Goal: Task Accomplishment & Management: Manage account settings

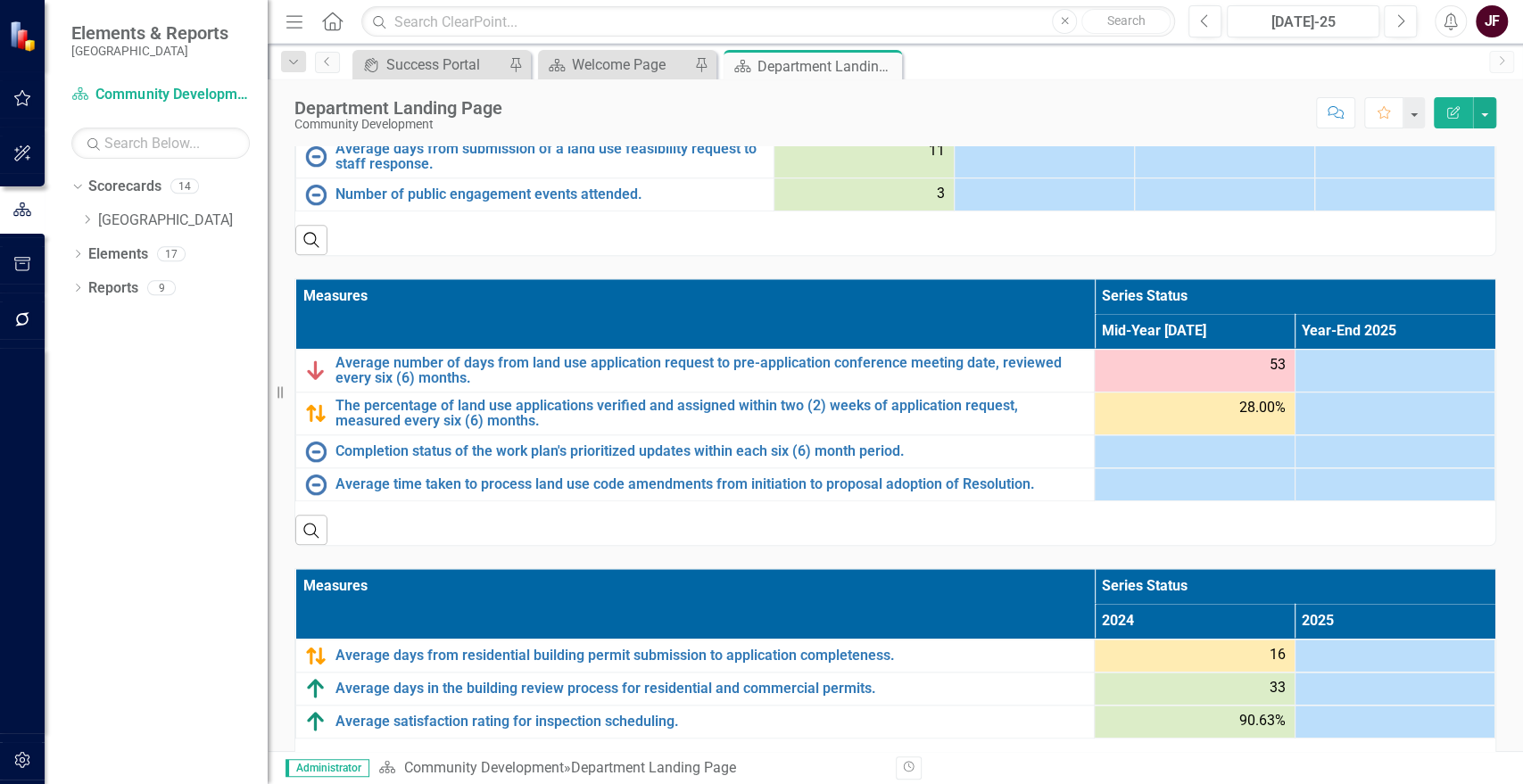
scroll to position [1201, 0]
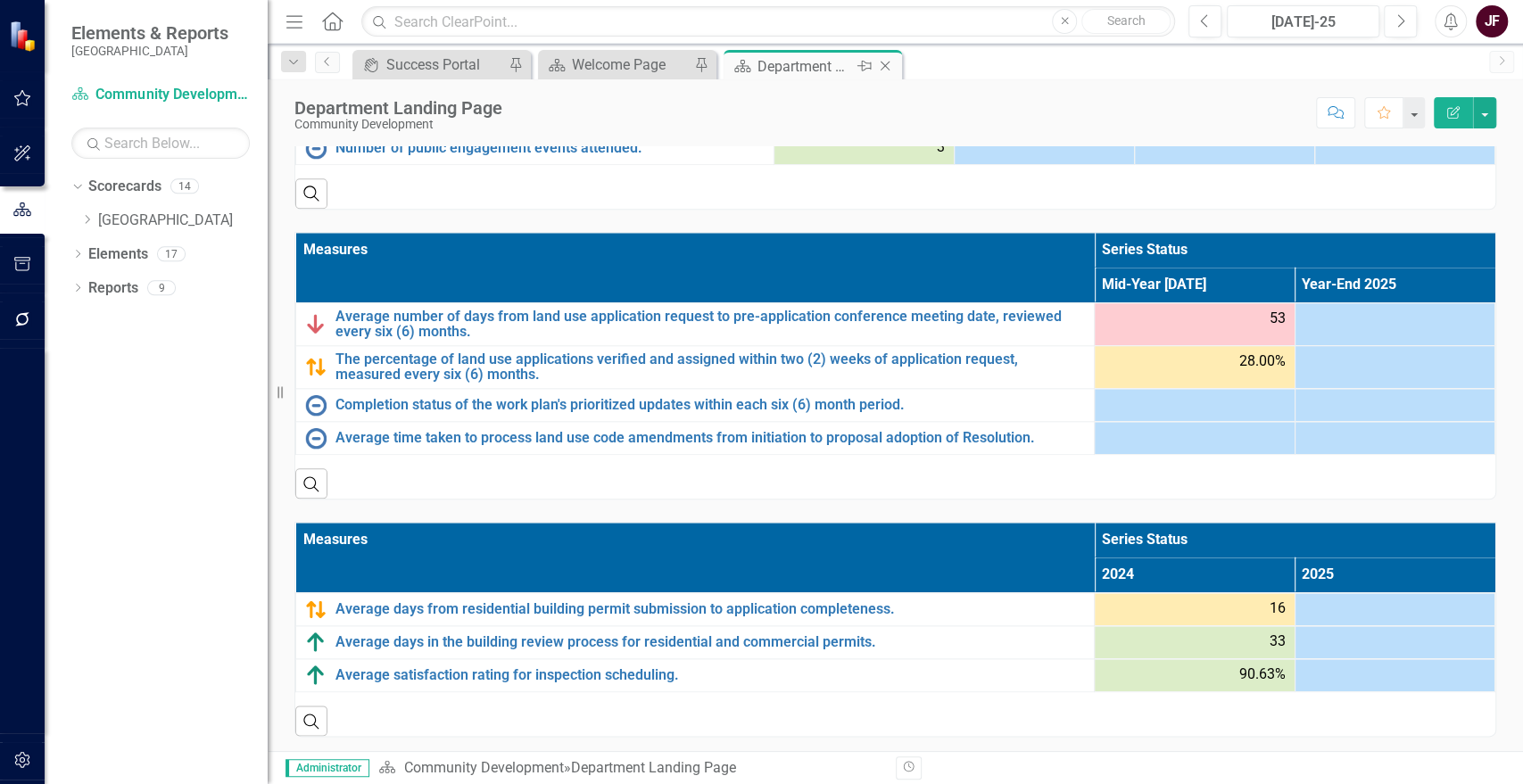
click at [883, 63] on icon "Close" at bounding box center [885, 66] width 18 height 15
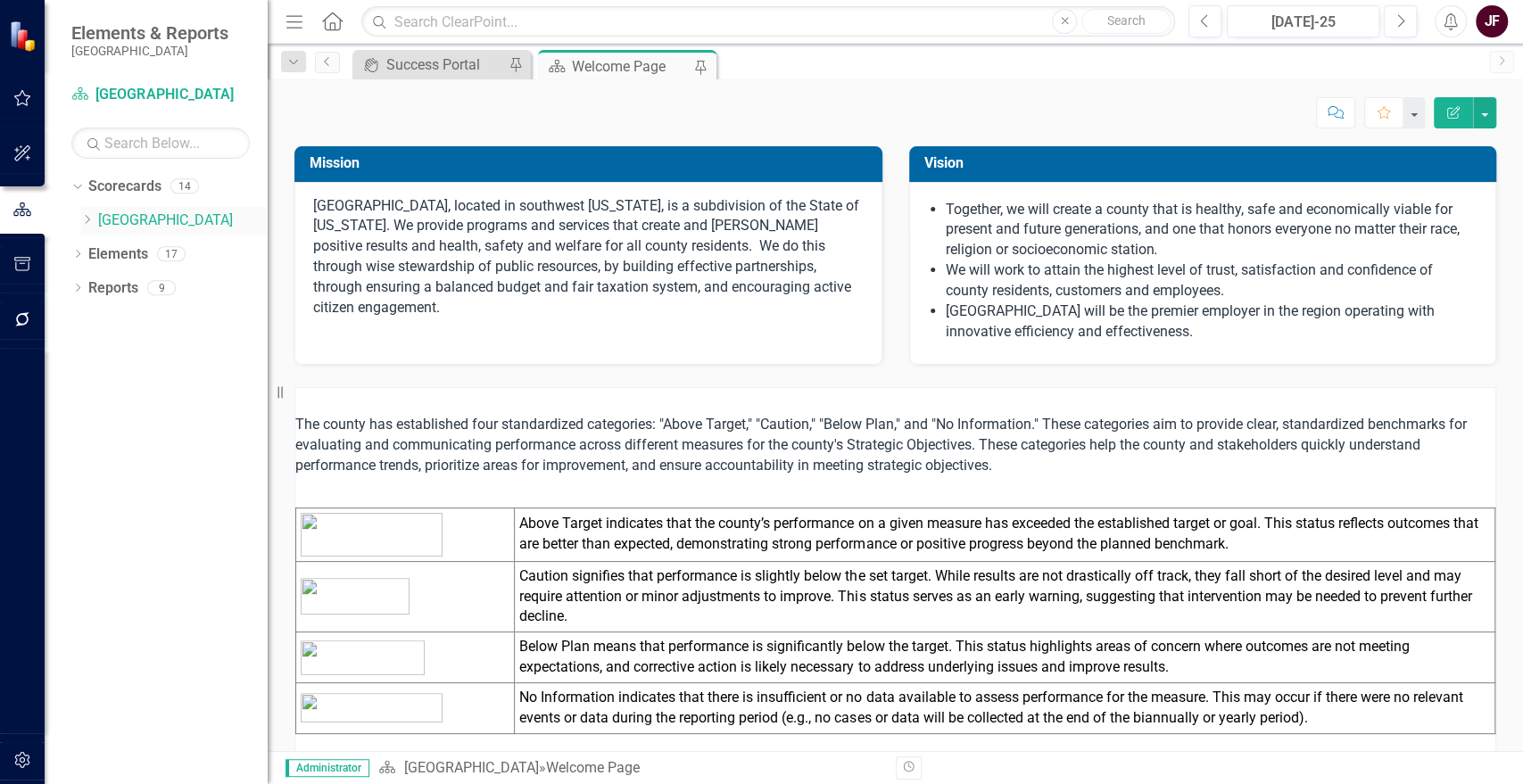
click at [84, 221] on icon "Dropdown" at bounding box center [87, 220] width 14 height 11
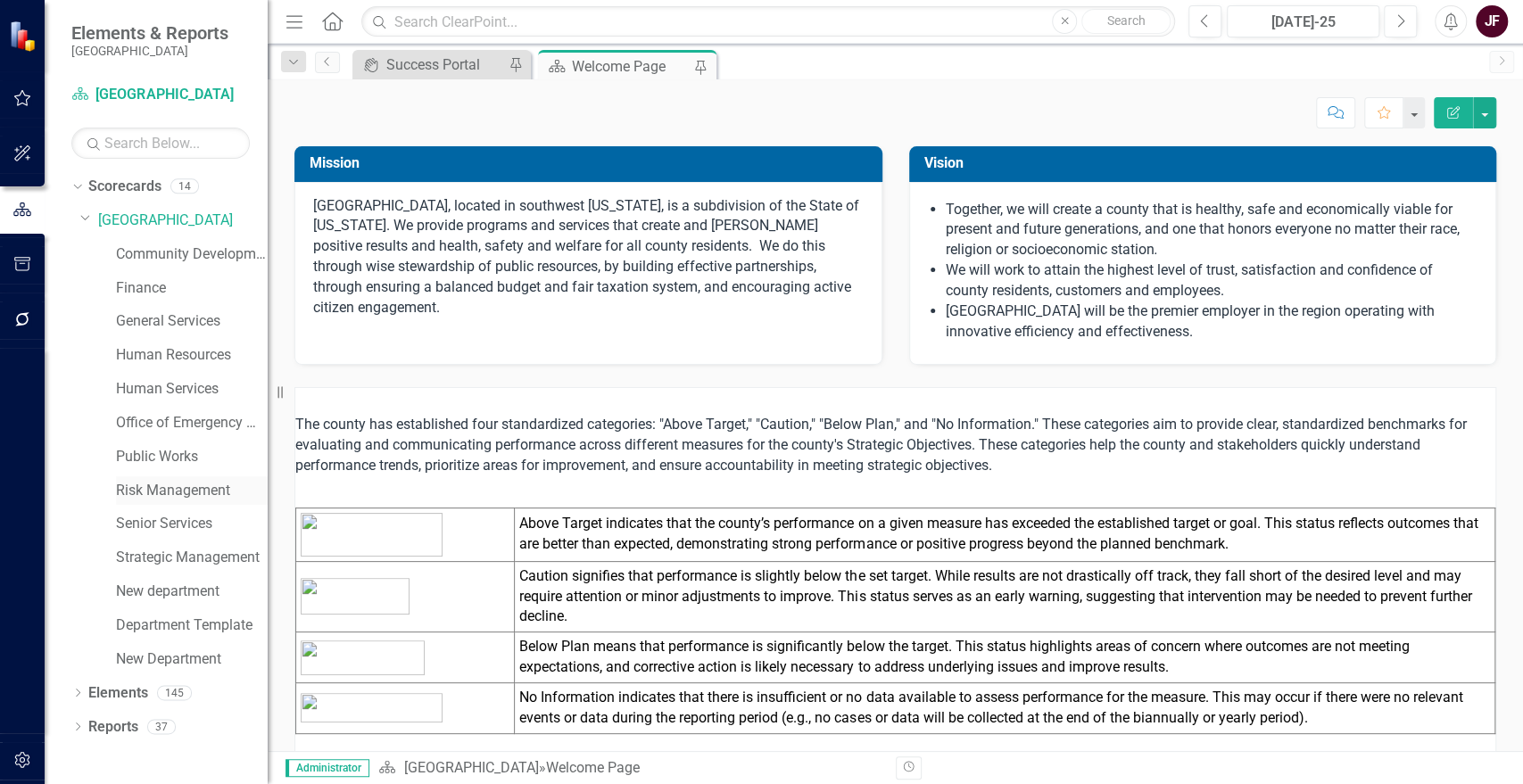
click at [166, 483] on link "Risk Management" at bounding box center [191, 491] width 152 height 21
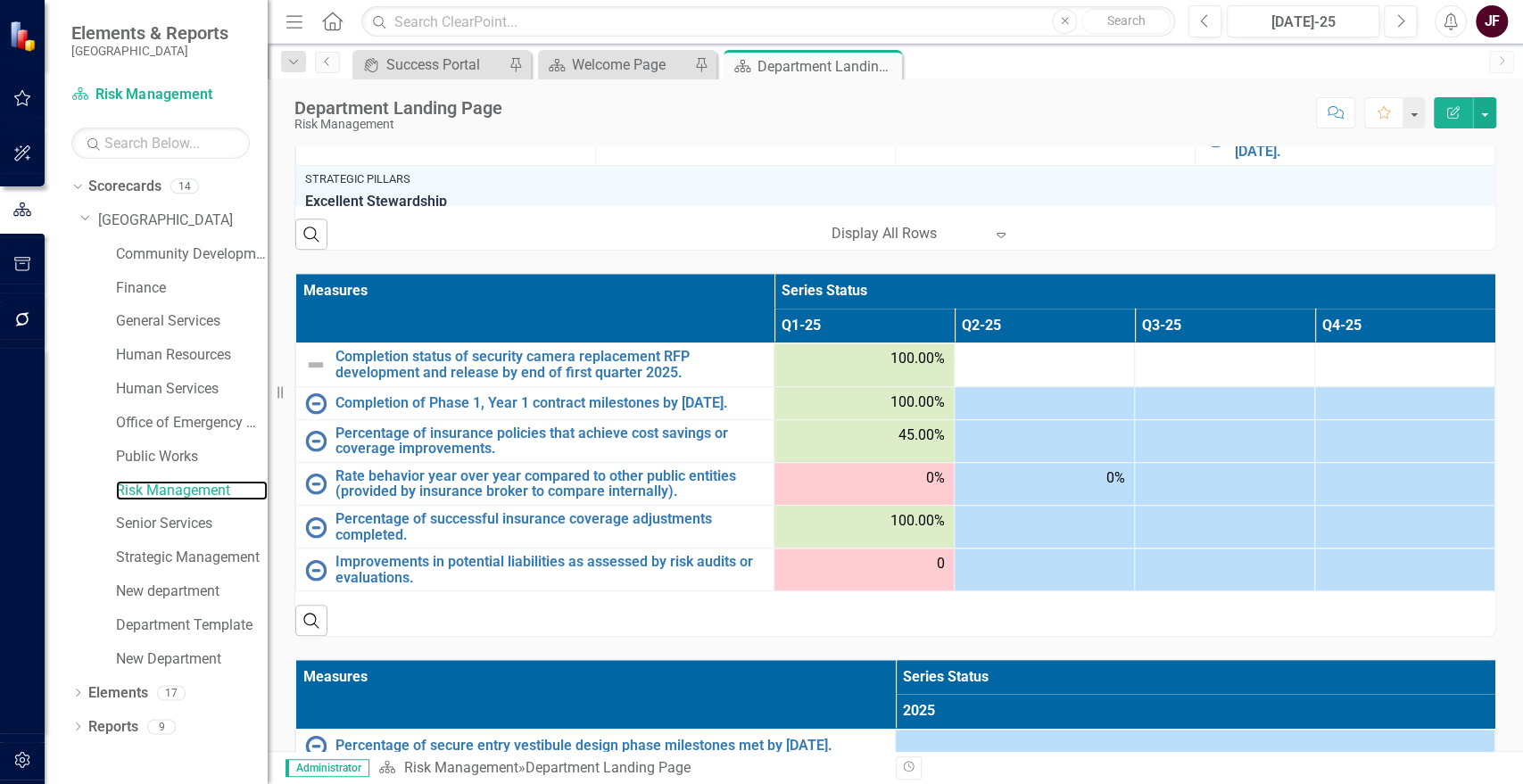
scroll to position [882, 0]
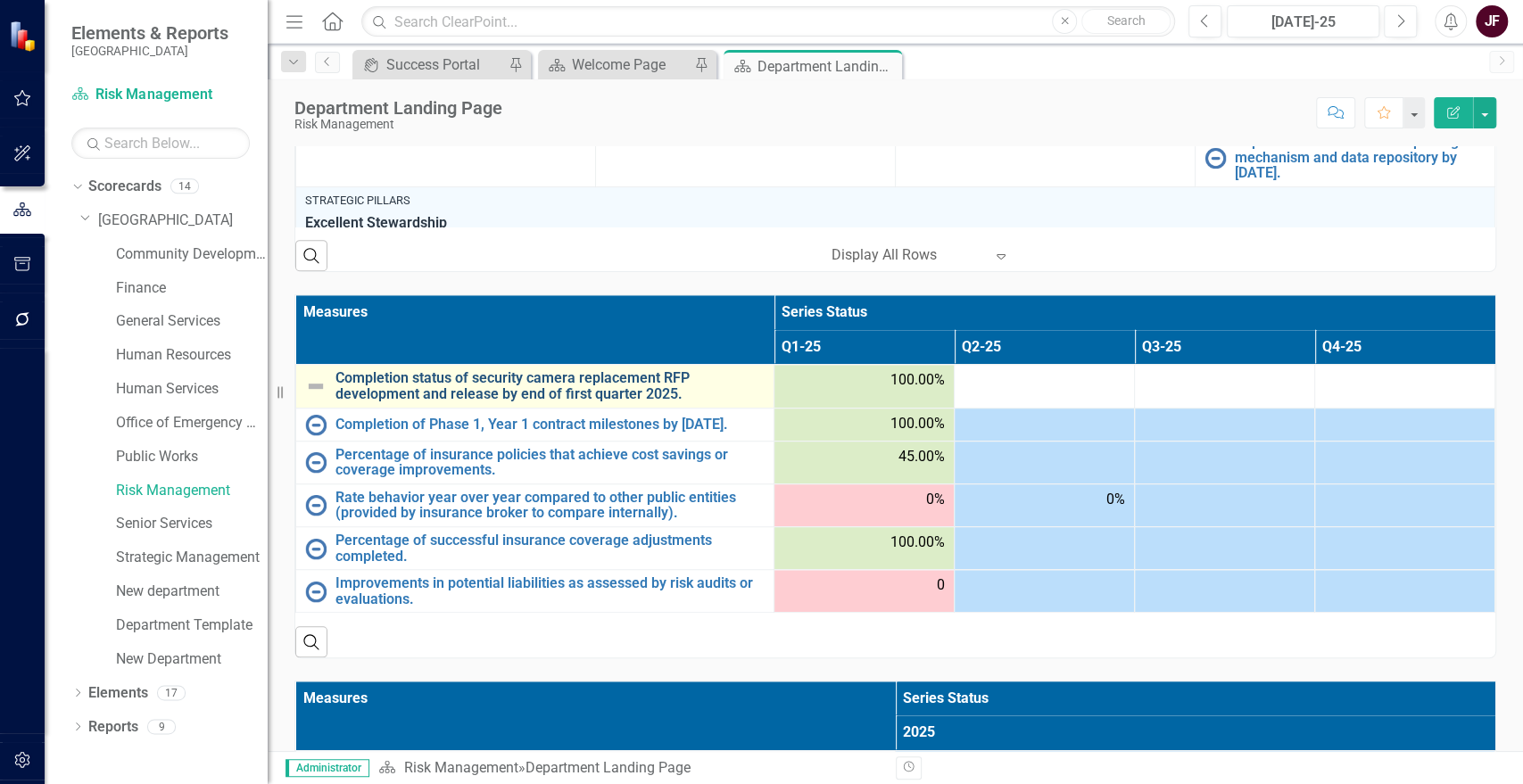
click at [556, 373] on link "Completion status of security camera replacement RFP development and release by…" at bounding box center [550, 386] width 429 height 31
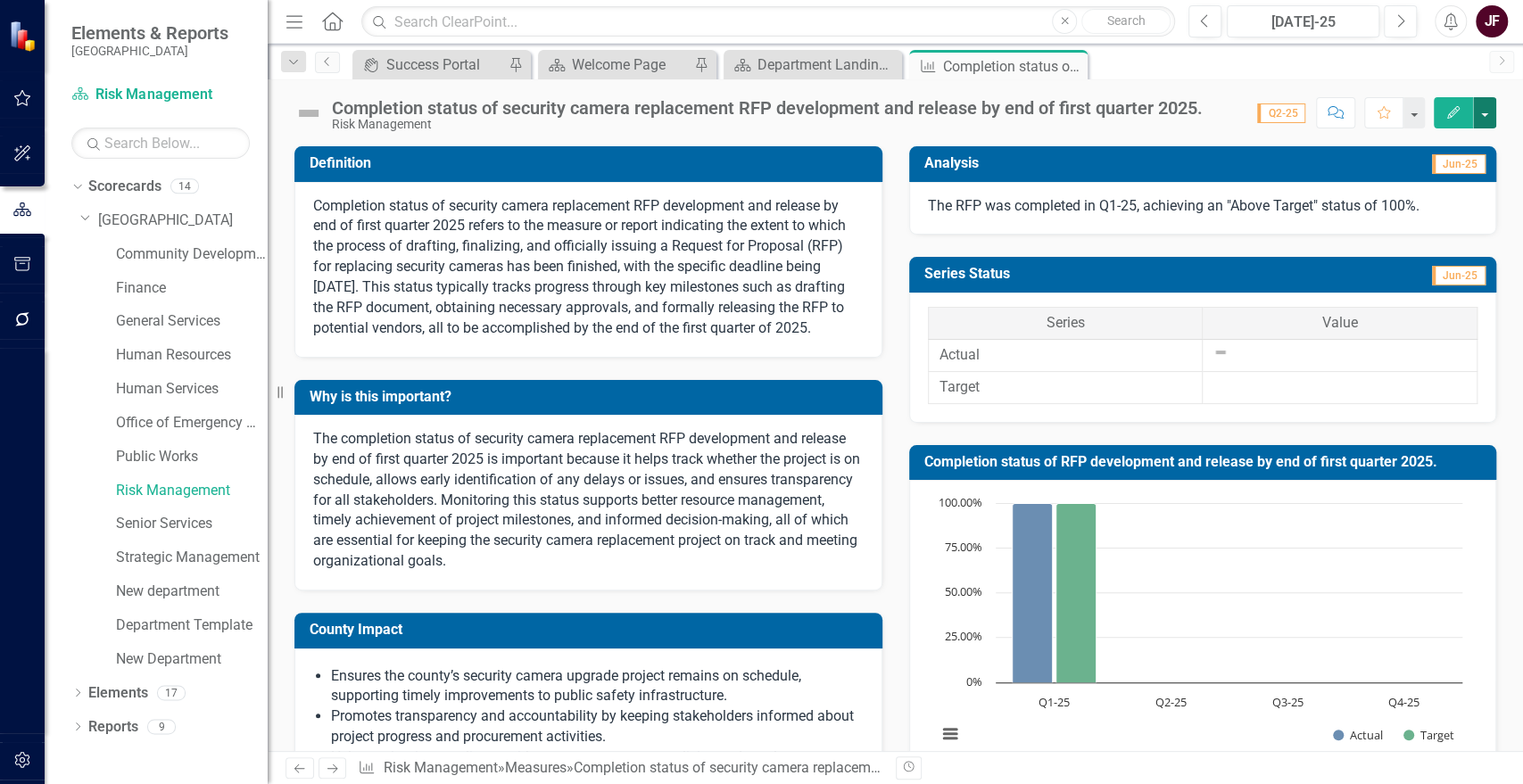
click at [1487, 113] on button "button" at bounding box center [1485, 113] width 24 height 31
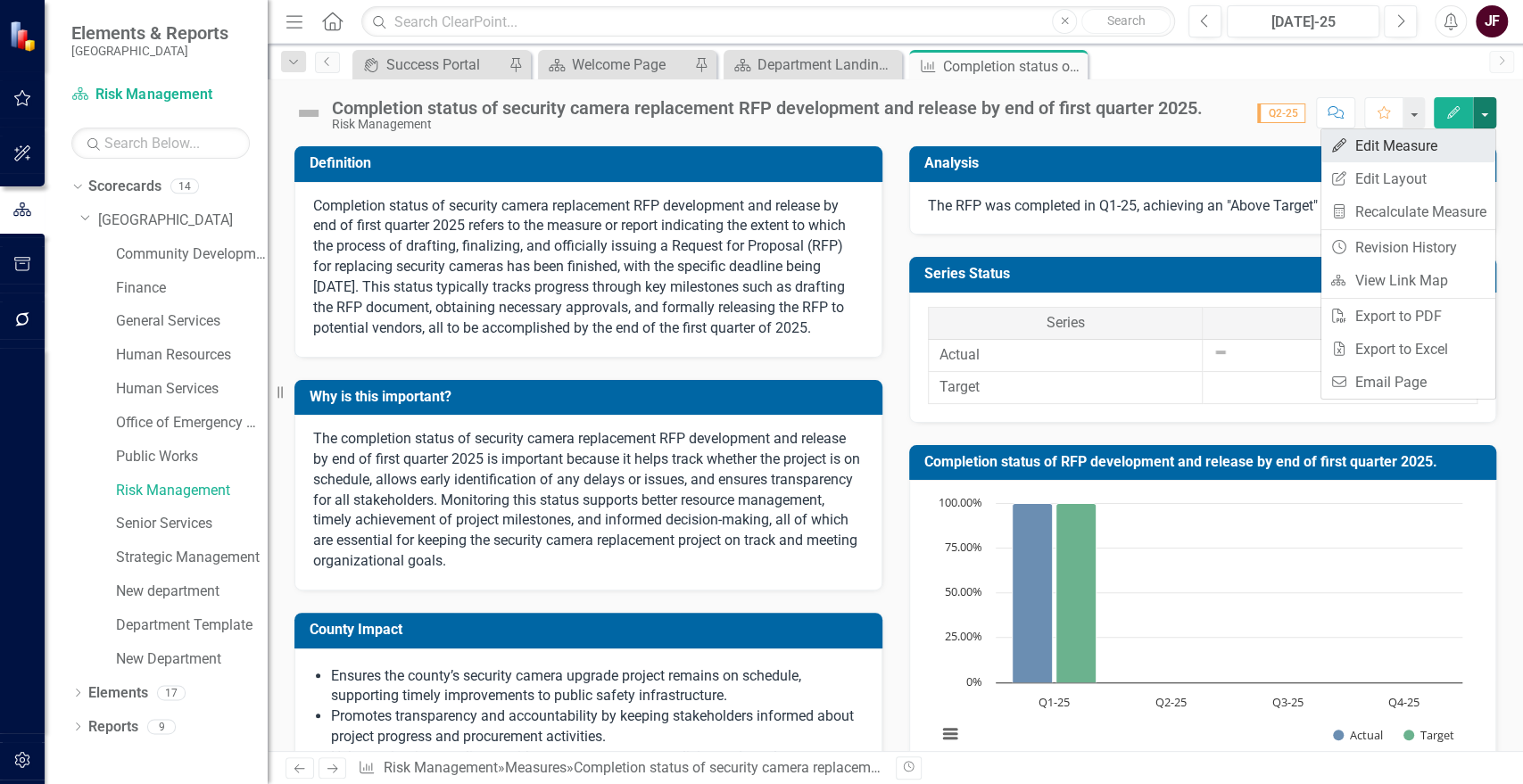
click at [1443, 151] on link "Edit Edit Measure" at bounding box center [1408, 146] width 174 height 33
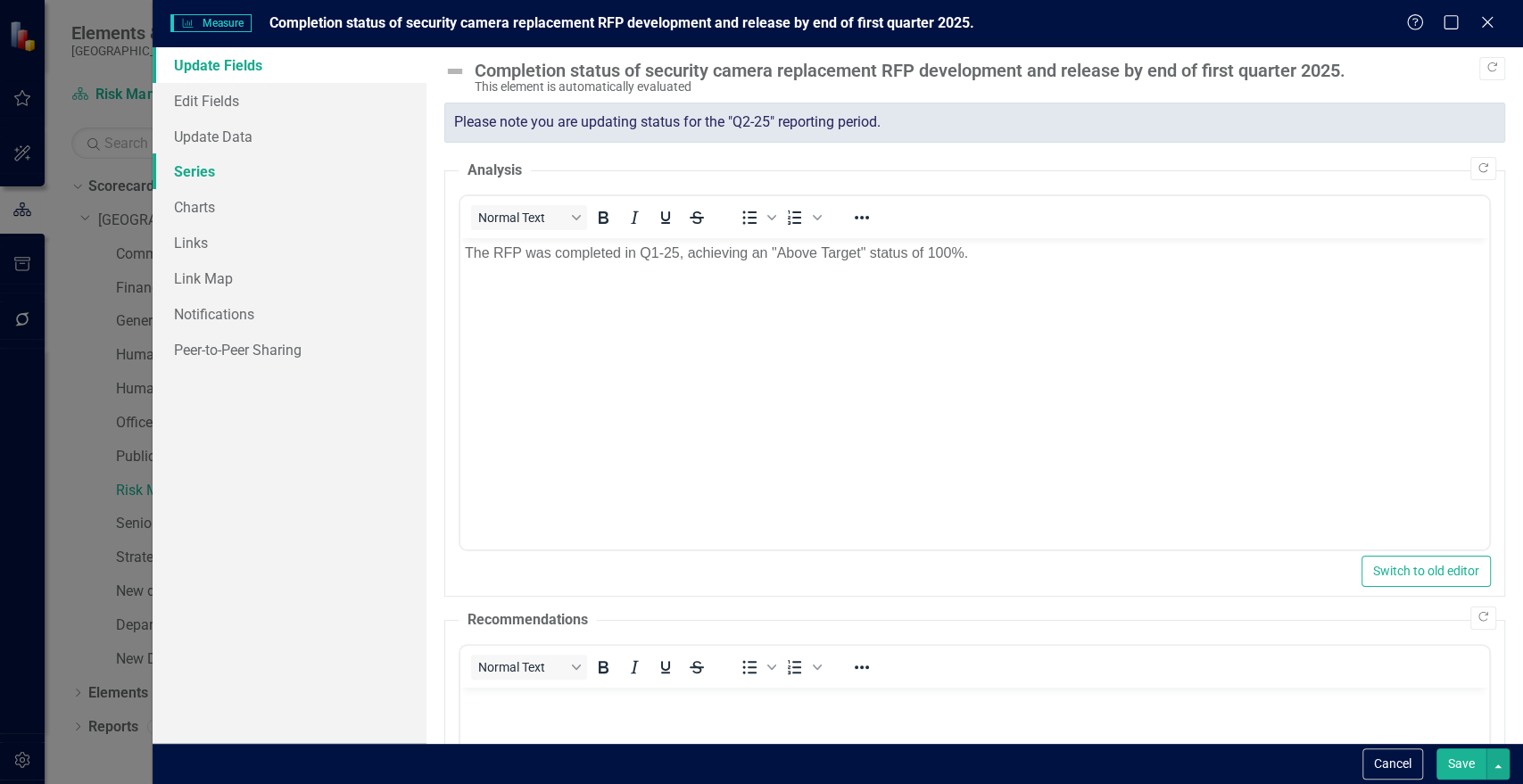
click at [189, 174] on link "Series" at bounding box center [290, 172] width 274 height 35
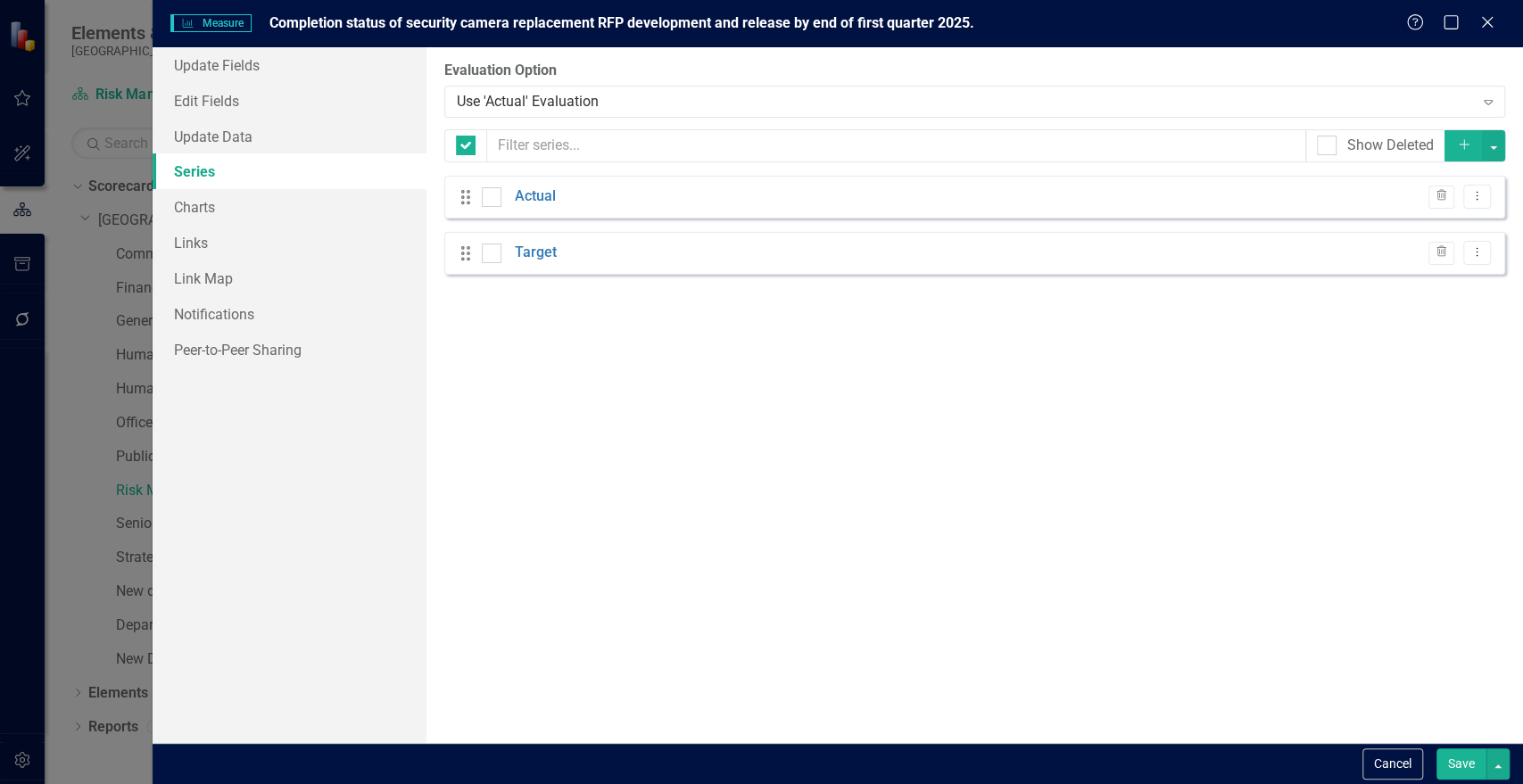
checkbox input "false"
click at [1474, 191] on icon "Dropdown Menu" at bounding box center [1477, 196] width 15 height 12
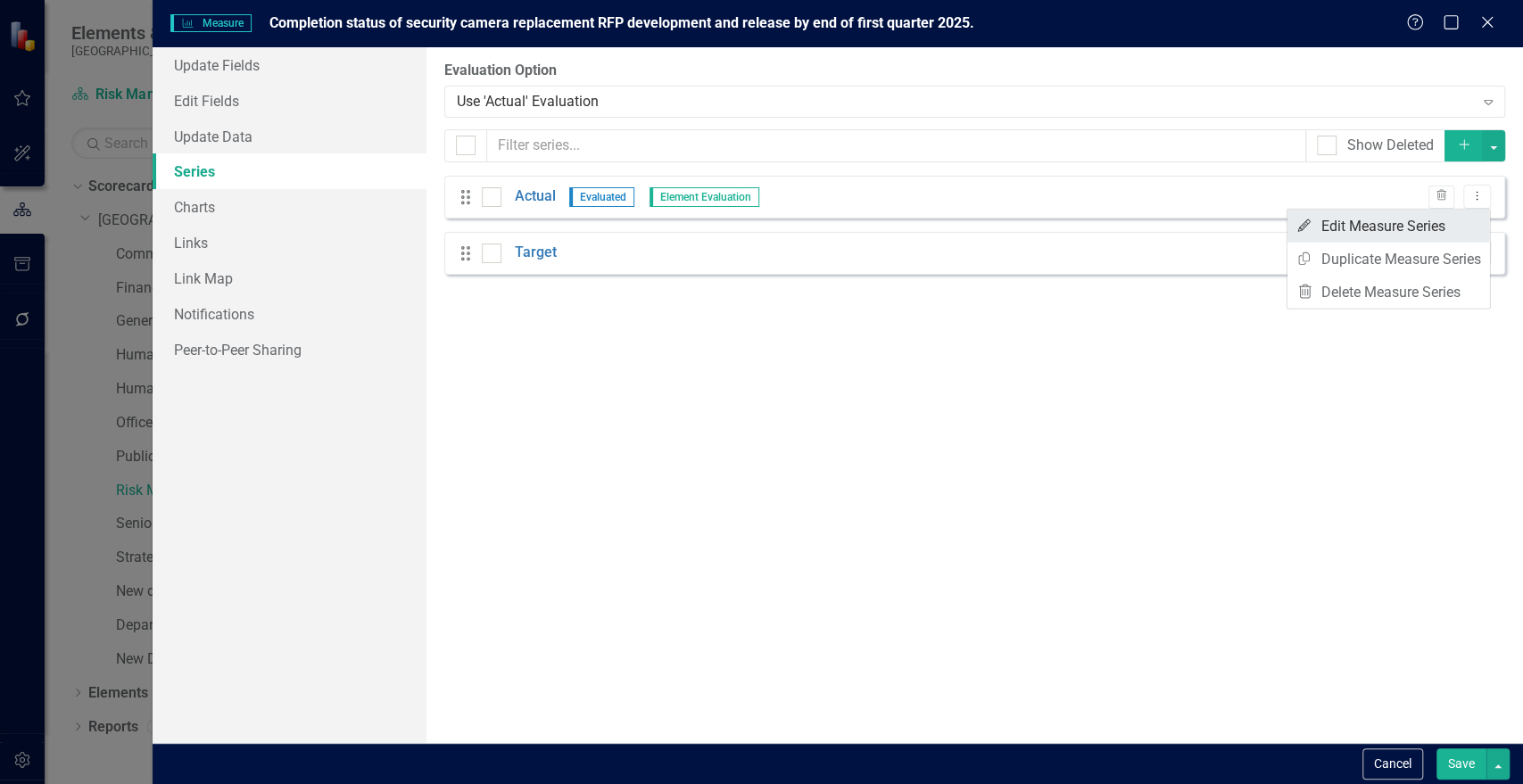
click at [1436, 222] on link "Edit Edit Measure Series" at bounding box center [1389, 226] width 203 height 33
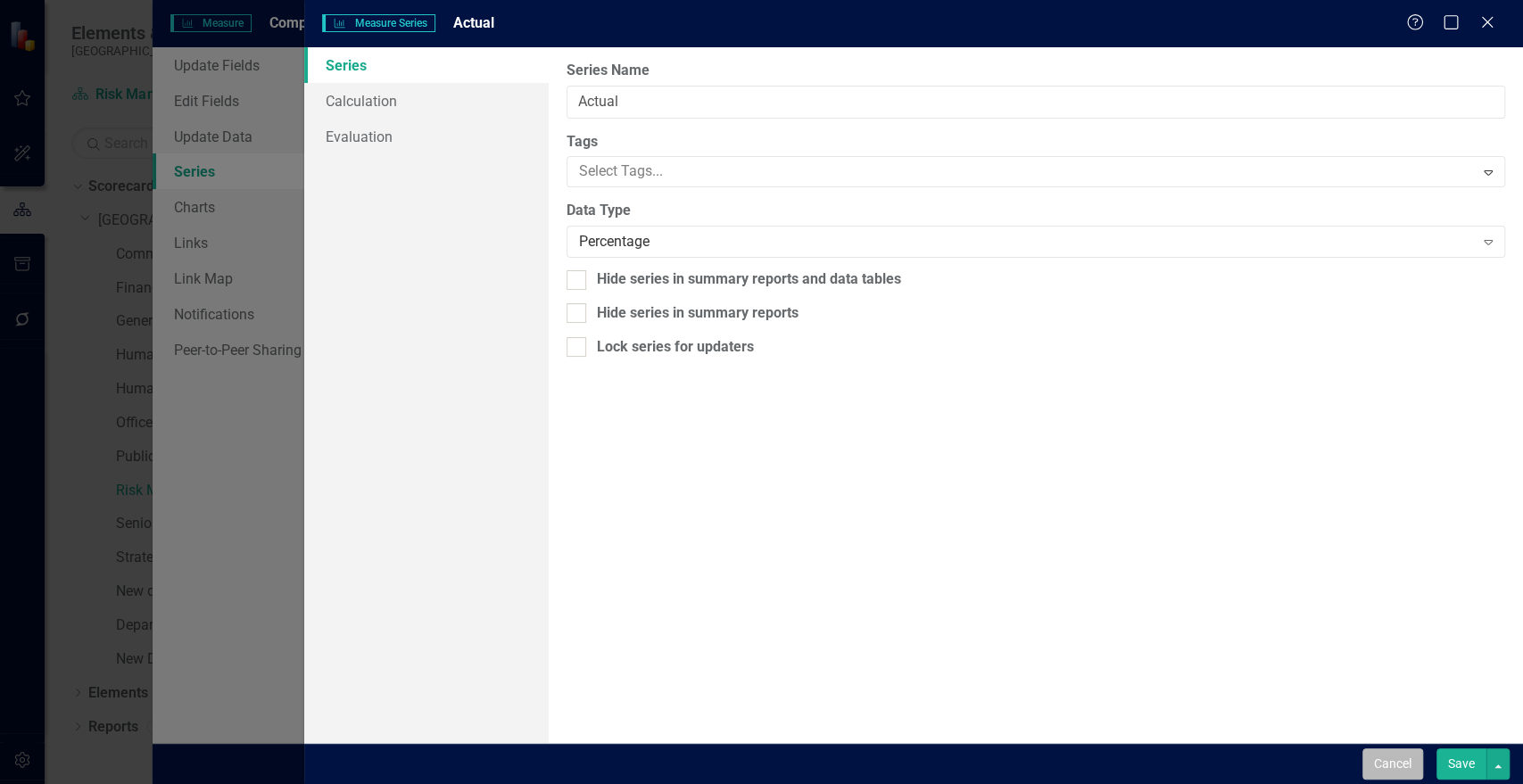
click at [1406, 757] on button "Cancel" at bounding box center [1393, 764] width 61 height 31
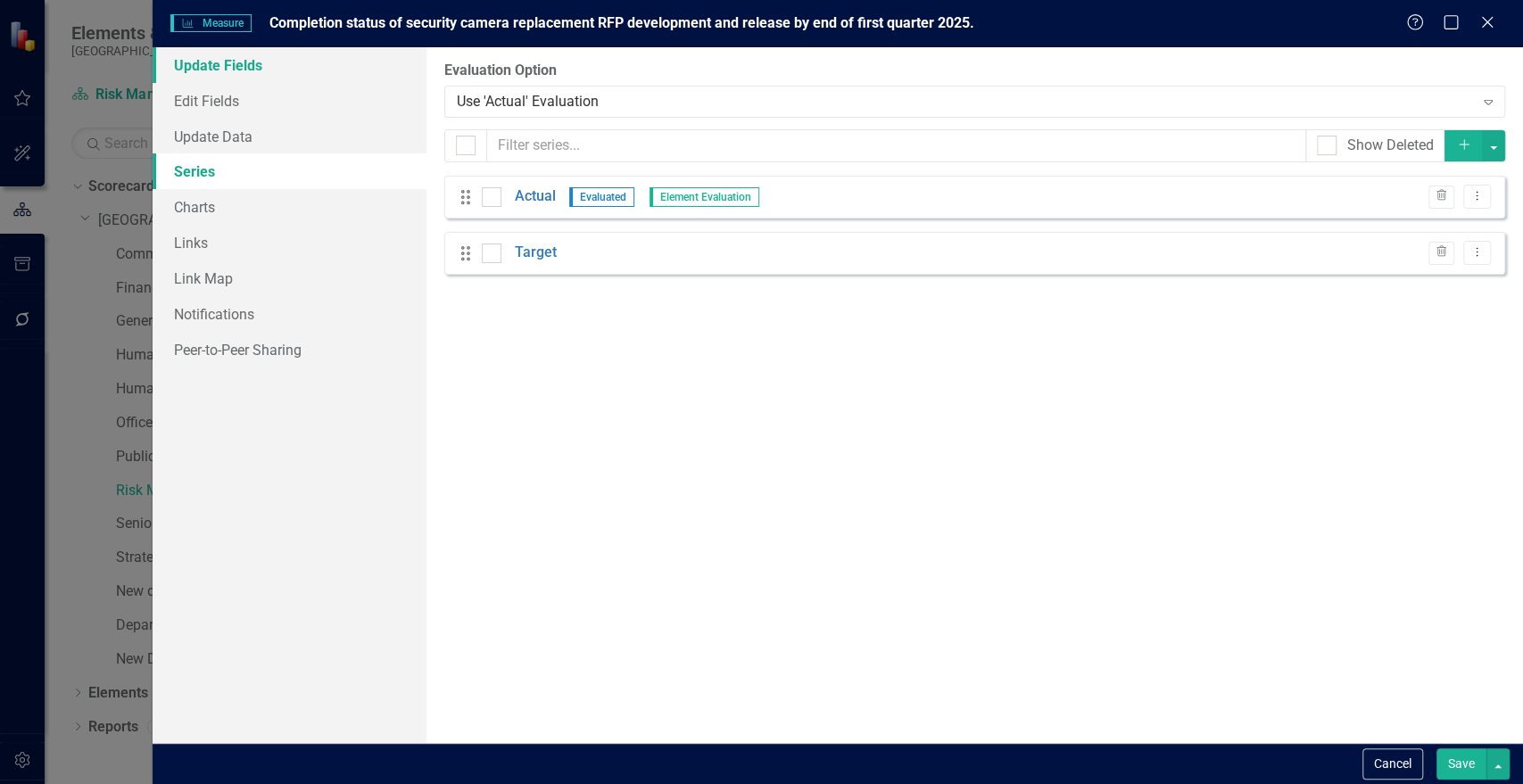
click at [237, 74] on link "Update Fields" at bounding box center [290, 65] width 274 height 35
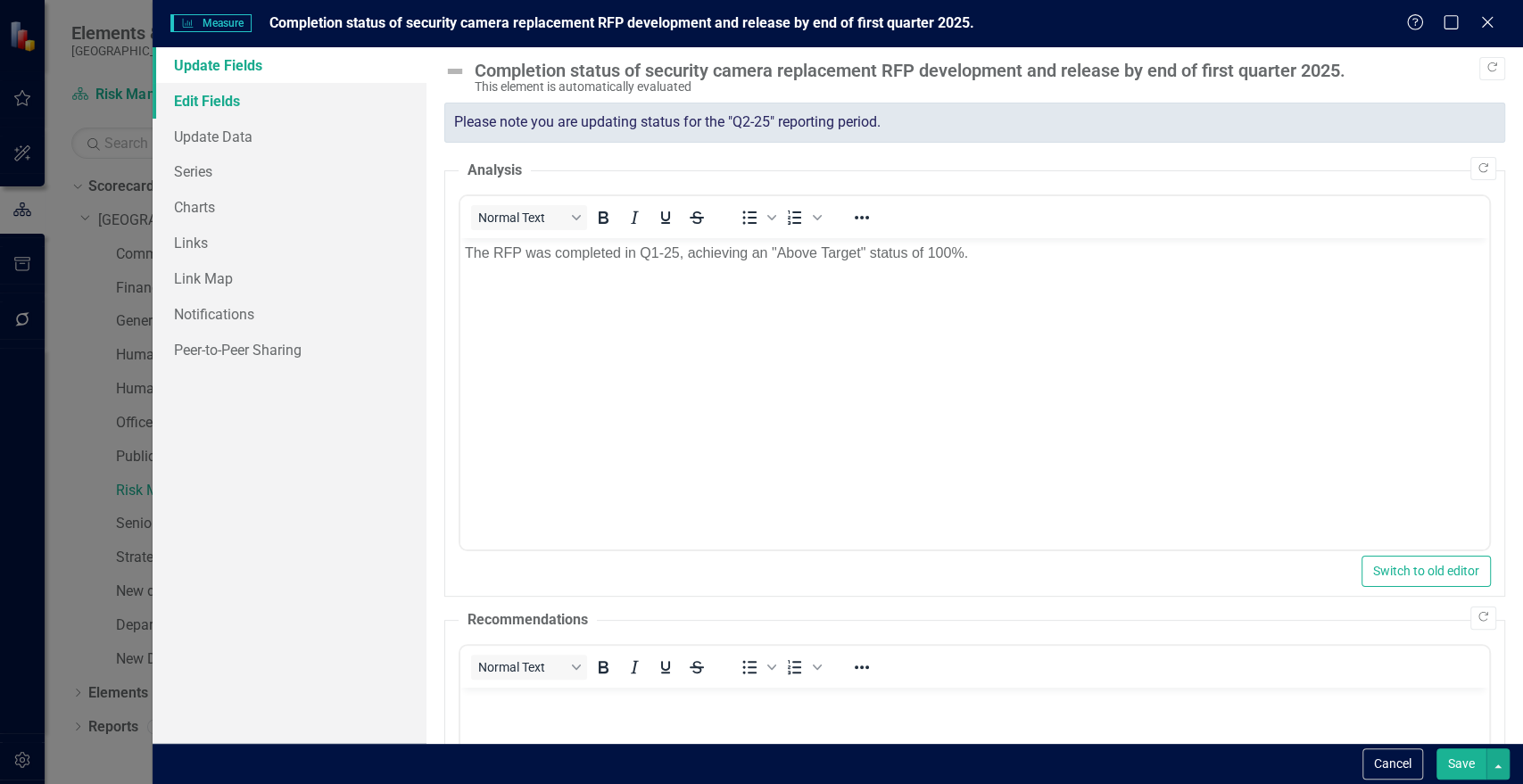
click at [194, 105] on link "Edit Fields" at bounding box center [290, 101] width 274 height 35
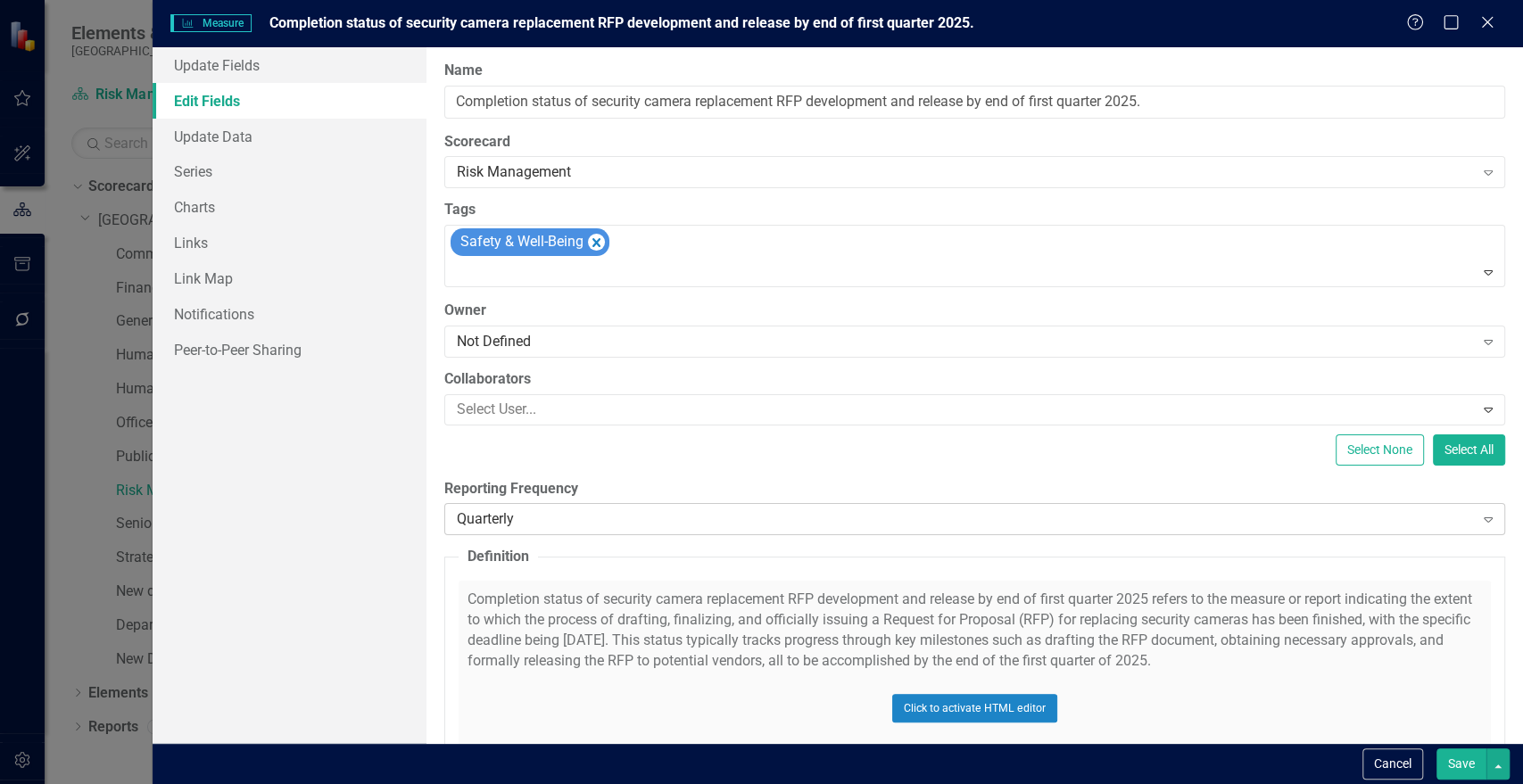
click at [1473, 527] on div "Expand" at bounding box center [1488, 518] width 32 height 28
click at [1464, 762] on button "Save" at bounding box center [1461, 764] width 50 height 31
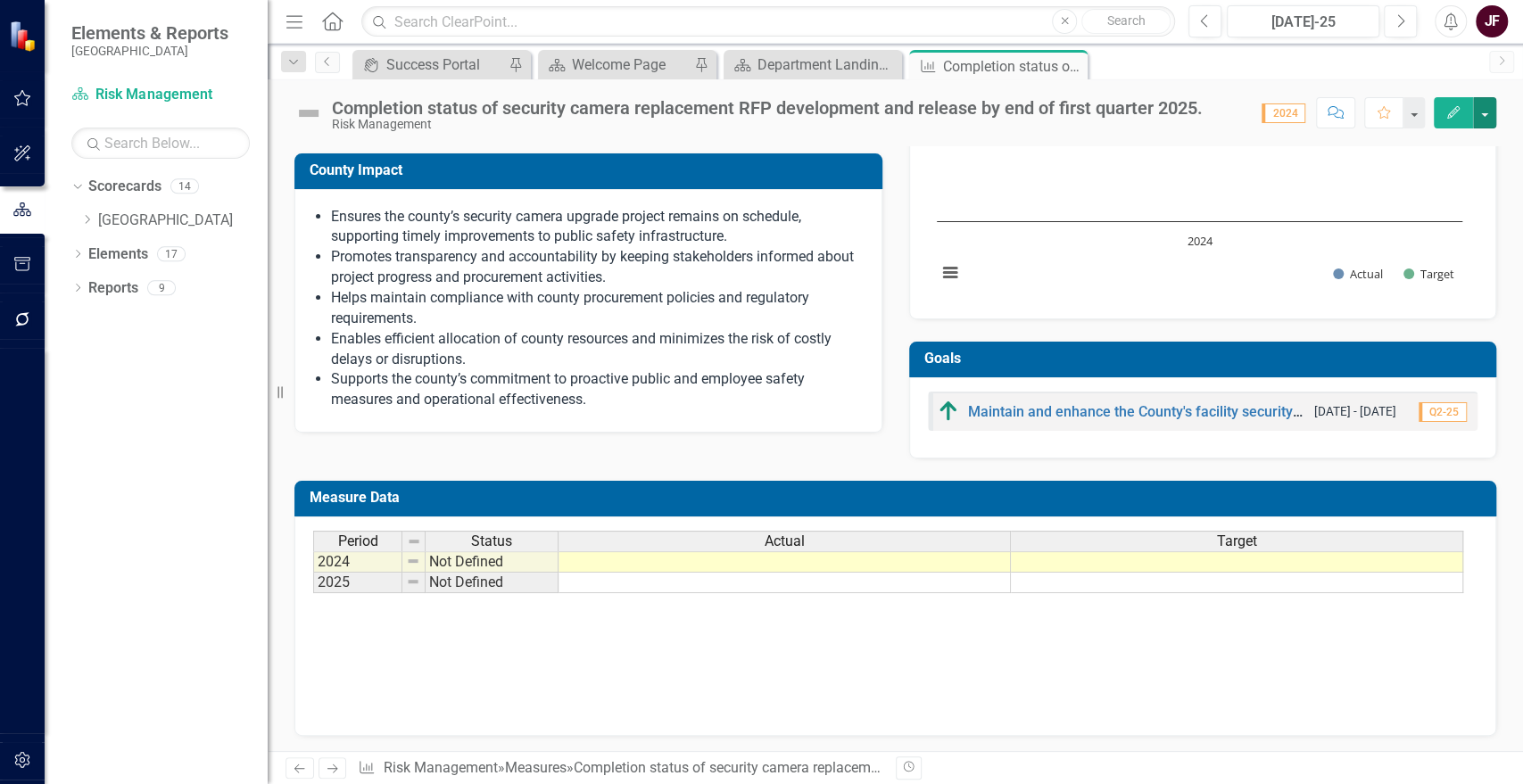
scroll to position [361, 0]
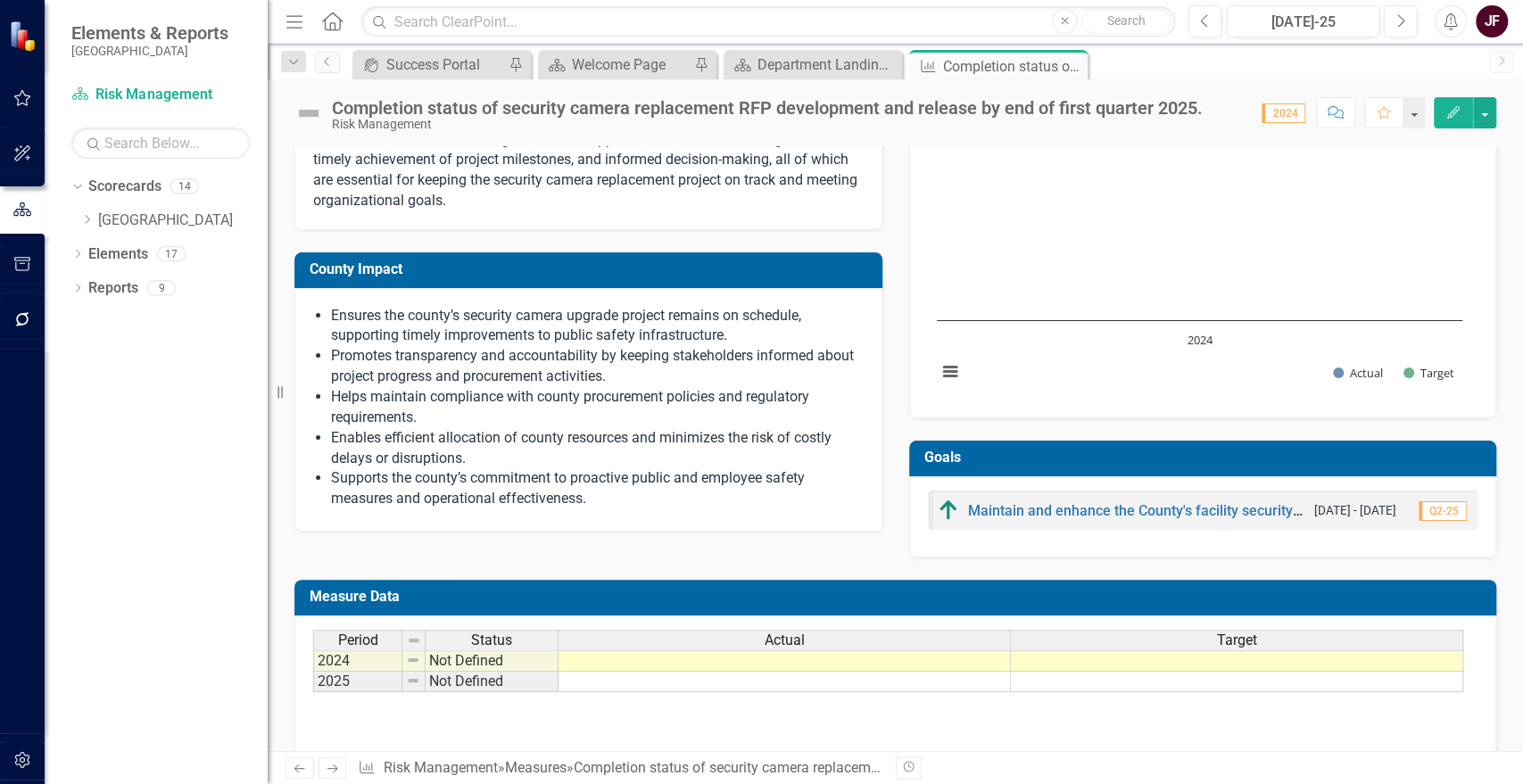
click at [1450, 584] on td "Measure Data" at bounding box center [899, 599] width 1178 height 29
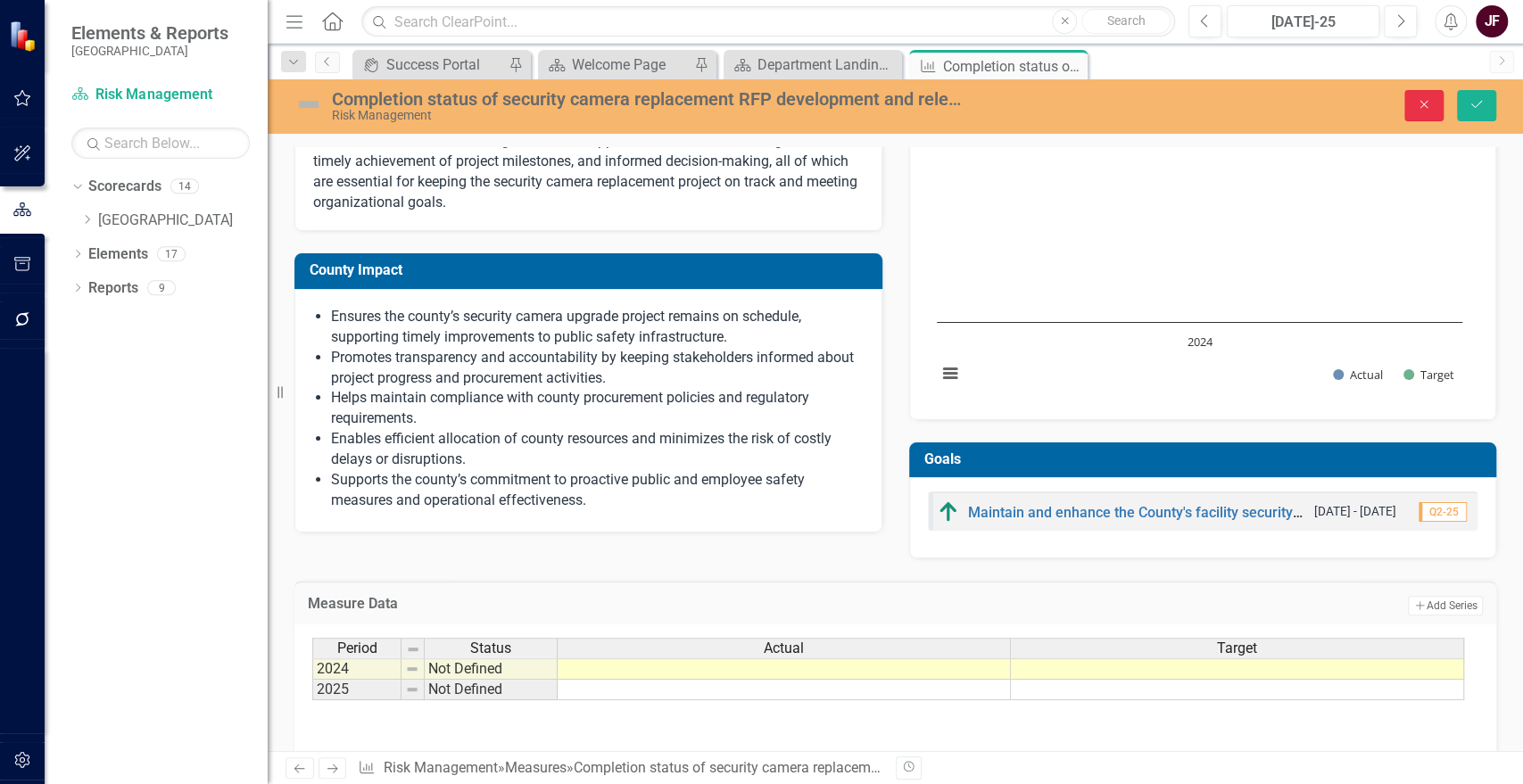
click at [1424, 104] on icon "Close" at bounding box center [1424, 104] width 16 height 13
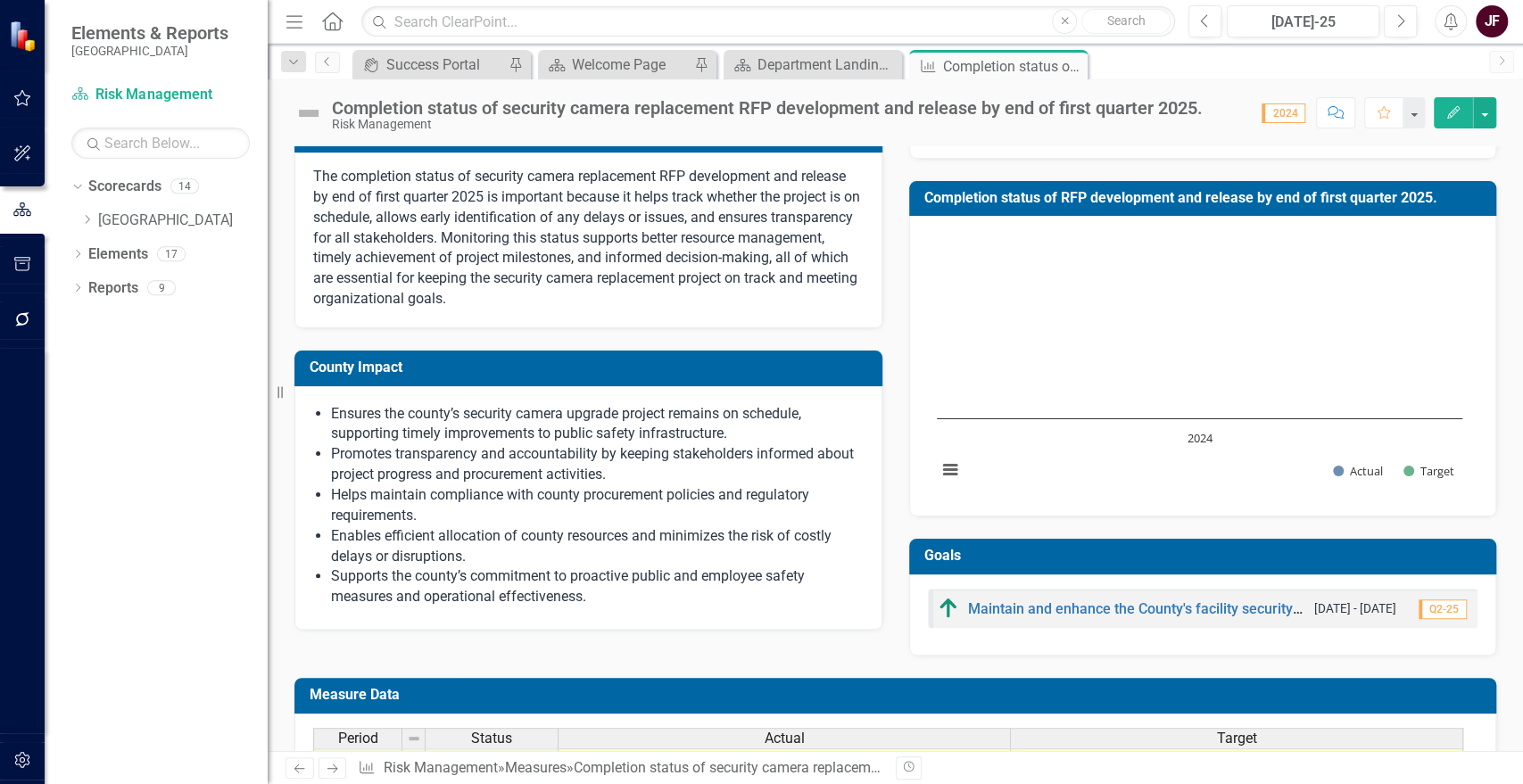
scroll to position [460, 0]
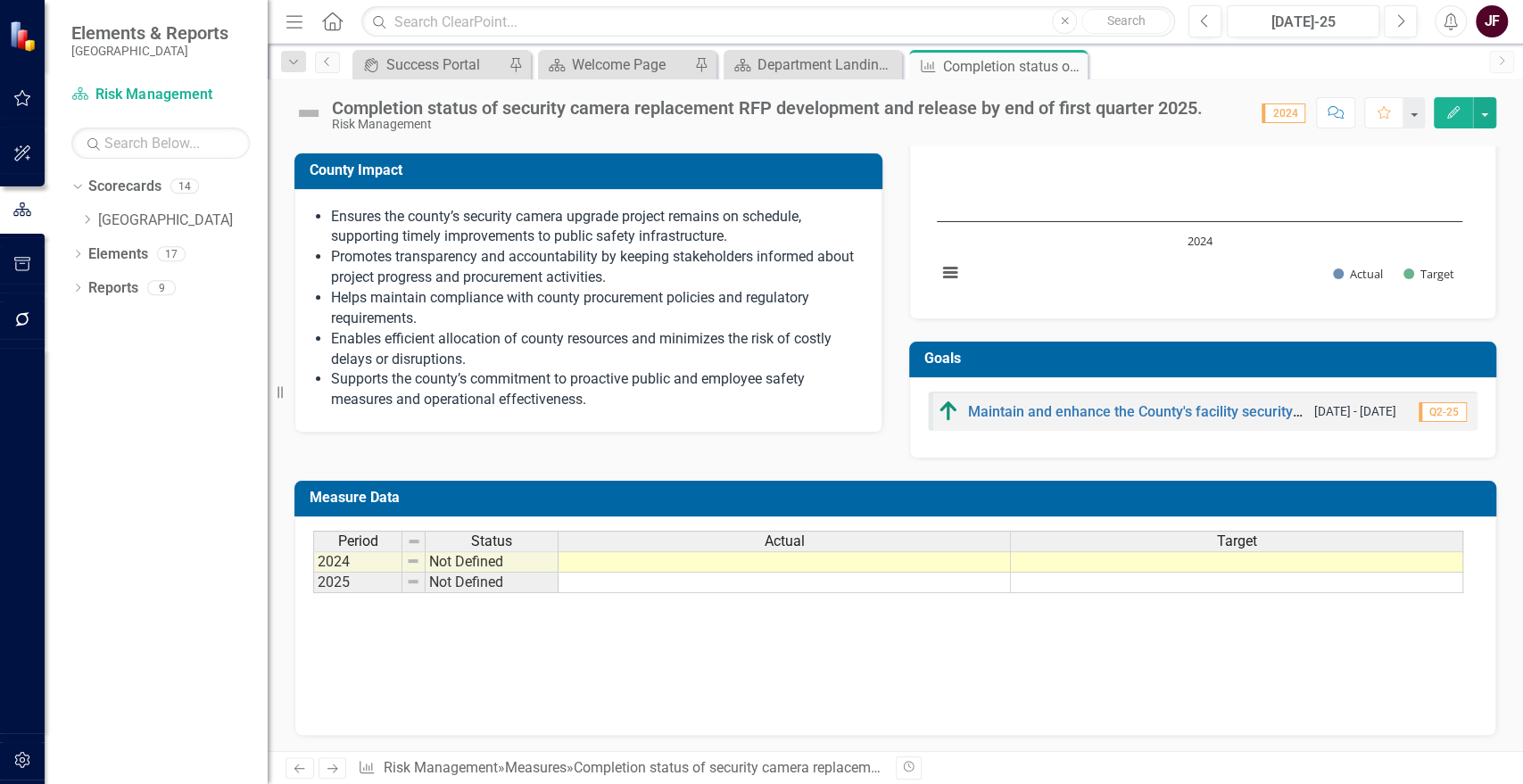
click at [734, 585] on td at bounding box center [785, 583] width 453 height 21
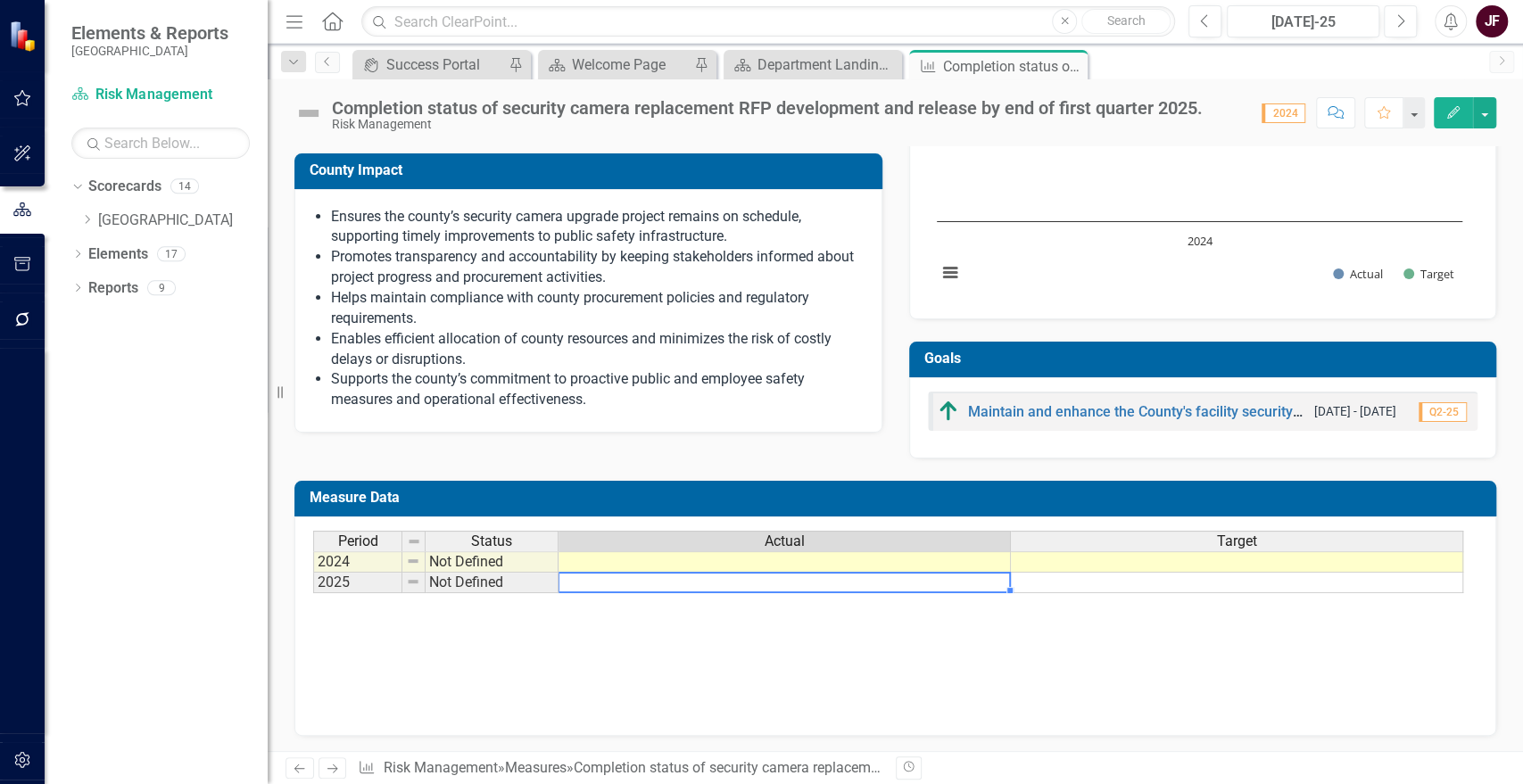
click at [734, 585] on td at bounding box center [785, 583] width 453 height 21
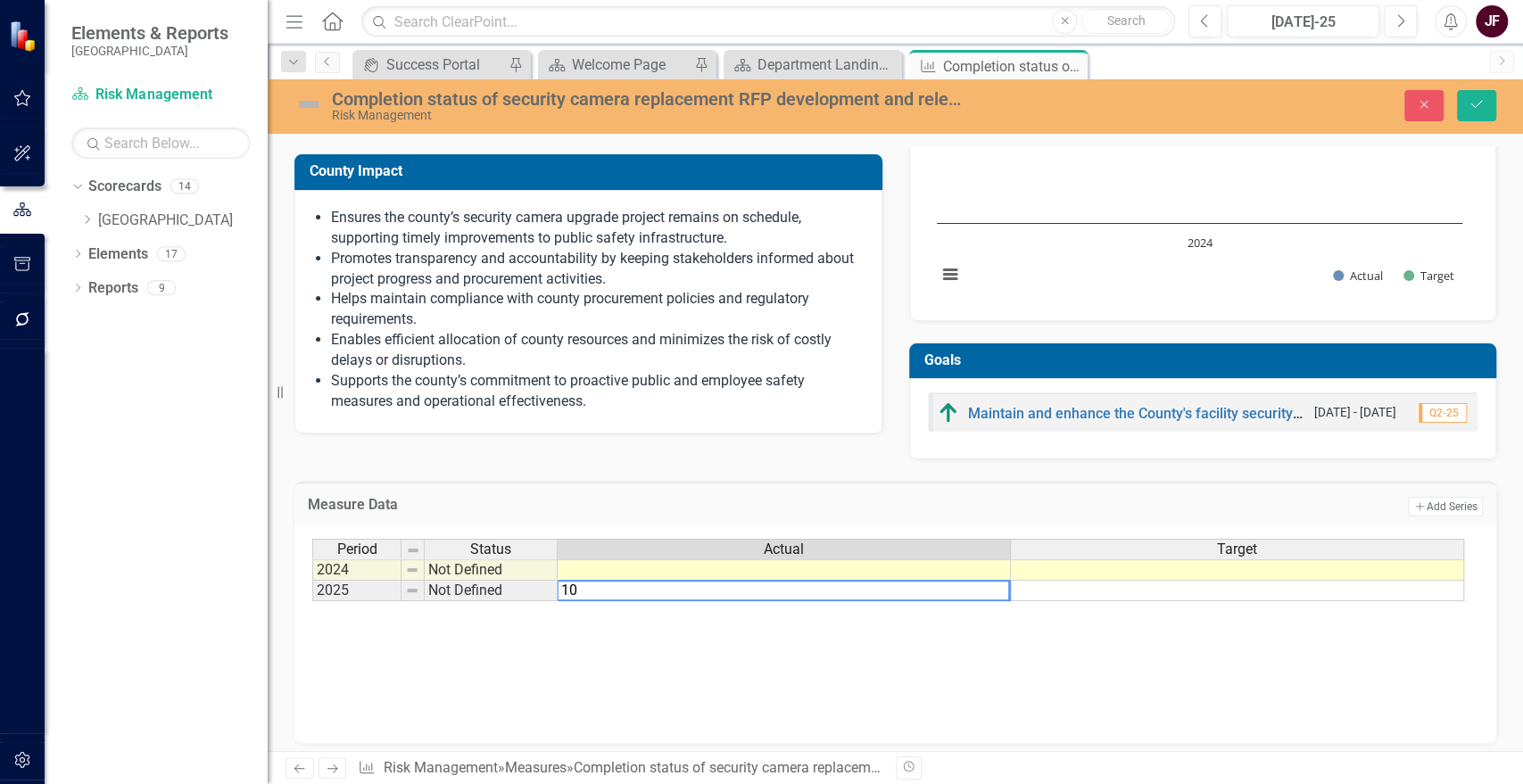
type textarea "100"
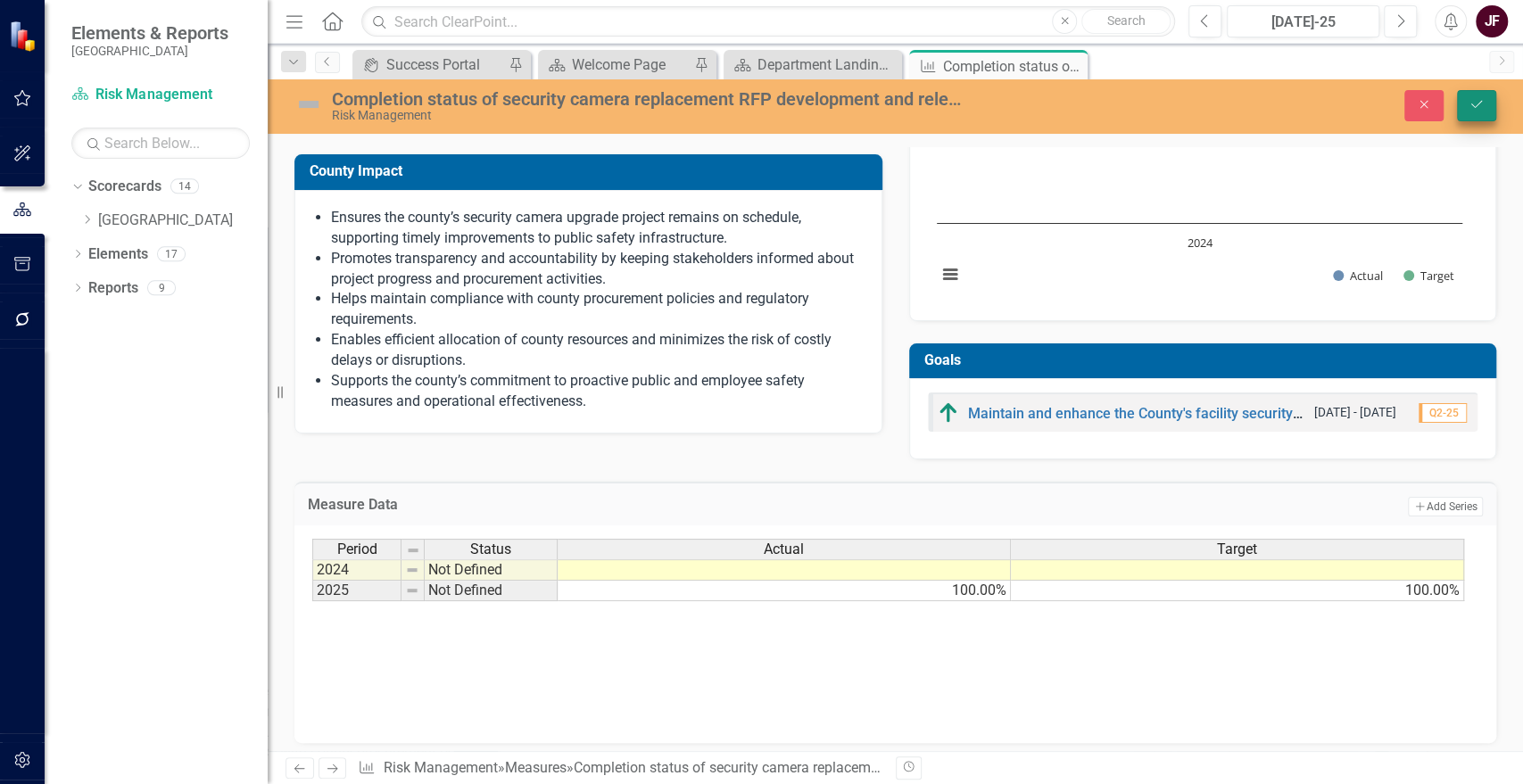
type textarea "100"
click at [1478, 113] on button "Save" at bounding box center [1477, 106] width 39 height 31
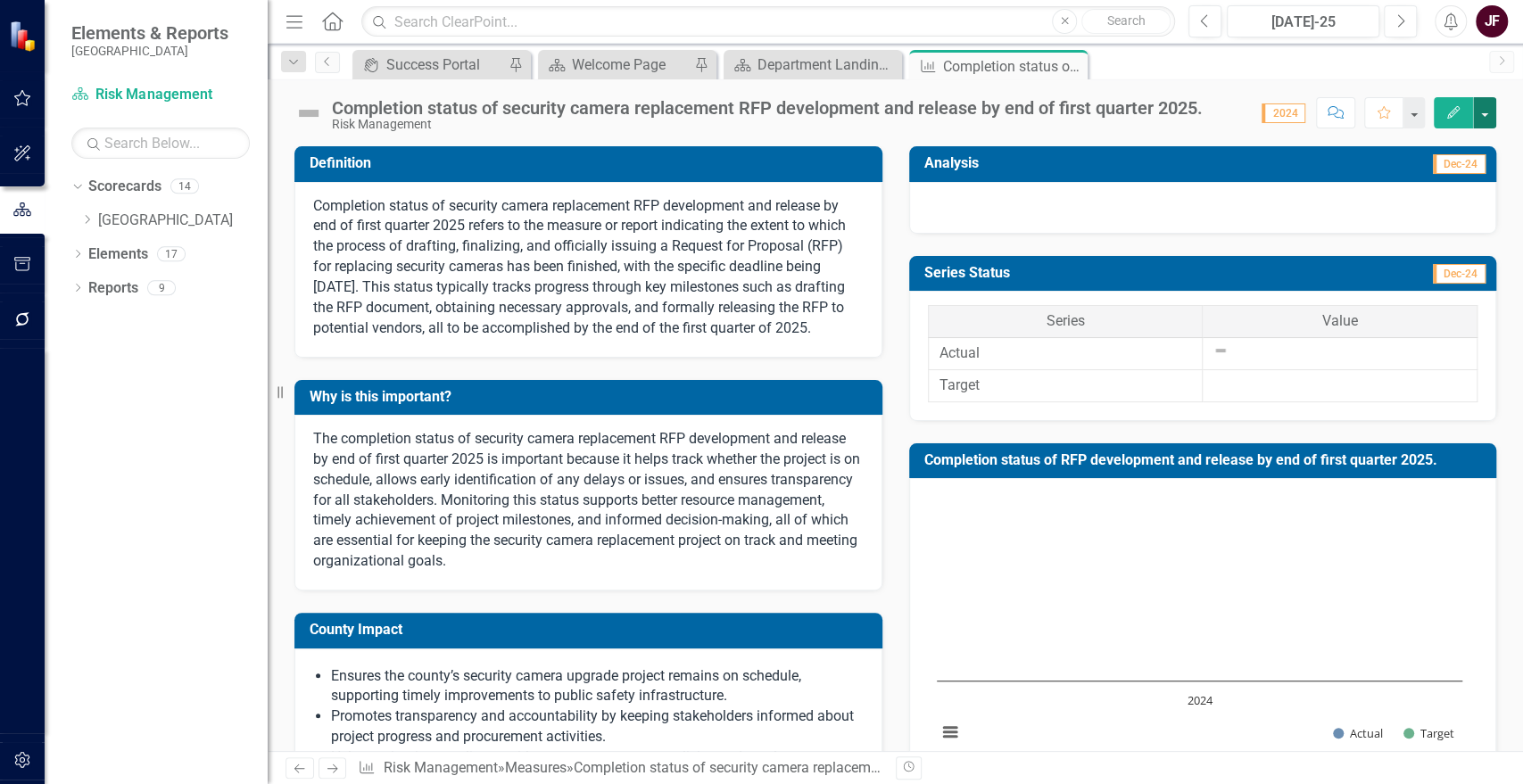
click at [1486, 105] on button "button" at bounding box center [1485, 113] width 24 height 31
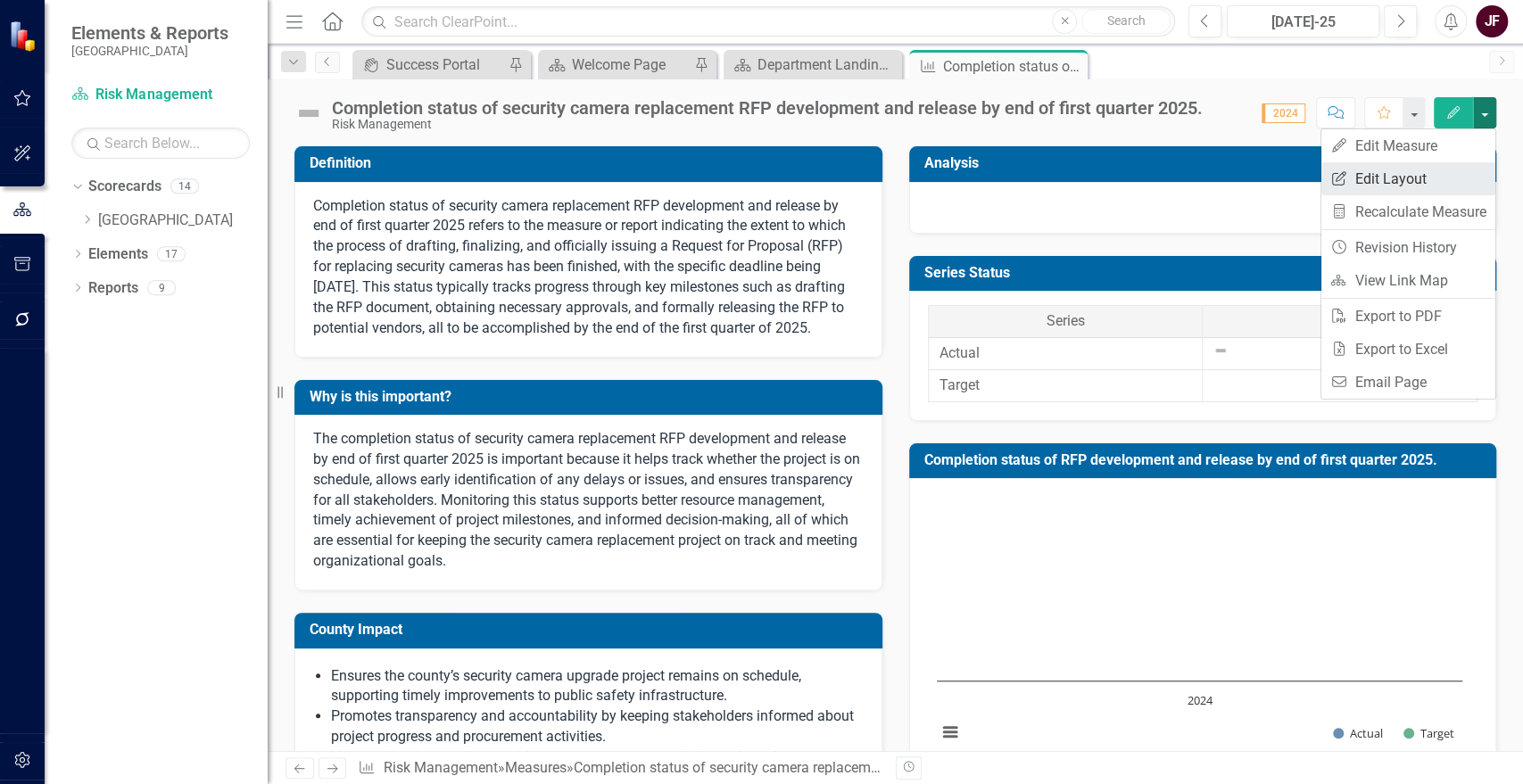
click at [1406, 175] on link "Edit Report Edit Layout" at bounding box center [1408, 179] width 174 height 33
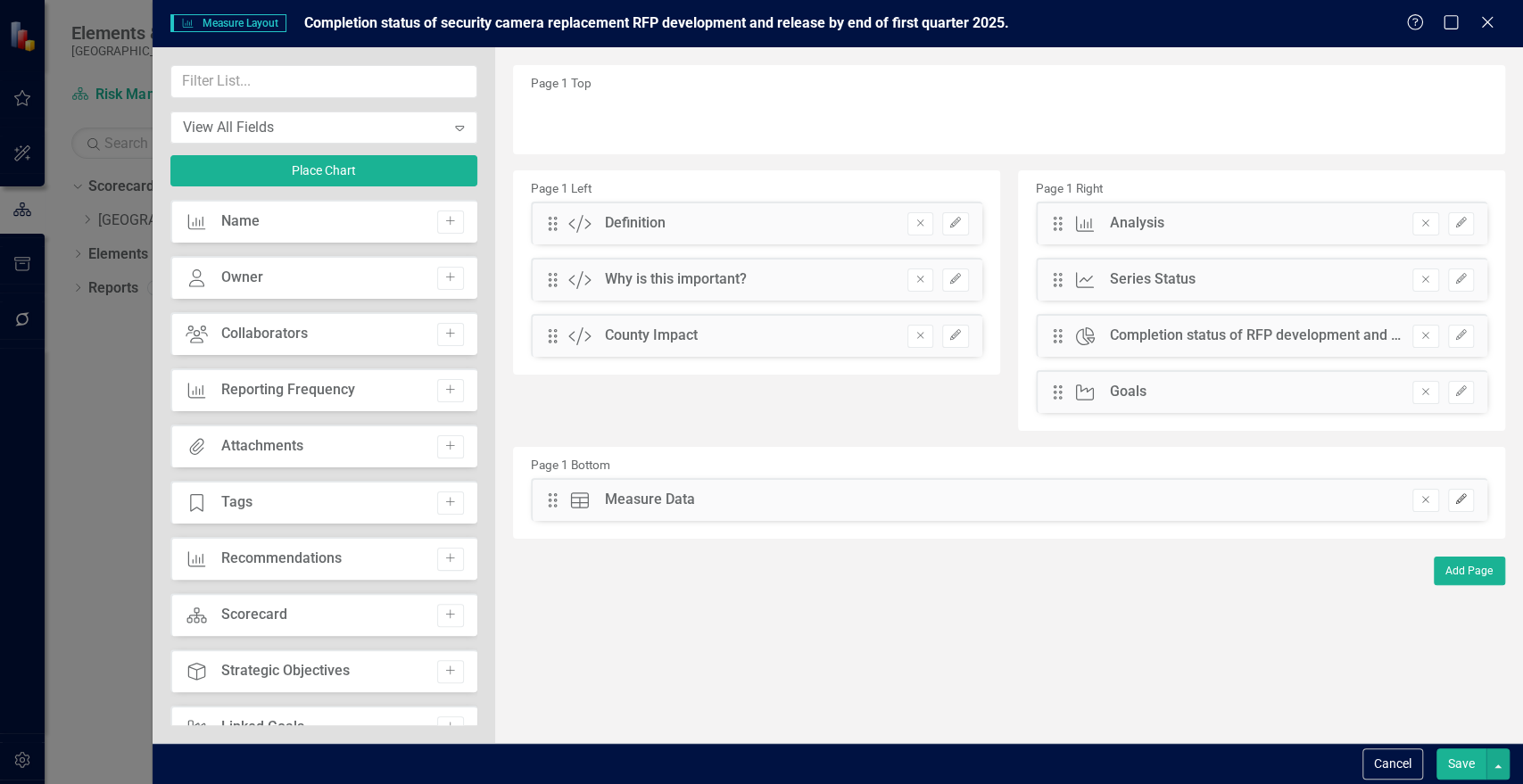
click at [1469, 502] on button "Edit" at bounding box center [1461, 501] width 25 height 24
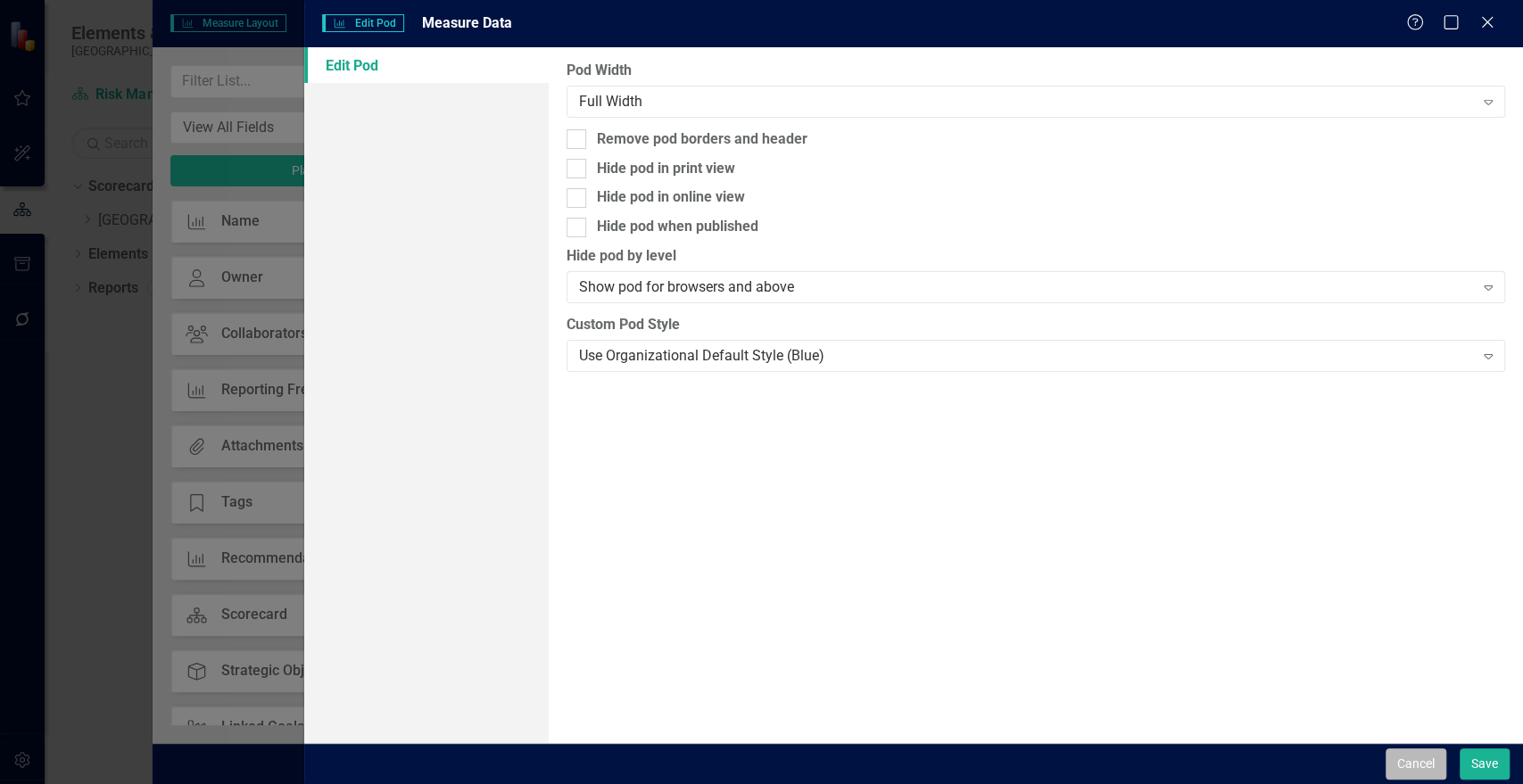
click at [1414, 764] on button "Cancel" at bounding box center [1416, 764] width 61 height 31
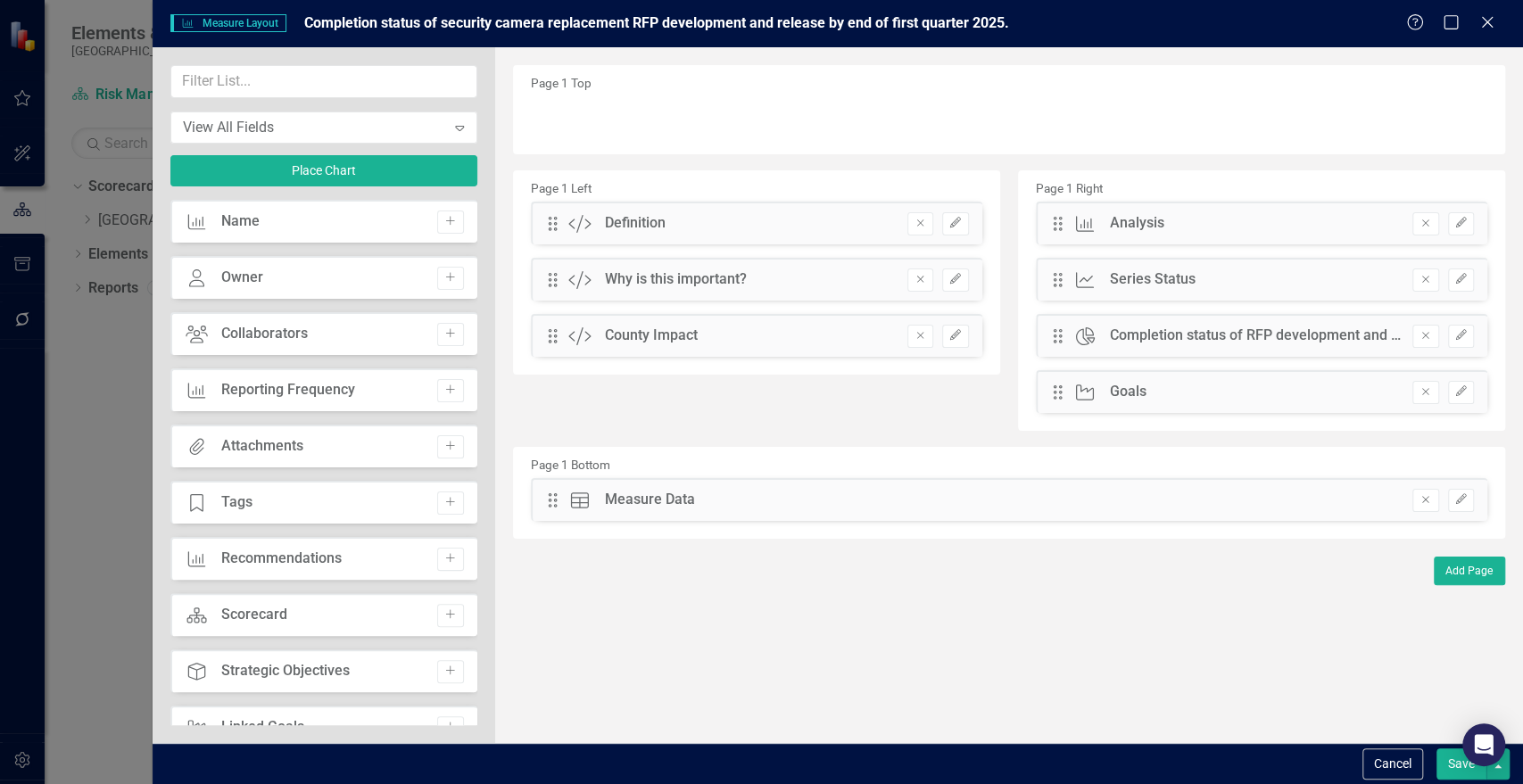
click at [1414, 764] on button "Cancel" at bounding box center [1393, 764] width 61 height 31
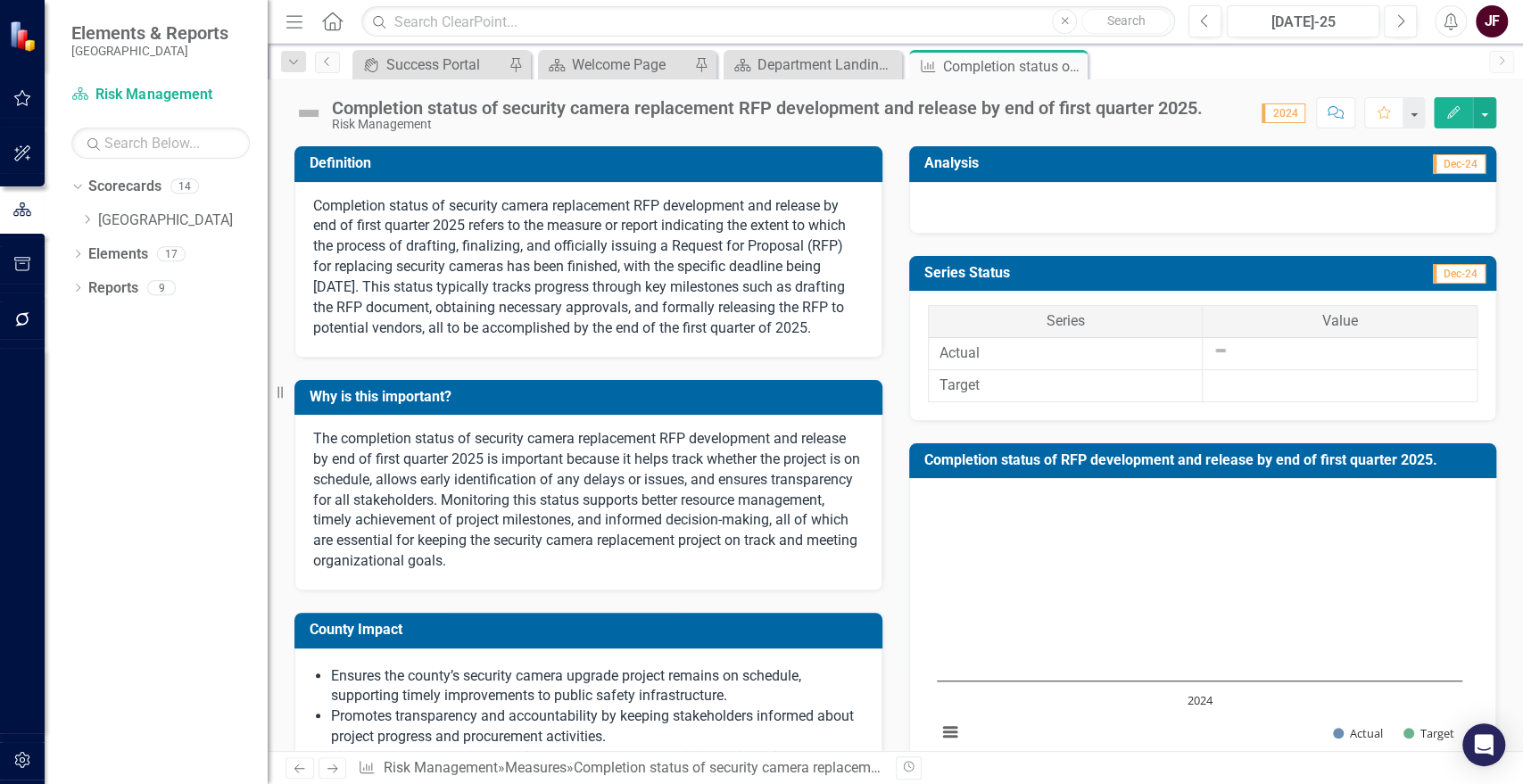
click at [1471, 113] on button "Edit" at bounding box center [1453, 113] width 39 height 31
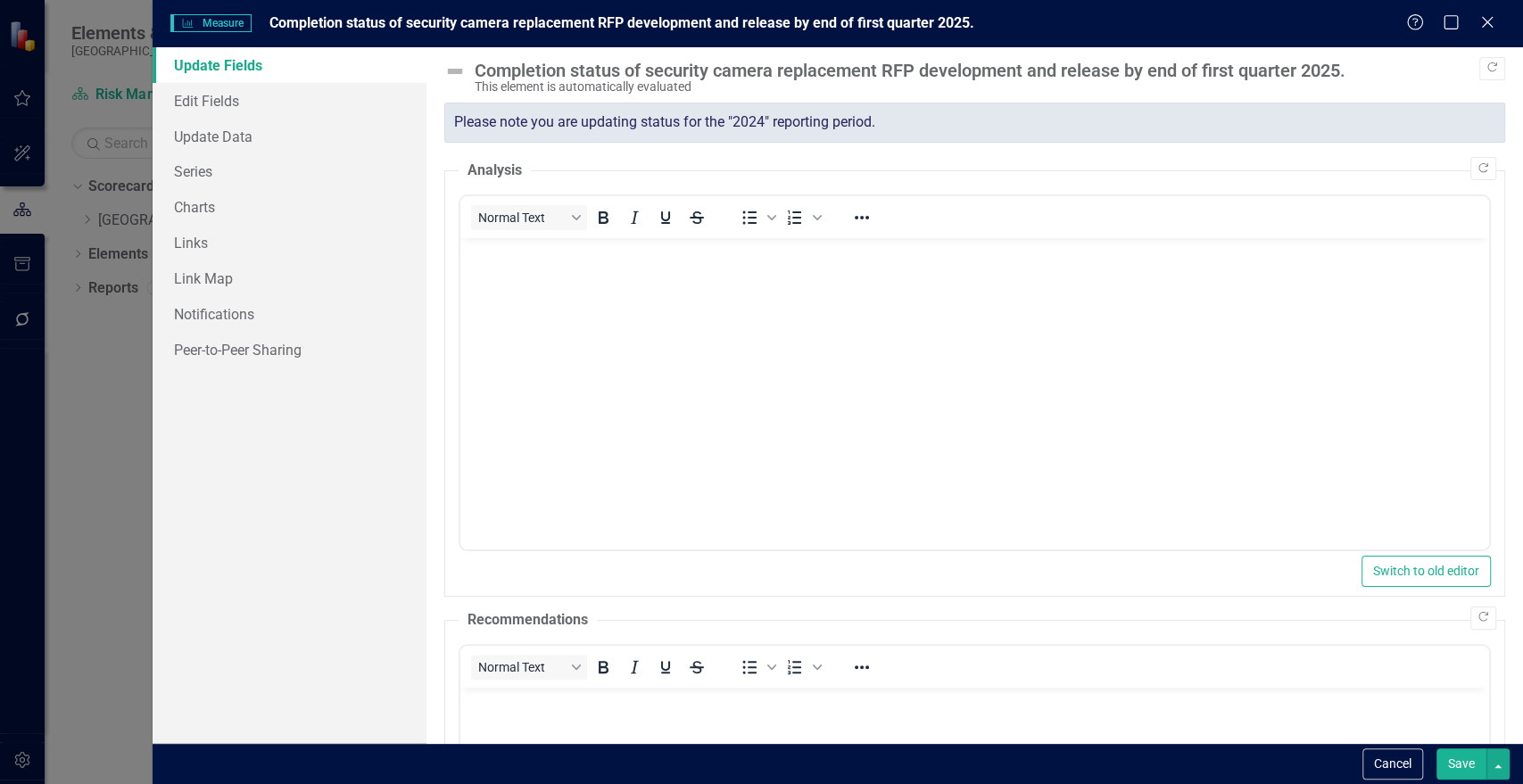
scroll to position [0, 0]
click at [216, 212] on link "Charts" at bounding box center [290, 207] width 274 height 35
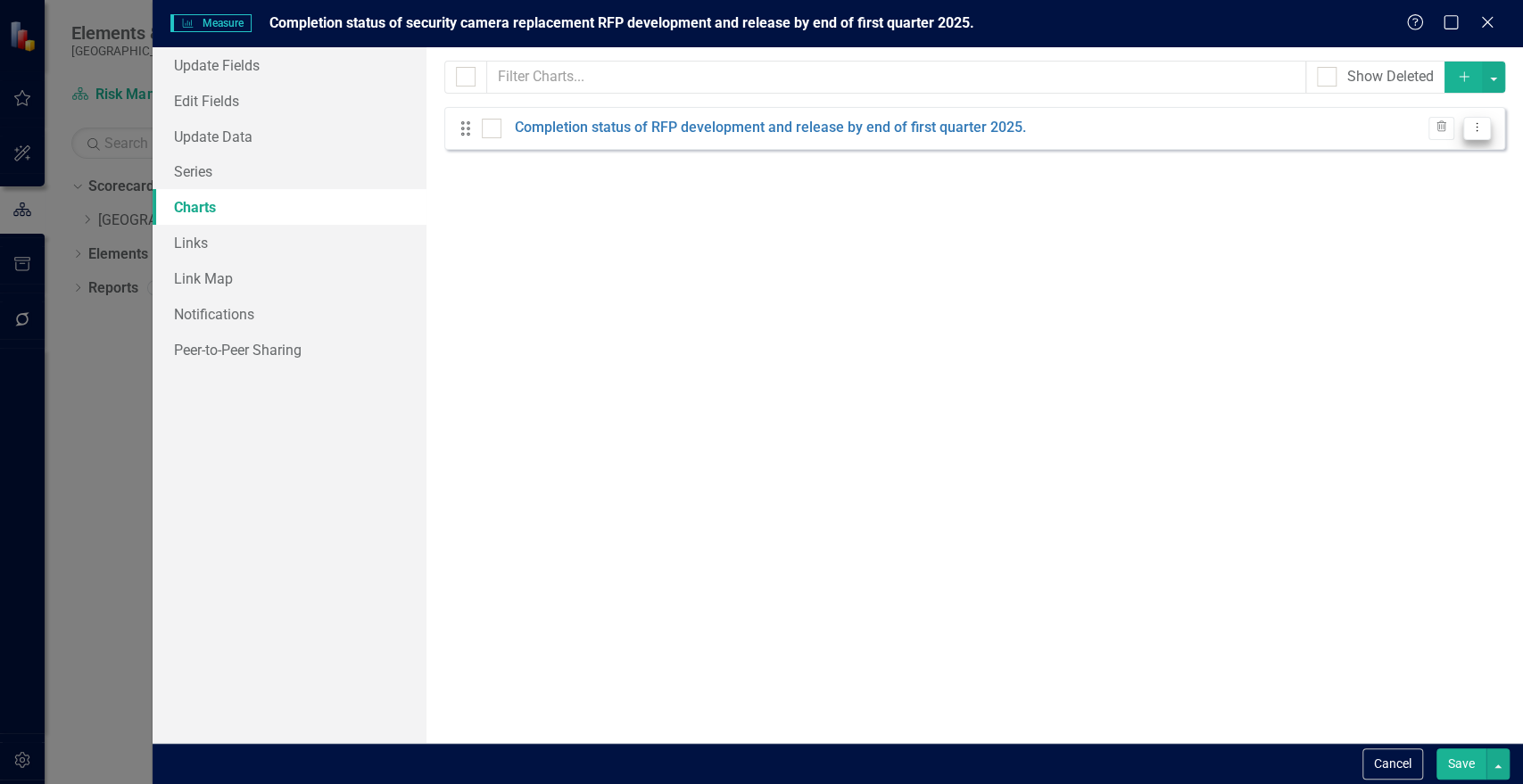
click at [1471, 128] on icon "Dropdown Menu" at bounding box center [1477, 127] width 15 height 12
click at [1457, 154] on link "Edit Edit Chart" at bounding box center [1420, 158] width 141 height 33
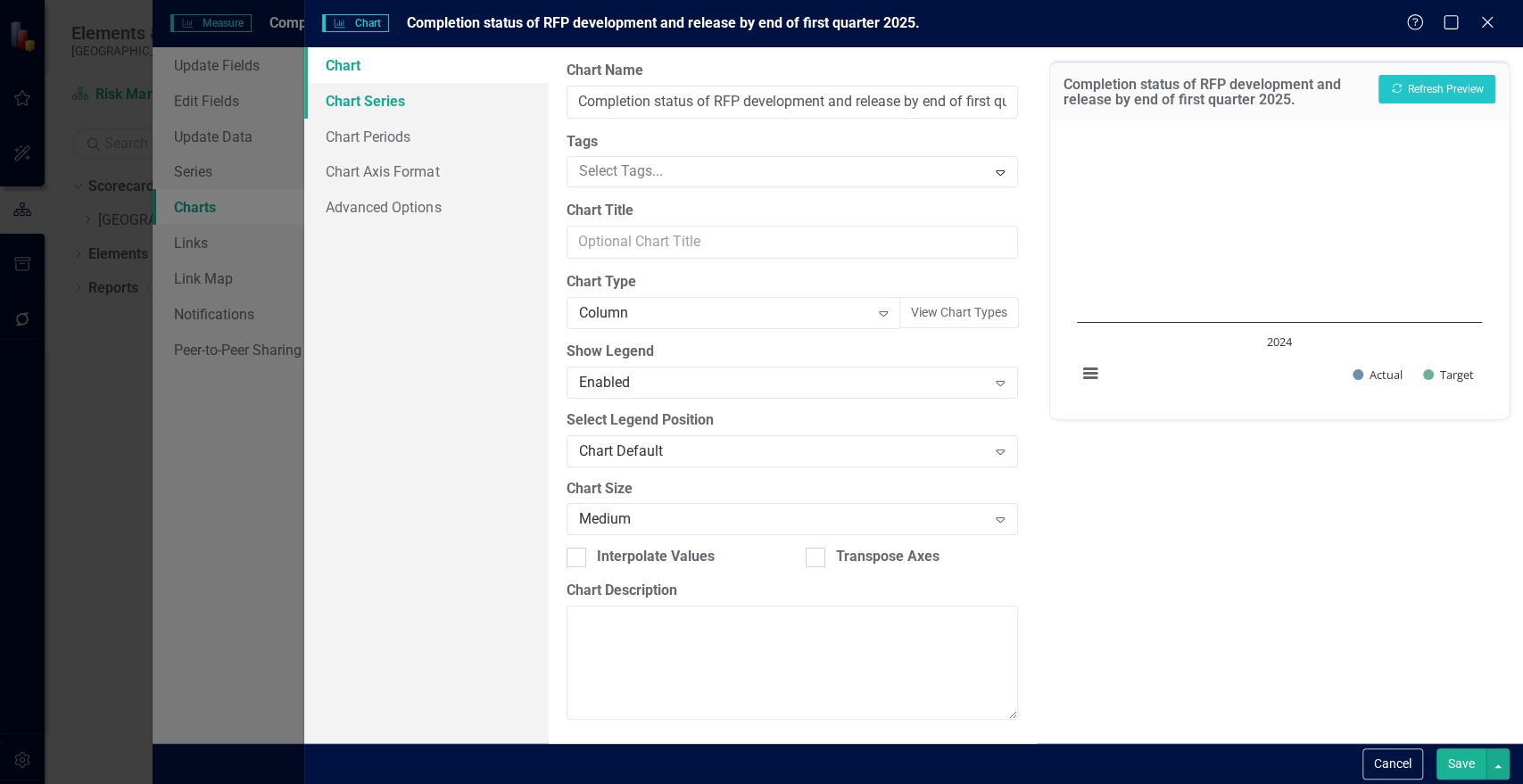
click at [329, 95] on link "Chart Series" at bounding box center [425, 101] width 244 height 35
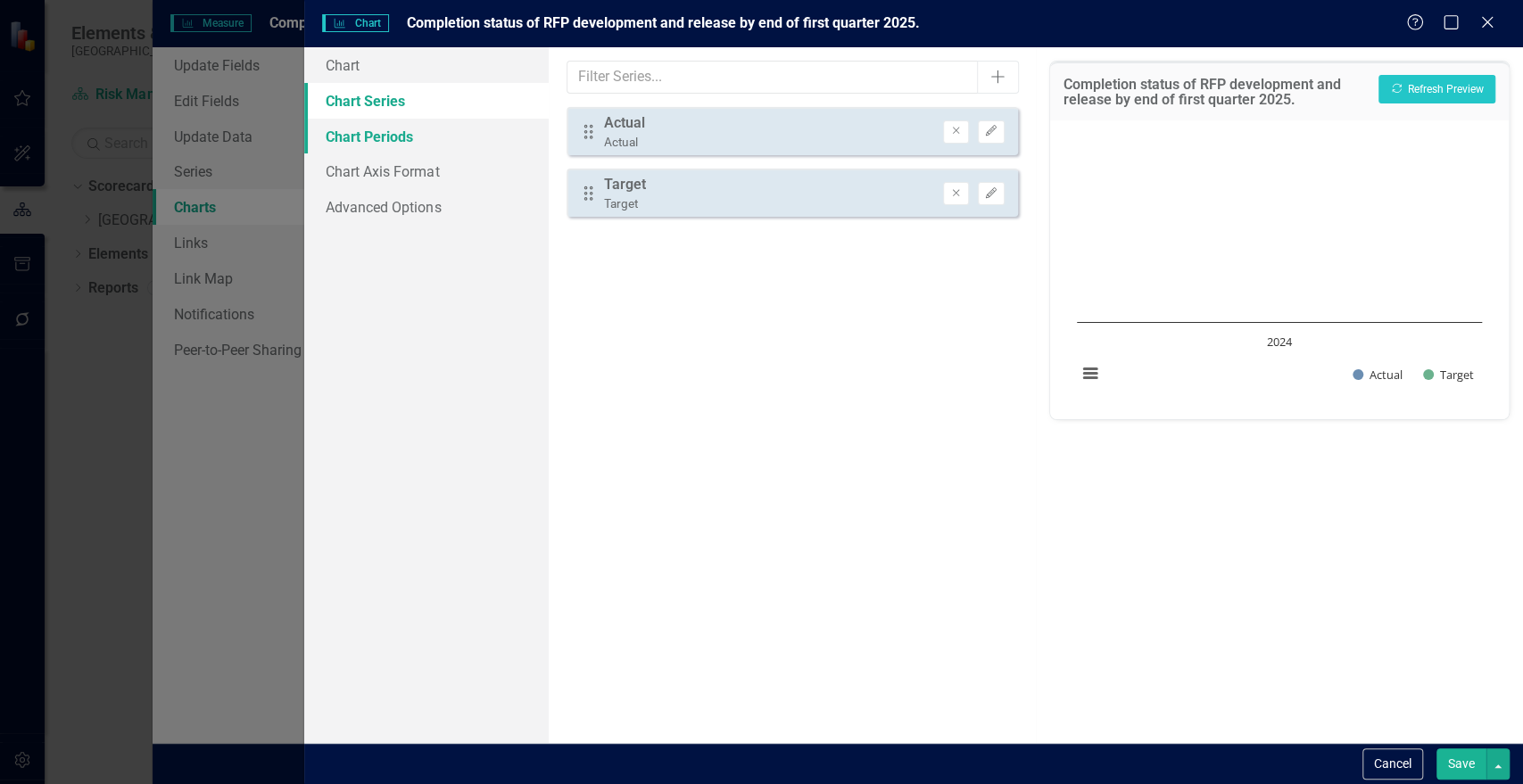
click at [335, 139] on link "Chart Periods" at bounding box center [425, 136] width 244 height 35
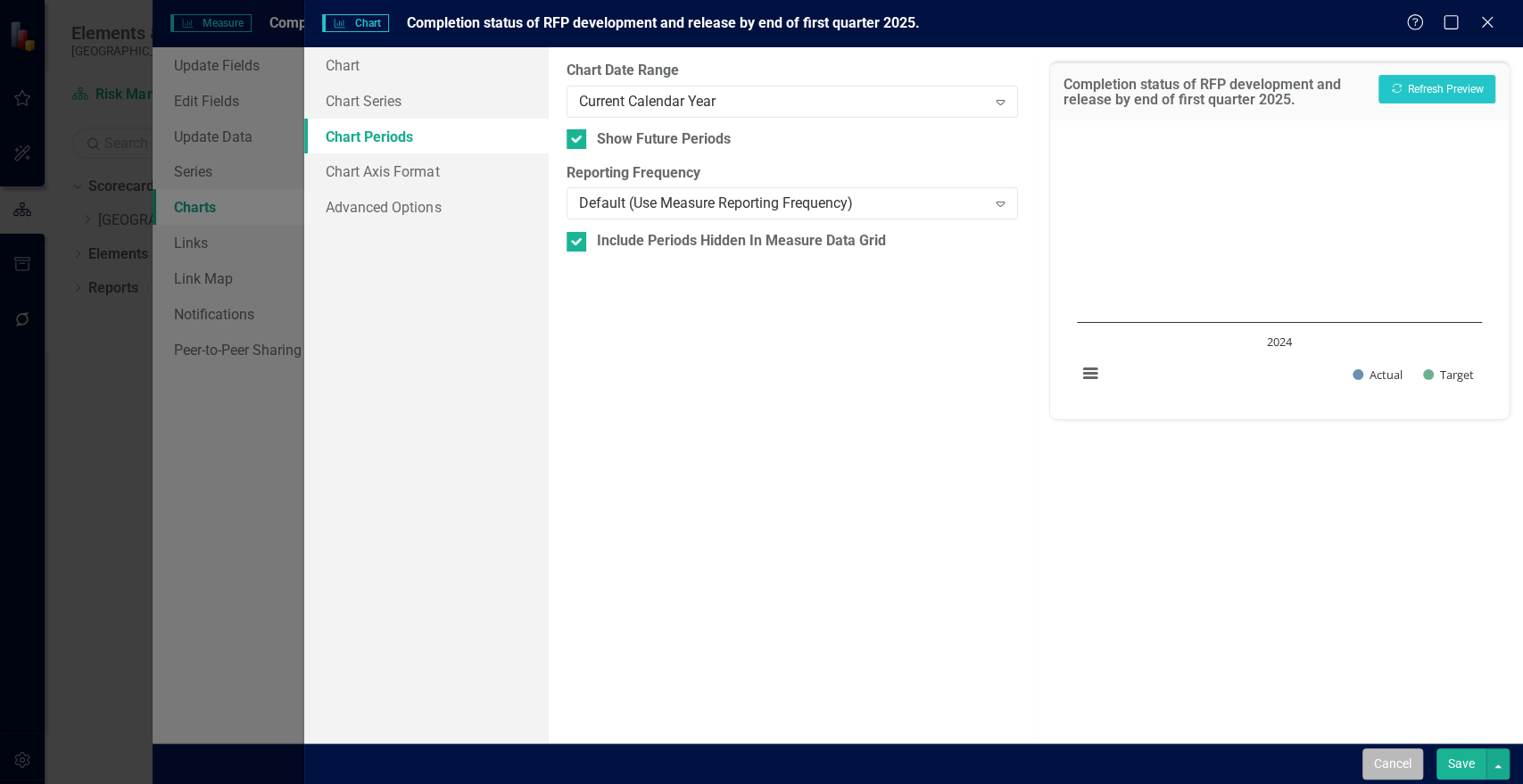
click at [1410, 765] on button "Cancel" at bounding box center [1393, 764] width 61 height 31
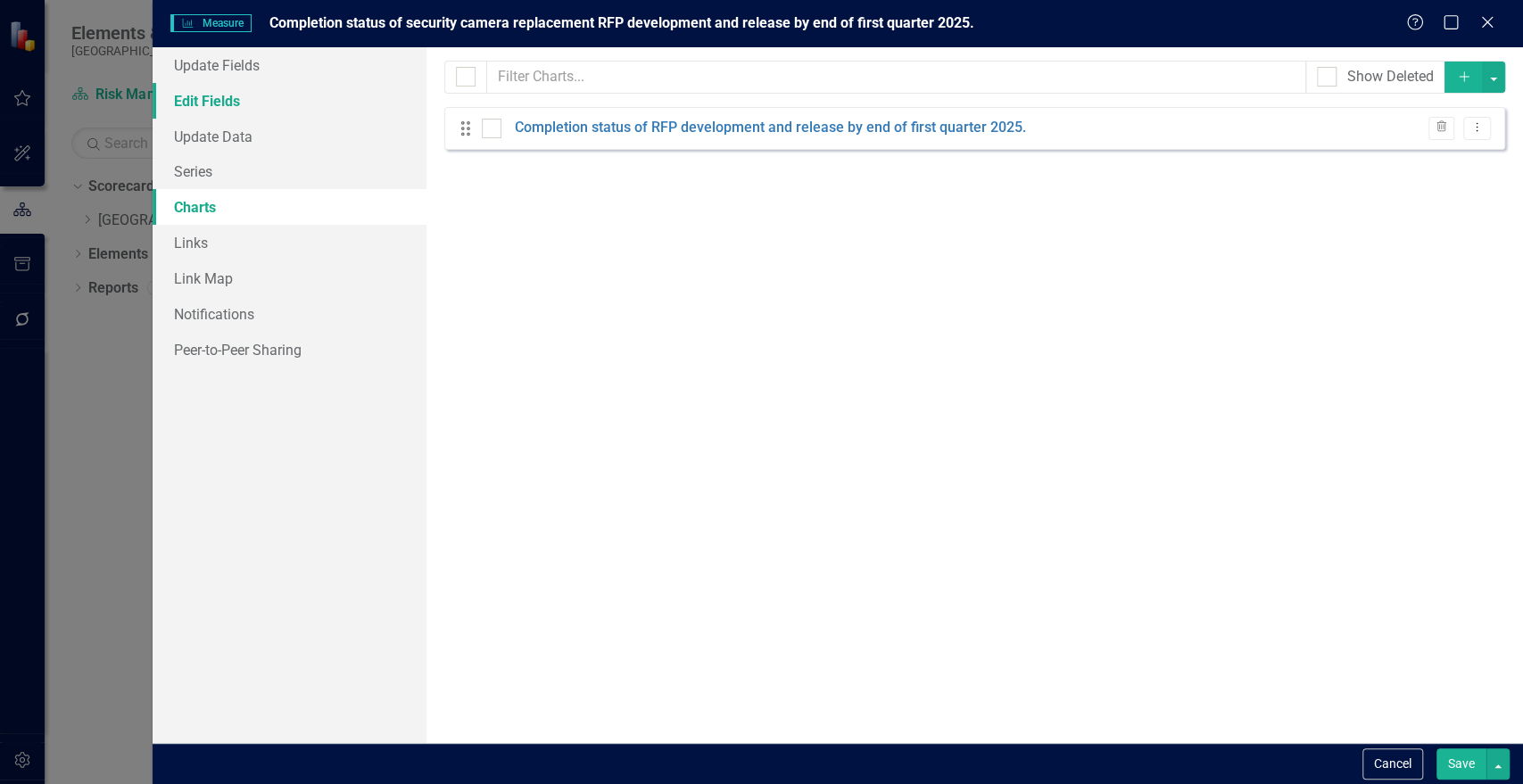
click at [222, 113] on link "Edit Fields" at bounding box center [290, 101] width 274 height 35
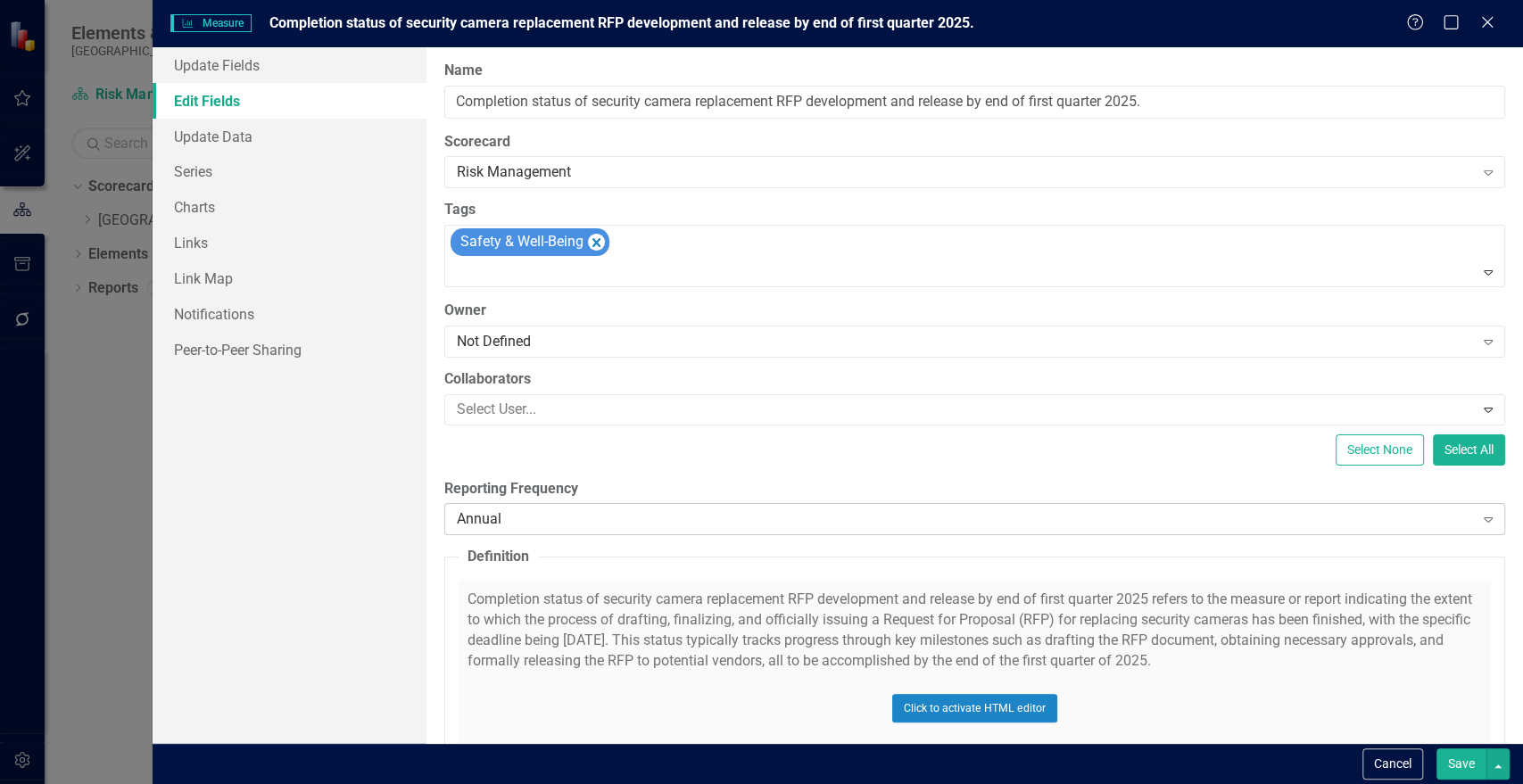
click at [623, 514] on div "Annual" at bounding box center [965, 519] width 1017 height 21
click at [1459, 760] on button "Save" at bounding box center [1461, 764] width 50 height 31
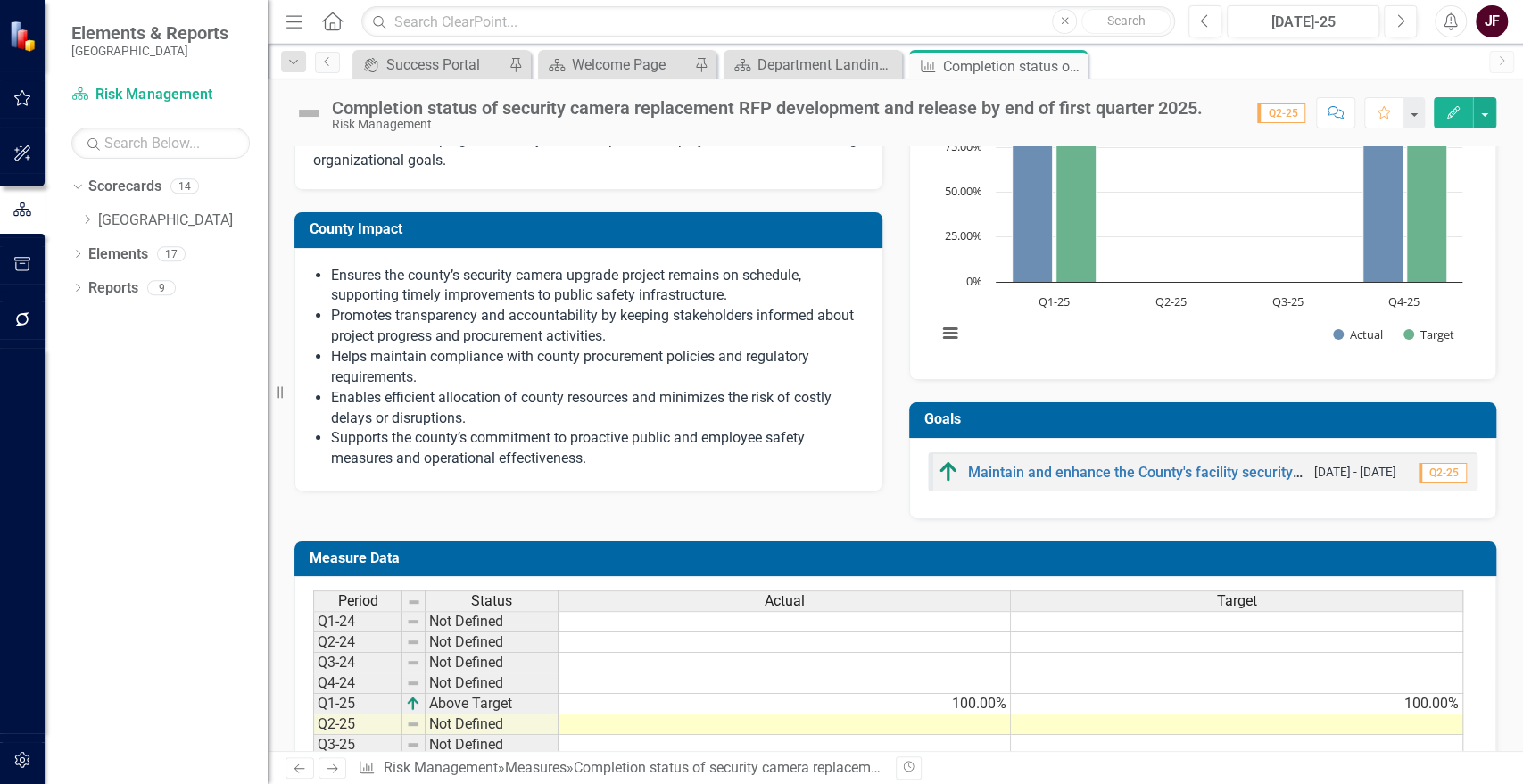
scroll to position [468, 0]
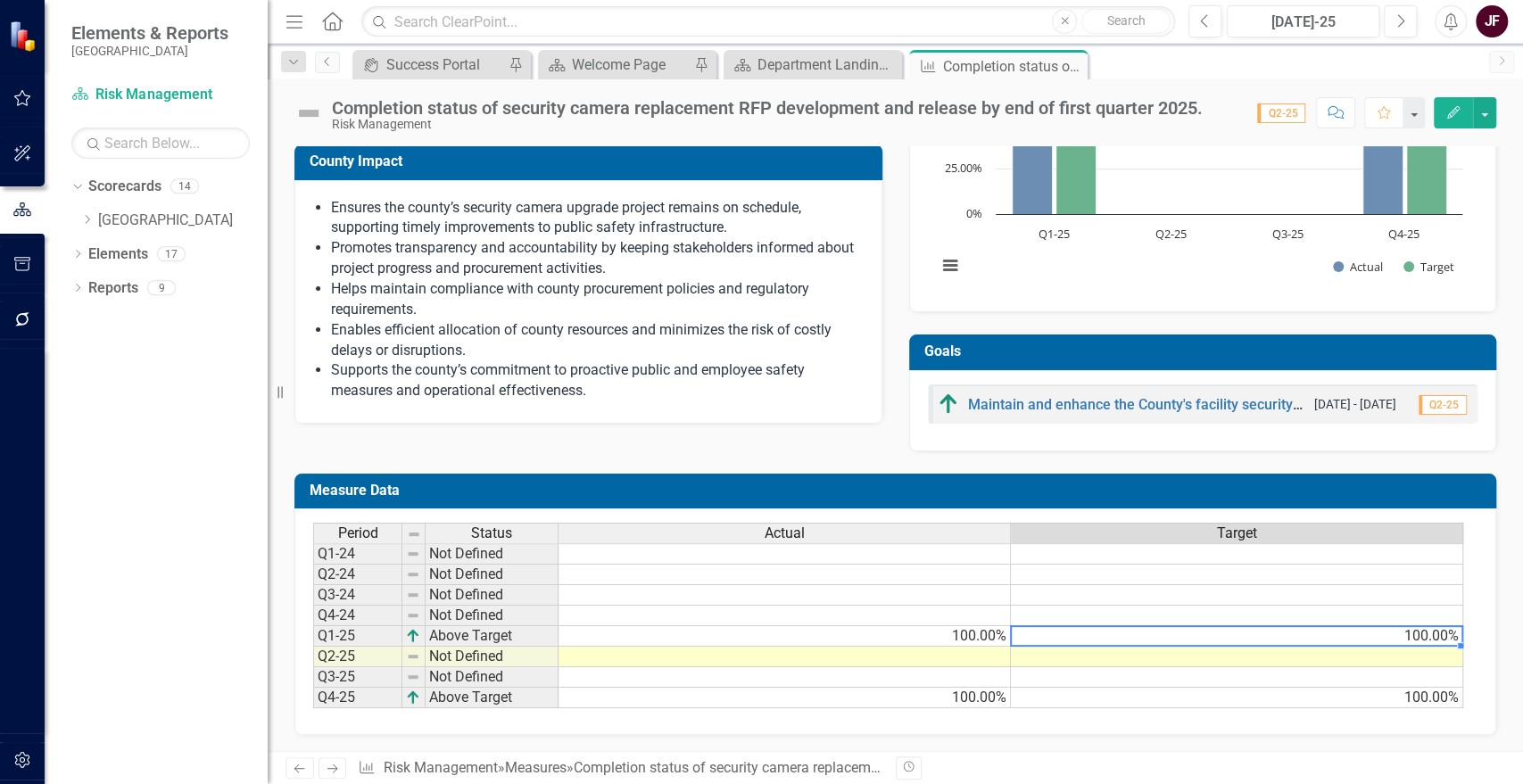
click at [1422, 629] on td "100.00%" at bounding box center [1238, 636] width 453 height 21
type textarea "="
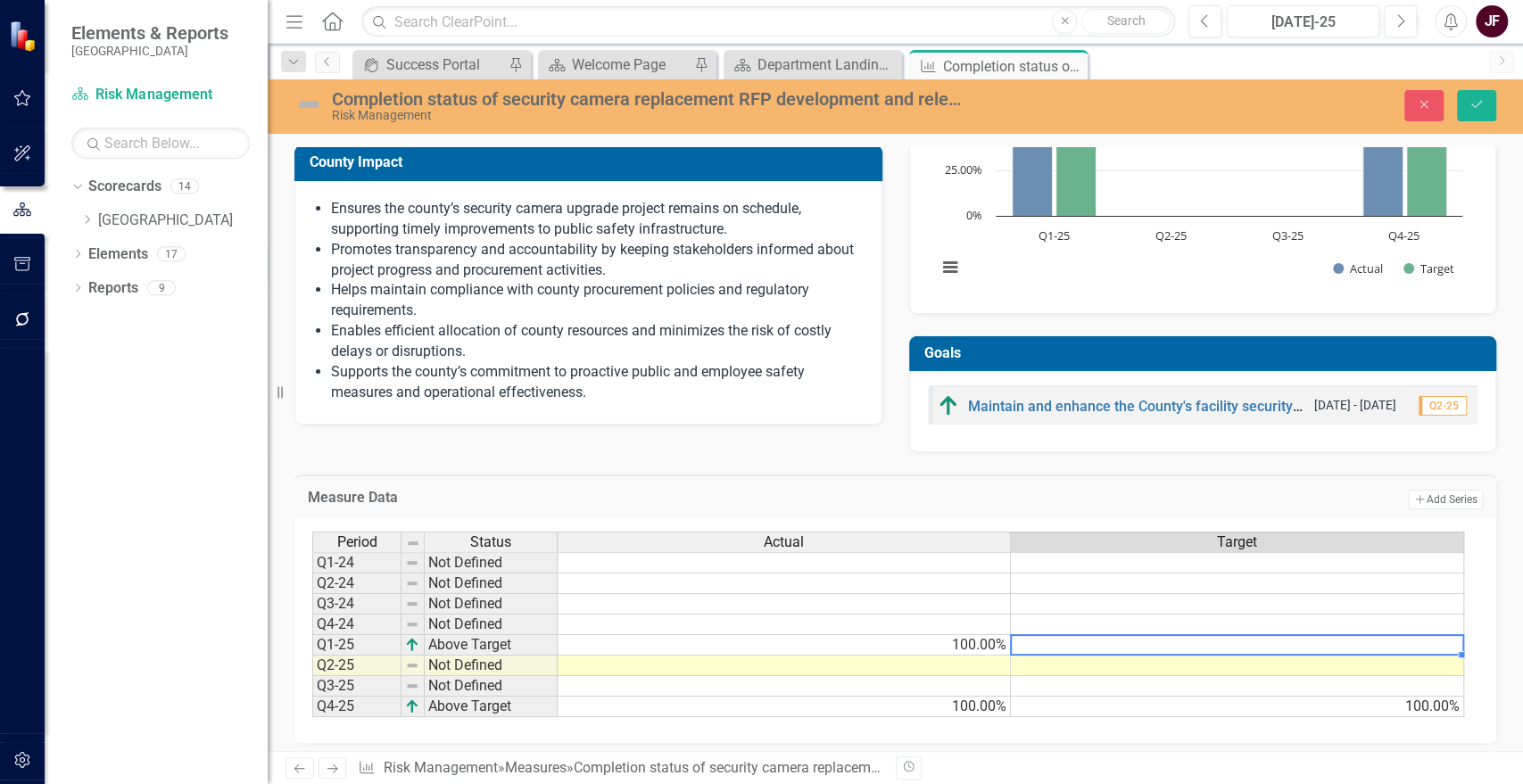
click at [1421, 706] on td "100.00%" at bounding box center [1238, 707] width 454 height 21
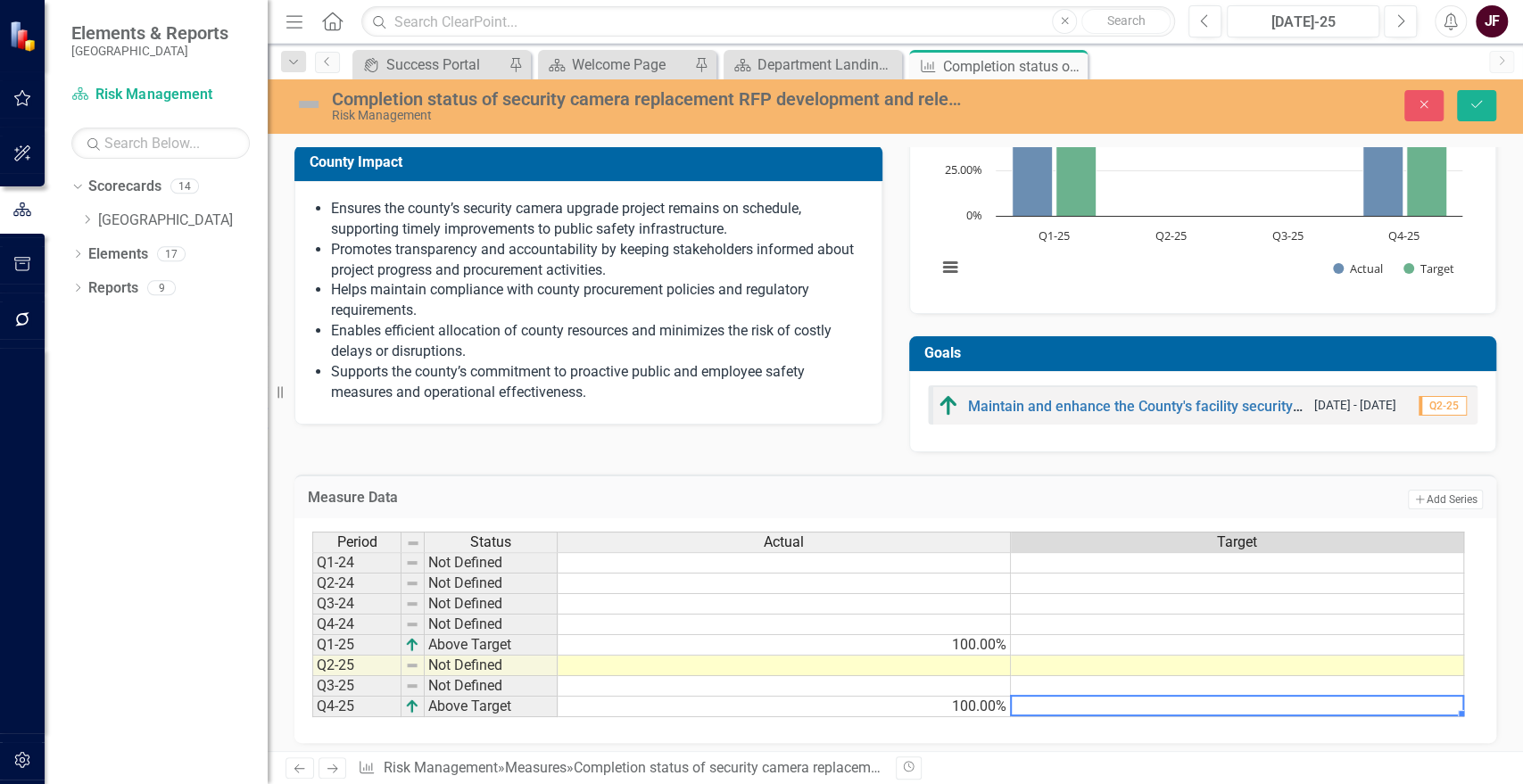
click at [1405, 643] on td at bounding box center [1238, 645] width 454 height 21
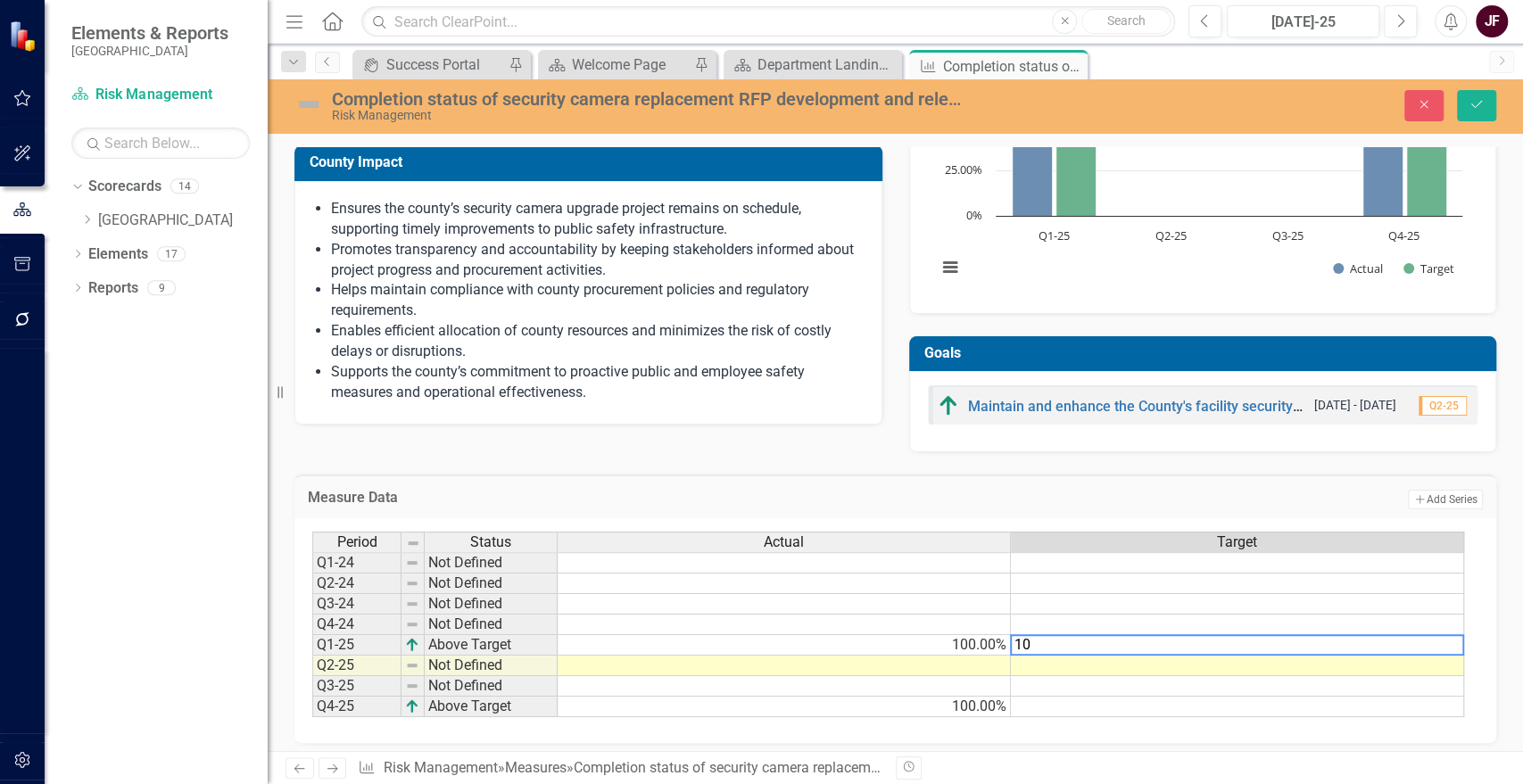
type textarea "100"
click at [961, 698] on td "100.00%" at bounding box center [784, 707] width 454 height 21
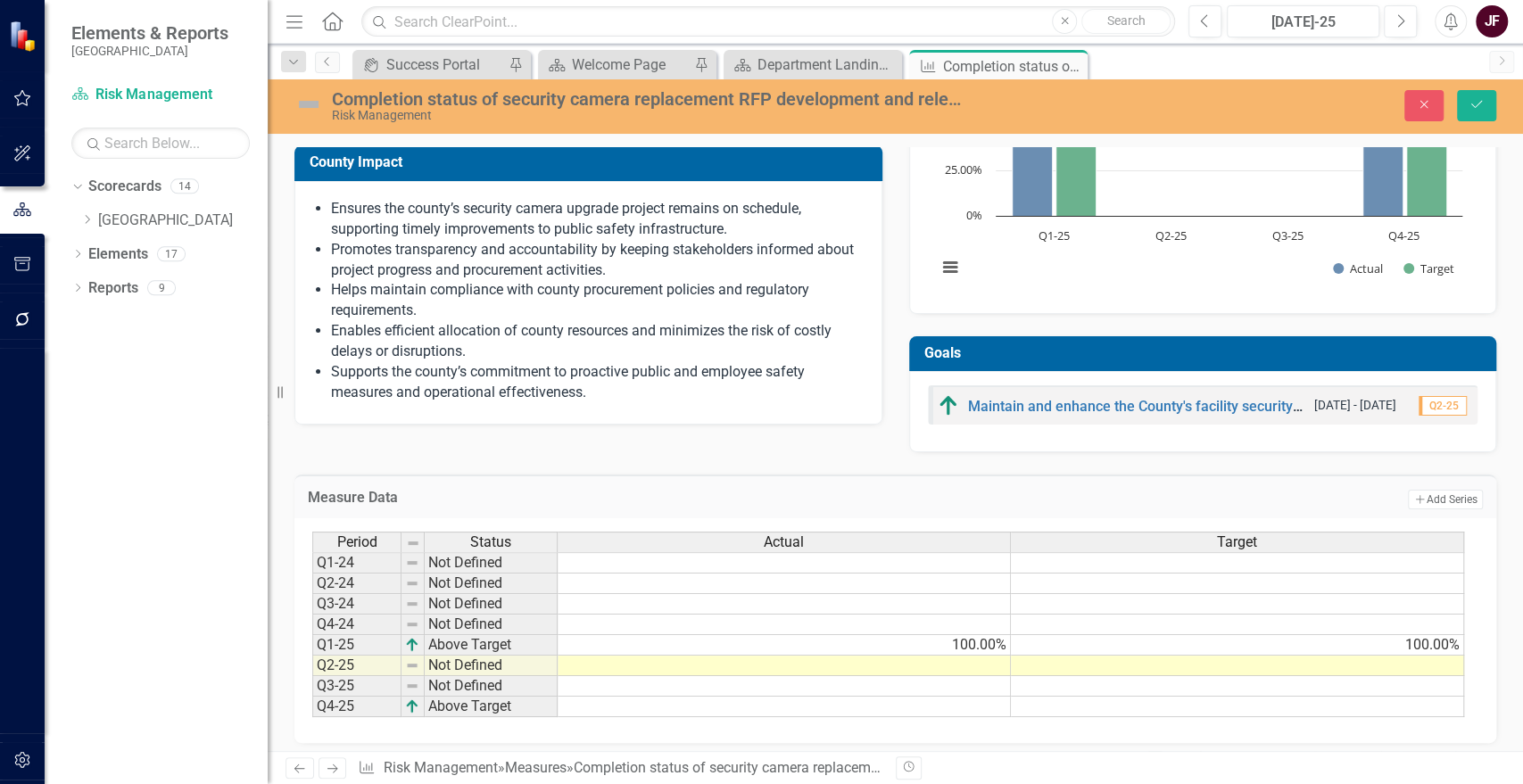
click at [1498, 271] on div "Definition Completion status of security camera replacement RFP development and…" at bounding box center [895, 208] width 1255 height 1103
click at [1485, 105] on button "Save" at bounding box center [1477, 106] width 39 height 31
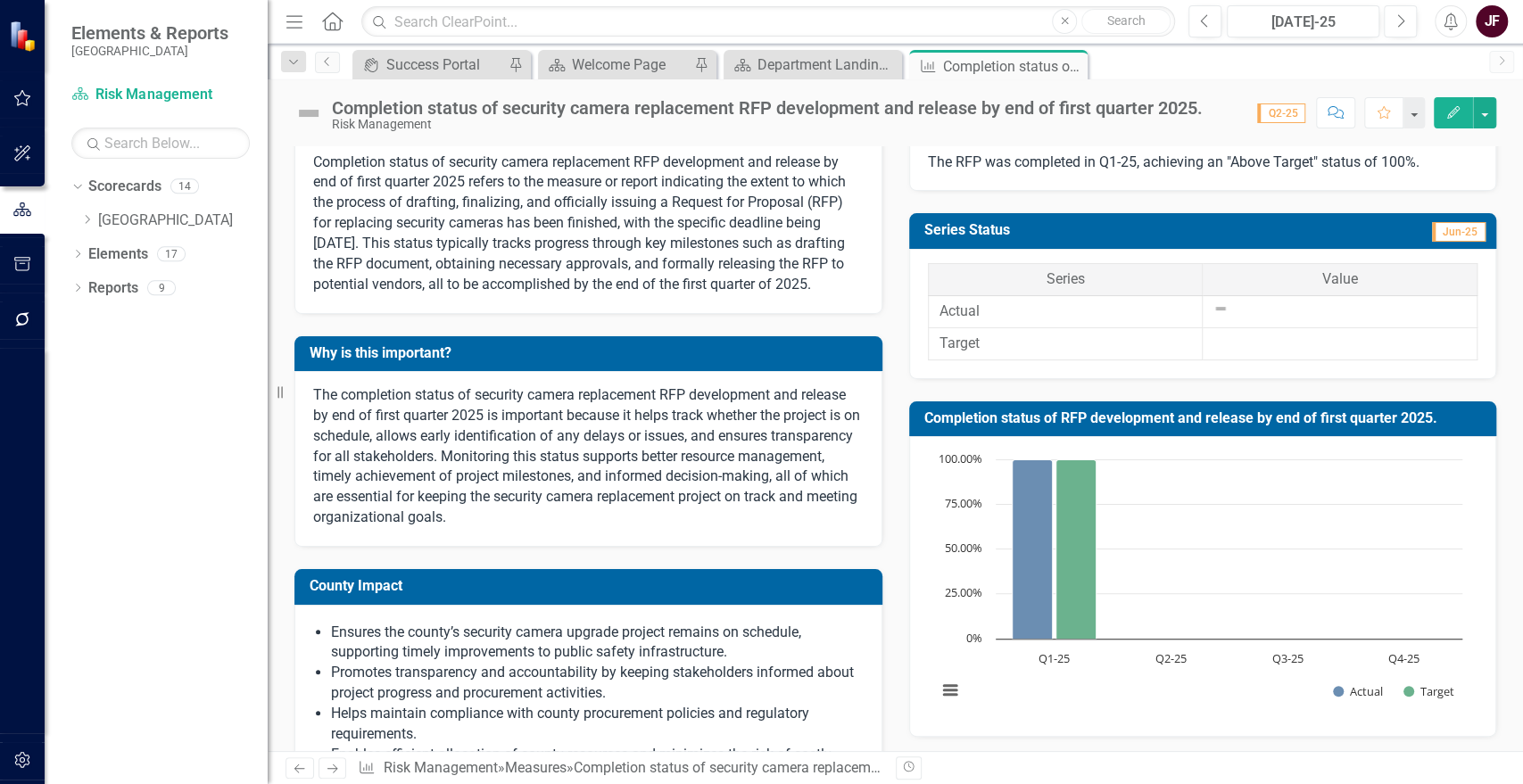
scroll to position [0, 0]
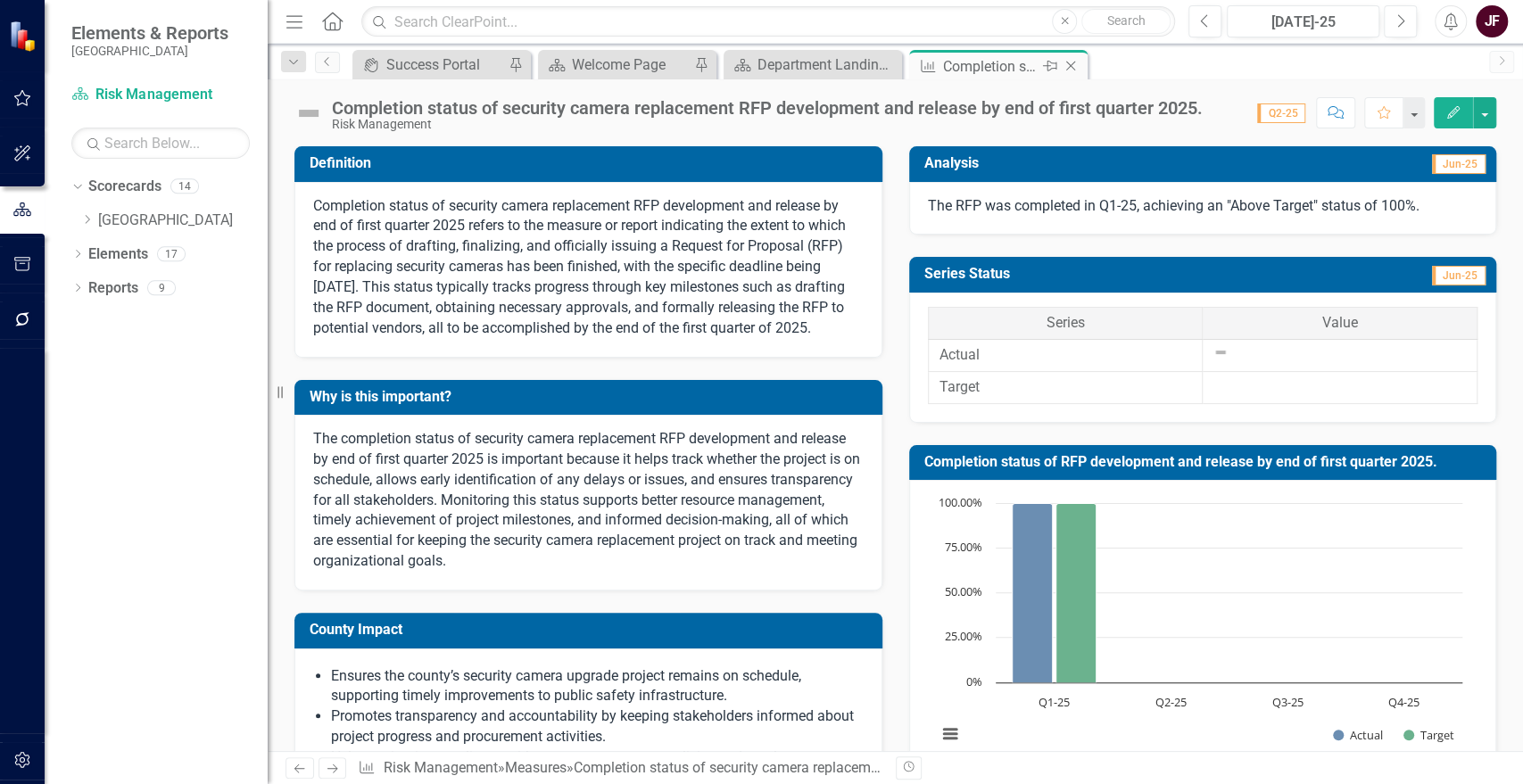
click at [1066, 65] on icon "Close" at bounding box center [1070, 66] width 18 height 15
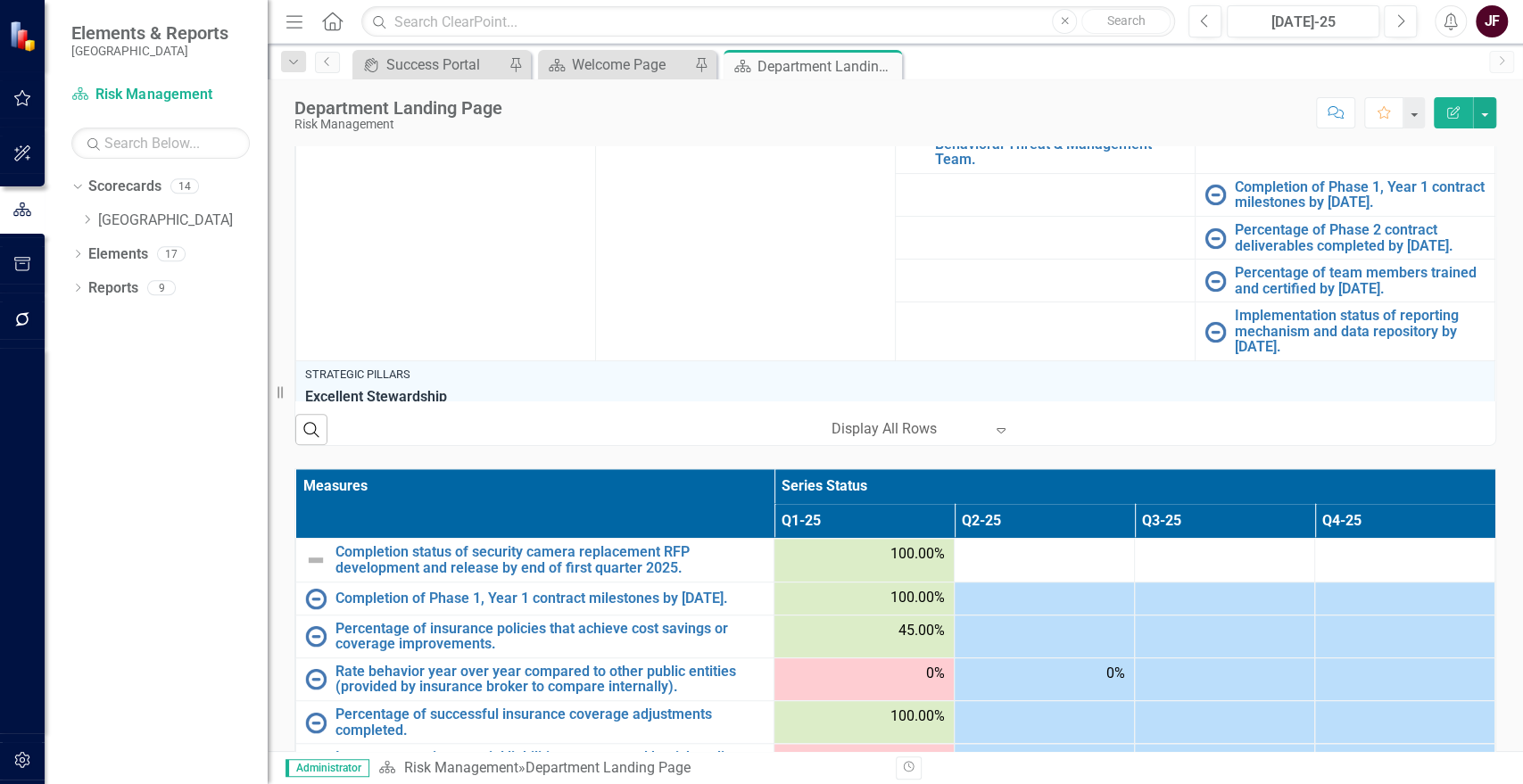
scroll to position [793, 0]
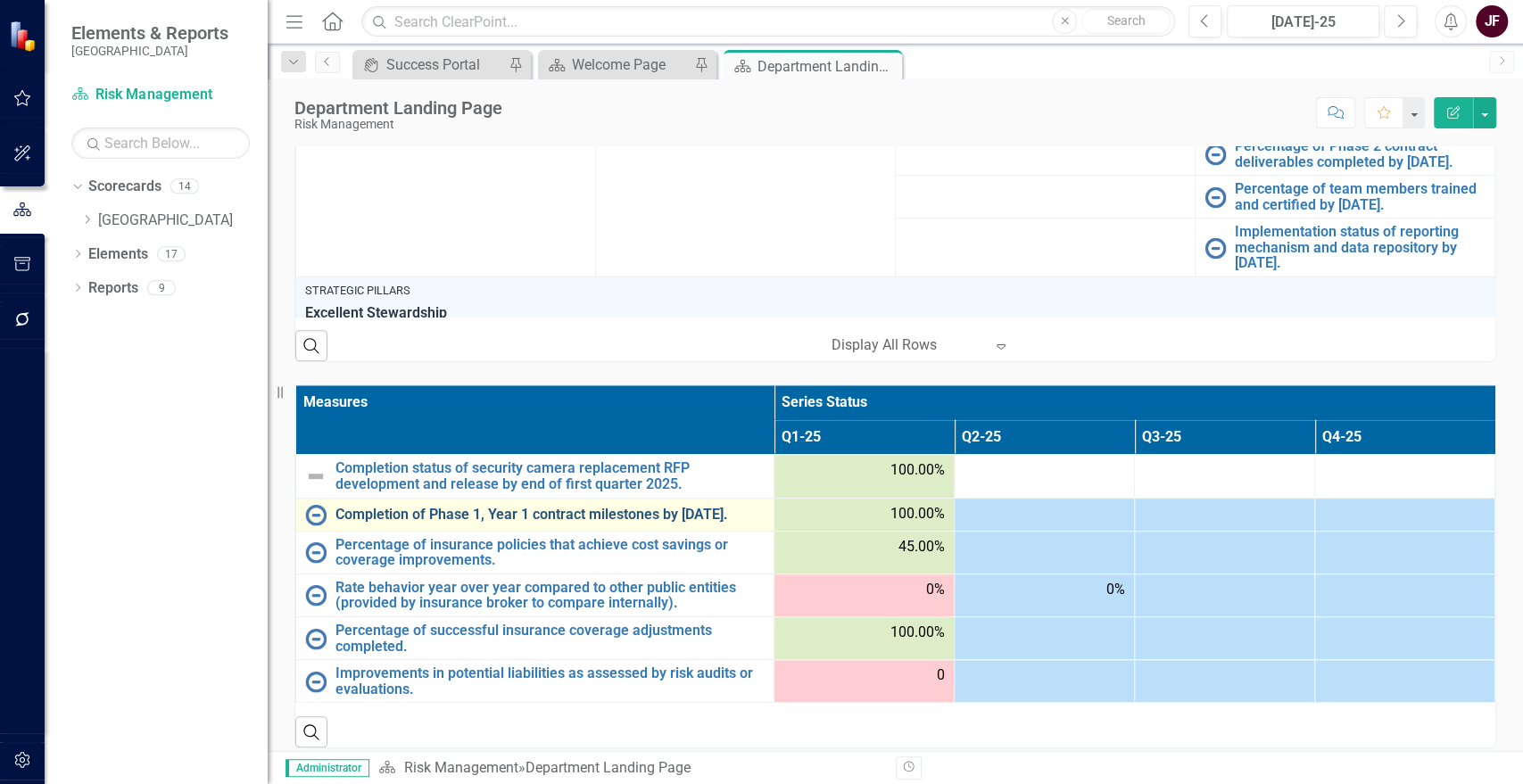
click at [571, 507] on link "Completion of Phase 1, Year 1 contract milestones by [DATE]." at bounding box center [550, 514] width 429 height 16
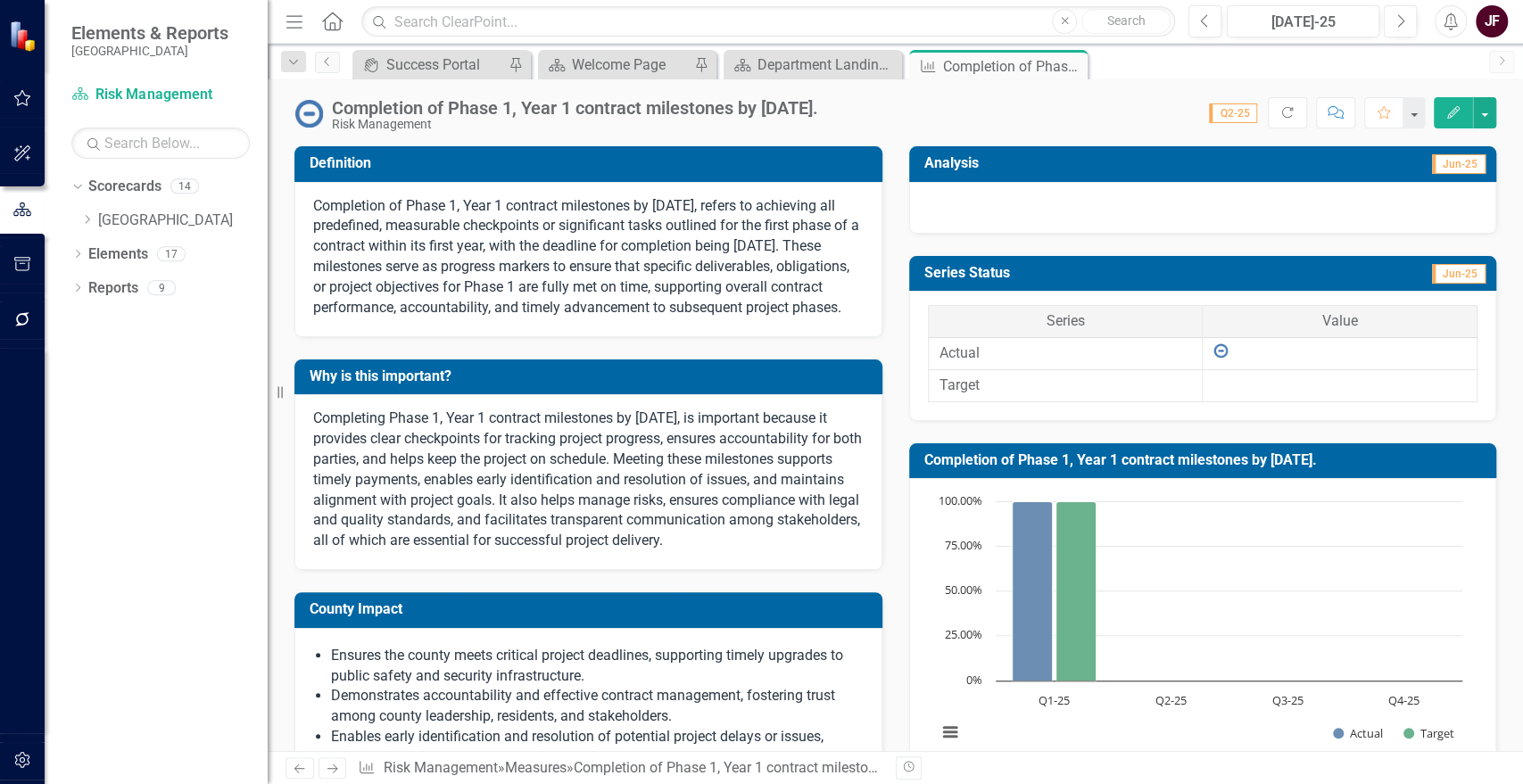
click at [1374, 212] on div at bounding box center [1204, 208] width 588 height 52
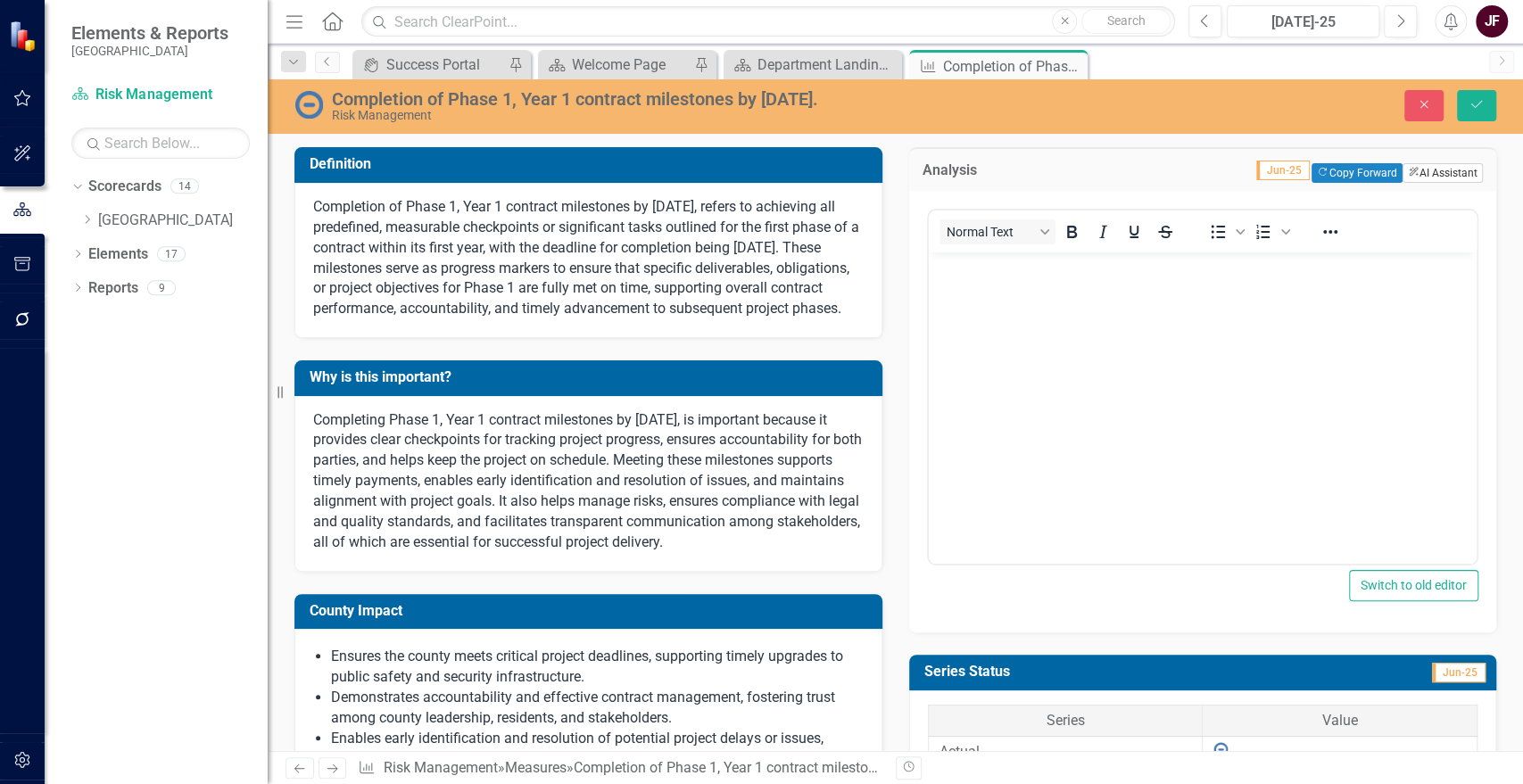
click at [1406, 179] on button "ClearPoint AI AI Assistant" at bounding box center [1443, 173] width 80 height 20
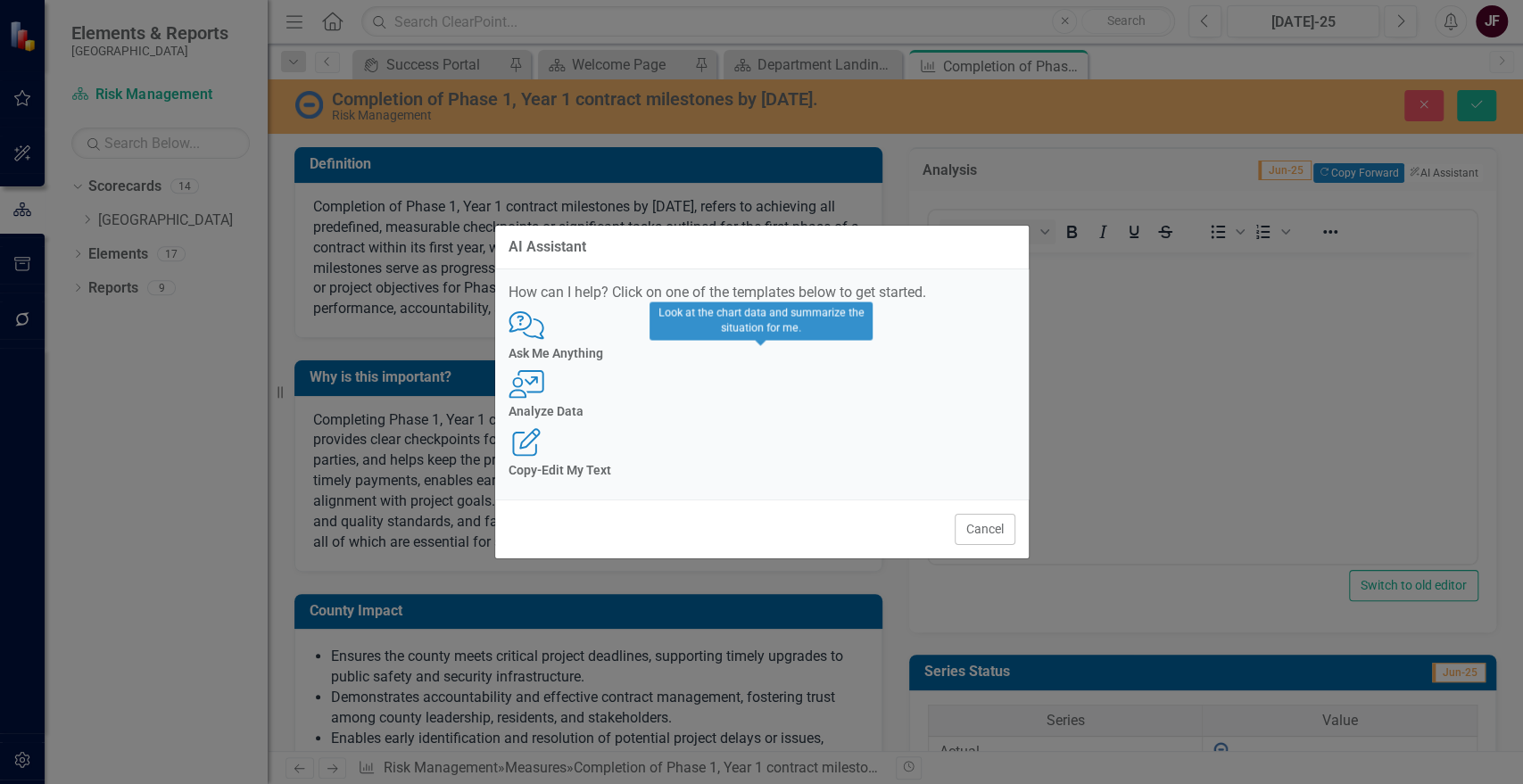
click at [709, 413] on div "User with Chart Analyze Data" at bounding box center [762, 395] width 507 height 49
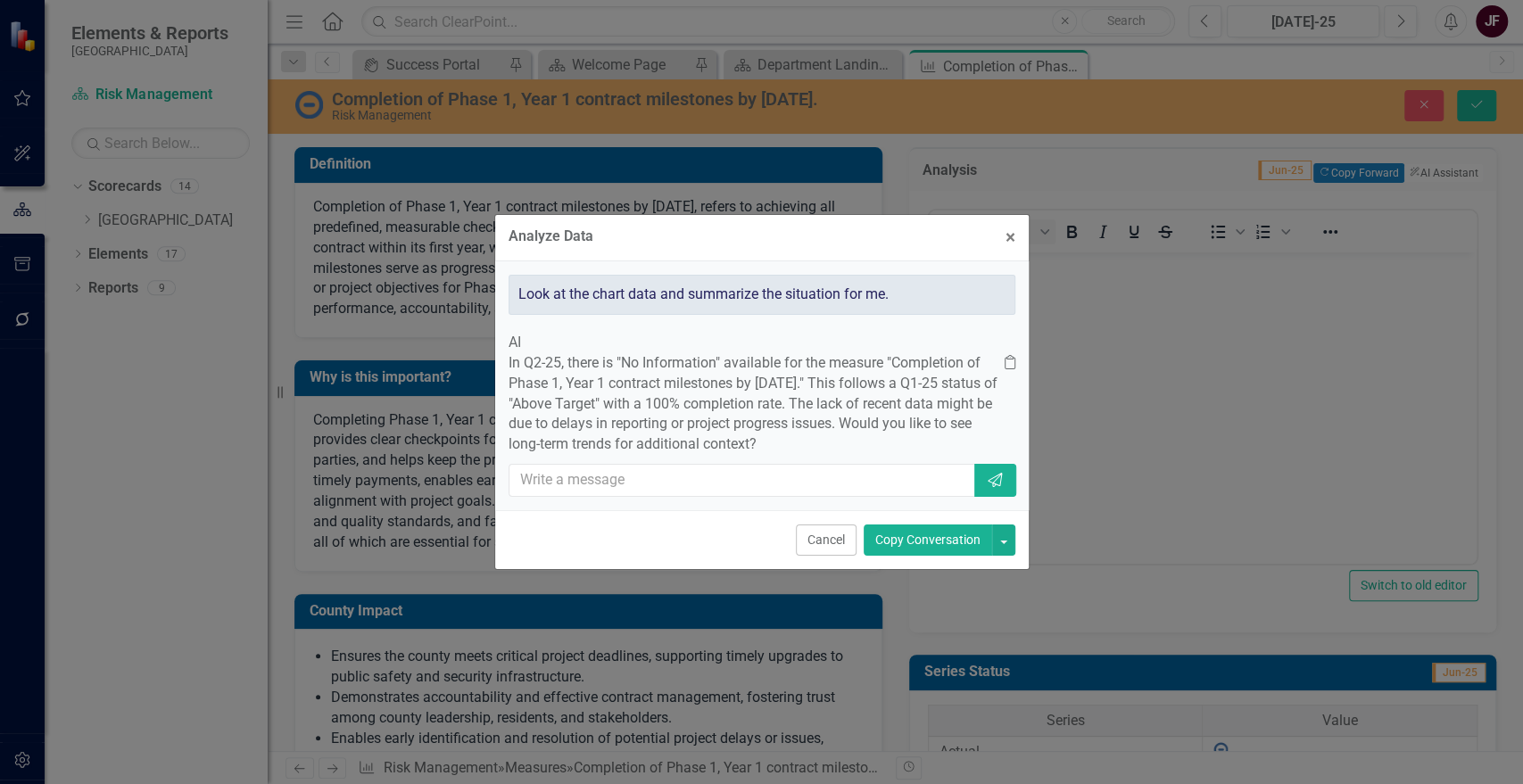
click at [928, 556] on button "Copy Conversation" at bounding box center [927, 540] width 128 height 31
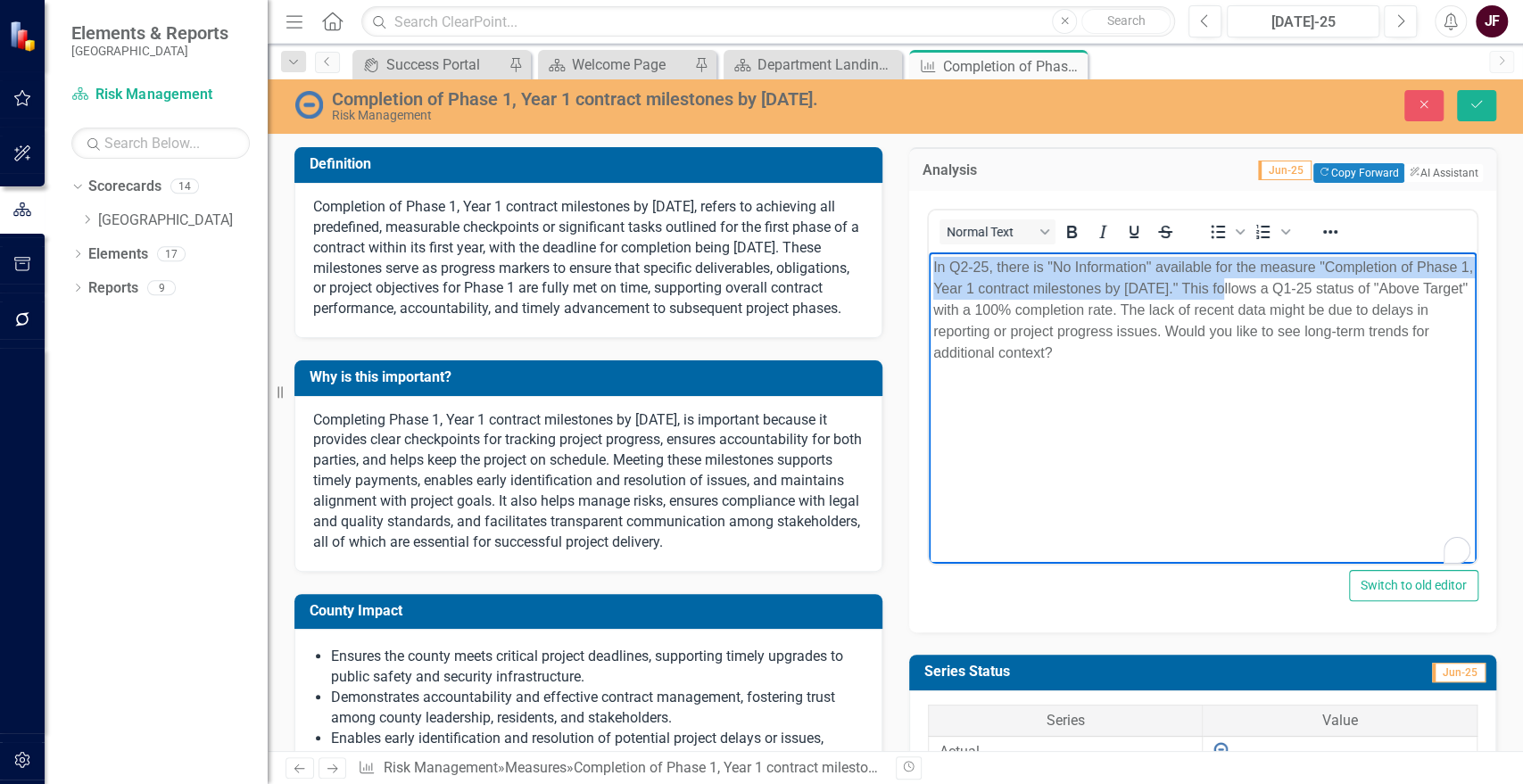
drag, startPoint x: 1242, startPoint y: 284, endPoint x: 931, endPoint y: 272, distance: 311.2
click at [931, 272] on body "In Q2-25, there is "No Information" available for the measure "Completion of Ph…" at bounding box center [1203, 386] width 549 height 268
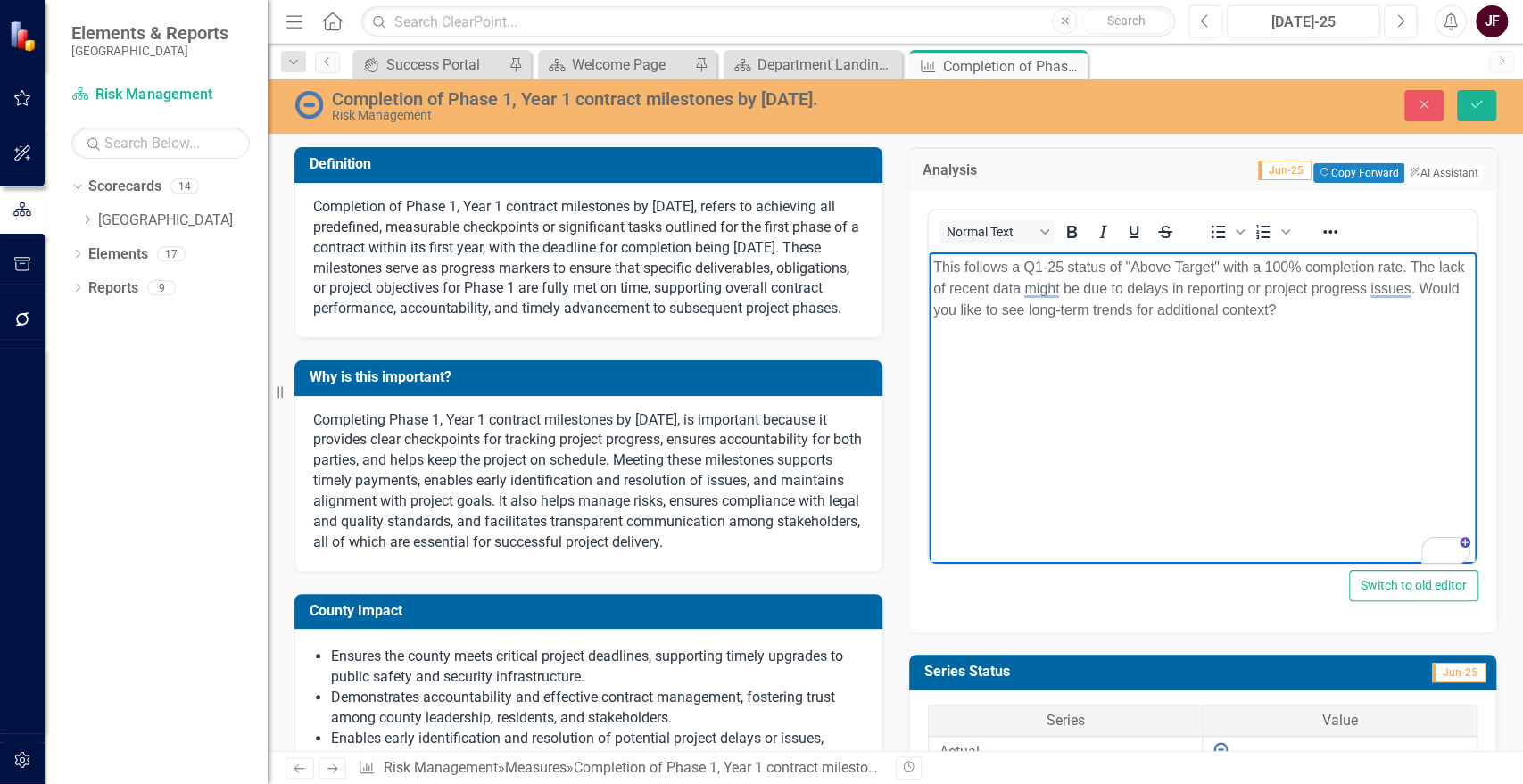
drag, startPoint x: 1280, startPoint y: 315, endPoint x: 1302, endPoint y: 304, distance: 24.6
click at [1286, 312] on p "This follows a Q1-25 status of "Above Target" with a 100% completion rate. The …" at bounding box center [1202, 289] width 540 height 65
drag, startPoint x: 1302, startPoint y: 304, endPoint x: 1326, endPoint y: 300, distance: 24.3
click at [1326, 300] on p "This follows a Q1-25 status of "Above Target" with a 100% completion rate. The …" at bounding box center [1202, 289] width 540 height 65
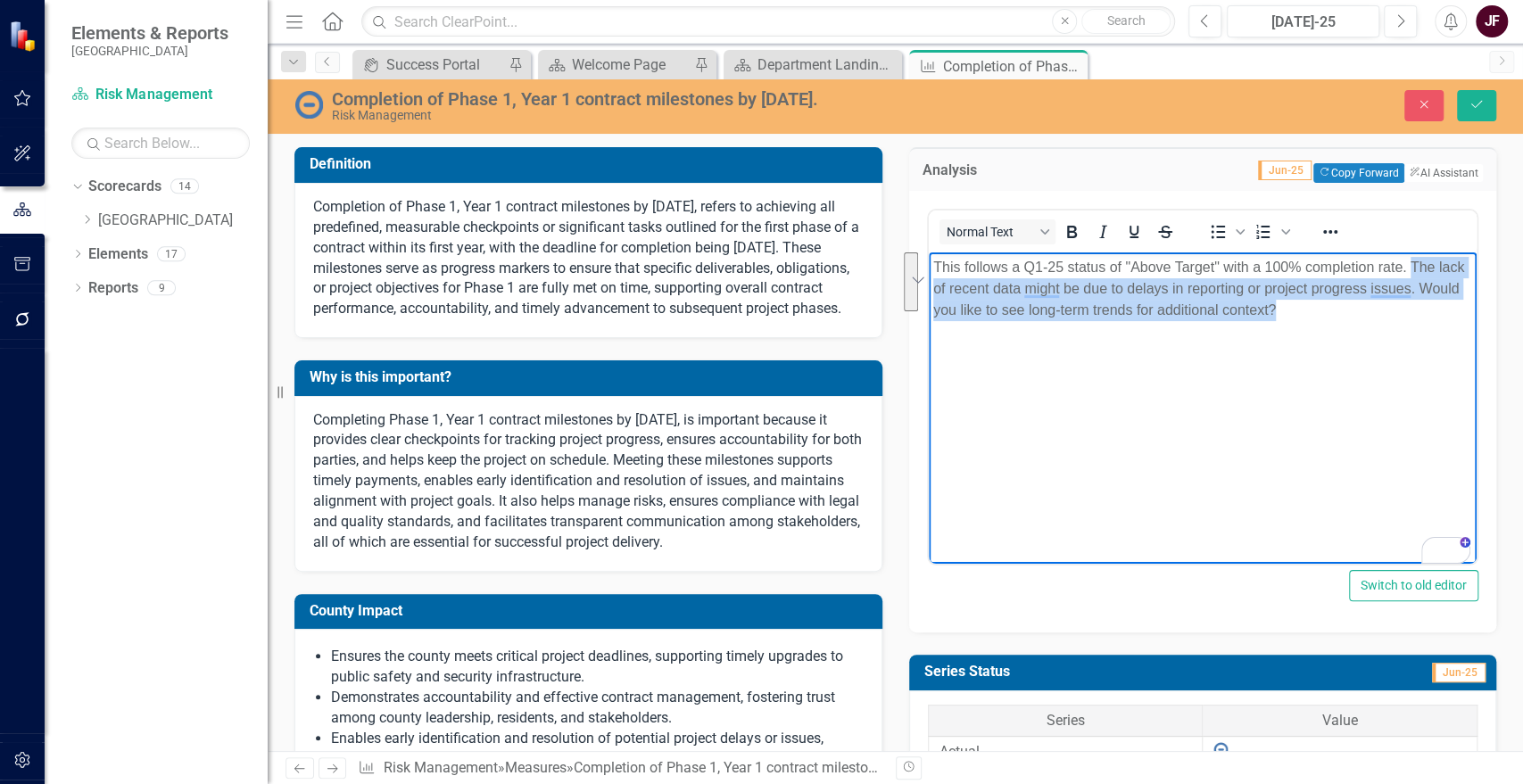
drag, startPoint x: 1291, startPoint y: 309, endPoint x: 1407, endPoint y: 268, distance: 123.0
click at [1407, 268] on p "This follows a Q1-25 status of "Above Target" with a 100% completion rate. The …" at bounding box center [1202, 289] width 540 height 65
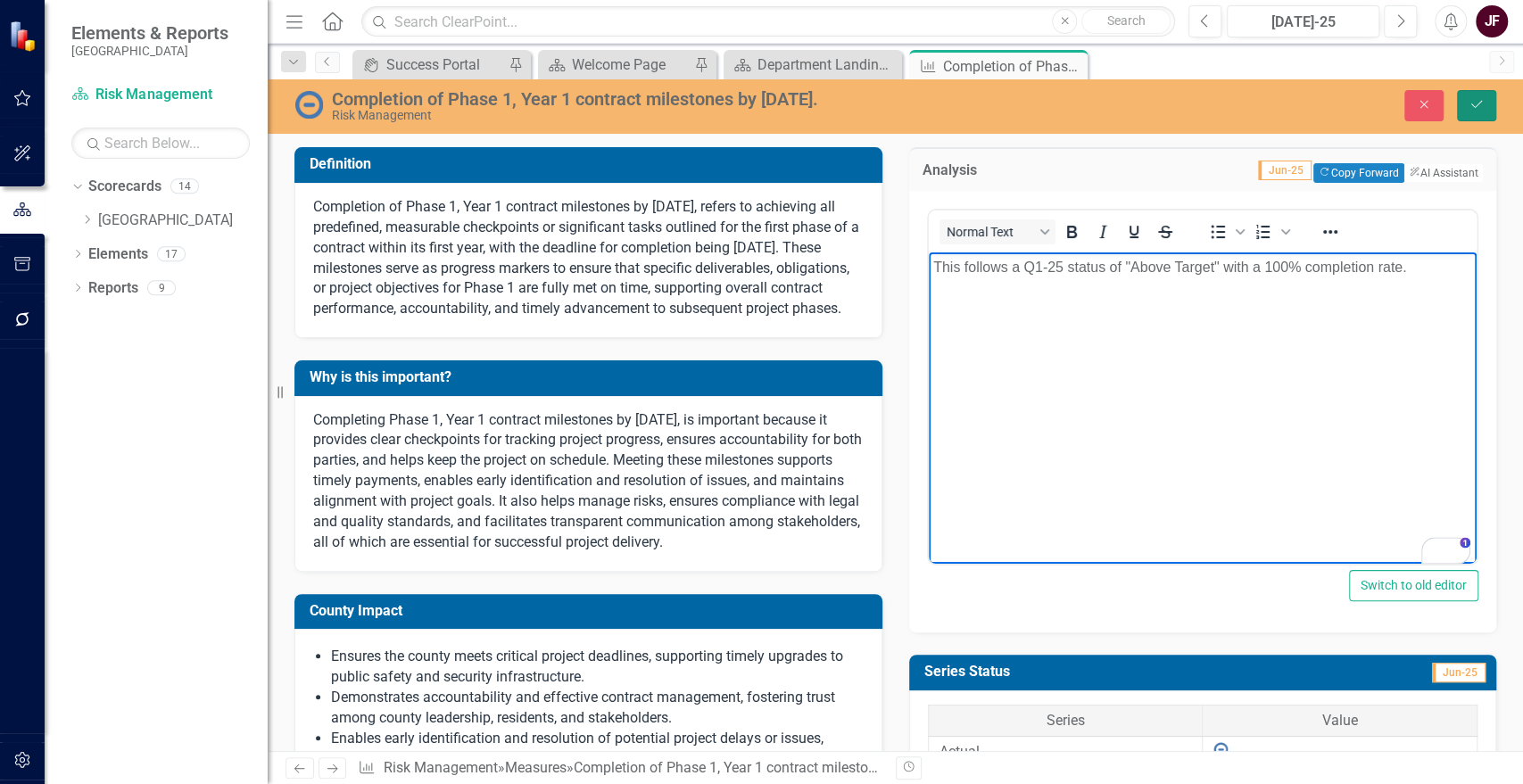
click at [1482, 105] on icon "Save" at bounding box center [1477, 104] width 16 height 13
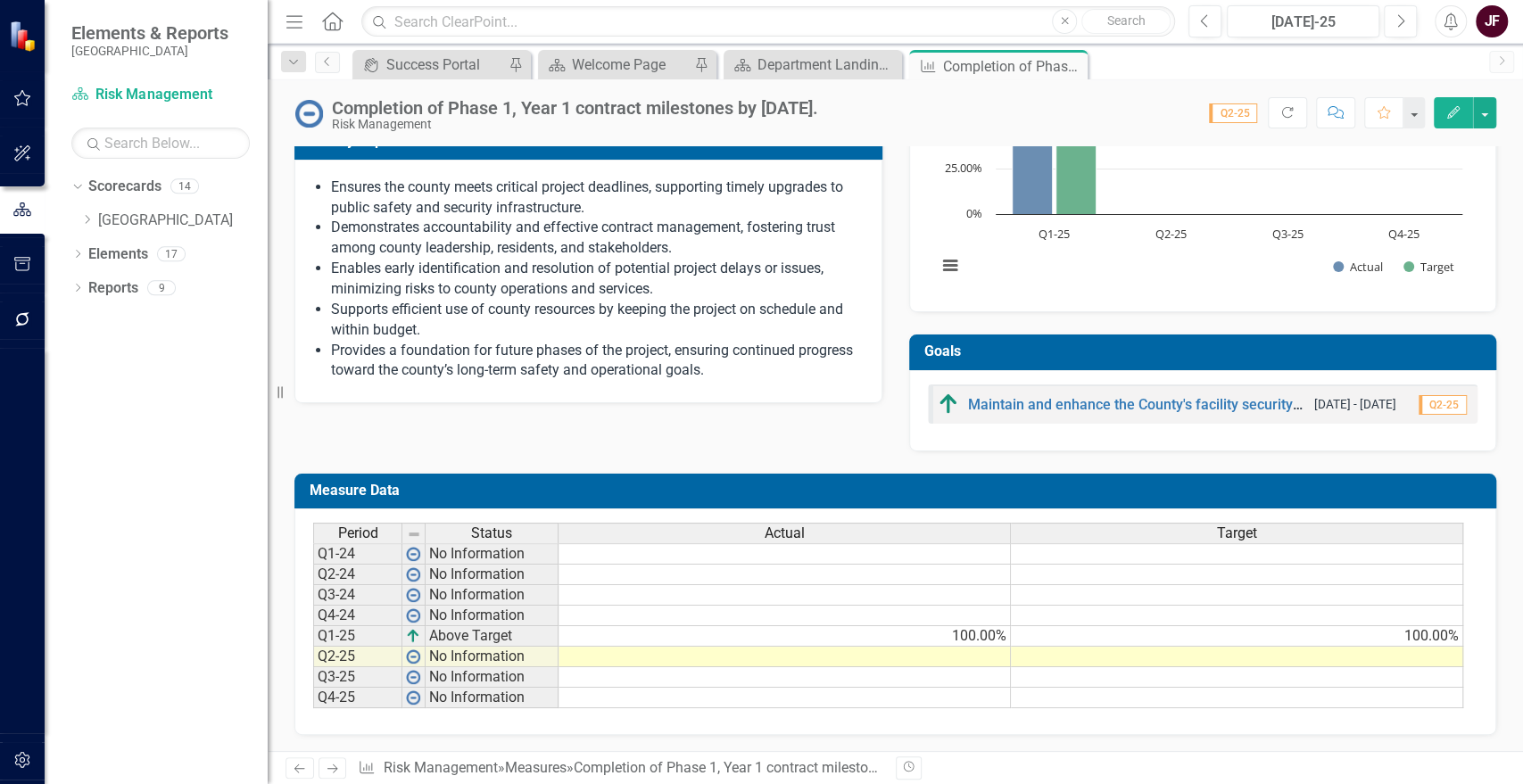
scroll to position [369, 0]
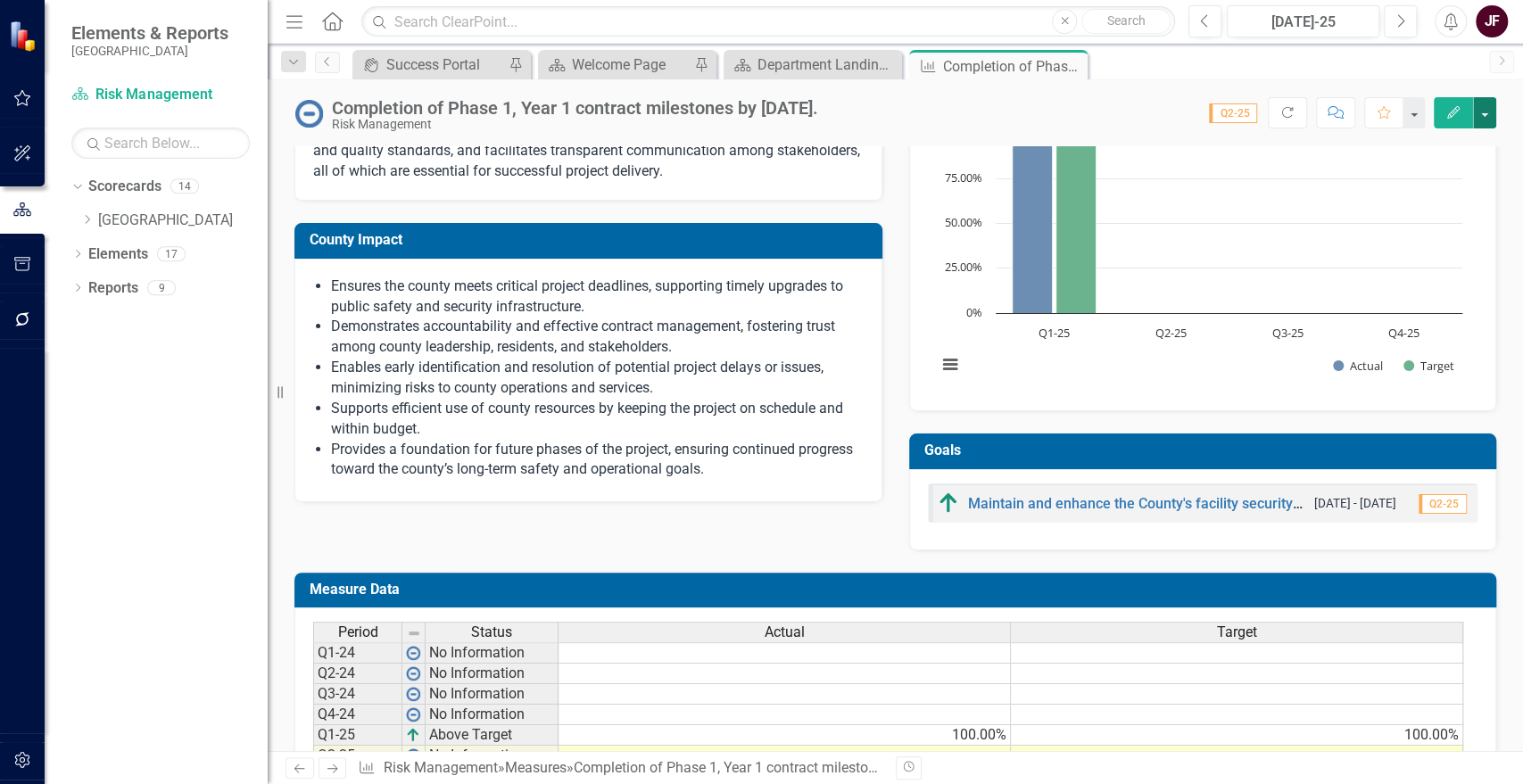
click at [1485, 119] on button "button" at bounding box center [1485, 113] width 24 height 31
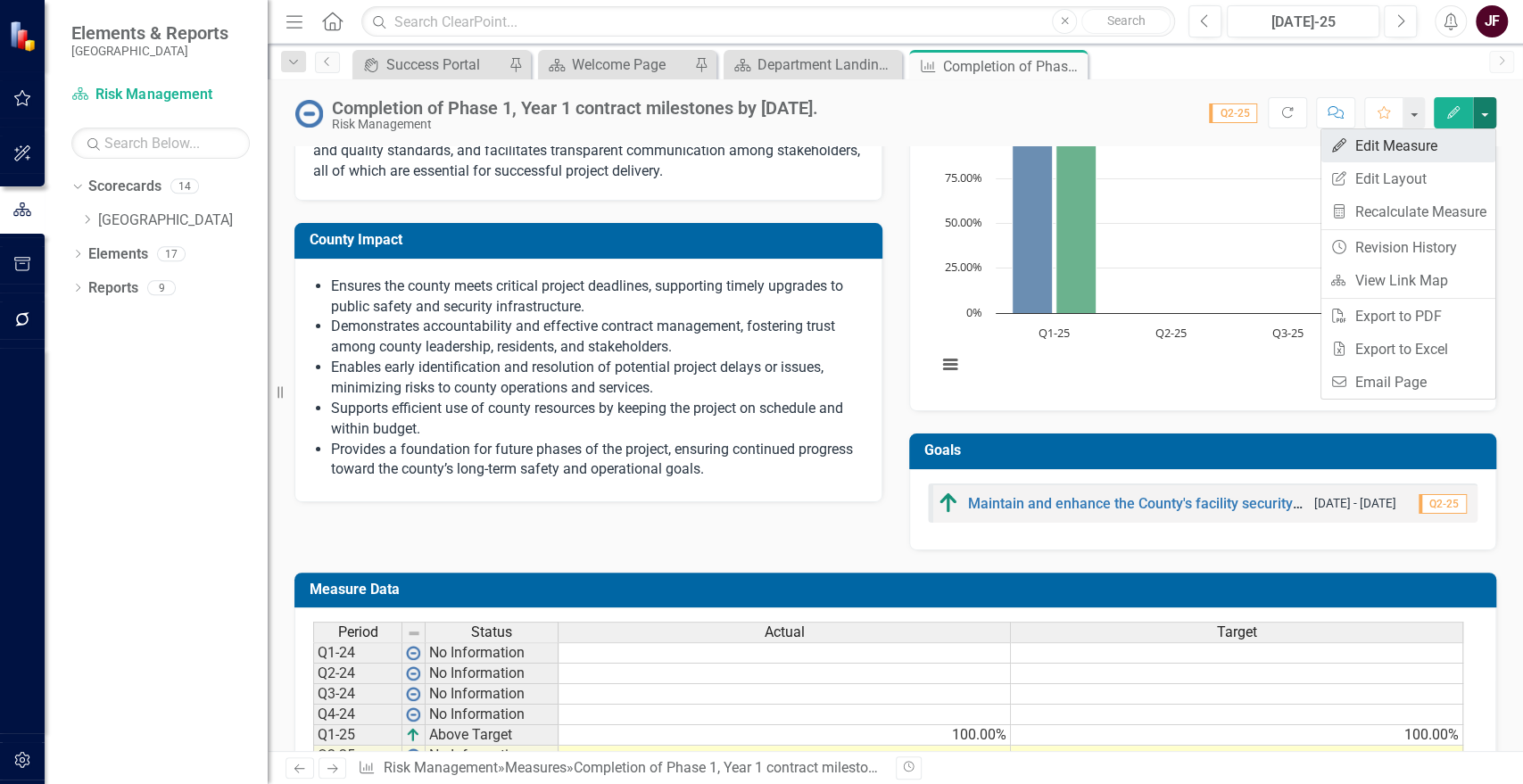
click at [1442, 141] on link "Edit Edit Measure" at bounding box center [1408, 146] width 174 height 33
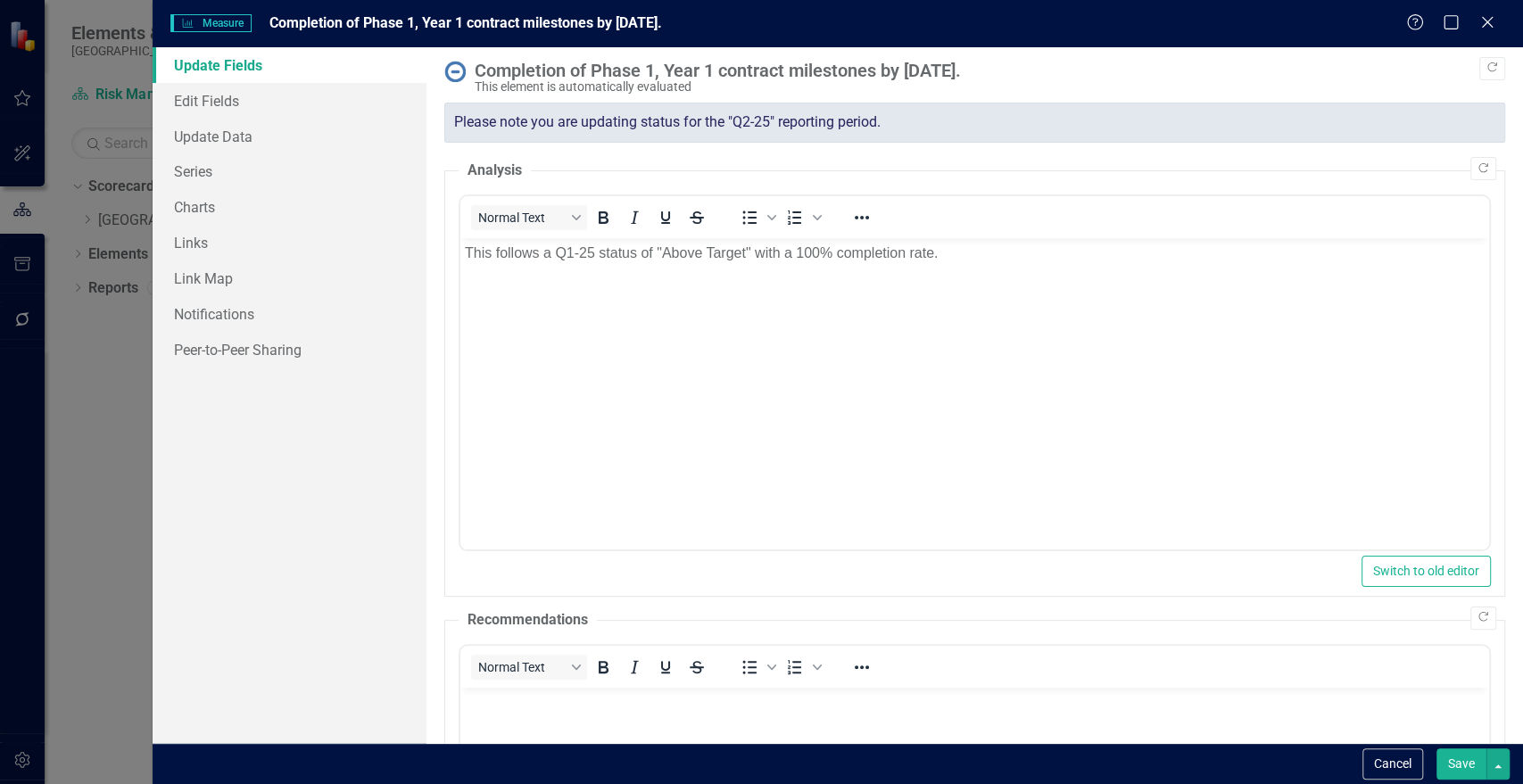
scroll to position [0, 0]
click at [202, 106] on link "Edit Fields" at bounding box center [290, 101] width 274 height 35
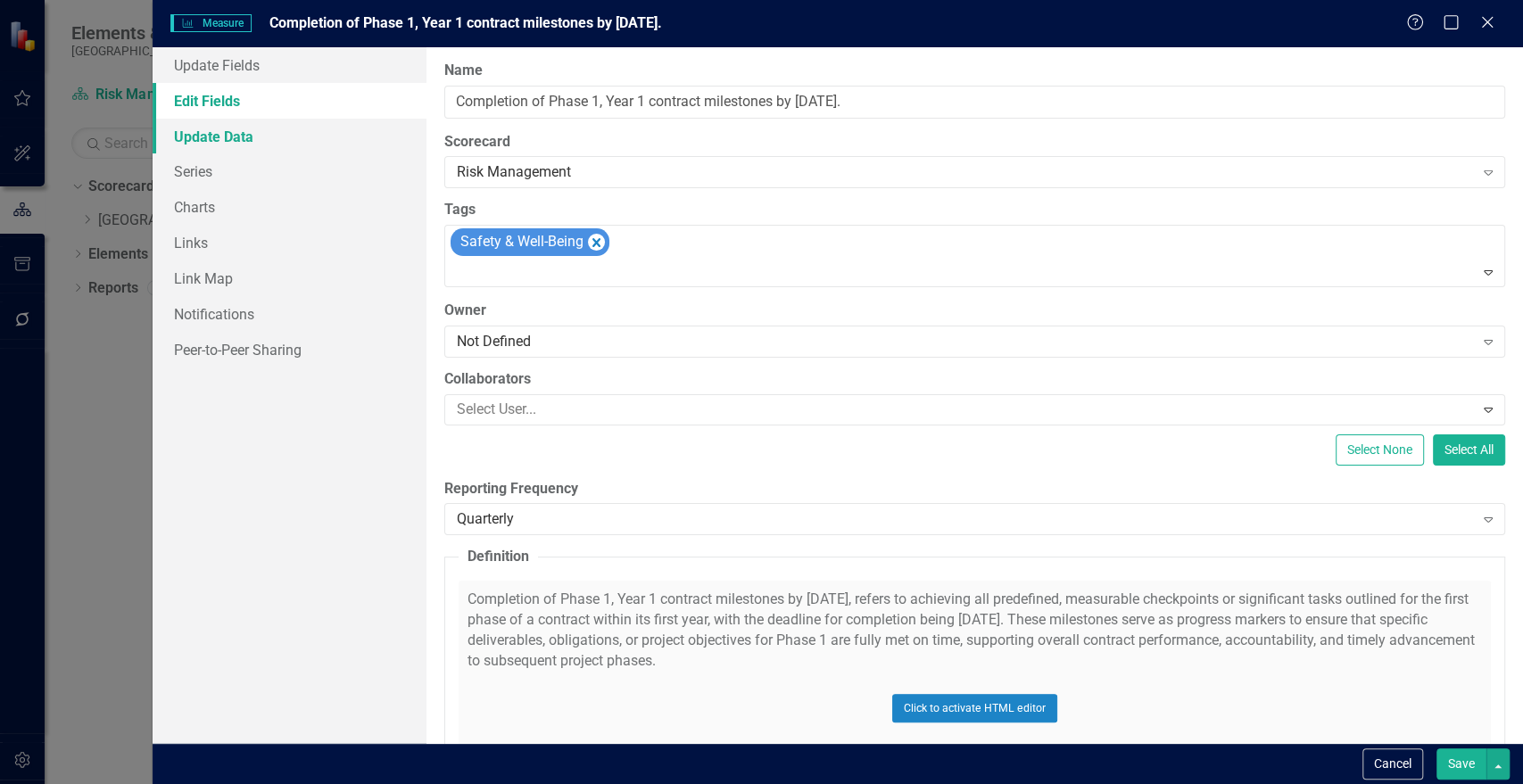
click at [199, 141] on link "Update Data" at bounding box center [290, 136] width 274 height 35
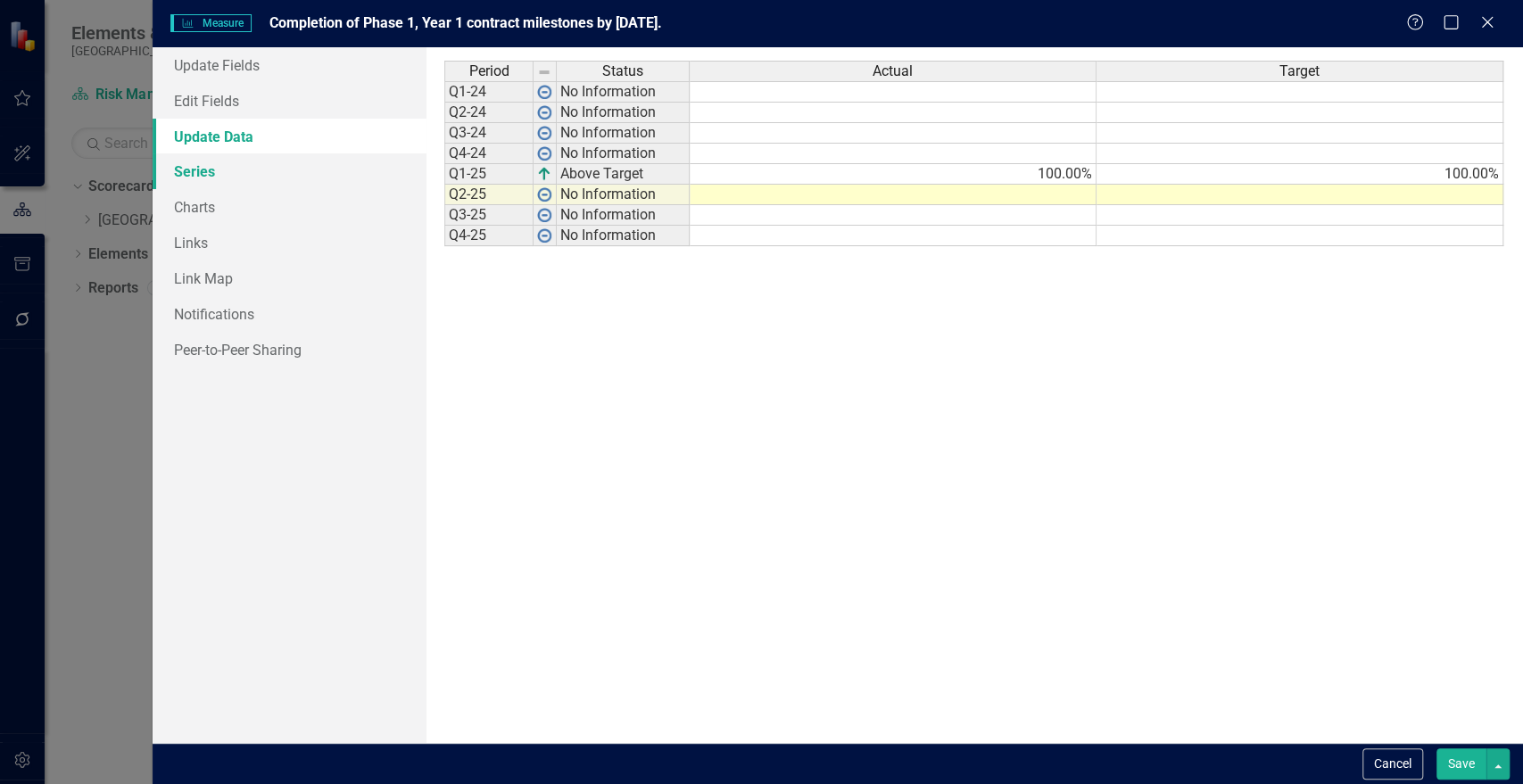
click at [200, 178] on link "Series" at bounding box center [290, 172] width 274 height 35
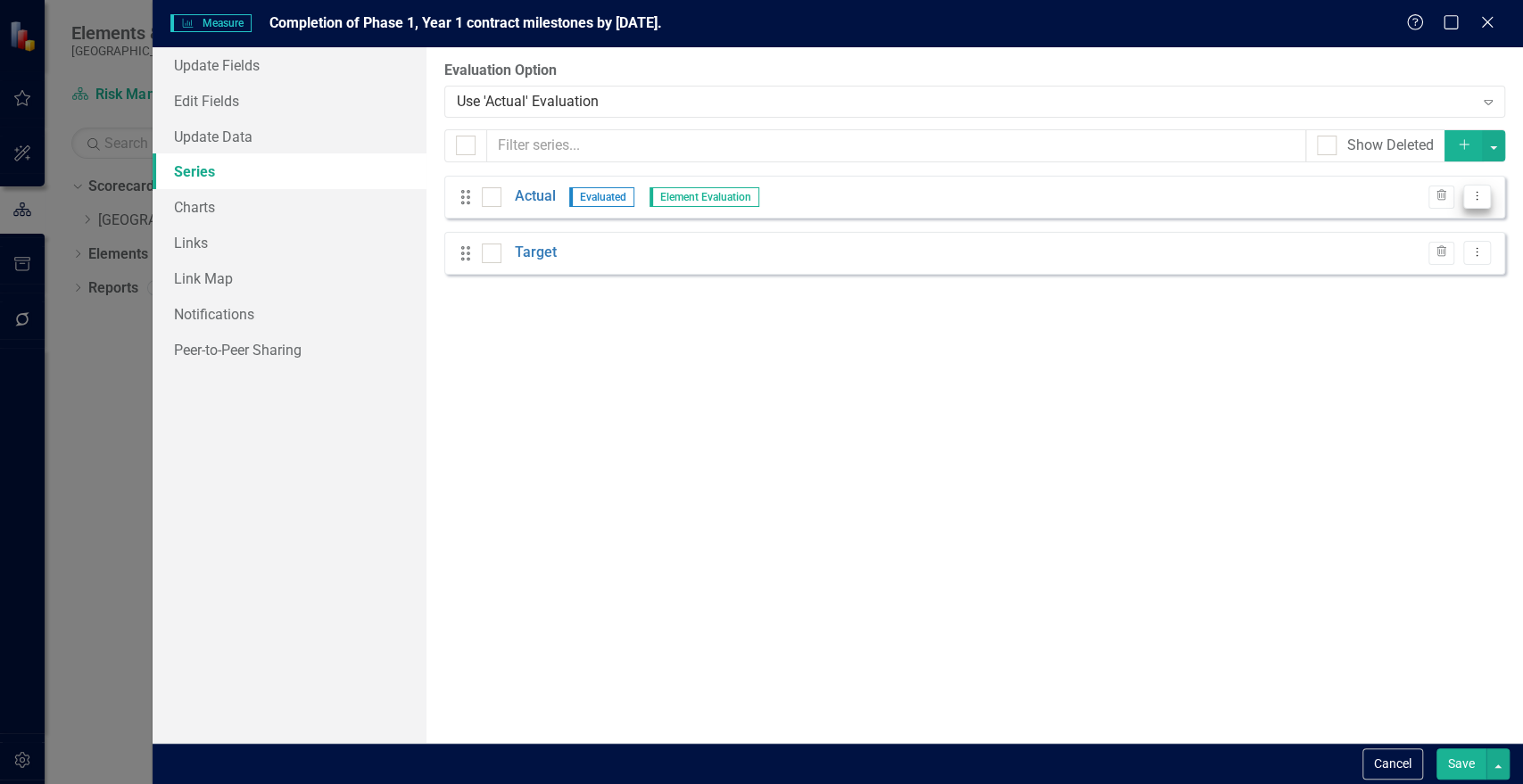
click at [1486, 197] on button "Dropdown Menu" at bounding box center [1477, 196] width 27 height 24
click at [1445, 220] on link "Edit Edit Measure Series" at bounding box center [1389, 226] width 203 height 33
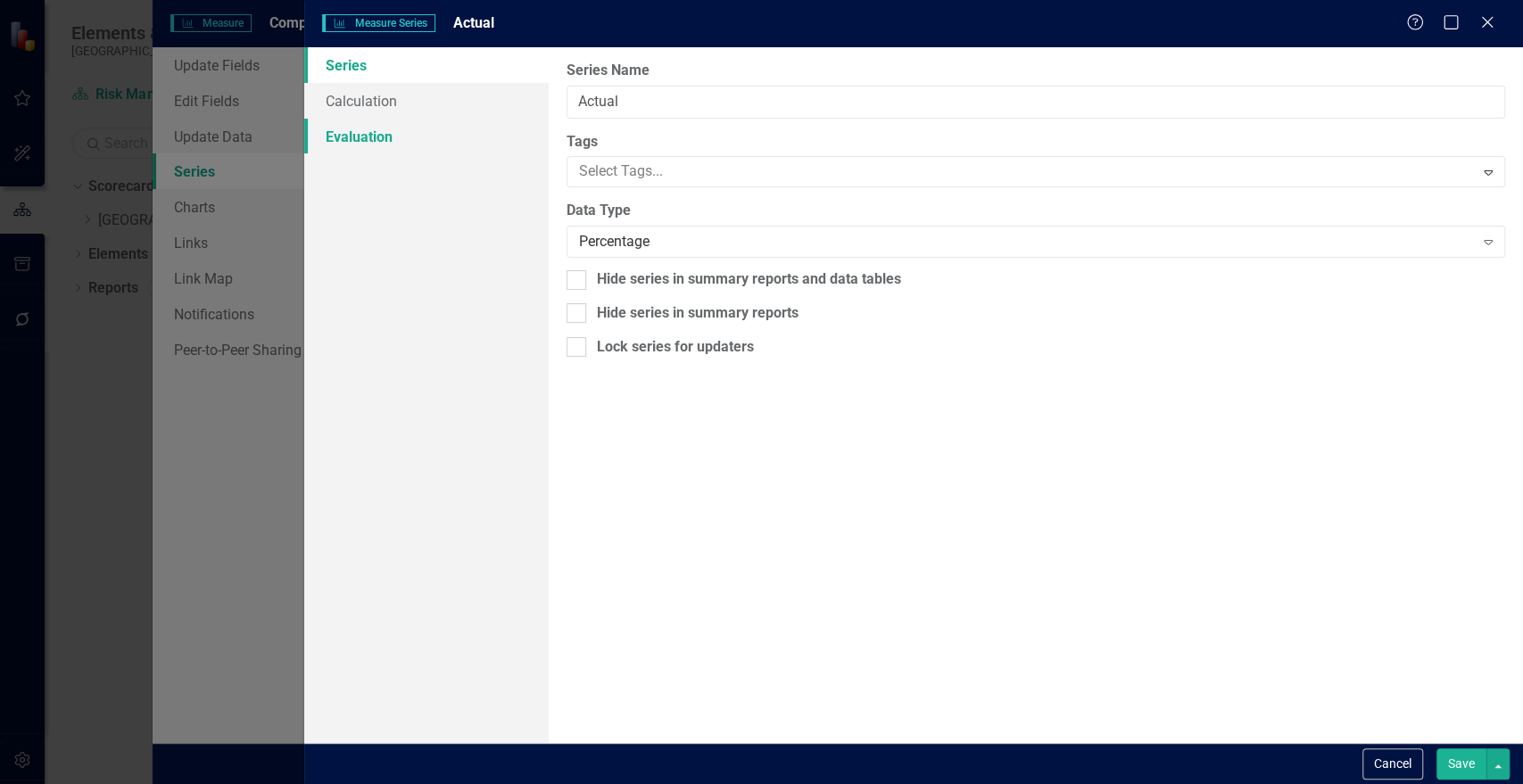
click at [386, 135] on link "Evaluation" at bounding box center [425, 136] width 244 height 35
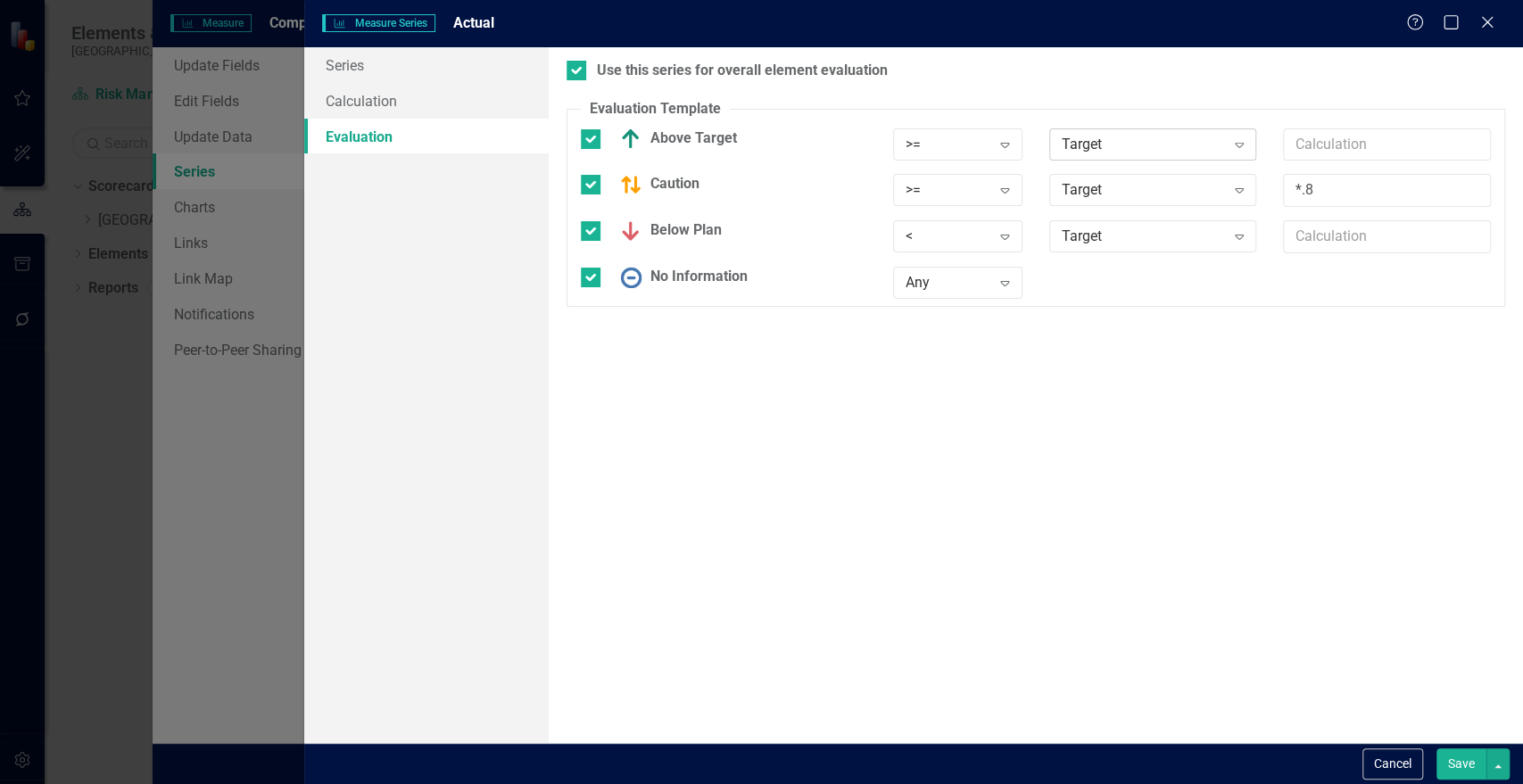
click at [1247, 150] on icon "Expand" at bounding box center [1240, 144] width 18 height 15
click at [589, 183] on input "Caution" at bounding box center [587, 180] width 12 height 12
checkbox input "false"
click at [583, 222] on div at bounding box center [591, 220] width 20 height 20
click at [583, 221] on input "Below Plan" at bounding box center [587, 216] width 12 height 12
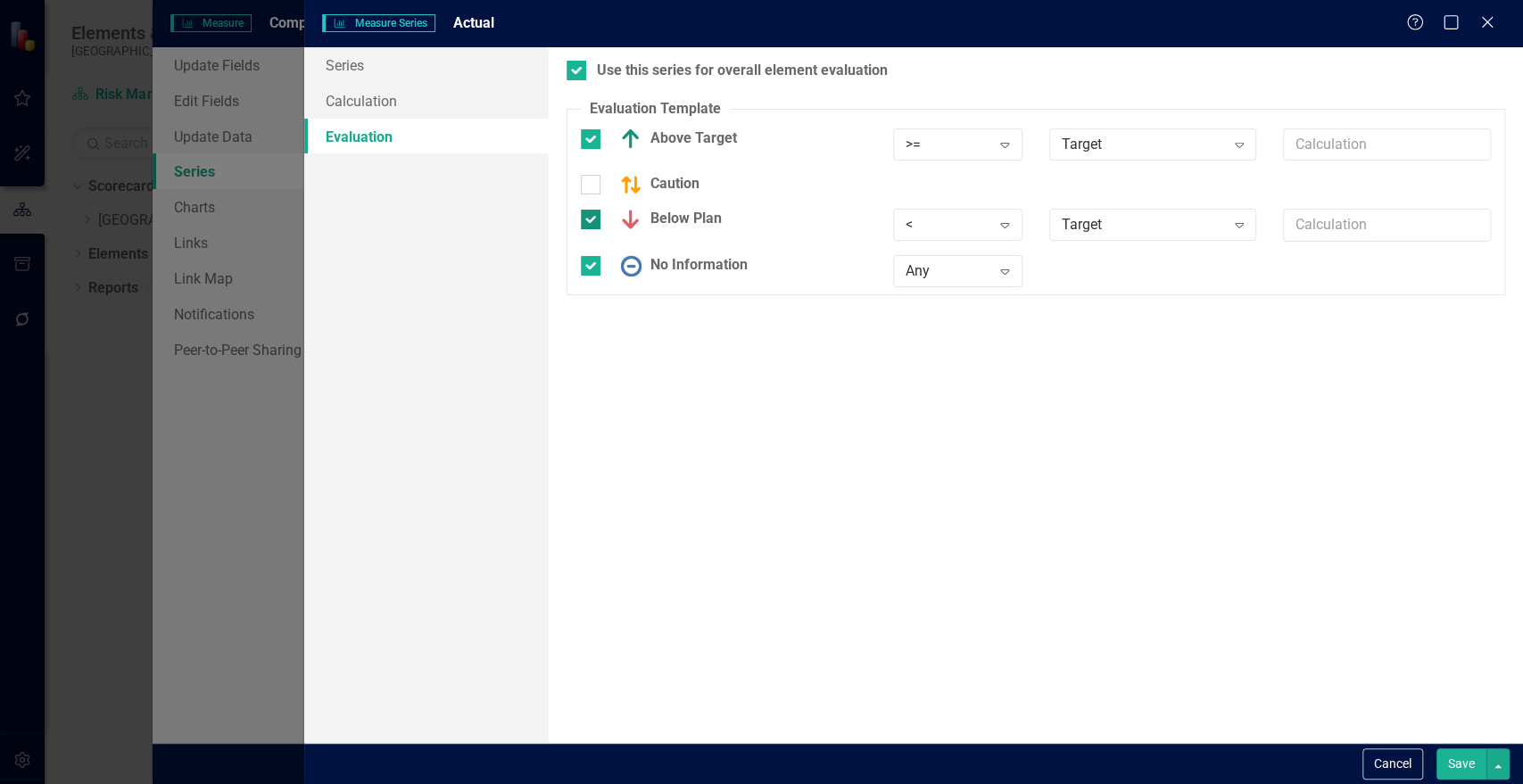
checkbox input "false"
click at [593, 253] on div at bounding box center [591, 254] width 20 height 20
click at [593, 253] on input "No Information" at bounding box center [587, 250] width 12 height 12
checkbox input "false"
click at [1378, 761] on button "Cancel" at bounding box center [1393, 764] width 61 height 31
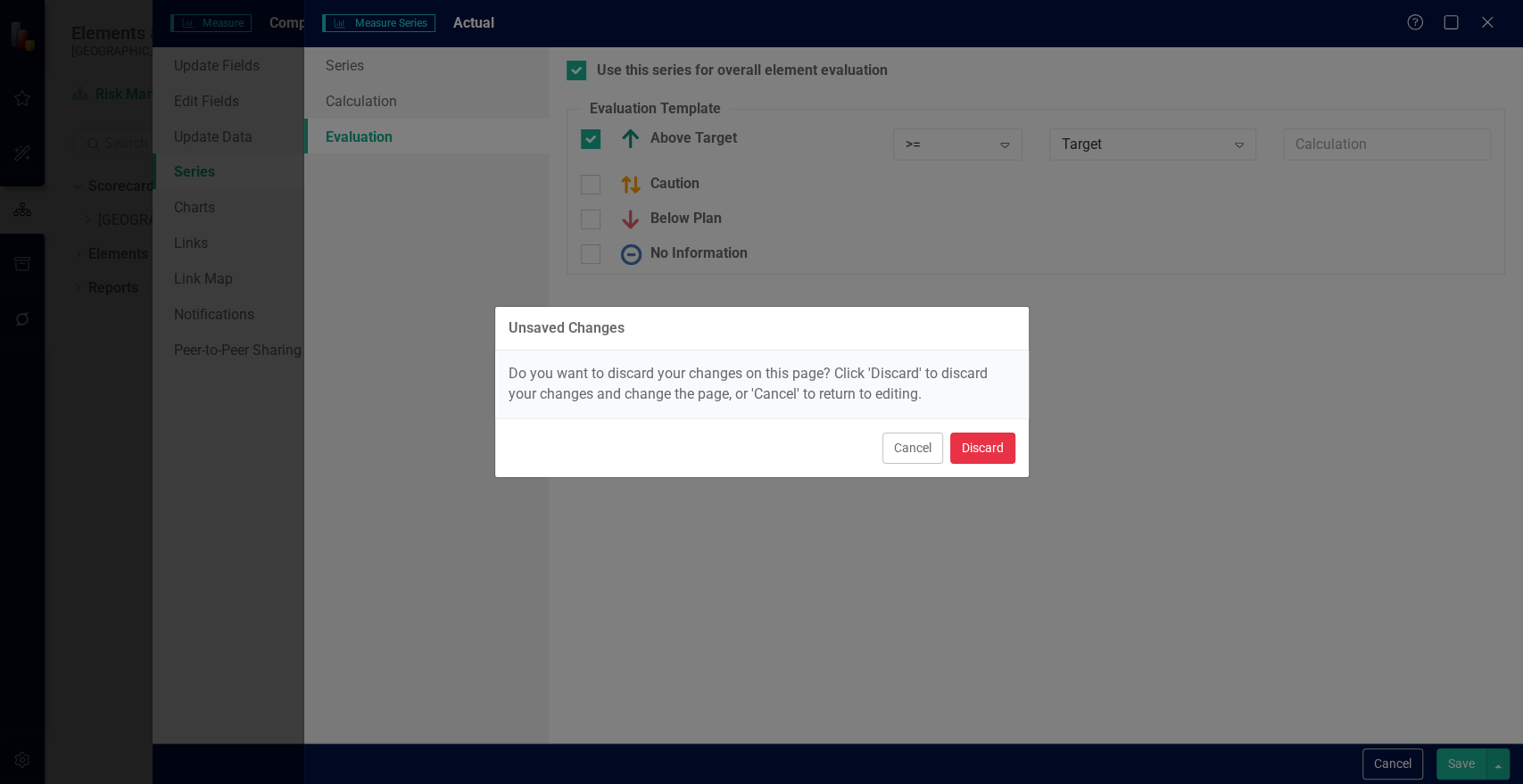
click at [978, 460] on button "Discard" at bounding box center [983, 449] width 65 height 31
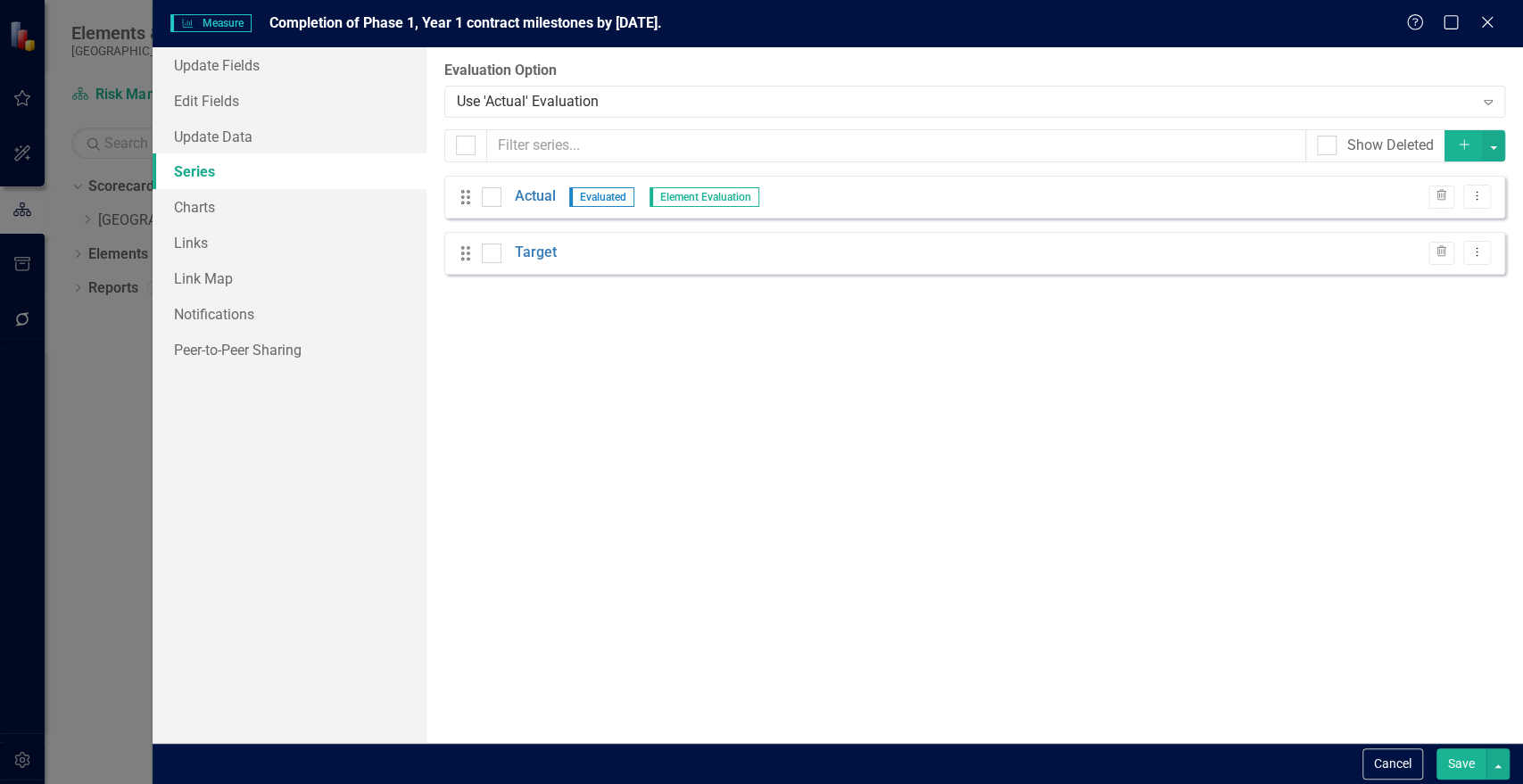
click at [1463, 766] on button "Save" at bounding box center [1461, 764] width 50 height 31
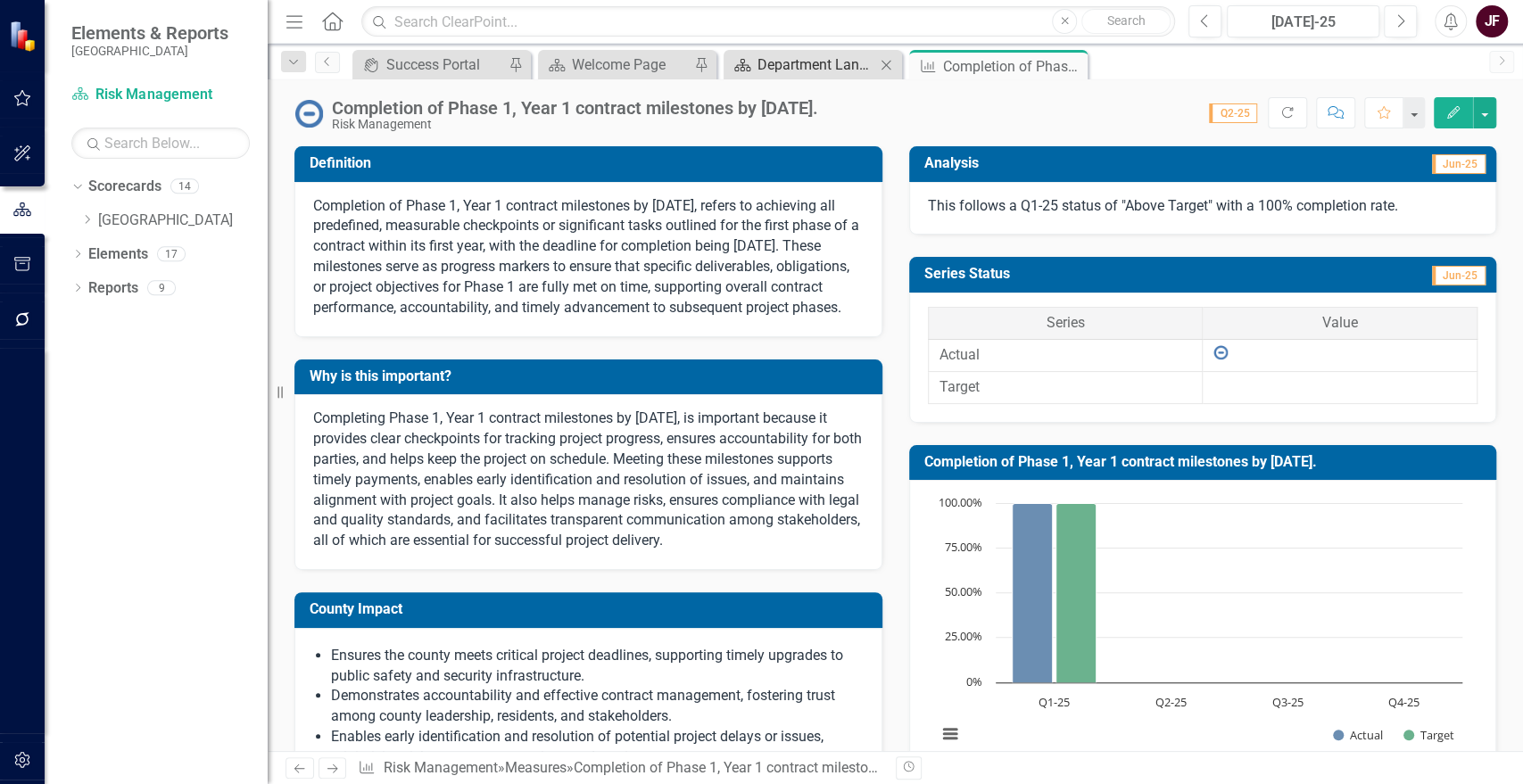
click at [798, 55] on div "Department Landing Page" at bounding box center [816, 65] width 118 height 23
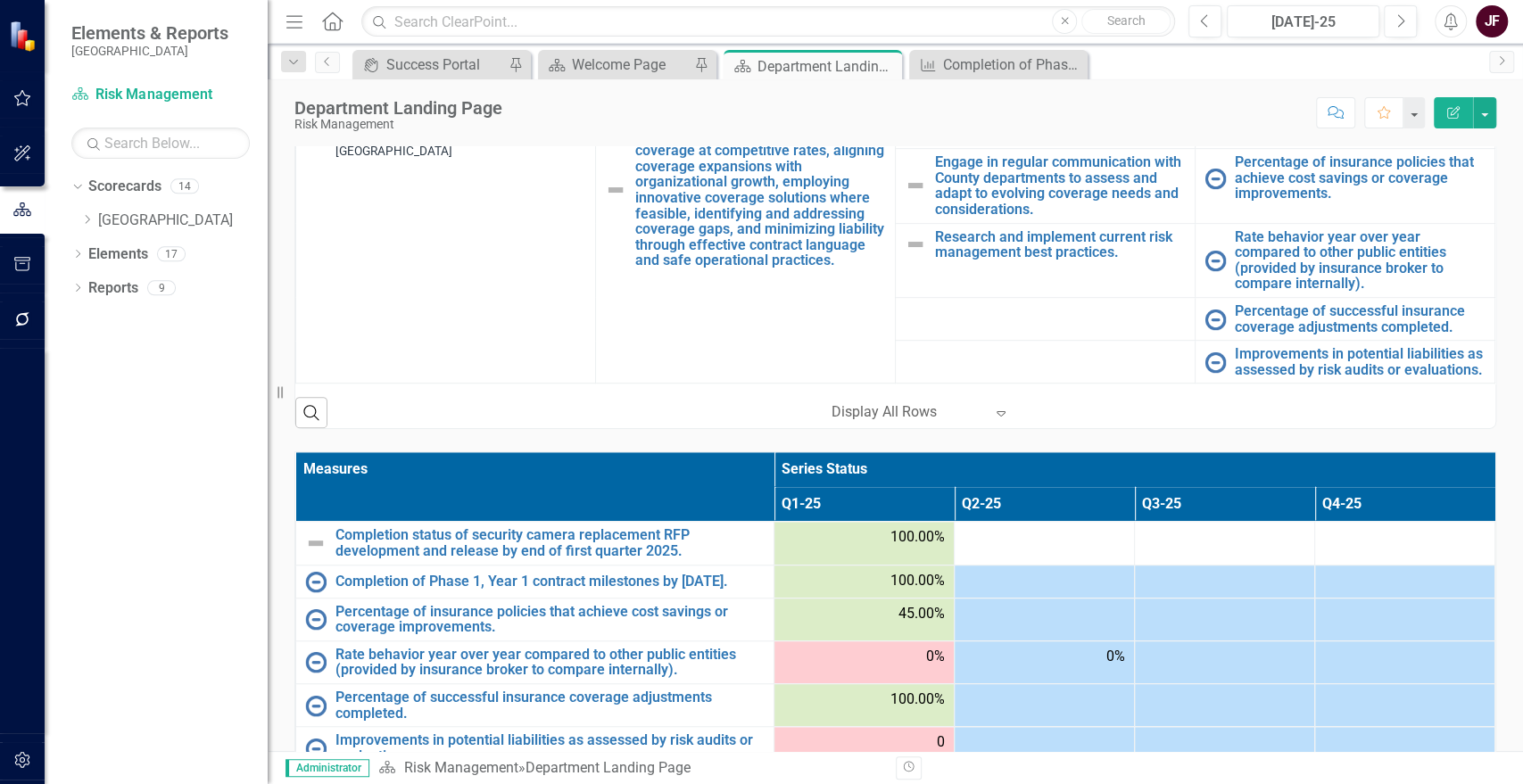
scroll to position [793, 0]
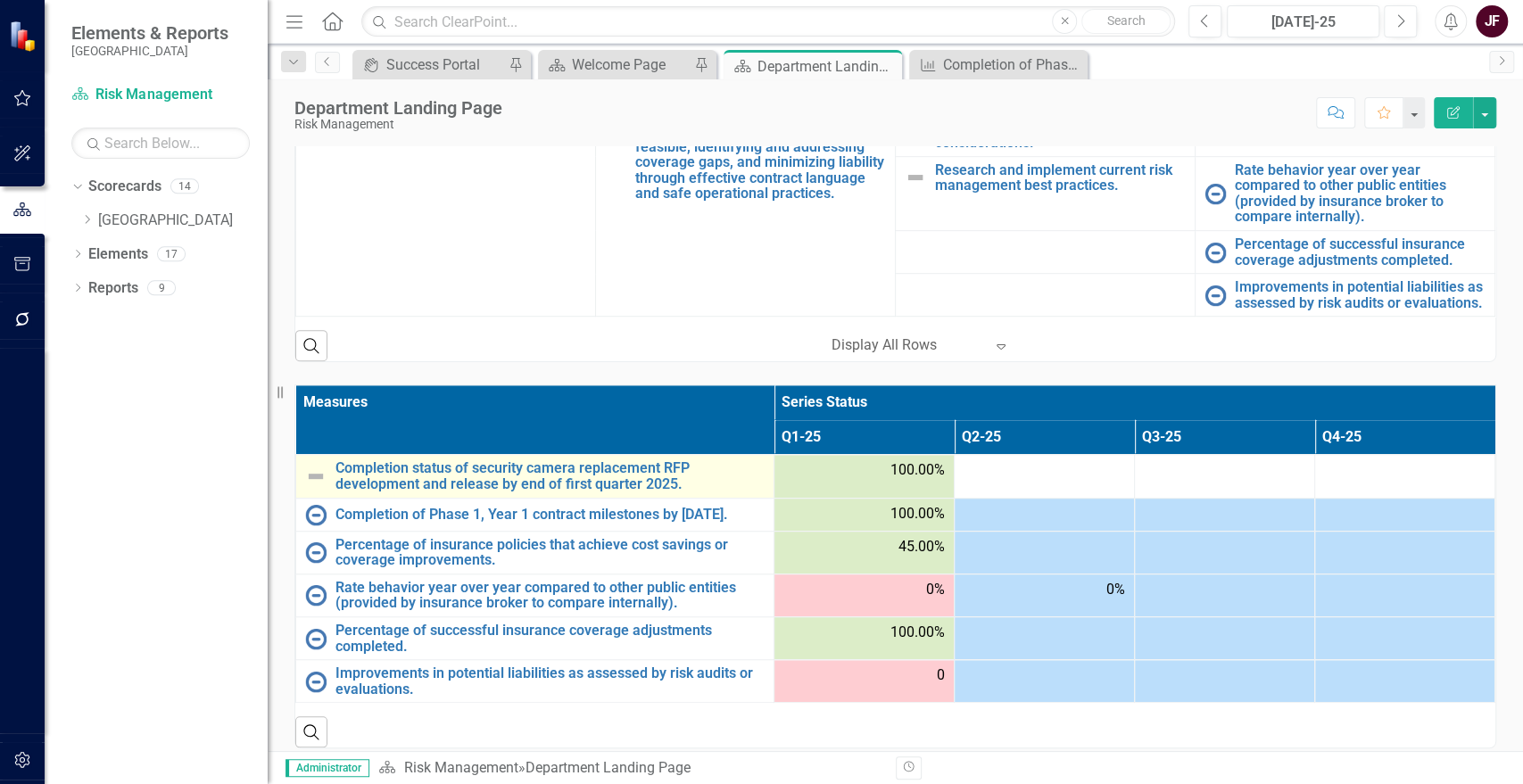
click at [319, 476] on img at bounding box center [316, 476] width 22 height 22
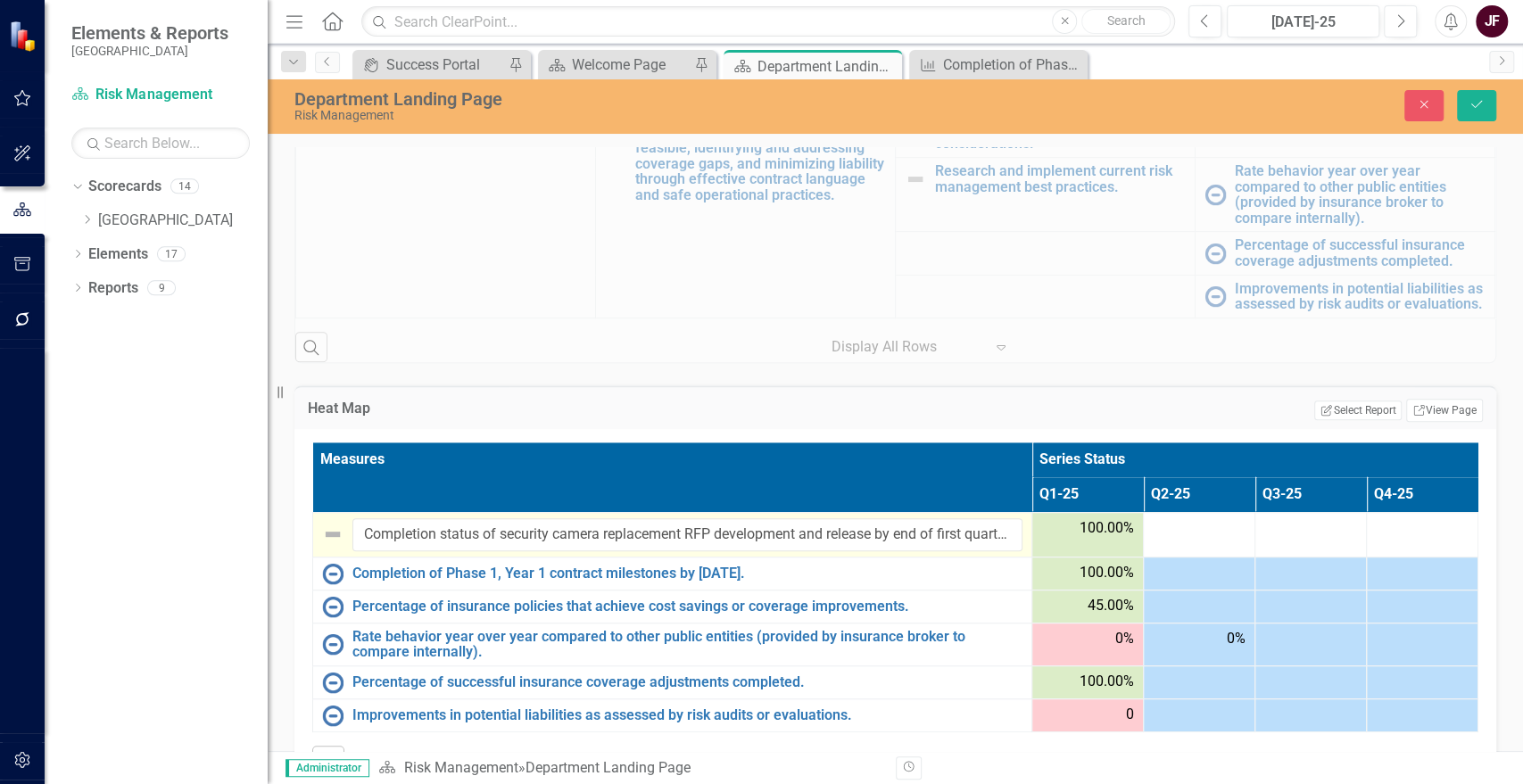
click at [334, 533] on img at bounding box center [333, 534] width 22 height 22
click at [1411, 110] on button "Close" at bounding box center [1424, 106] width 39 height 31
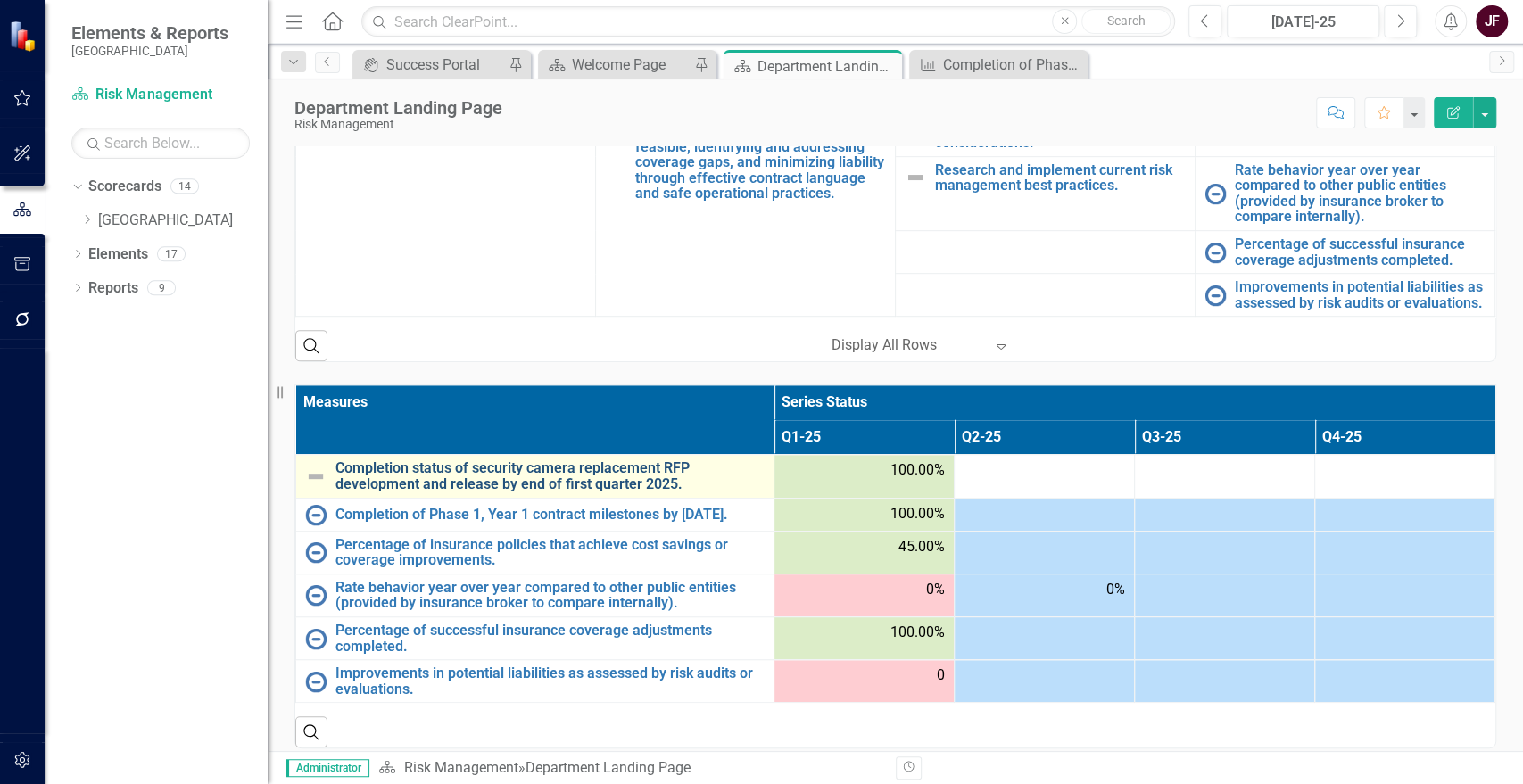
click at [398, 466] on link "Completion status of security camera replacement RFP development and release by…" at bounding box center [550, 476] width 429 height 31
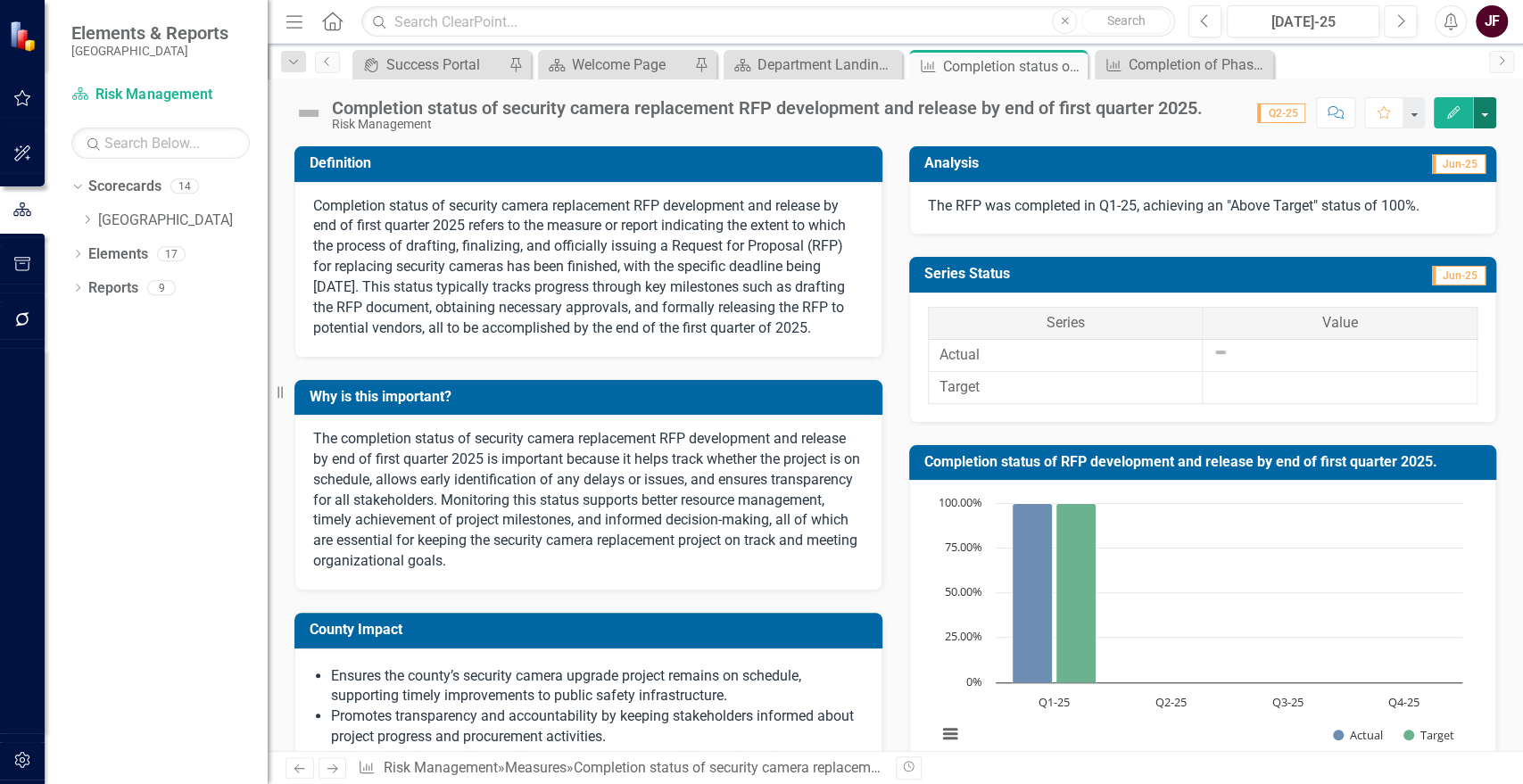
click at [1485, 113] on button "button" at bounding box center [1485, 113] width 24 height 31
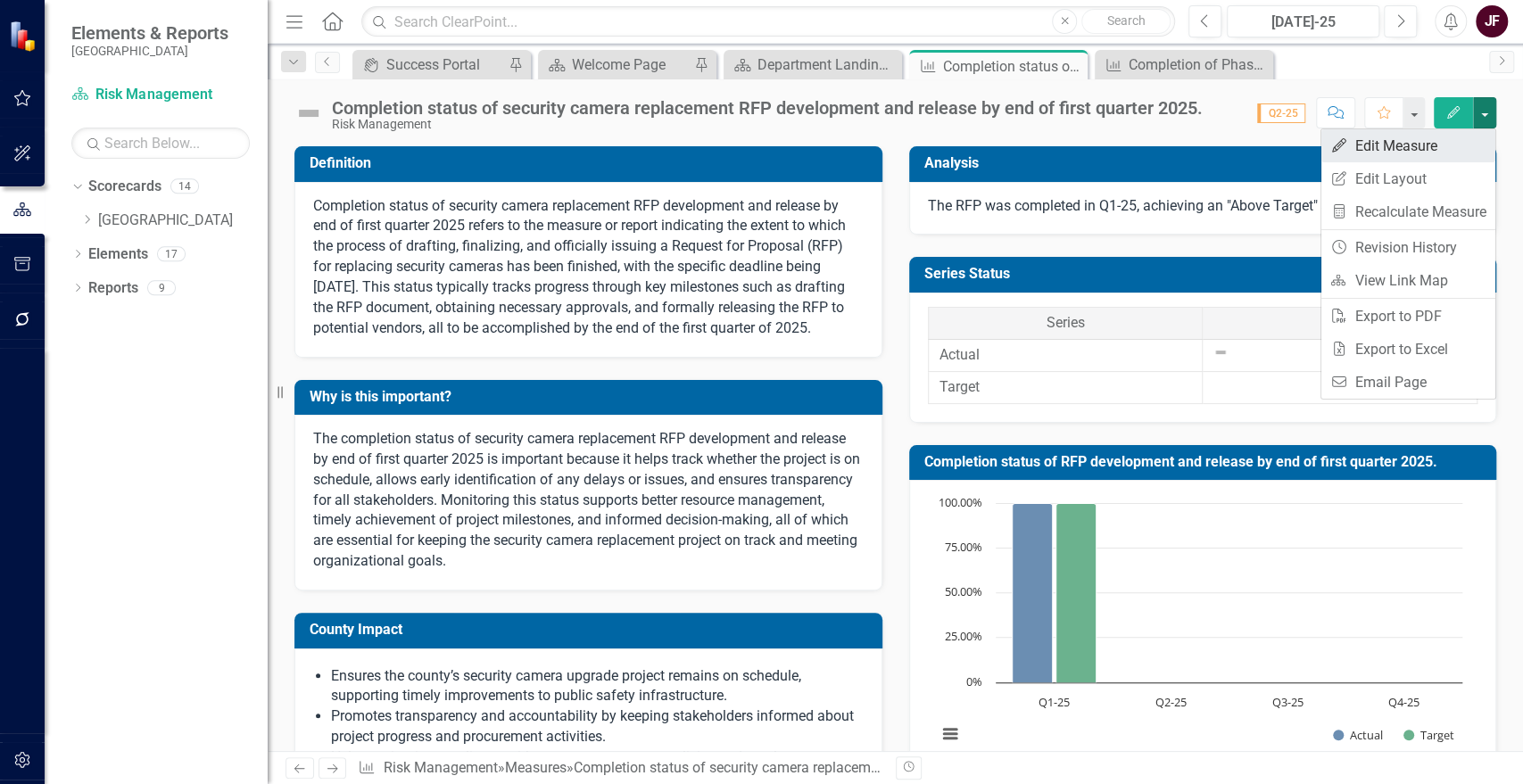
click at [1460, 139] on link "Edit Edit Measure" at bounding box center [1408, 146] width 174 height 33
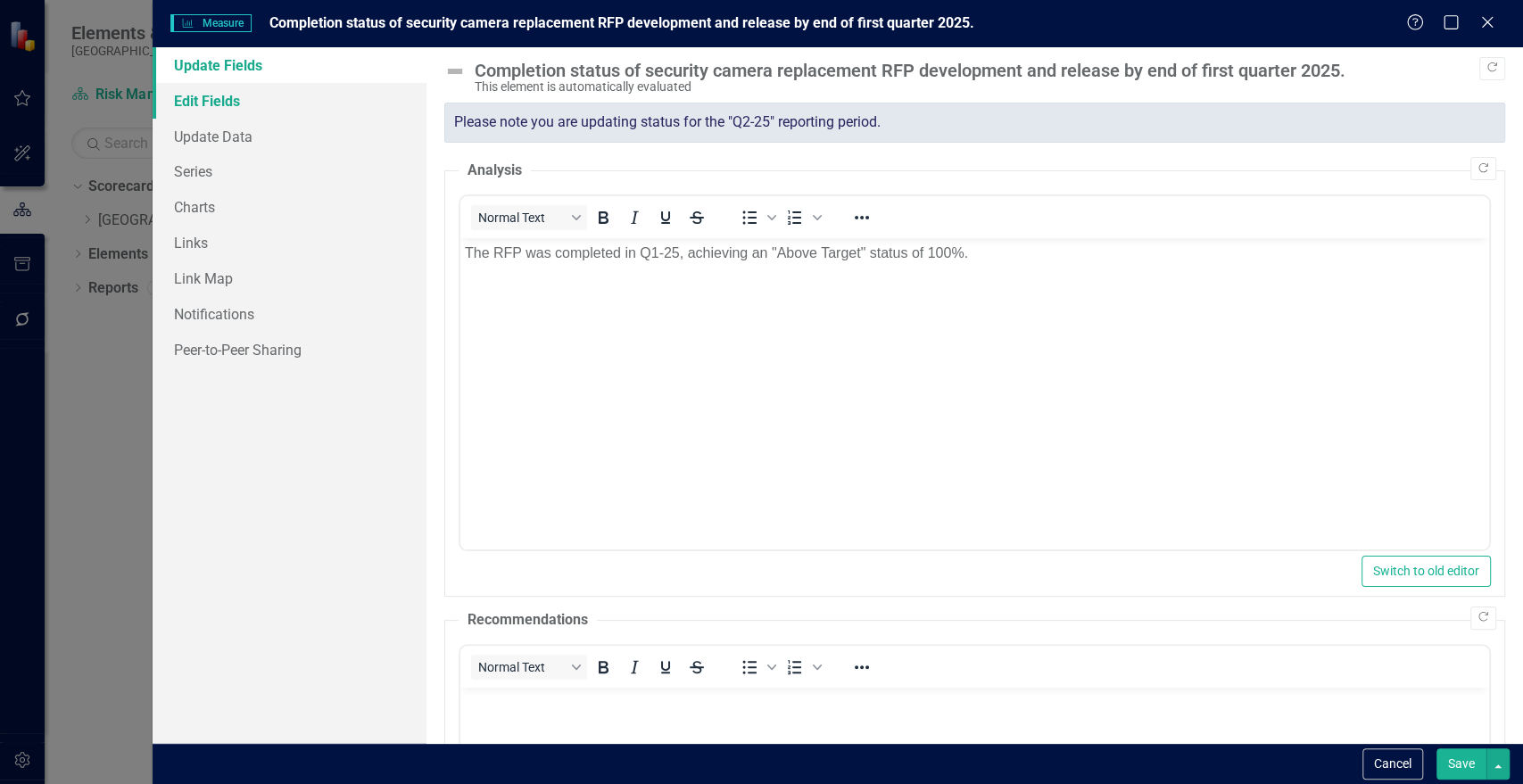
click at [215, 99] on link "Edit Fields" at bounding box center [290, 101] width 274 height 35
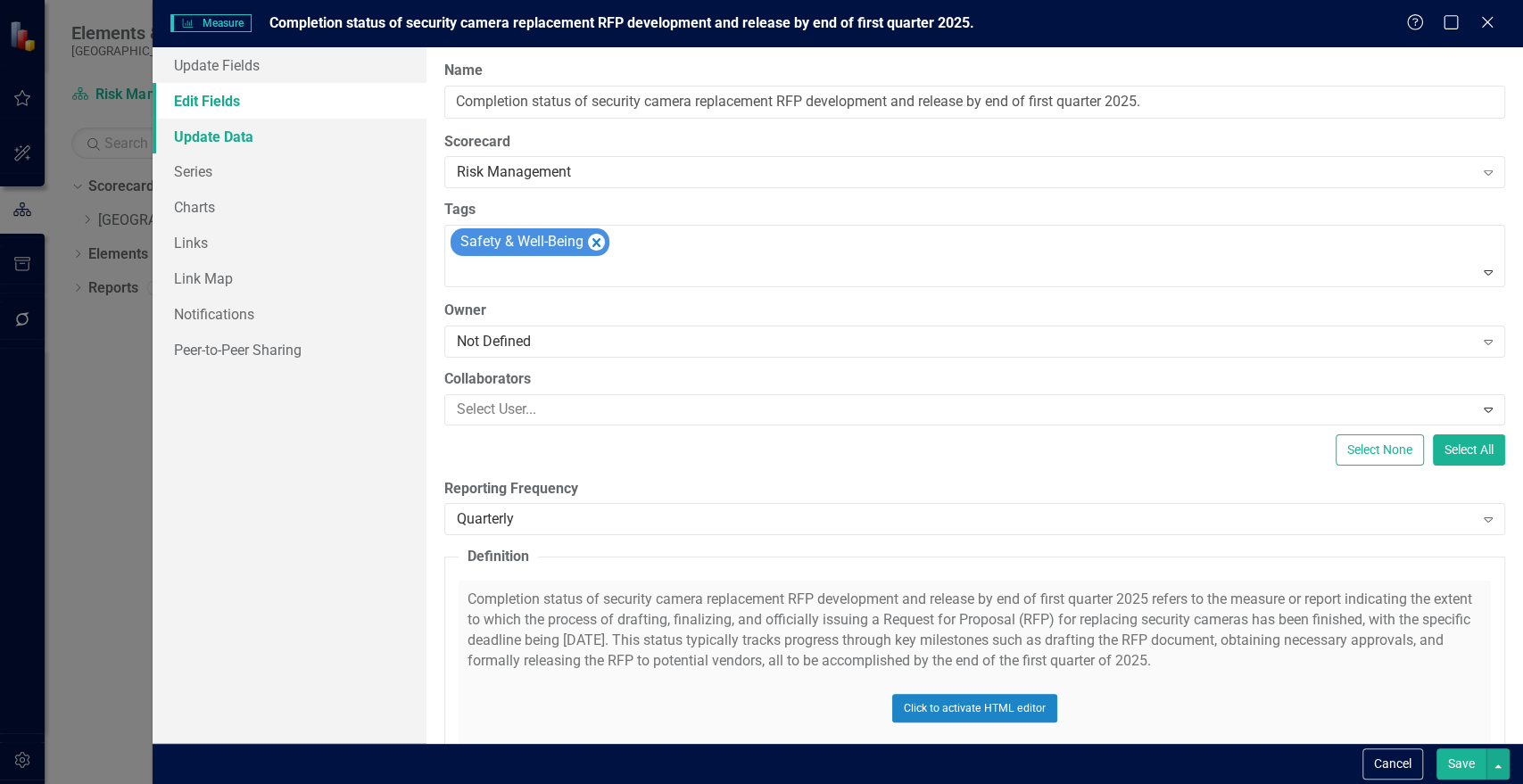
click at [202, 128] on link "Update Data" at bounding box center [290, 136] width 274 height 35
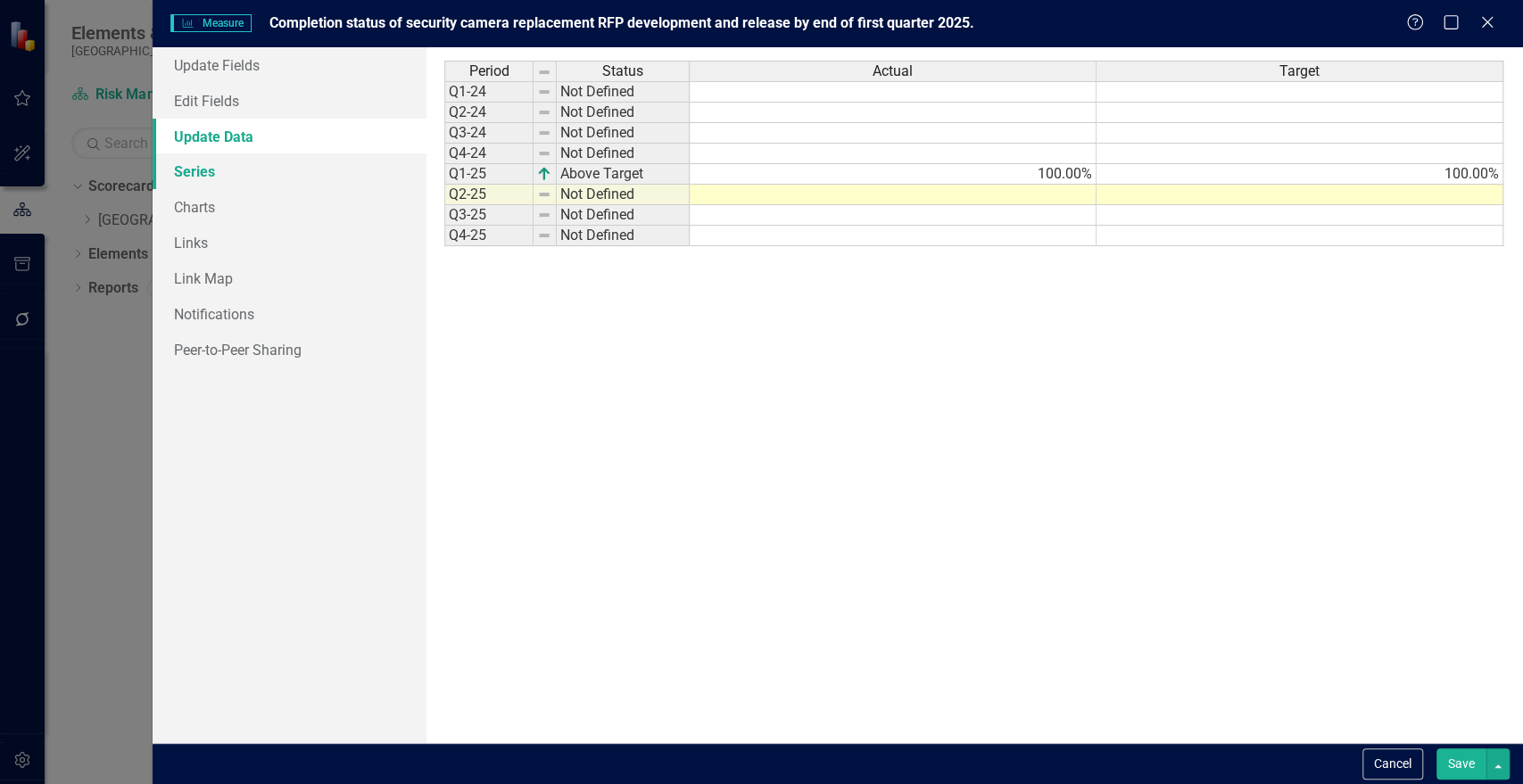
click at [212, 176] on link "Series" at bounding box center [290, 172] width 274 height 35
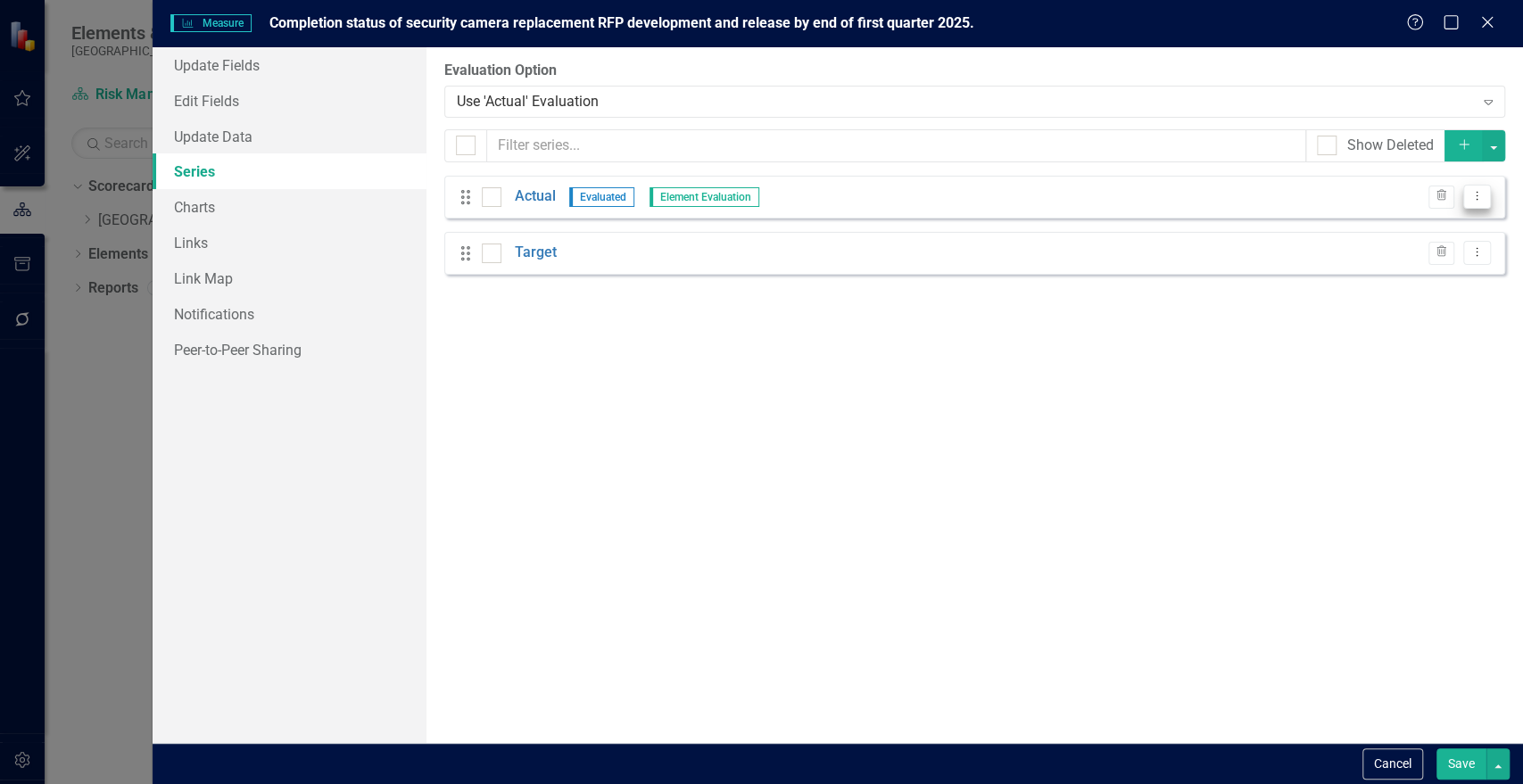
click at [1486, 198] on button "Dropdown Menu" at bounding box center [1477, 196] width 27 height 24
click at [1439, 215] on link "Edit Edit Measure Series" at bounding box center [1389, 226] width 203 height 33
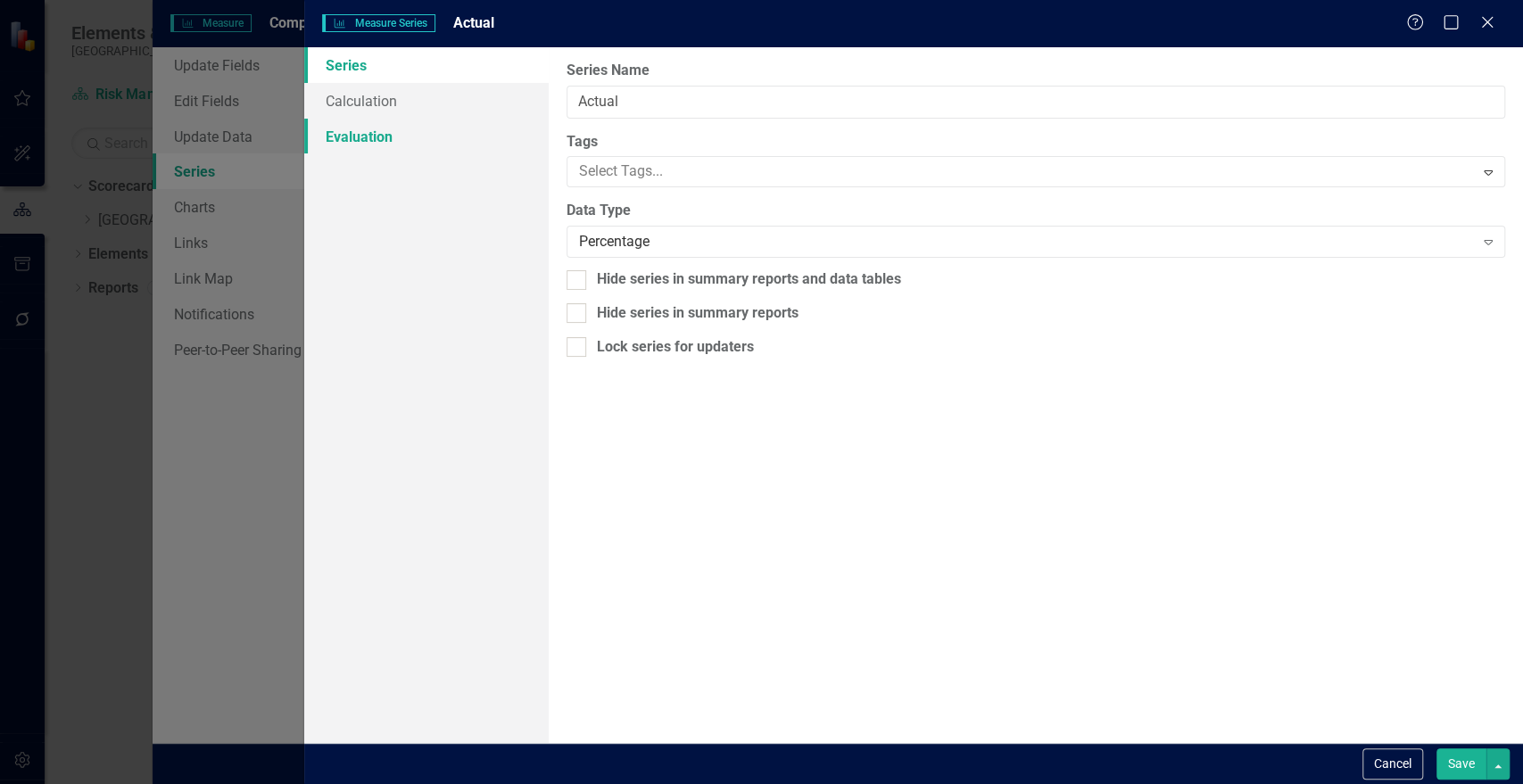
click at [372, 135] on link "Evaluation" at bounding box center [425, 136] width 244 height 35
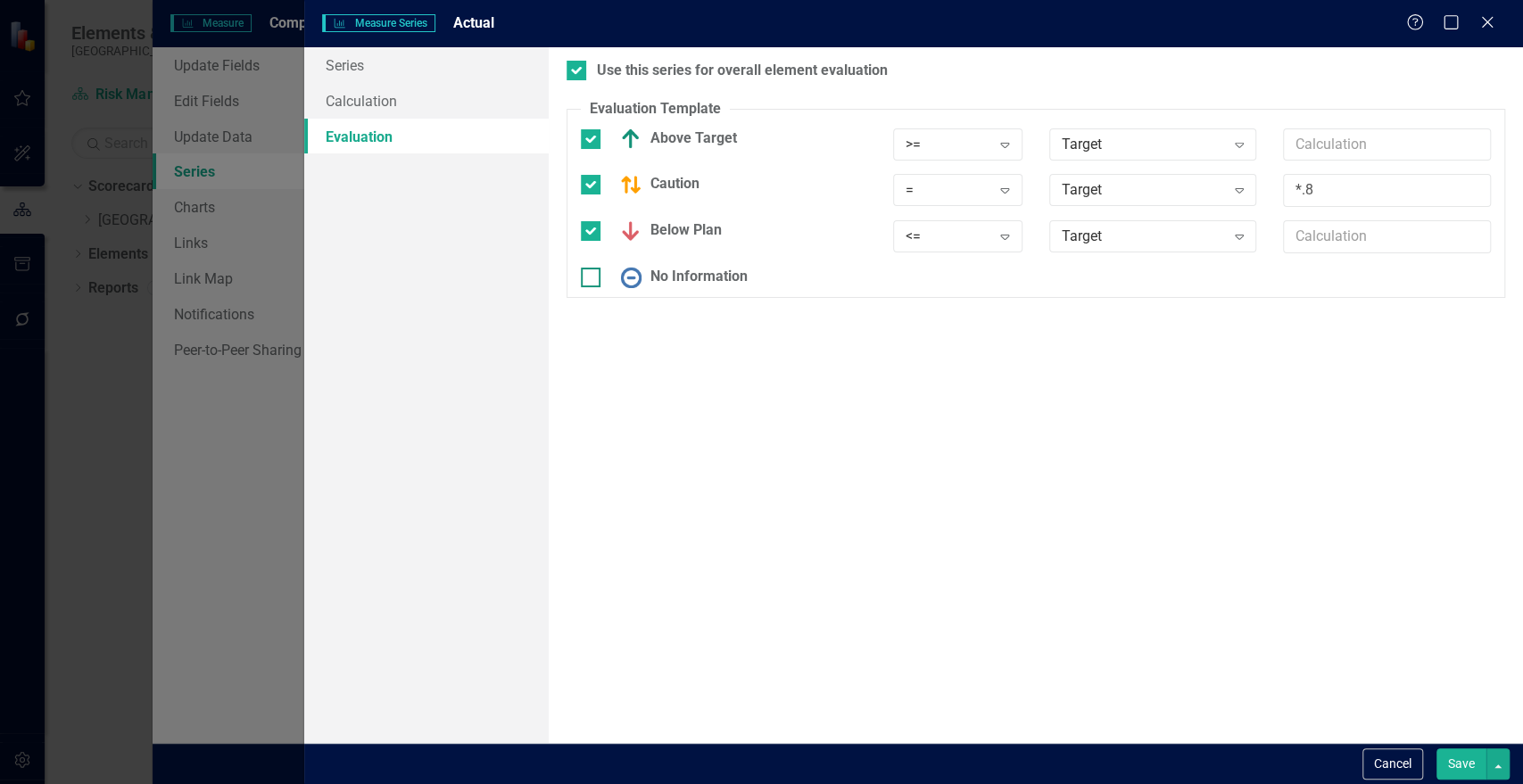
click at [593, 276] on div at bounding box center [591, 277] width 20 height 20
click at [593, 276] on input "No Information" at bounding box center [587, 273] width 12 height 12
checkbox input "true"
click at [1004, 279] on icon "Expand" at bounding box center [1005, 282] width 18 height 15
click at [1243, 145] on icon "Expand" at bounding box center [1240, 144] width 18 height 15
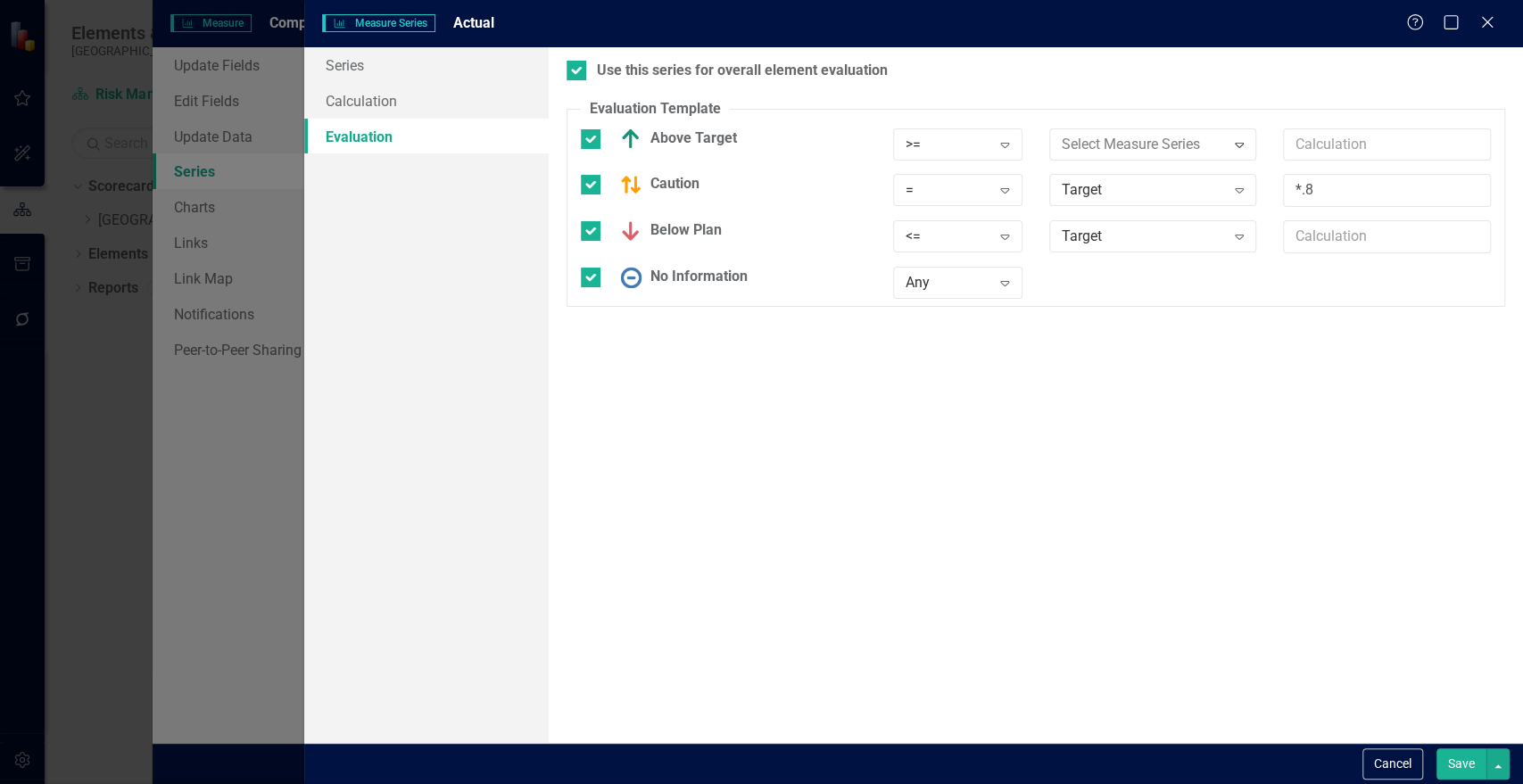
click at [1231, 783] on div "Static Value" at bounding box center [764, 799] width 1495 height 21
click at [1309, 145] on input "text" at bounding box center [1387, 145] width 208 height 33
type input "100"
click at [1176, 440] on div "Use this series for overall element evaluation Evaluation Template You can defi…" at bounding box center [1036, 395] width 974 height 696
click at [1002, 148] on icon "Expand" at bounding box center [1005, 144] width 18 height 15
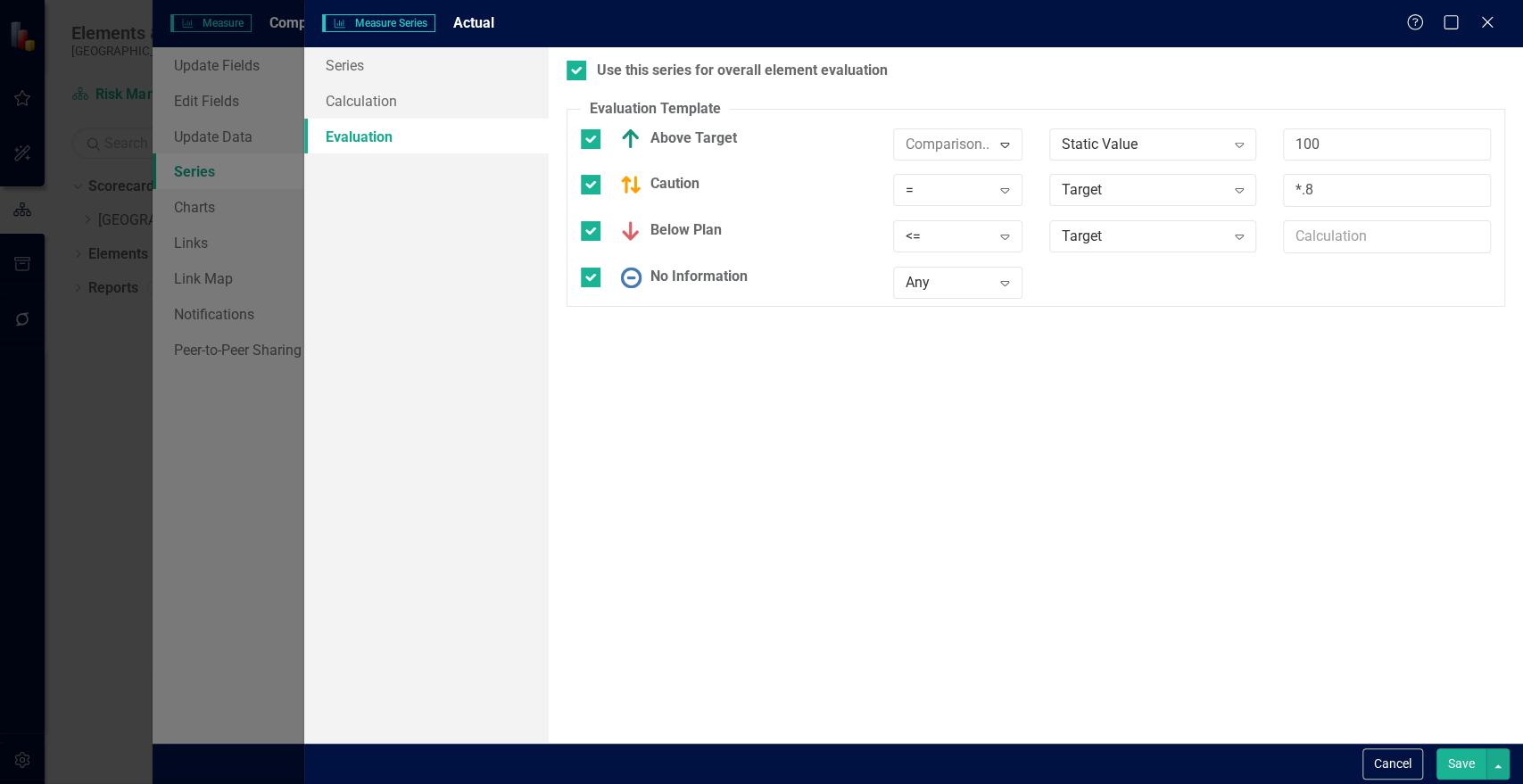
click at [1067, 414] on div "Use this series for overall element evaluation Evaluation Template You can defi…" at bounding box center [1036, 395] width 974 height 696
click at [1385, 763] on button "Cancel" at bounding box center [1393, 764] width 61 height 31
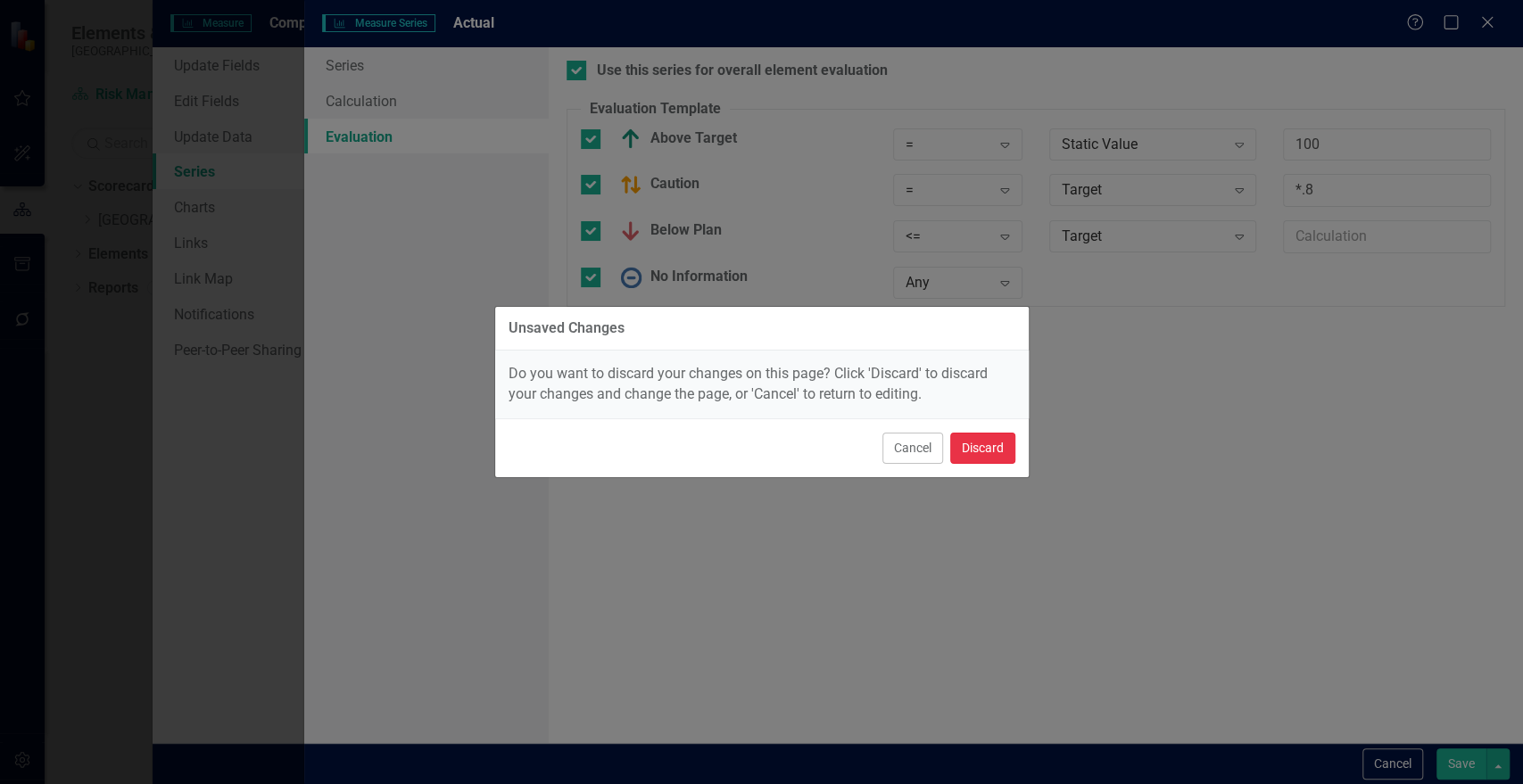
click at [1000, 449] on button "Discard" at bounding box center [983, 449] width 65 height 31
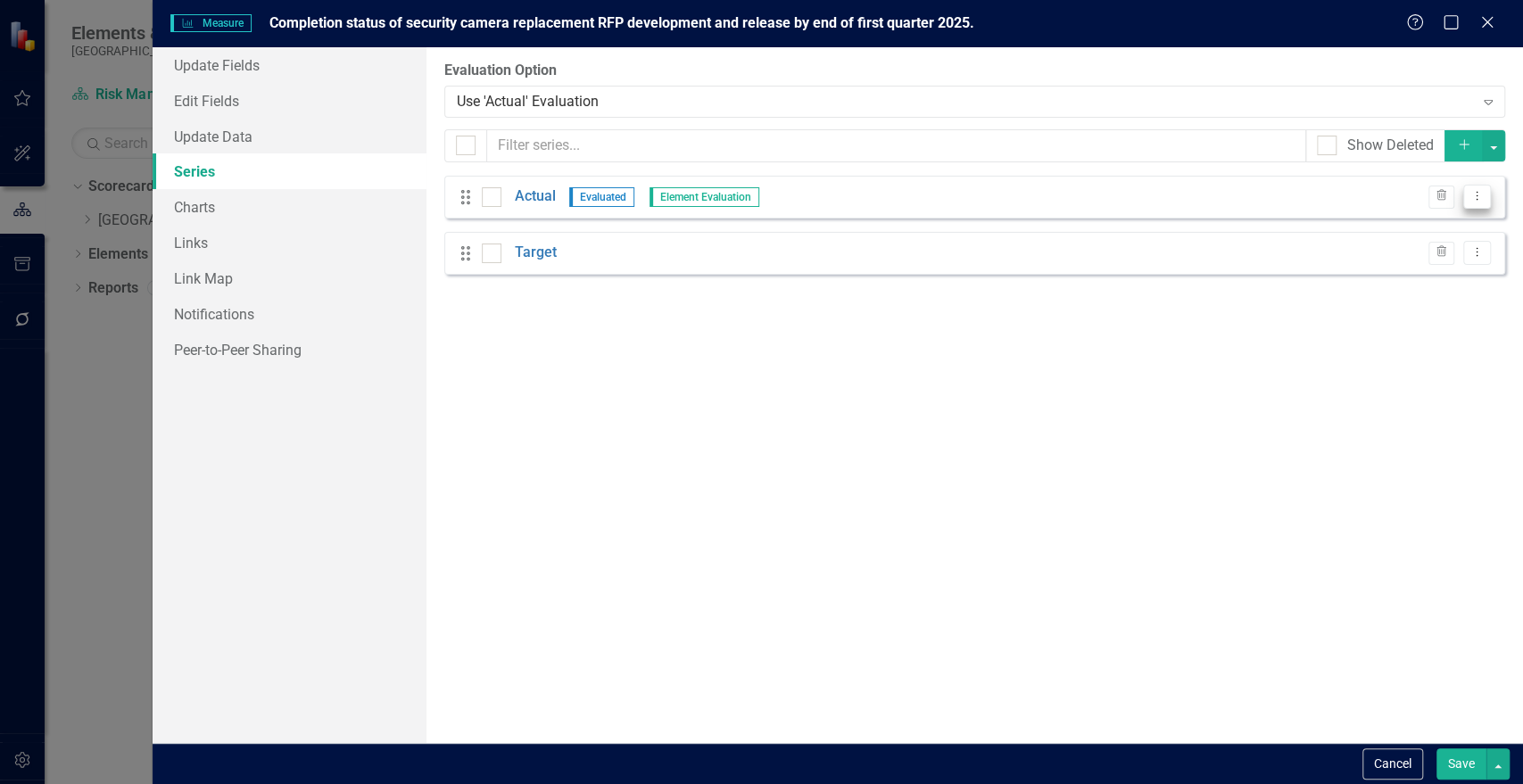
click at [1481, 203] on button "Dropdown Menu" at bounding box center [1477, 196] width 27 height 24
click at [1459, 234] on link "Edit Edit Measure Series" at bounding box center [1389, 226] width 203 height 33
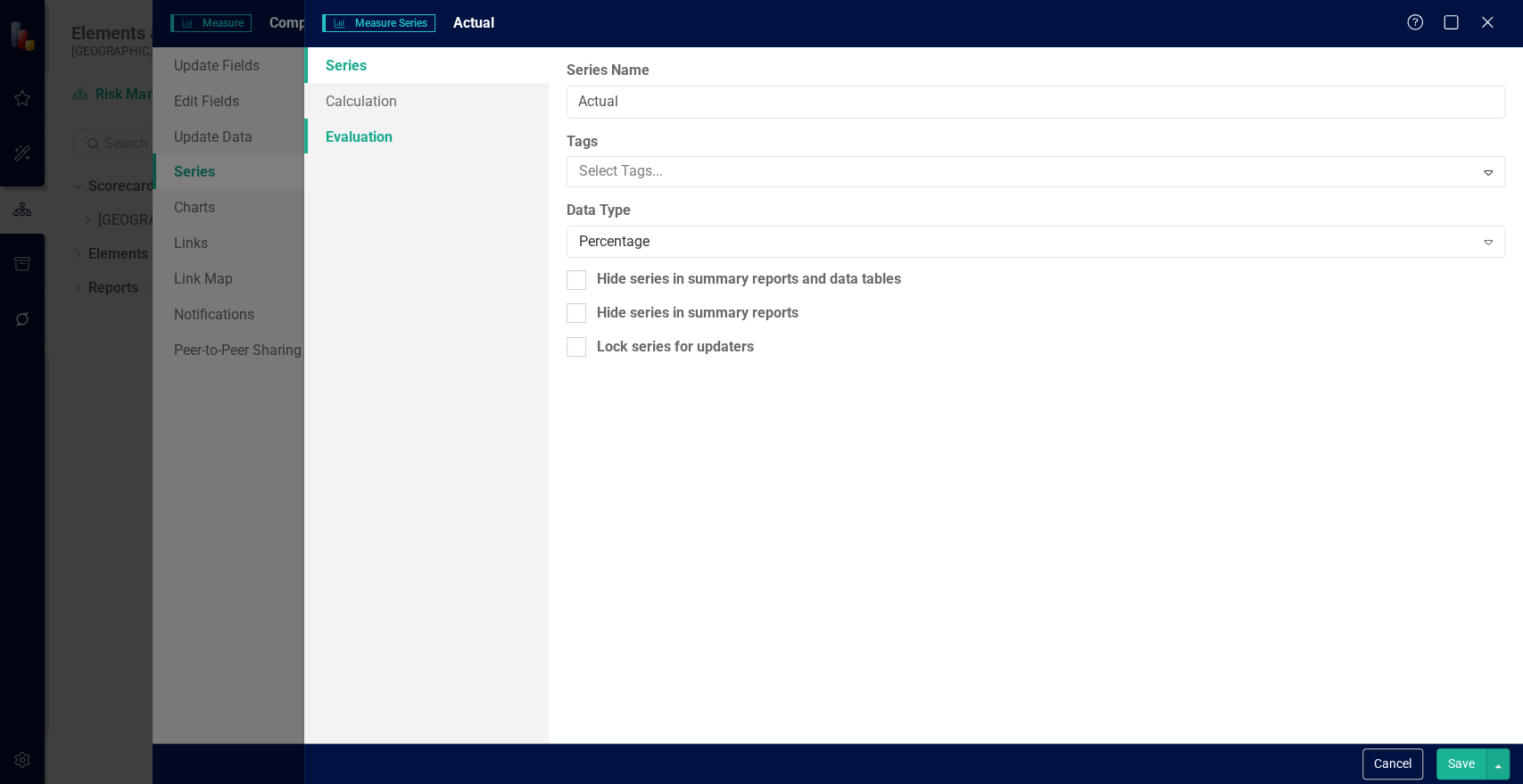
click at [328, 134] on link "Evaluation" at bounding box center [425, 136] width 244 height 35
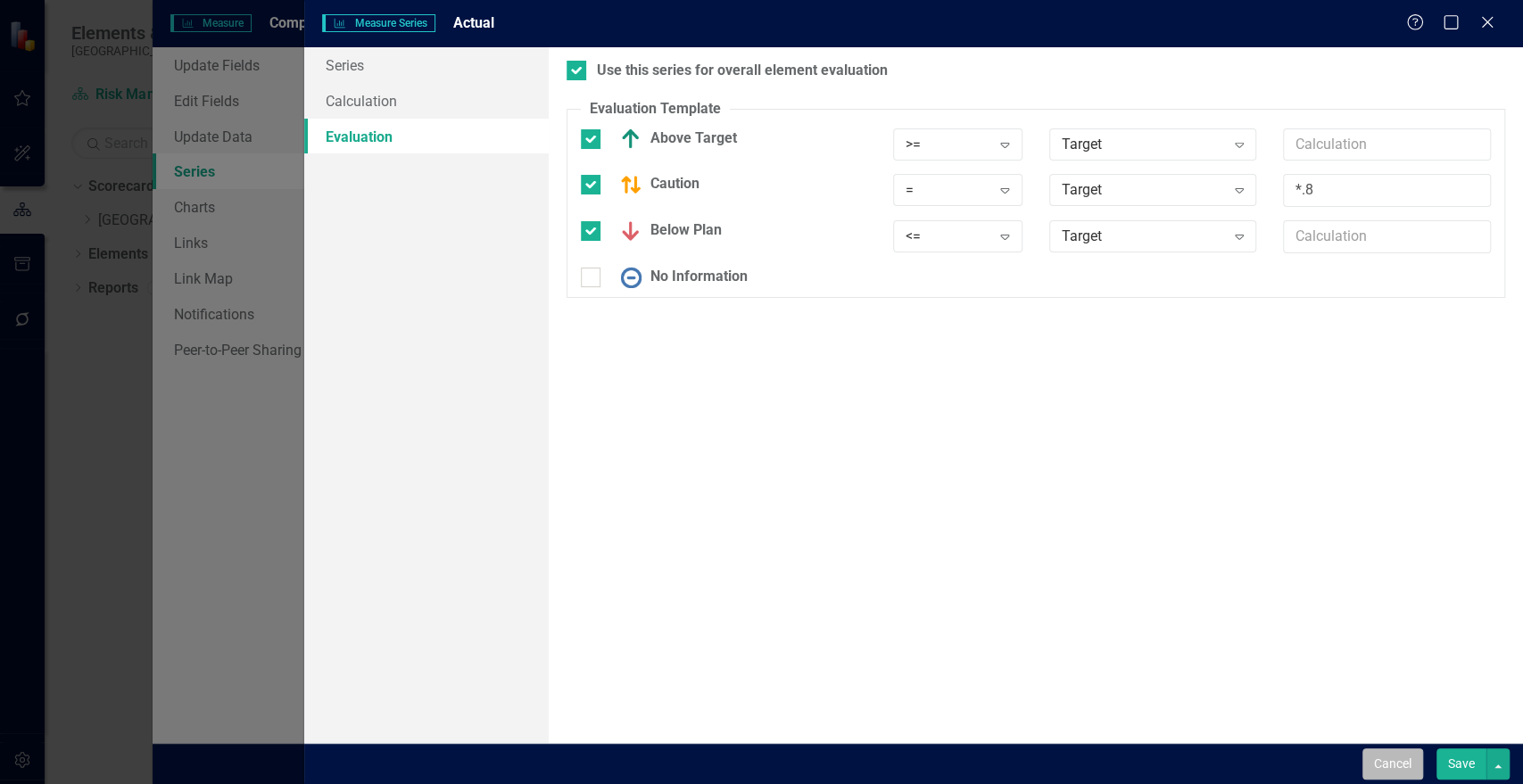
click at [1400, 757] on button "Cancel" at bounding box center [1393, 764] width 61 height 31
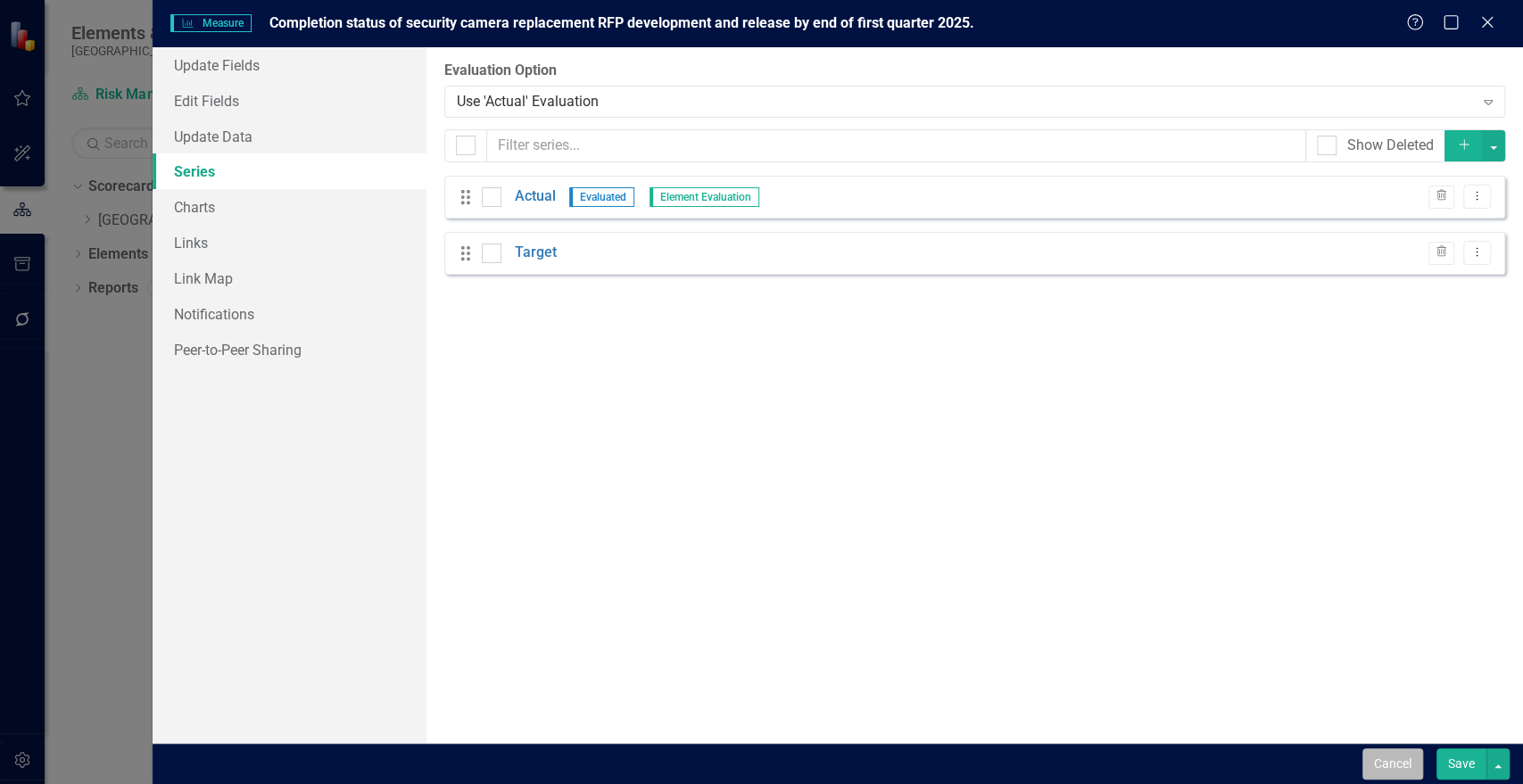
click at [1391, 762] on button "Cancel" at bounding box center [1393, 764] width 61 height 31
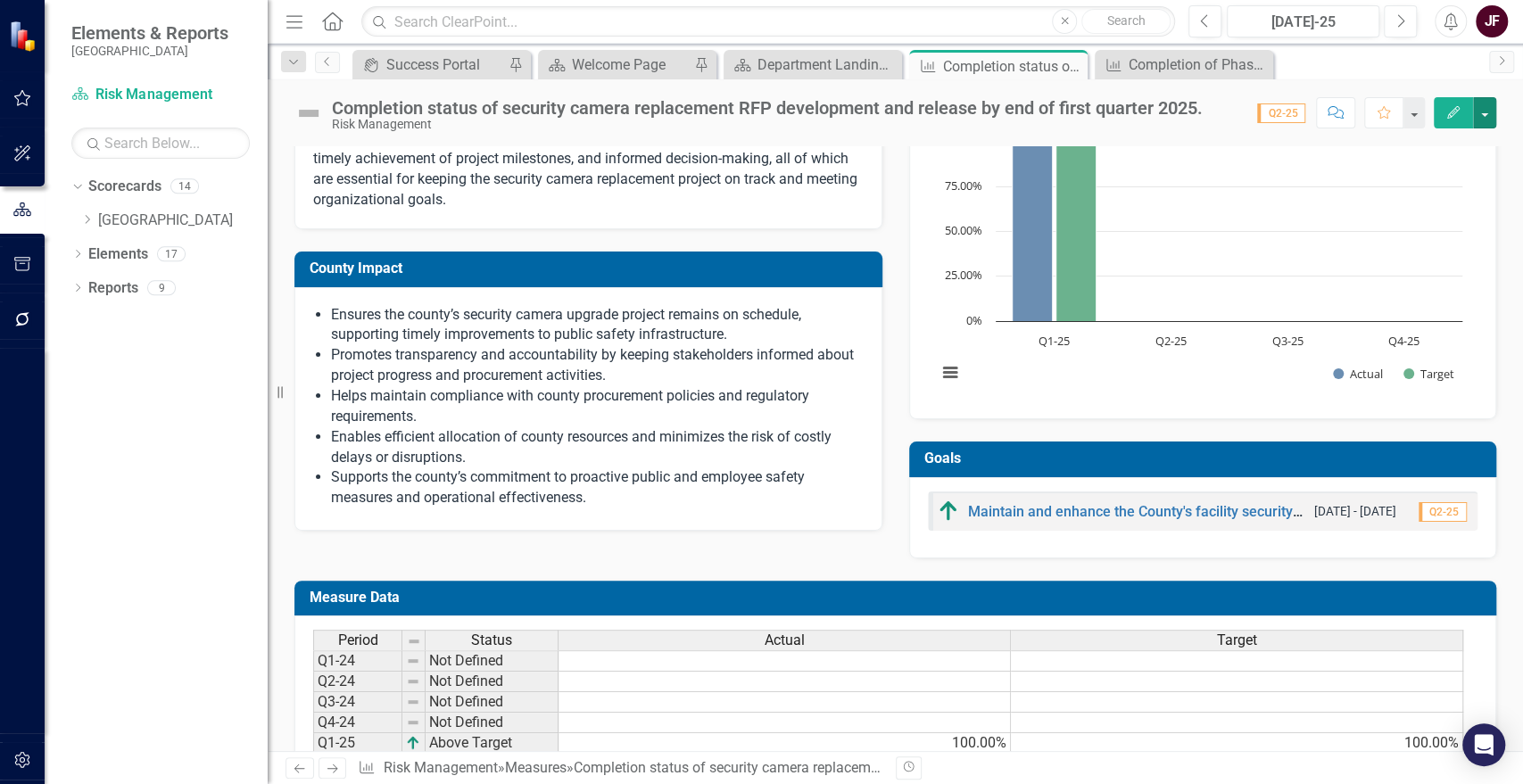
scroll to position [172, 0]
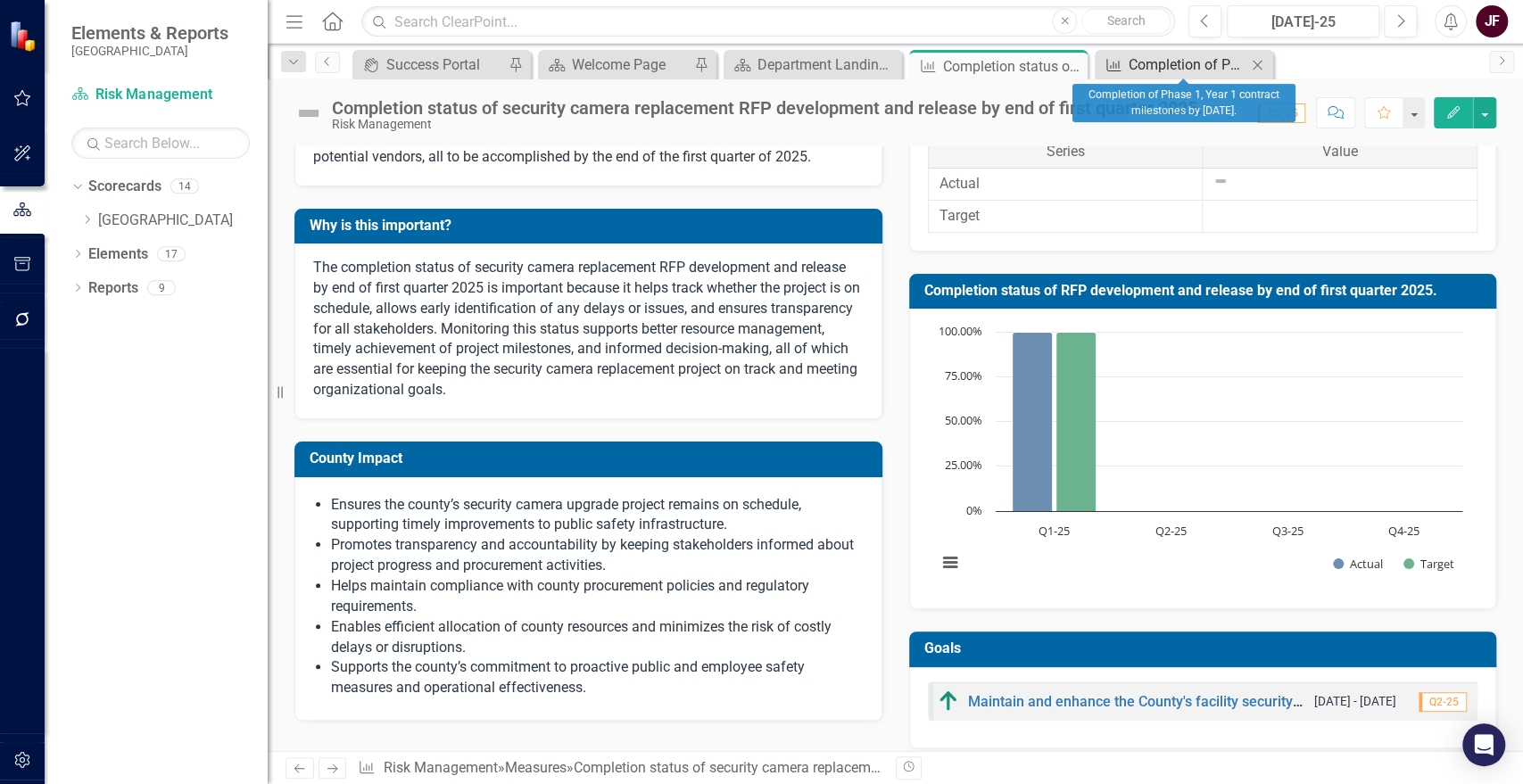
click at [1222, 63] on div "Completion of Phase 1, Year 1 contract milestones by [DATE]." at bounding box center [1188, 65] width 118 height 23
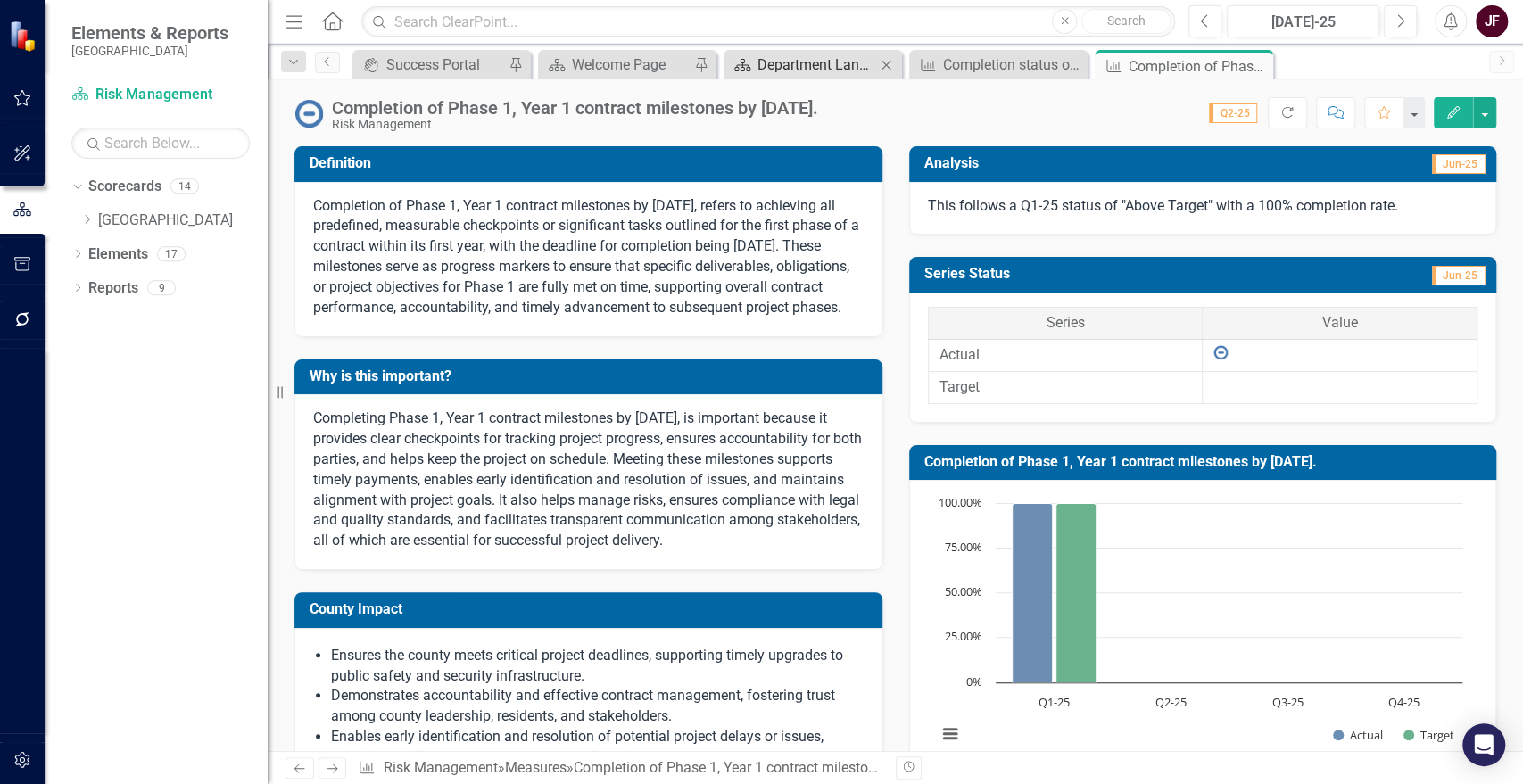
click at [831, 55] on div "Department Landing Page" at bounding box center [816, 65] width 118 height 23
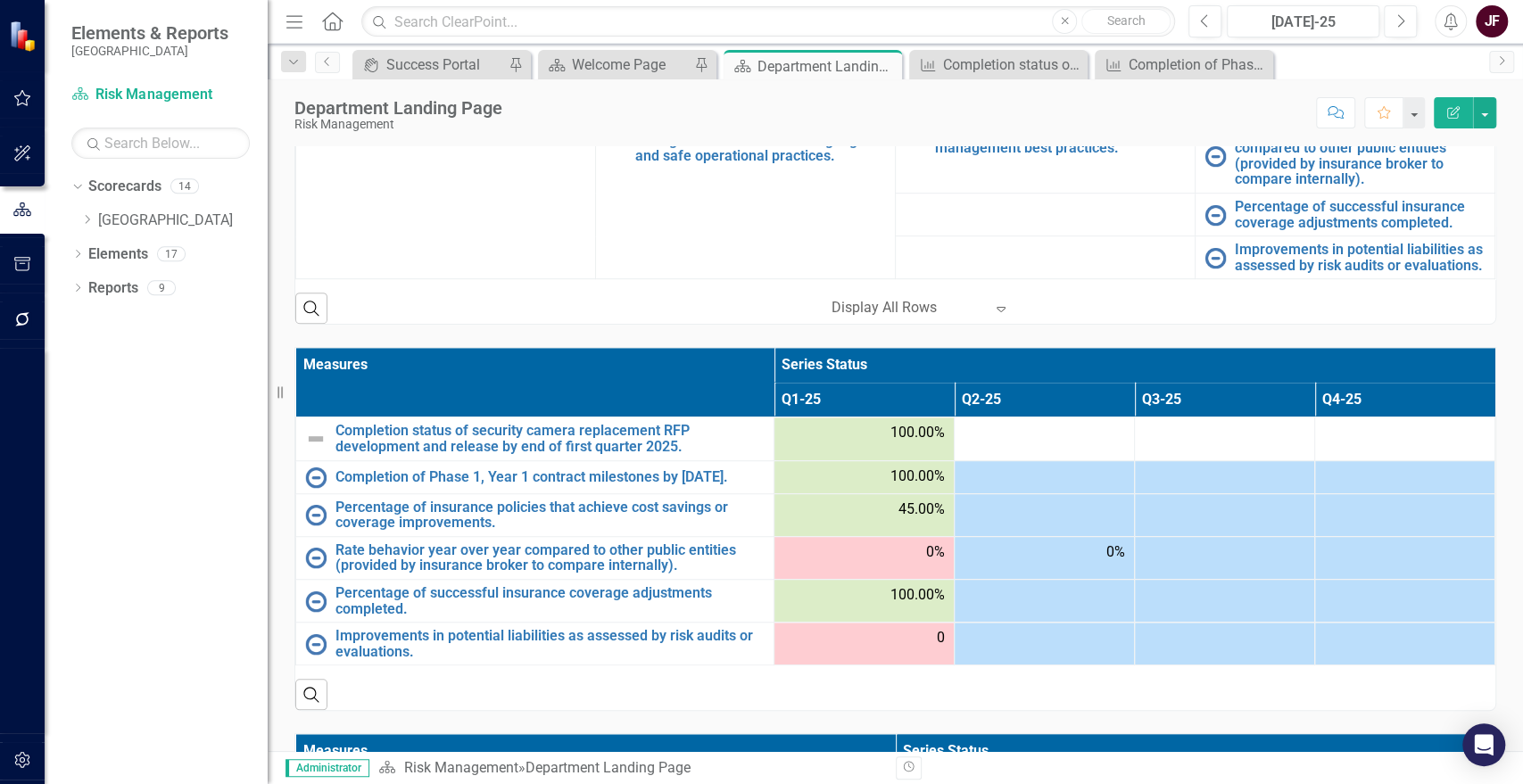
scroll to position [867, 0]
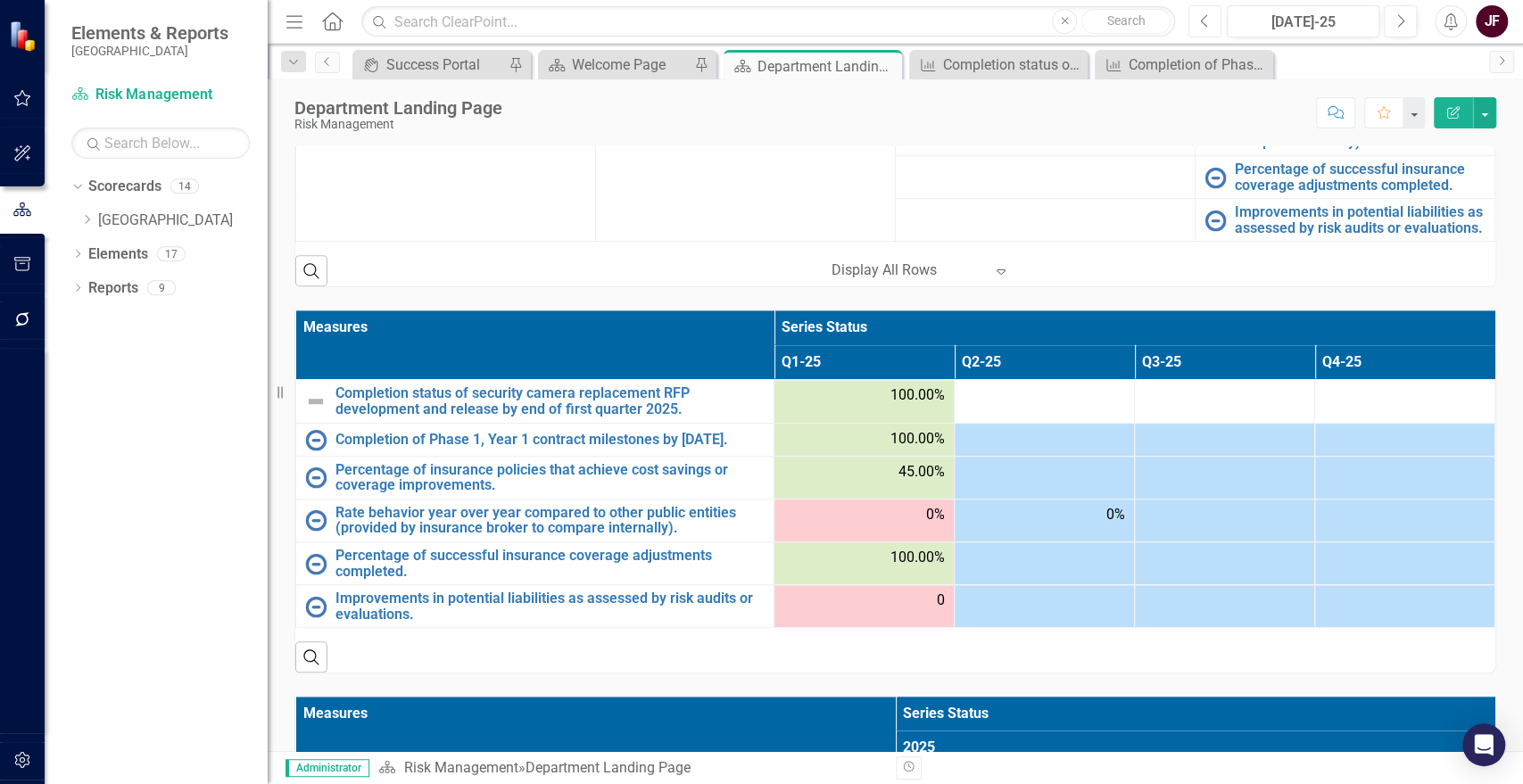
click at [1204, 23] on icon "Previous" at bounding box center [1205, 22] width 10 height 16
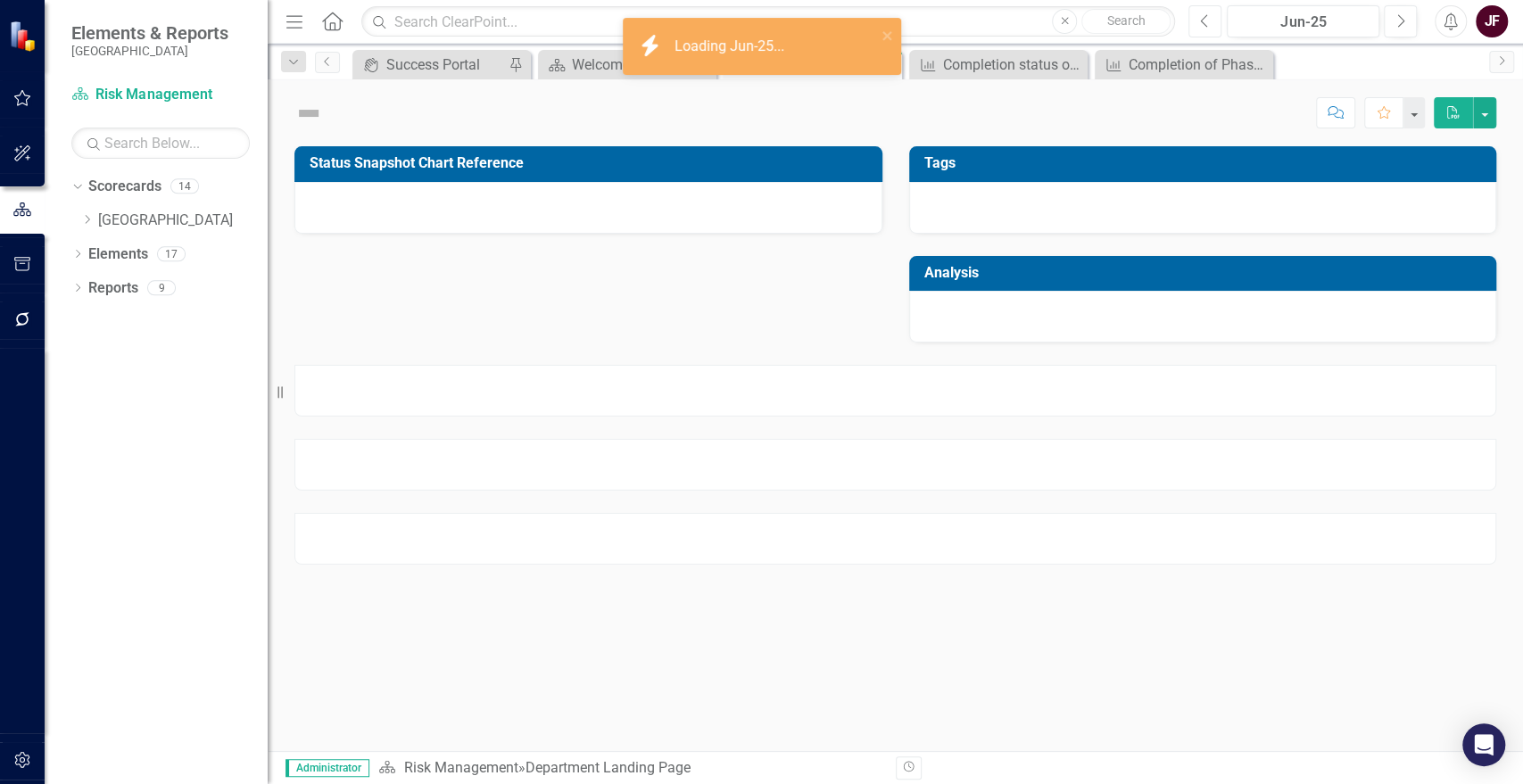
click at [1204, 23] on icon "Previous" at bounding box center [1205, 22] width 10 height 16
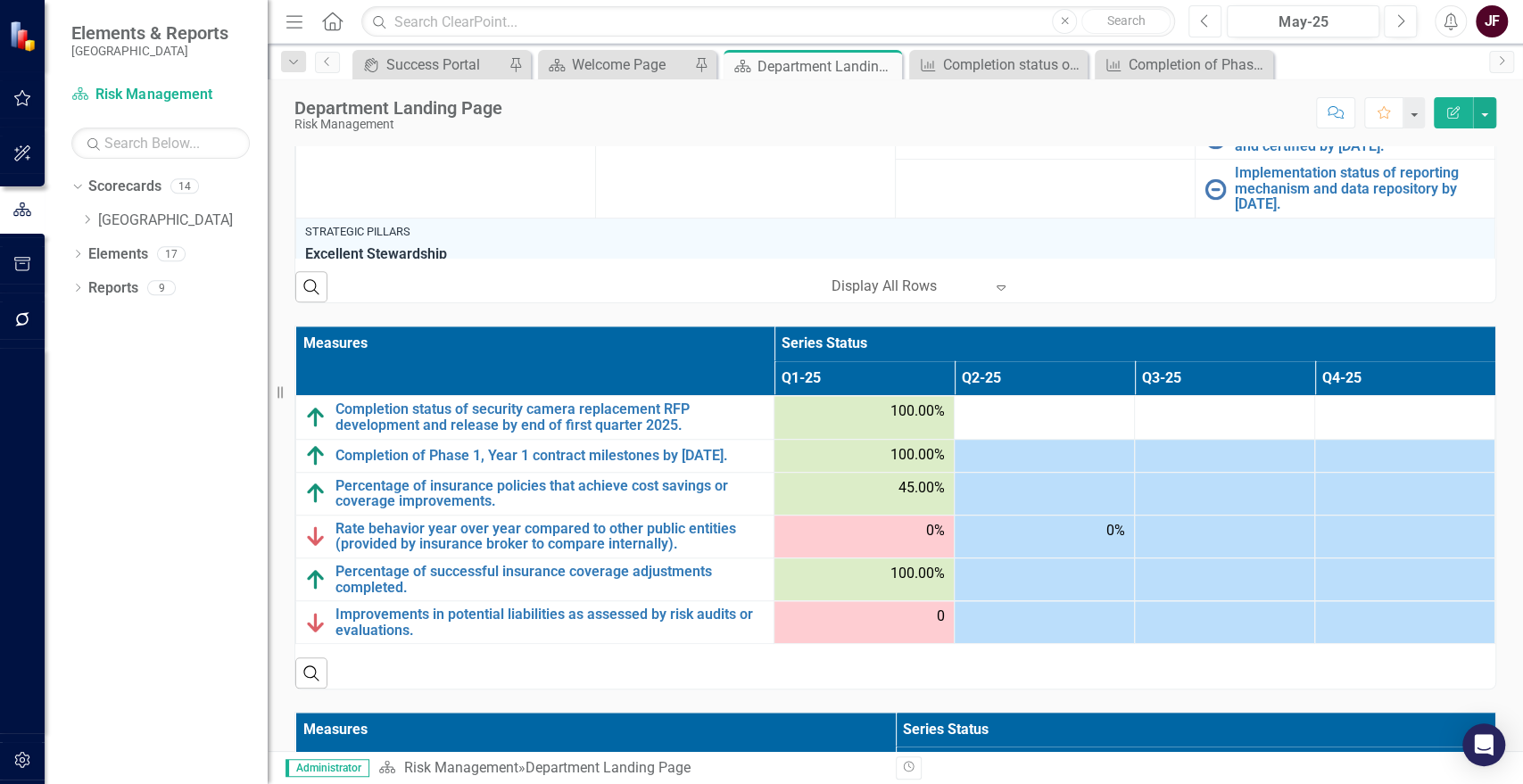
scroll to position [892, 0]
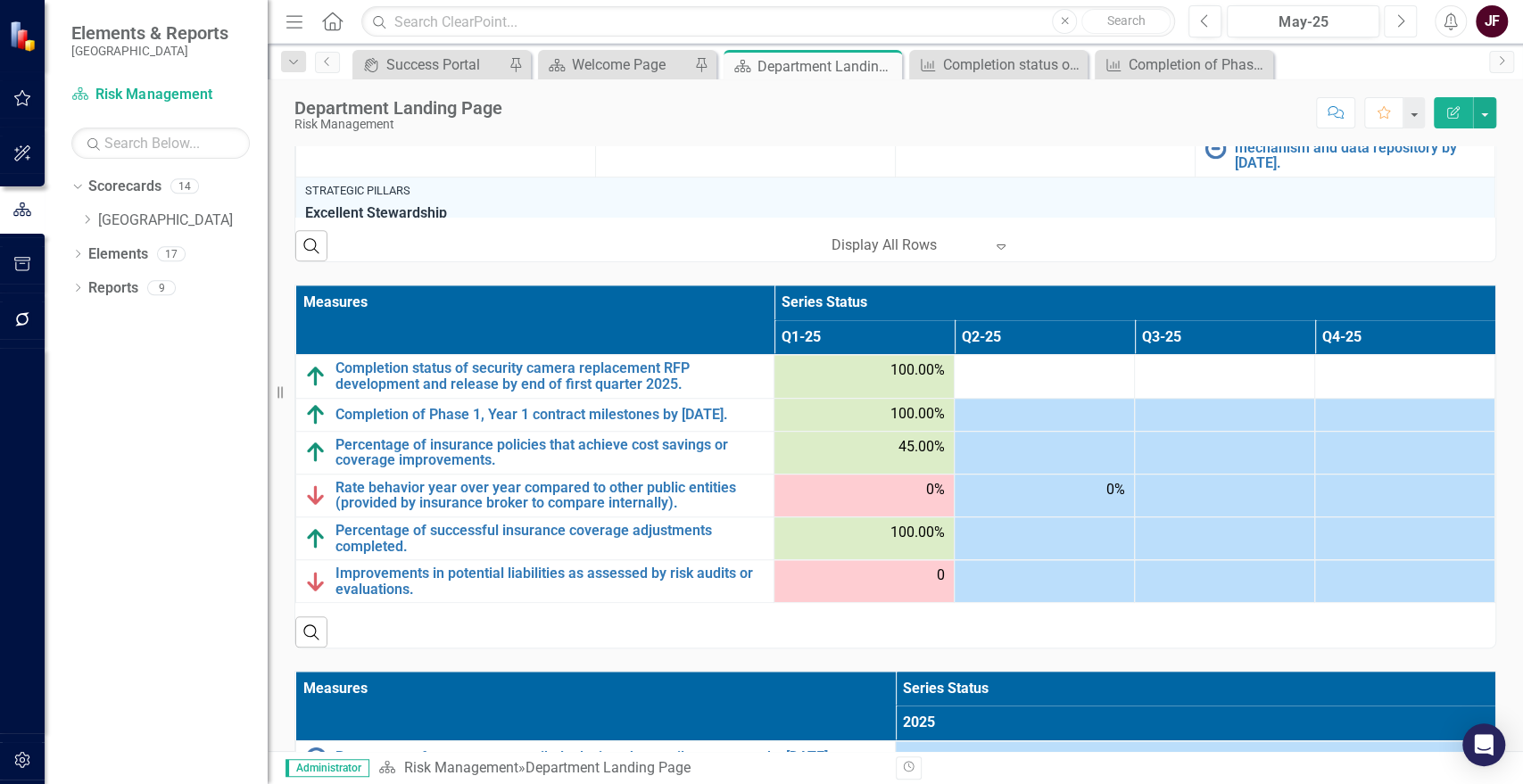
click at [1406, 15] on button "Next" at bounding box center [1400, 21] width 33 height 32
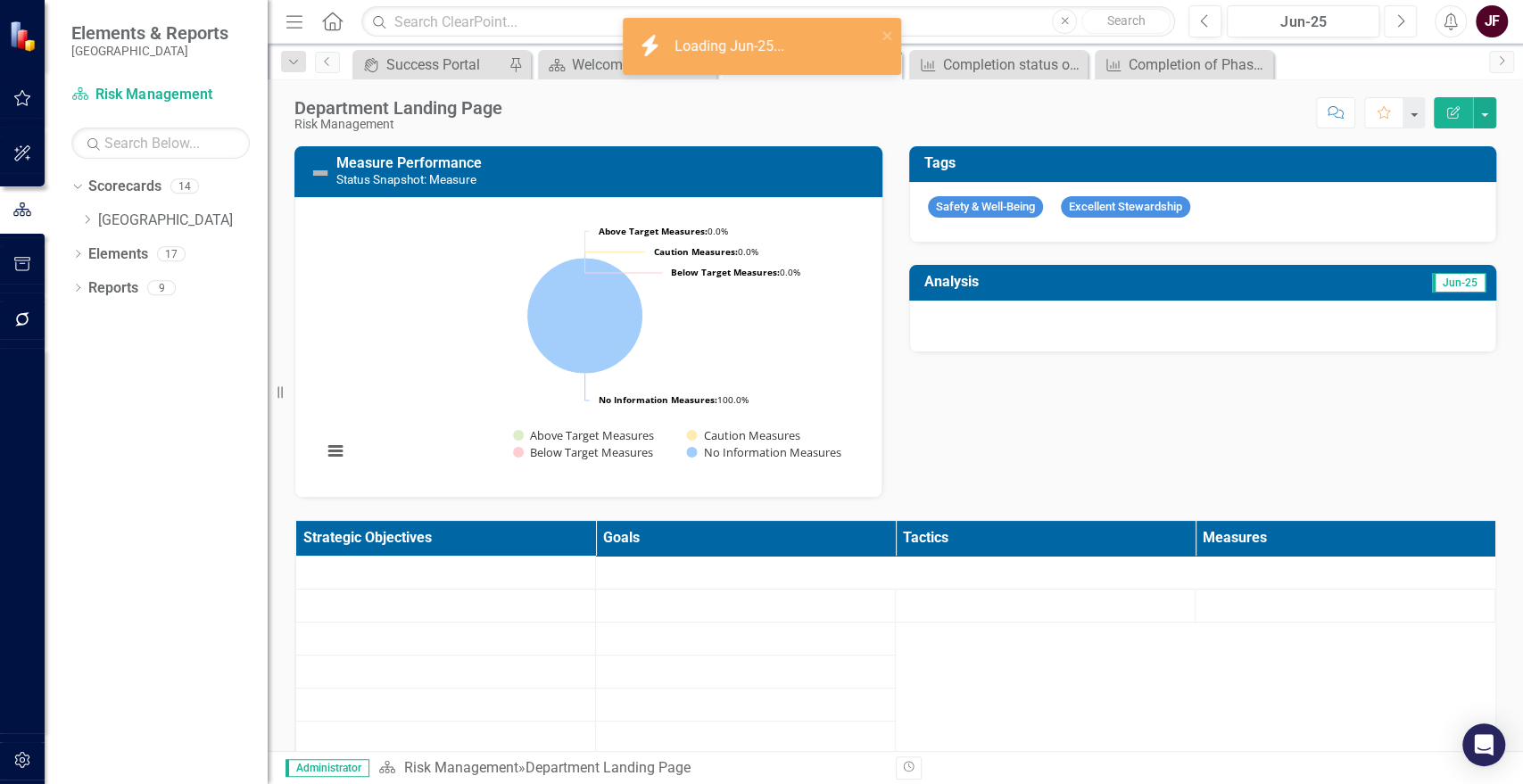
click at [1406, 15] on button "Next" at bounding box center [1400, 21] width 33 height 32
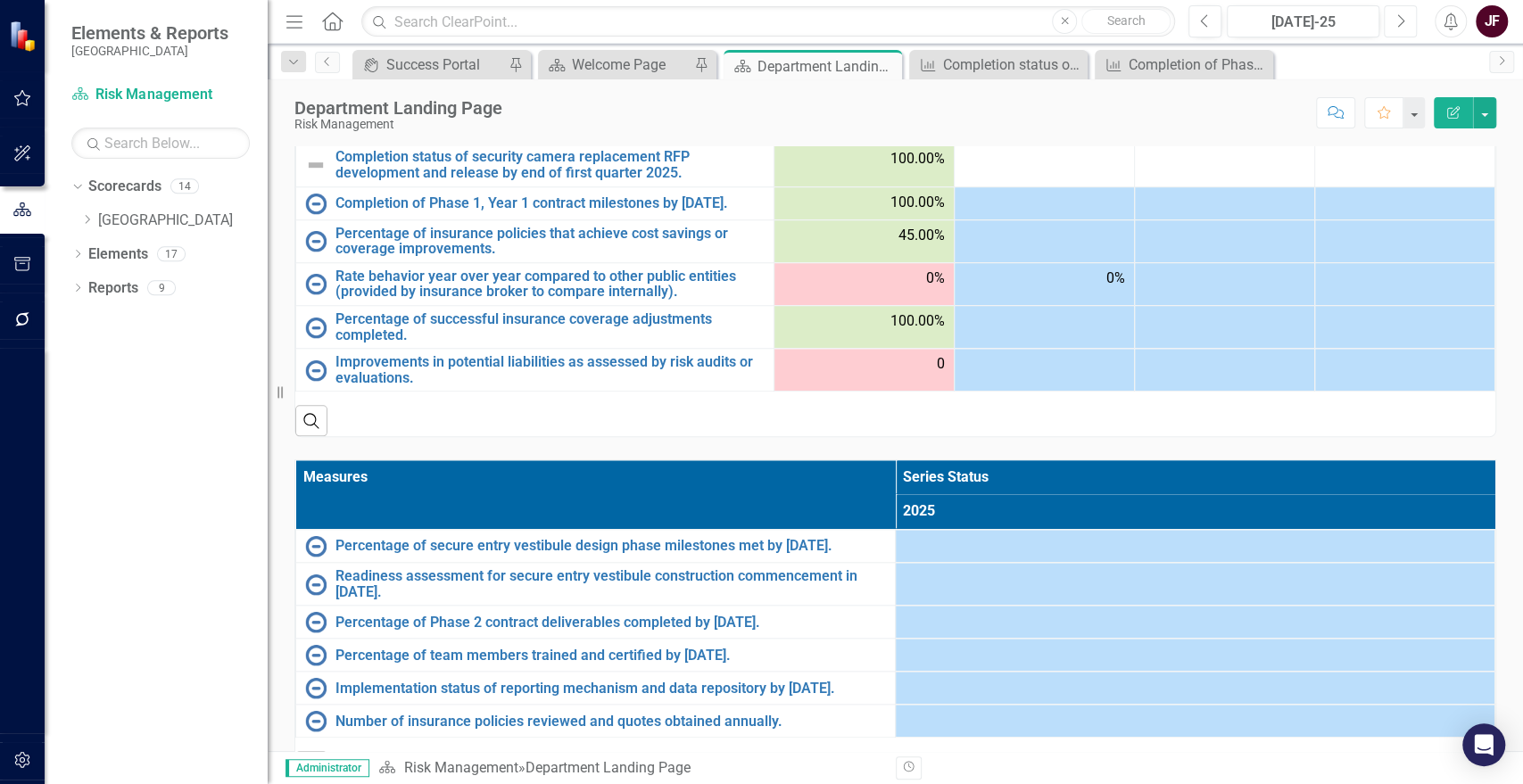
scroll to position [982, 0]
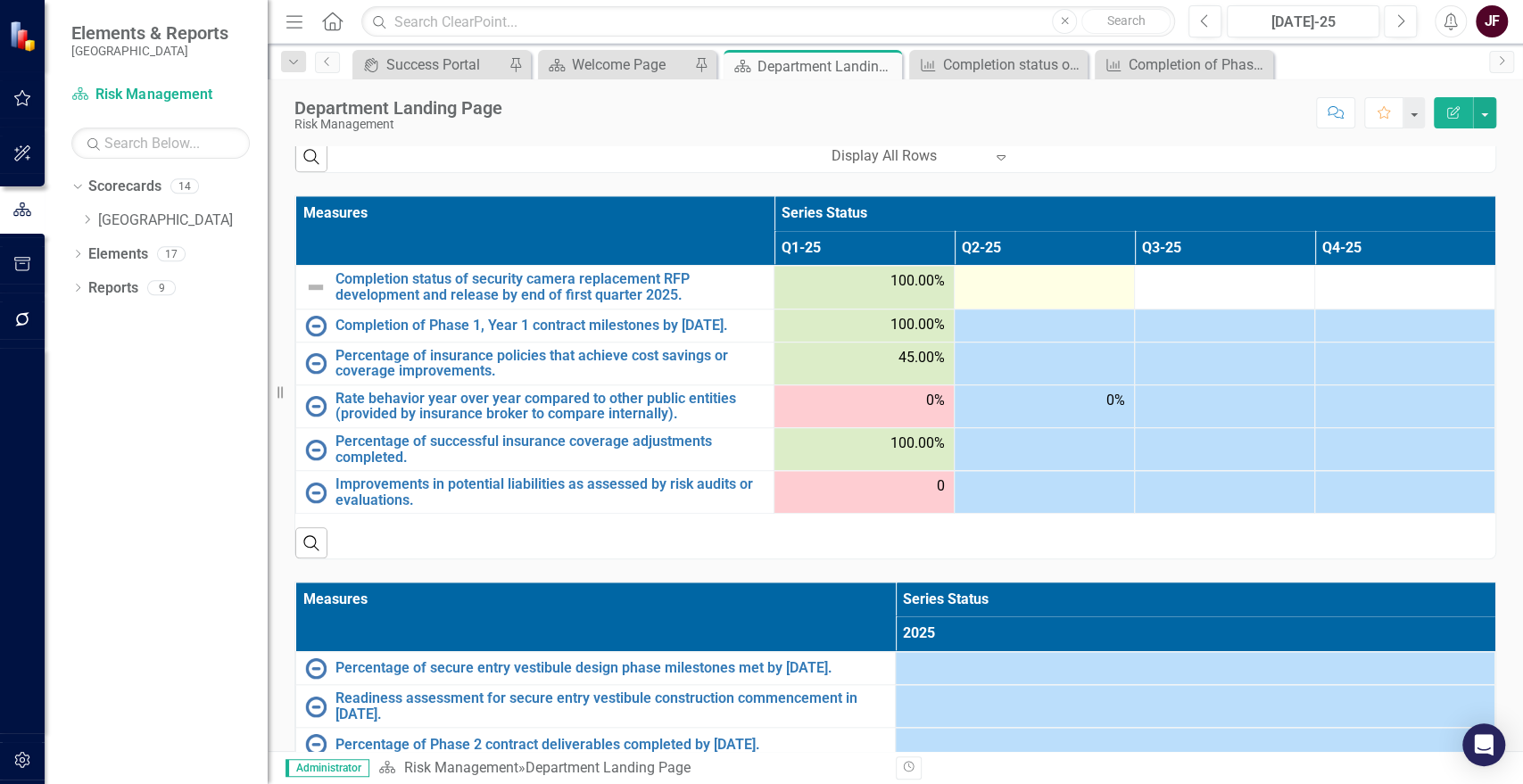
click at [1023, 273] on div at bounding box center [1044, 282] width 162 height 22
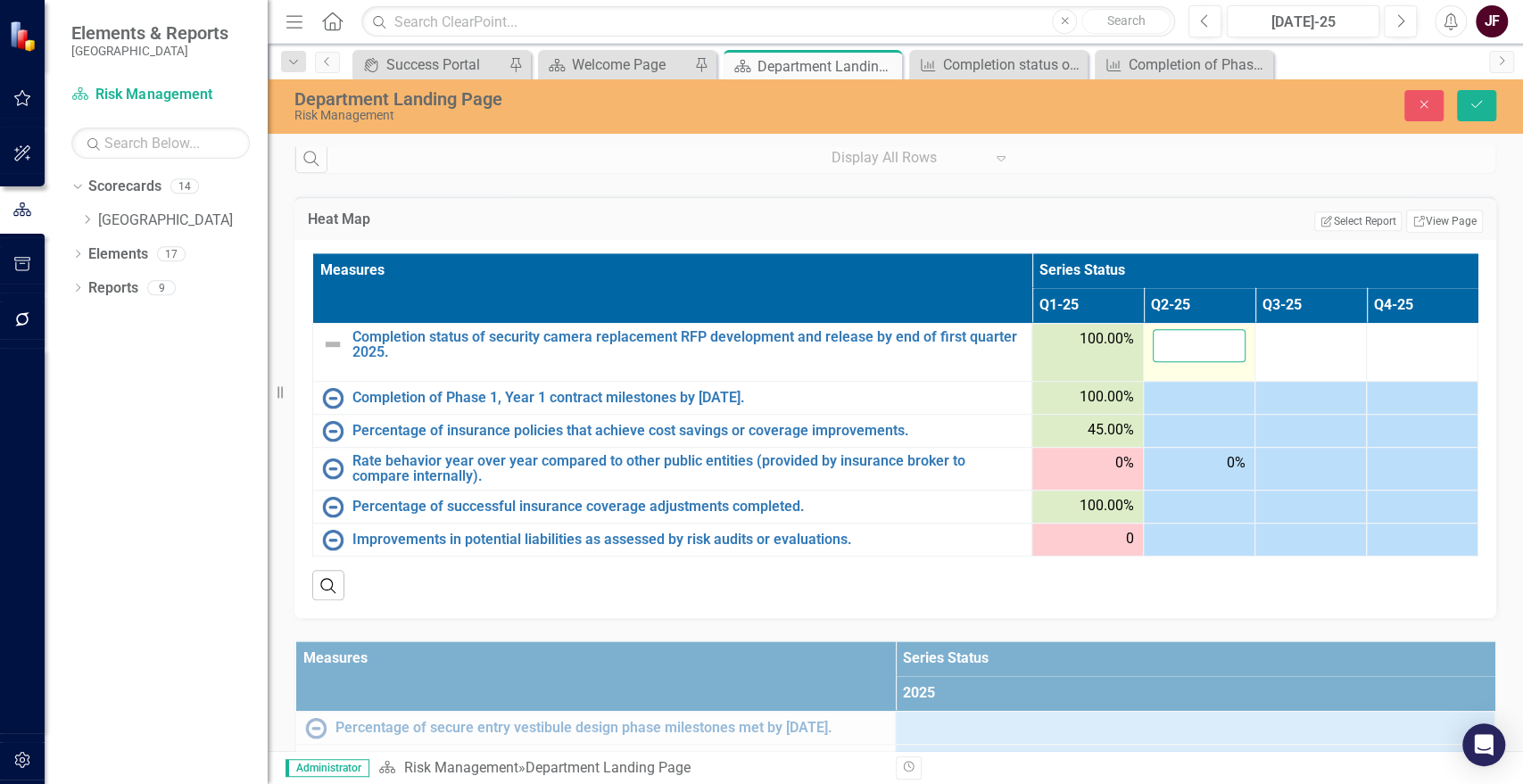
click at [1153, 344] on input "number" at bounding box center [1199, 346] width 93 height 33
type input "100"
click at [1153, 387] on div at bounding box center [1199, 398] width 93 height 22
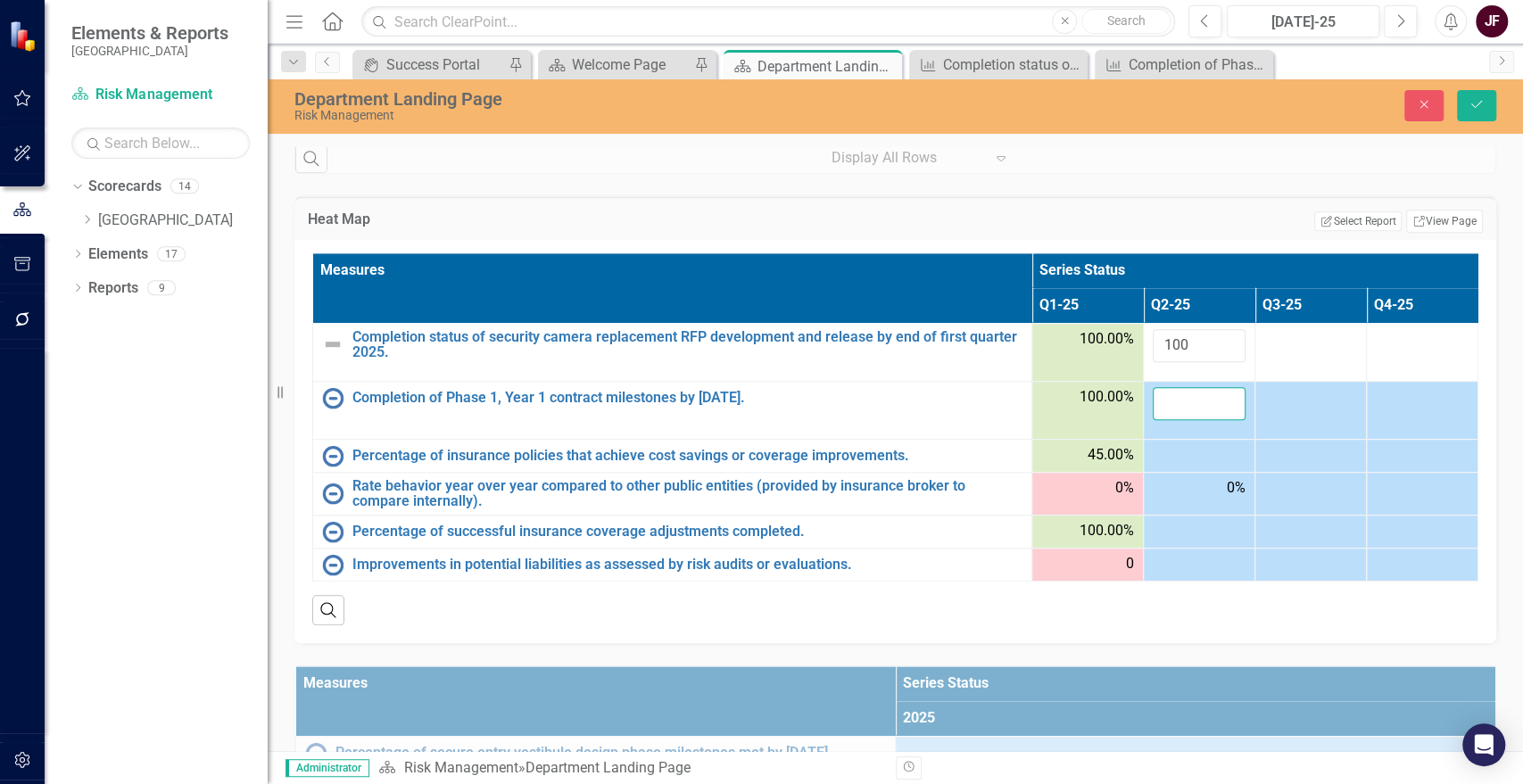
click at [1153, 387] on input "number" at bounding box center [1199, 404] width 93 height 33
type input "100"
click at [1503, 374] on div "Measure Performance Status Snapshot: Measure Loading... Chart Pie chart with 4 …" at bounding box center [895, 75] width 1255 height 1864
click at [1478, 99] on icon "Save" at bounding box center [1477, 104] width 16 height 13
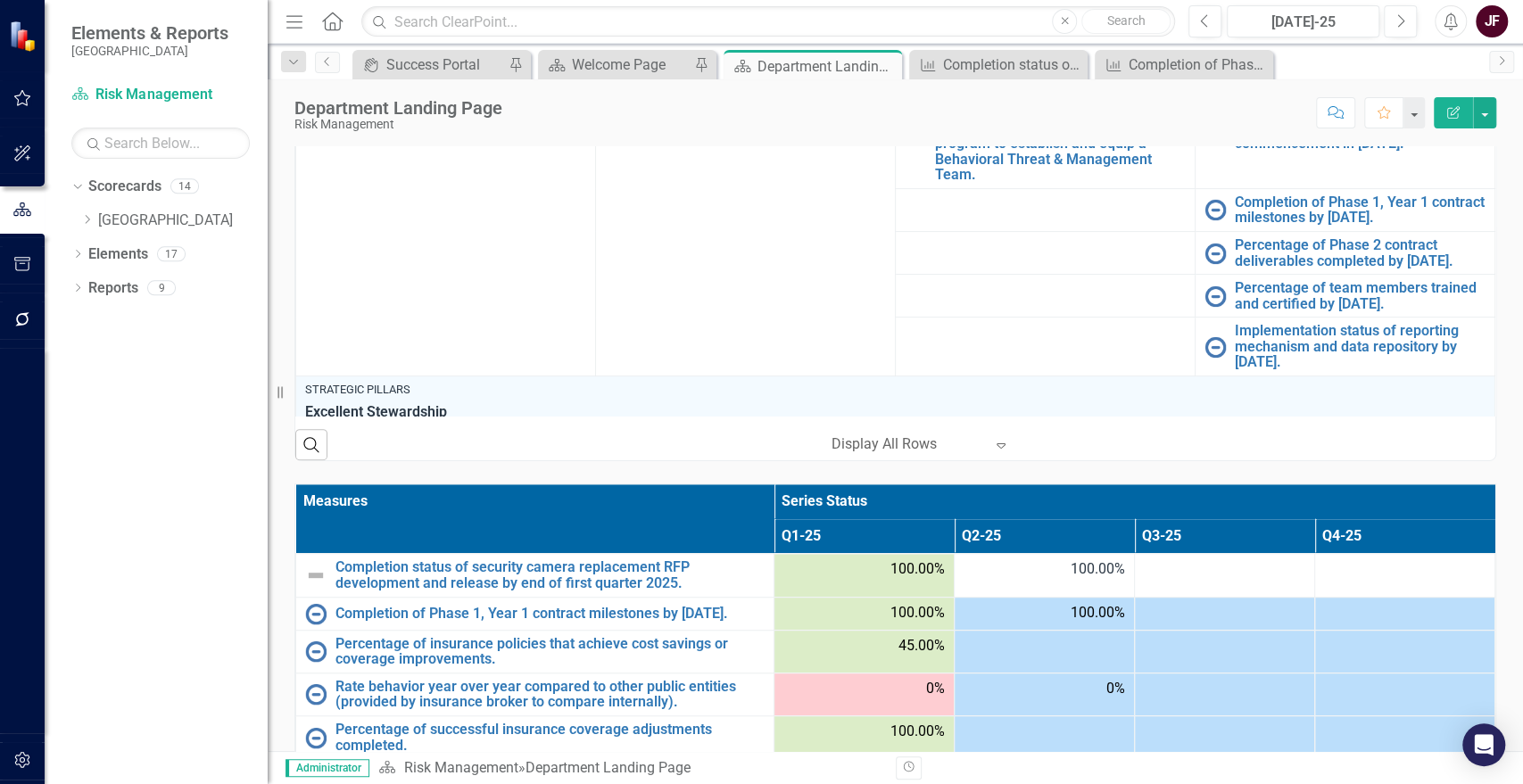
scroll to position [840, 0]
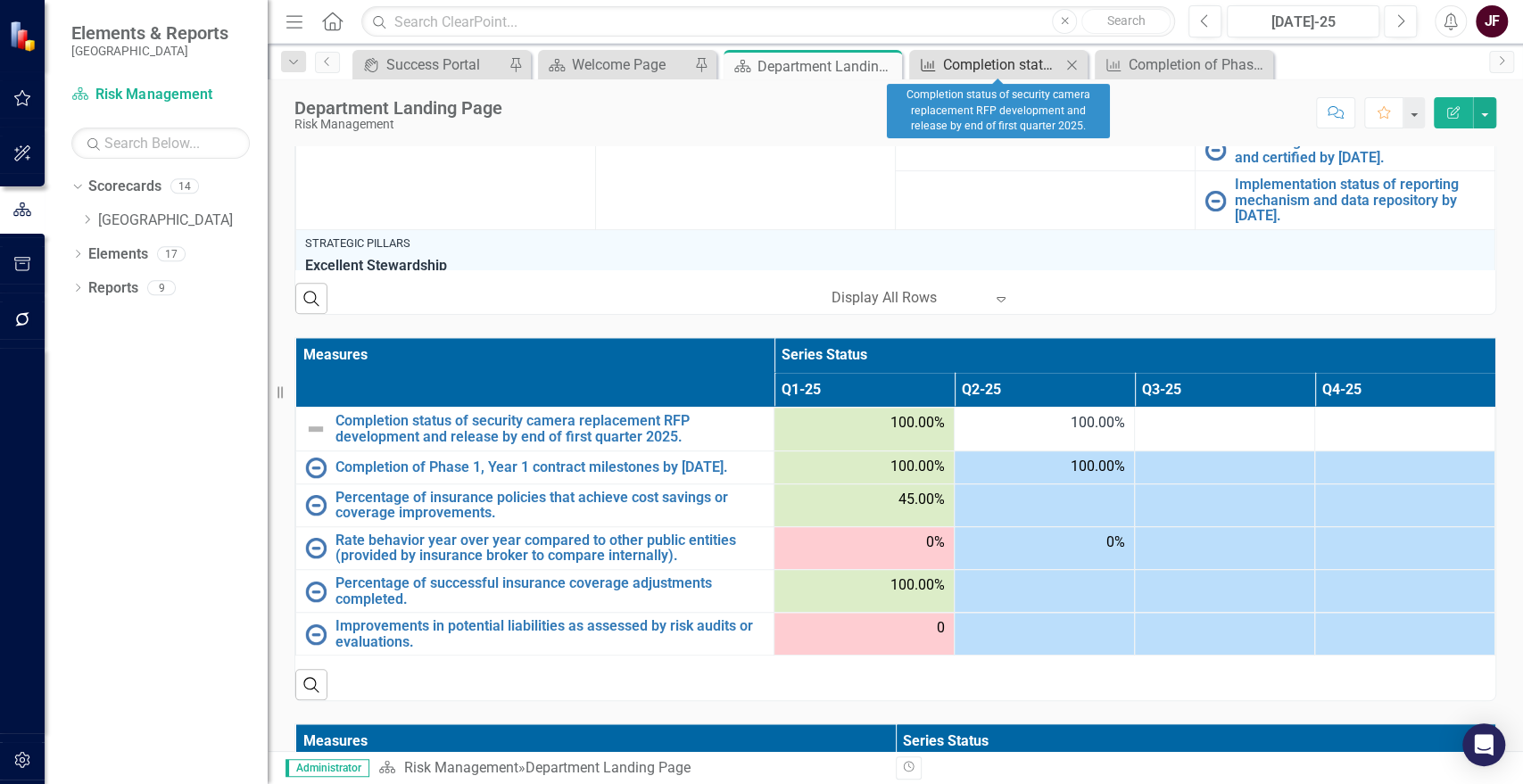
click at [1019, 62] on div "Completion status of security camera replacement RFP development and release by…" at bounding box center [1002, 65] width 118 height 23
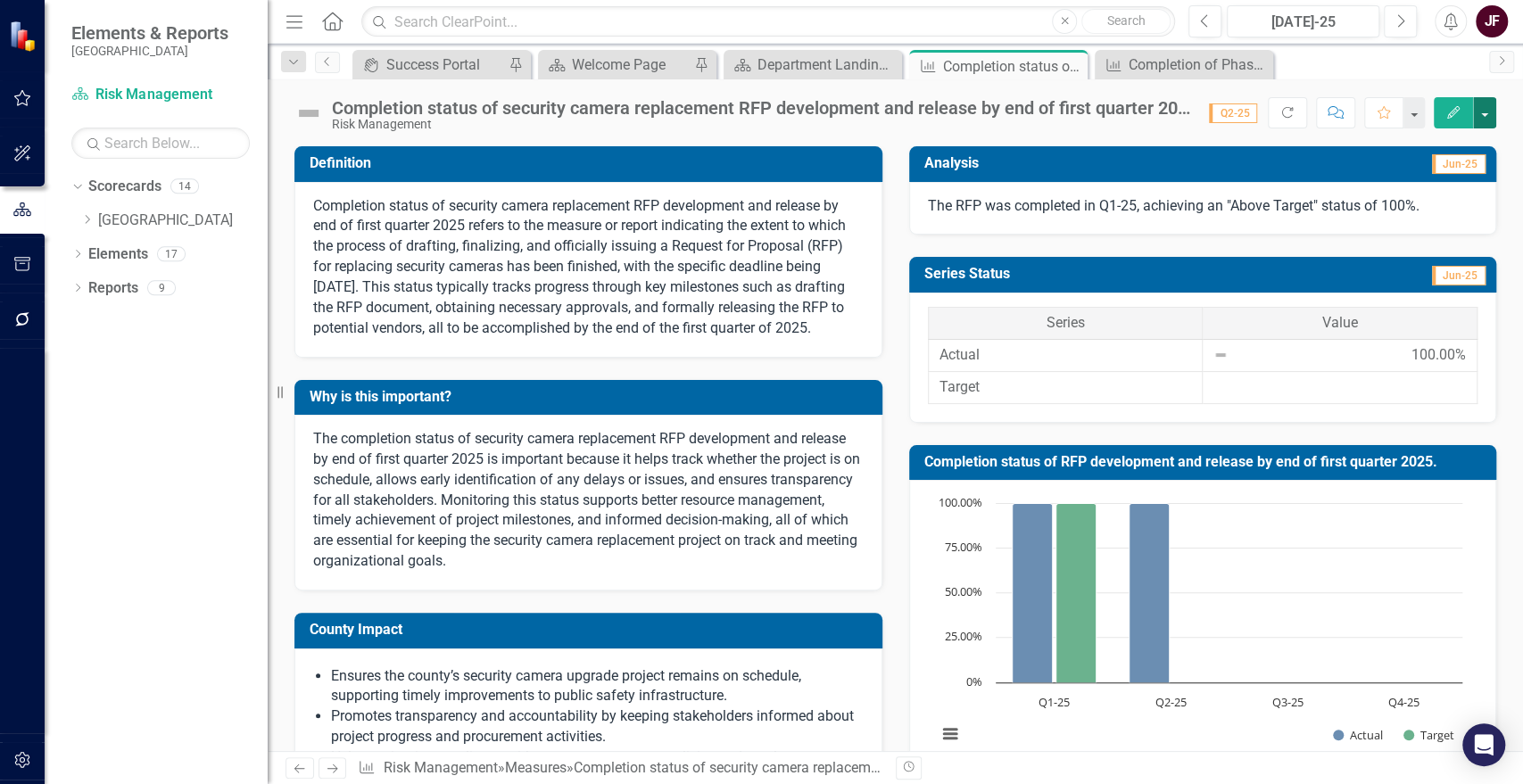
click at [1483, 115] on button "button" at bounding box center [1485, 113] width 24 height 31
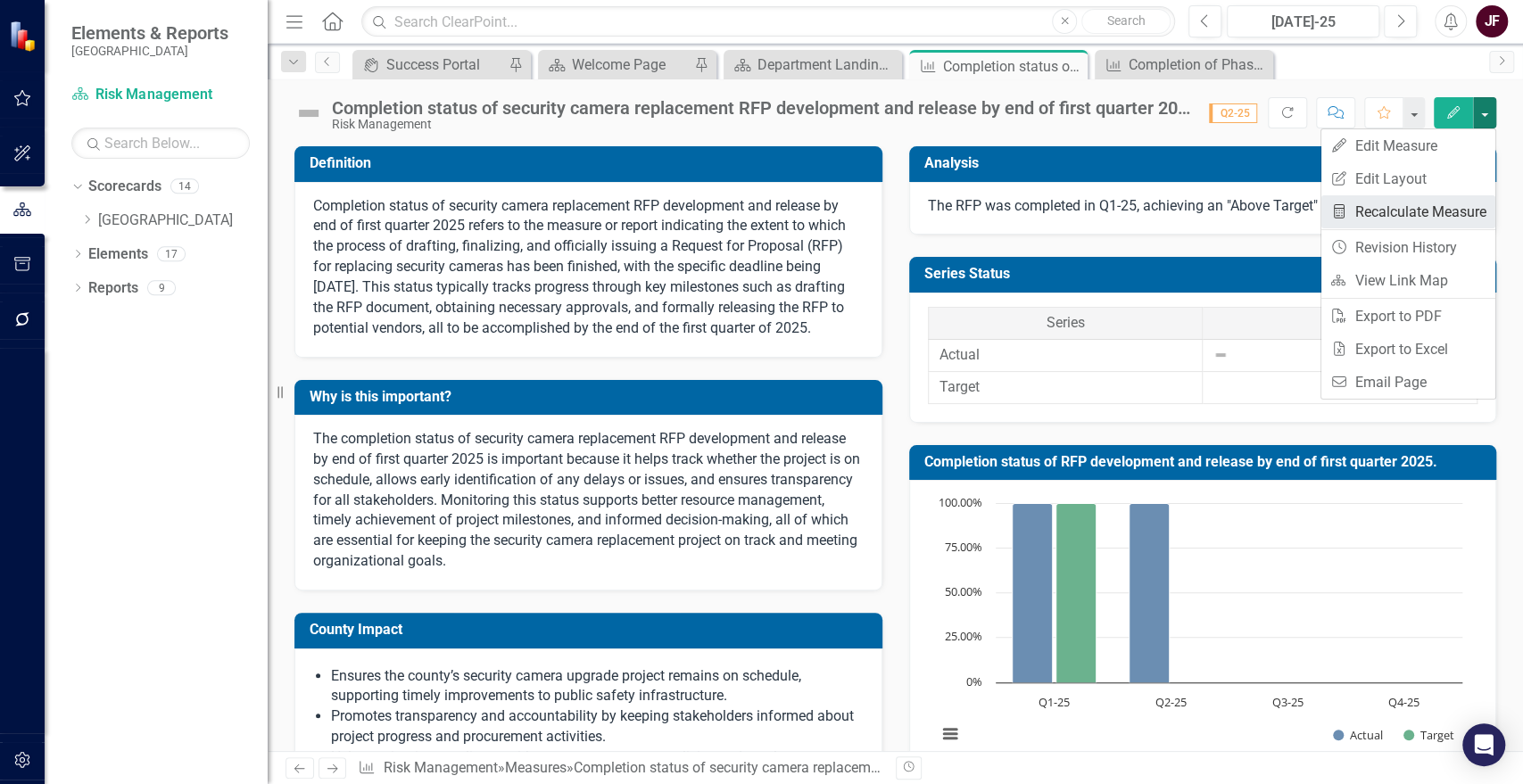
click at [1422, 204] on link "Recalculate Measure Recalculate Measure" at bounding box center [1408, 212] width 174 height 33
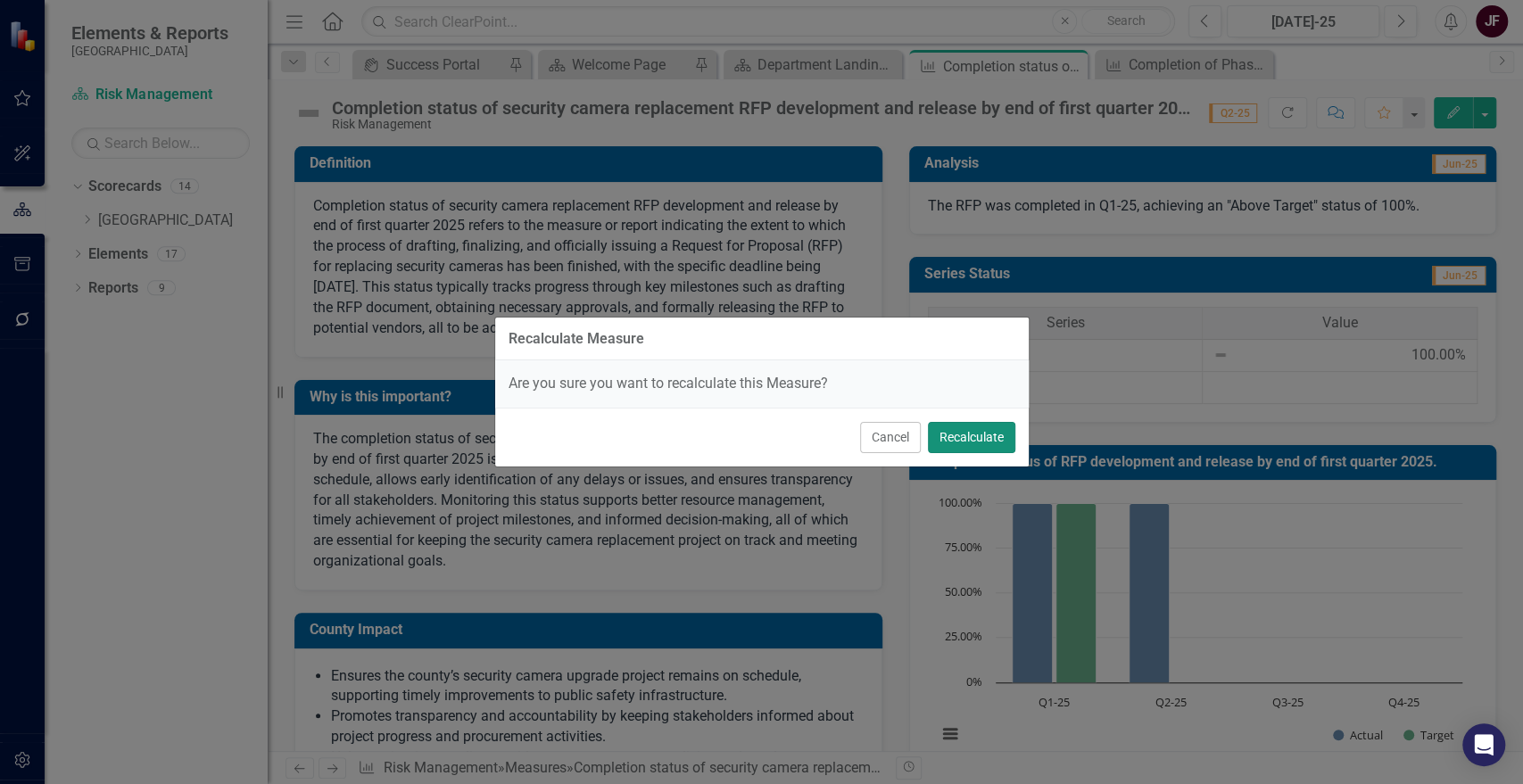
click at [952, 432] on button "Recalculate" at bounding box center [971, 438] width 87 height 31
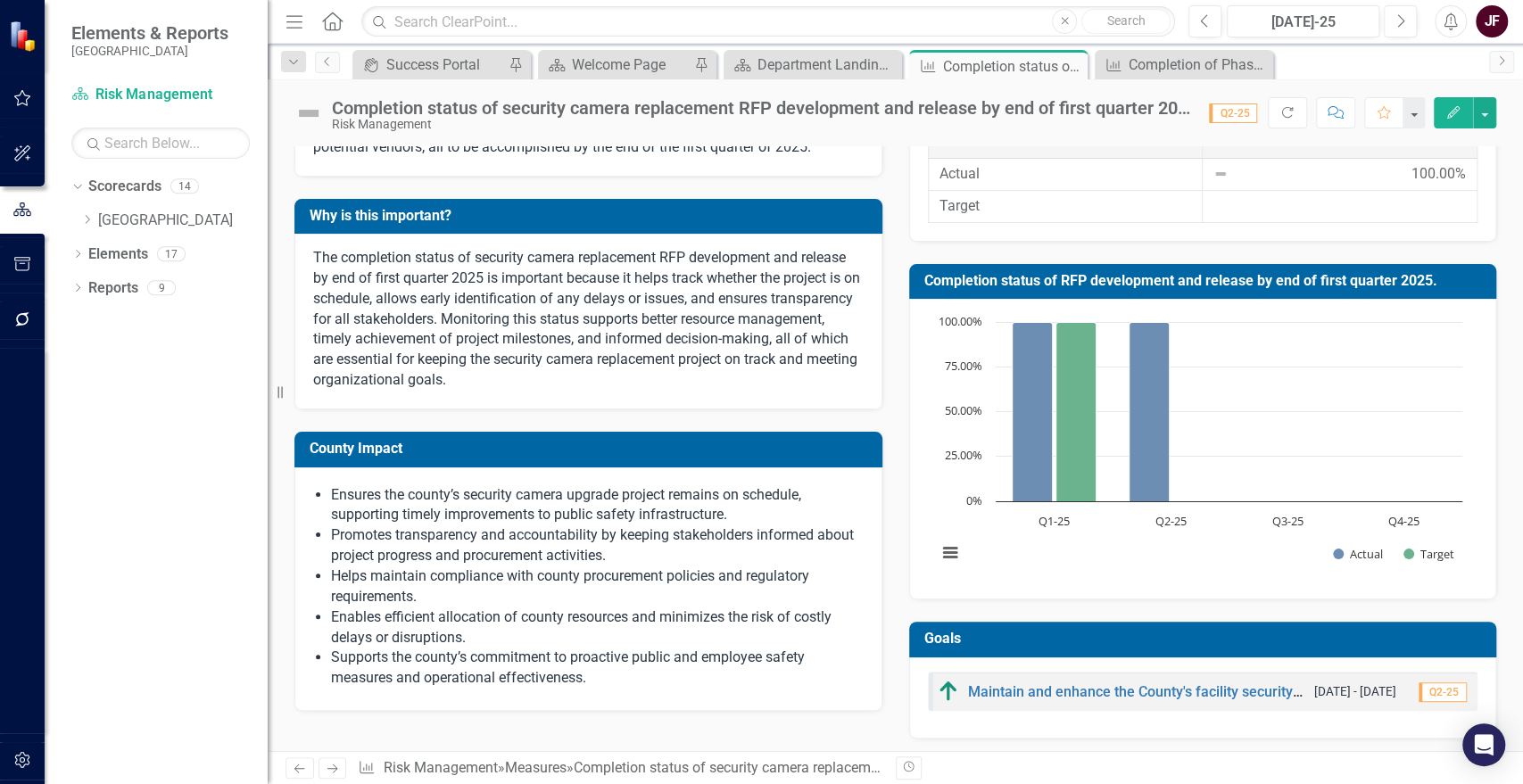
scroll to position [468, 0]
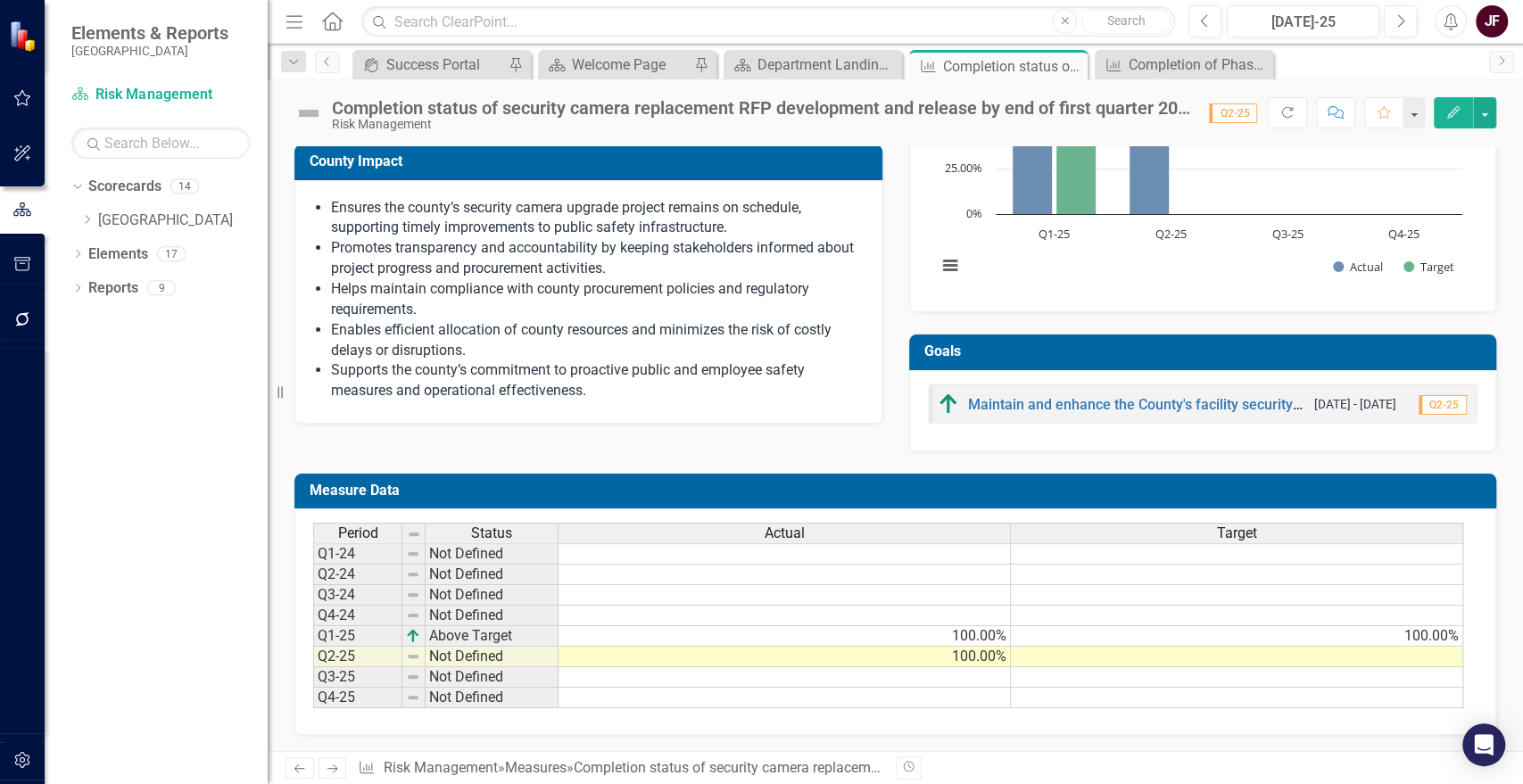
click at [1393, 652] on td at bounding box center [1238, 657] width 453 height 21
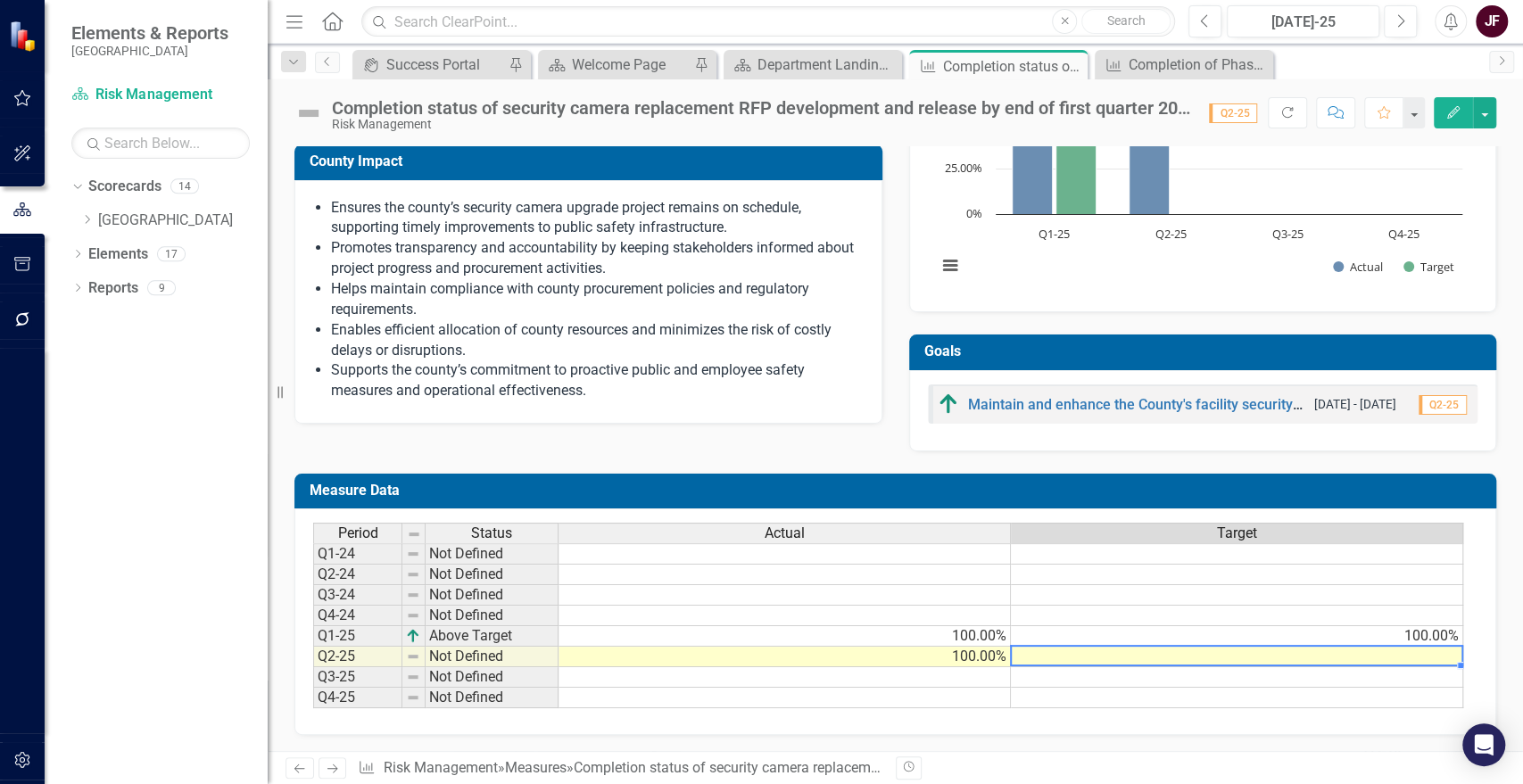
click at [1393, 652] on td at bounding box center [1238, 657] width 453 height 21
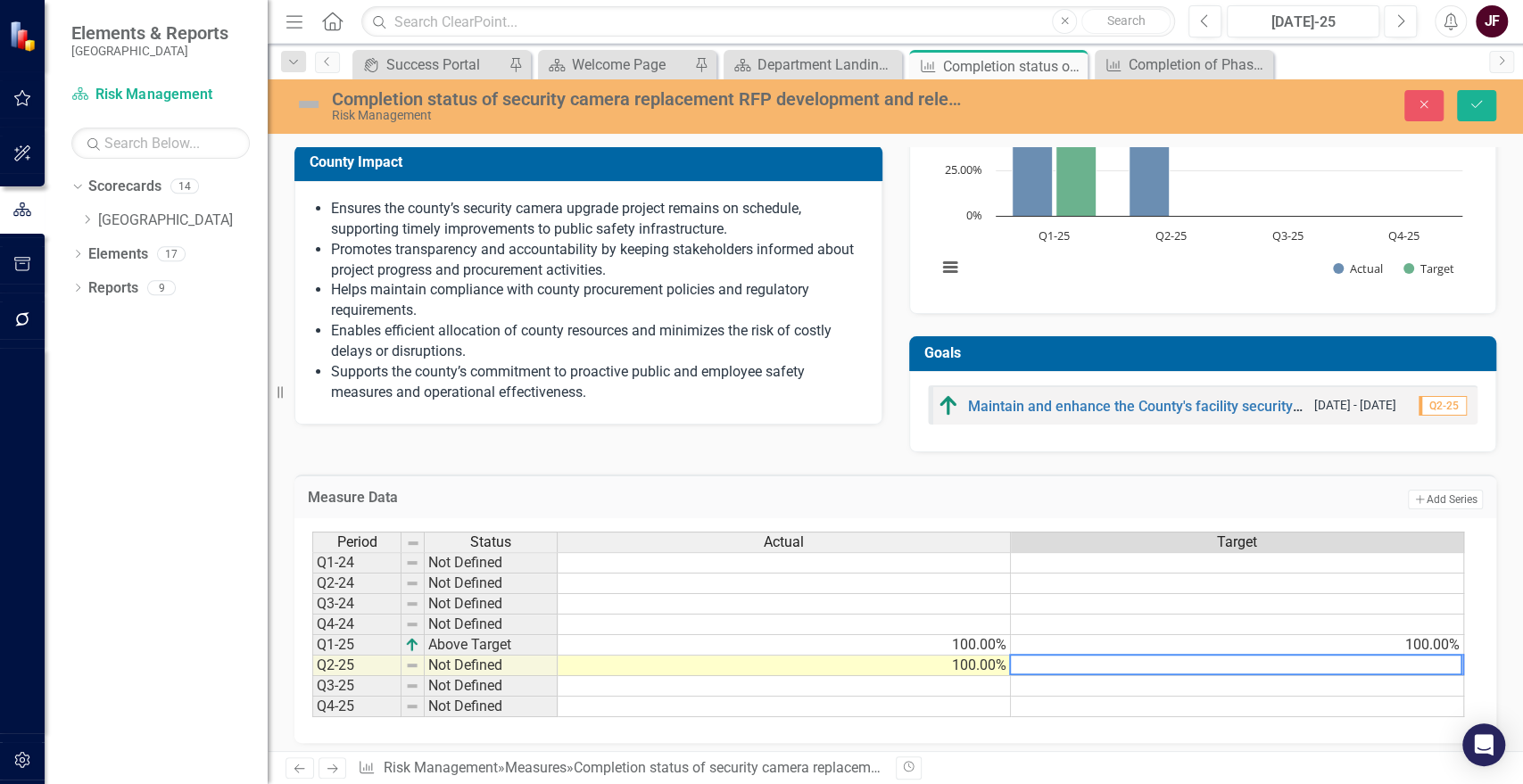
click at [1395, 666] on textarea at bounding box center [1236, 664] width 454 height 22
type textarea "100"
click at [978, 682] on td at bounding box center [784, 686] width 454 height 21
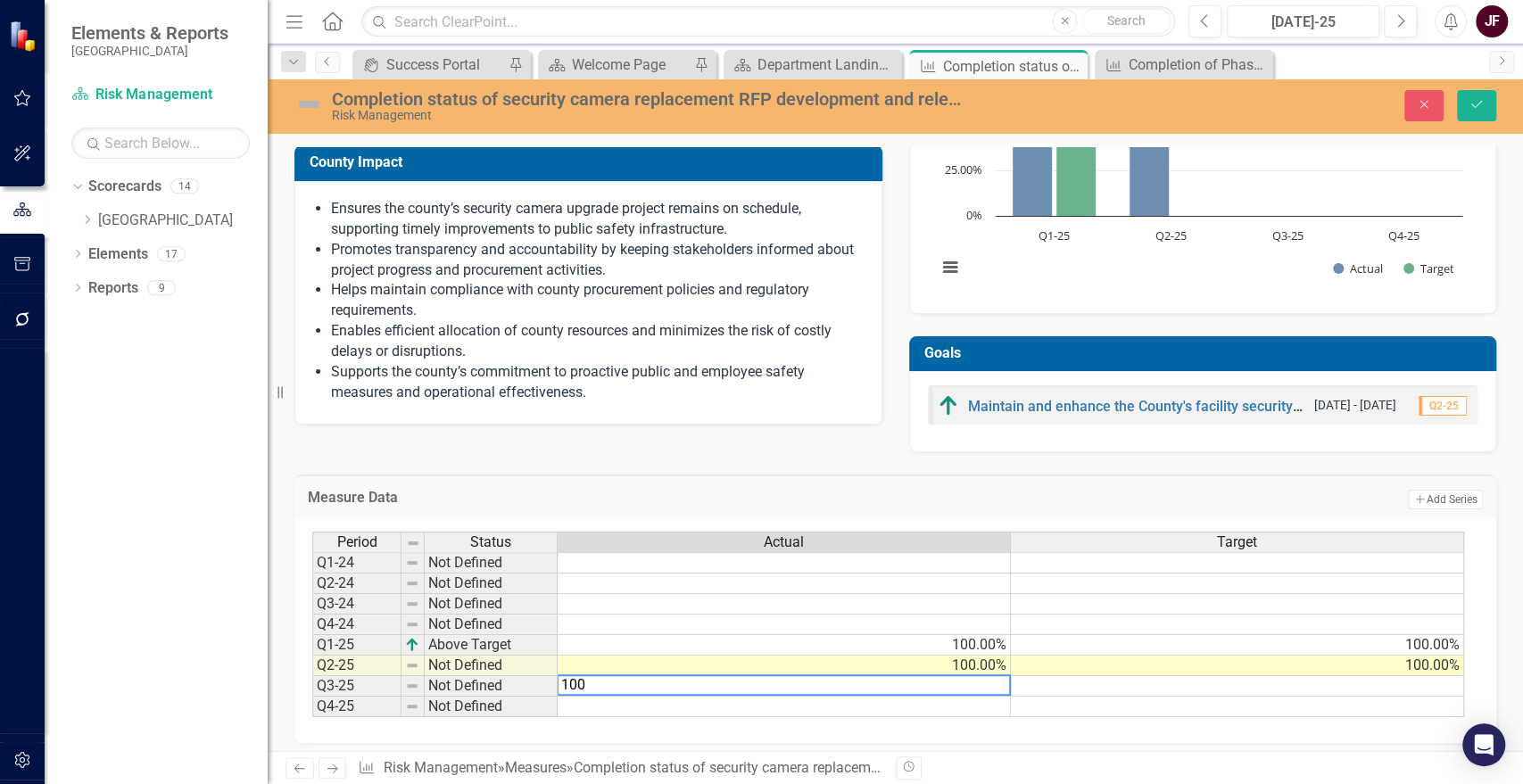
type textarea "100"
click at [1405, 676] on td at bounding box center [1238, 686] width 454 height 21
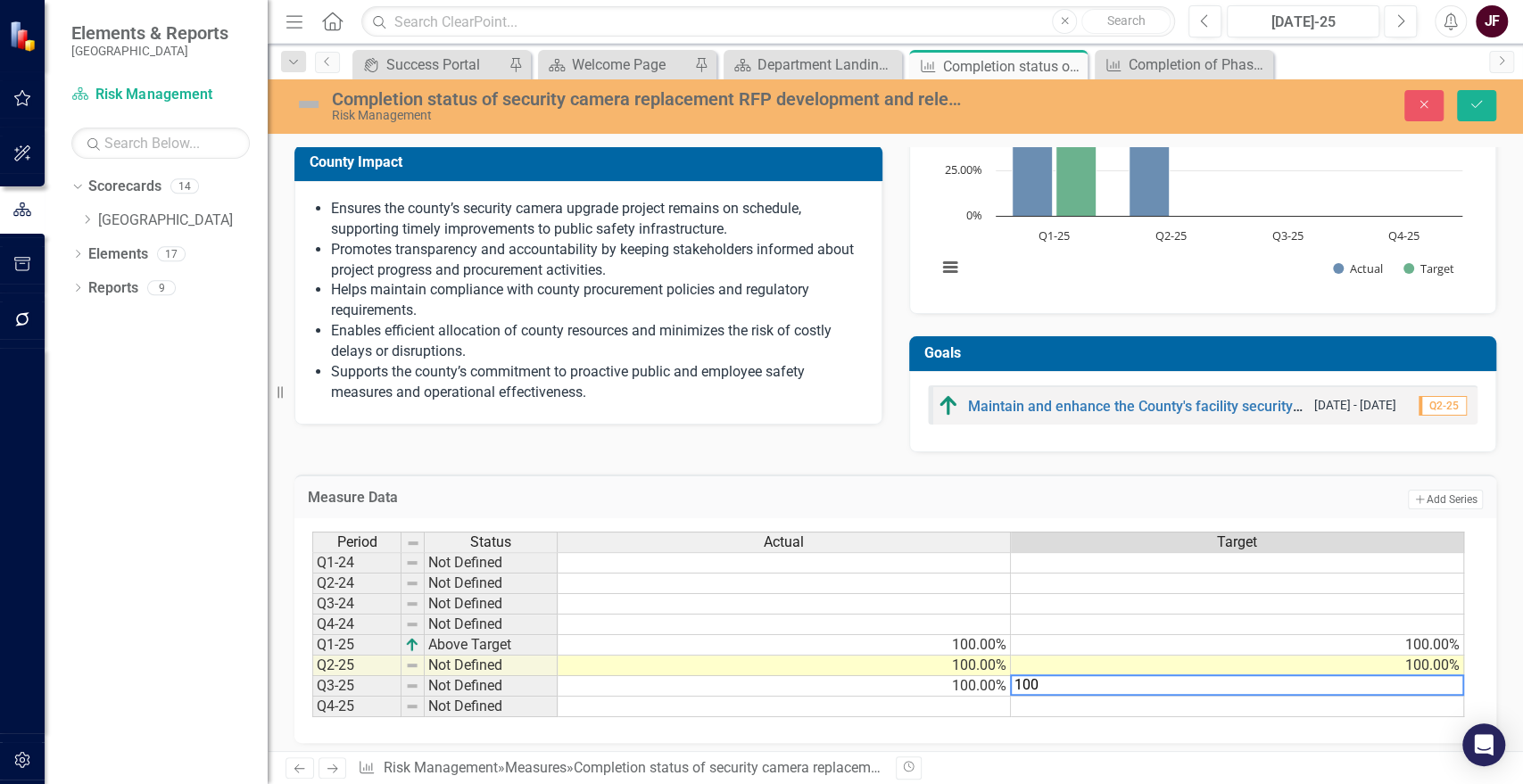
type textarea "100"
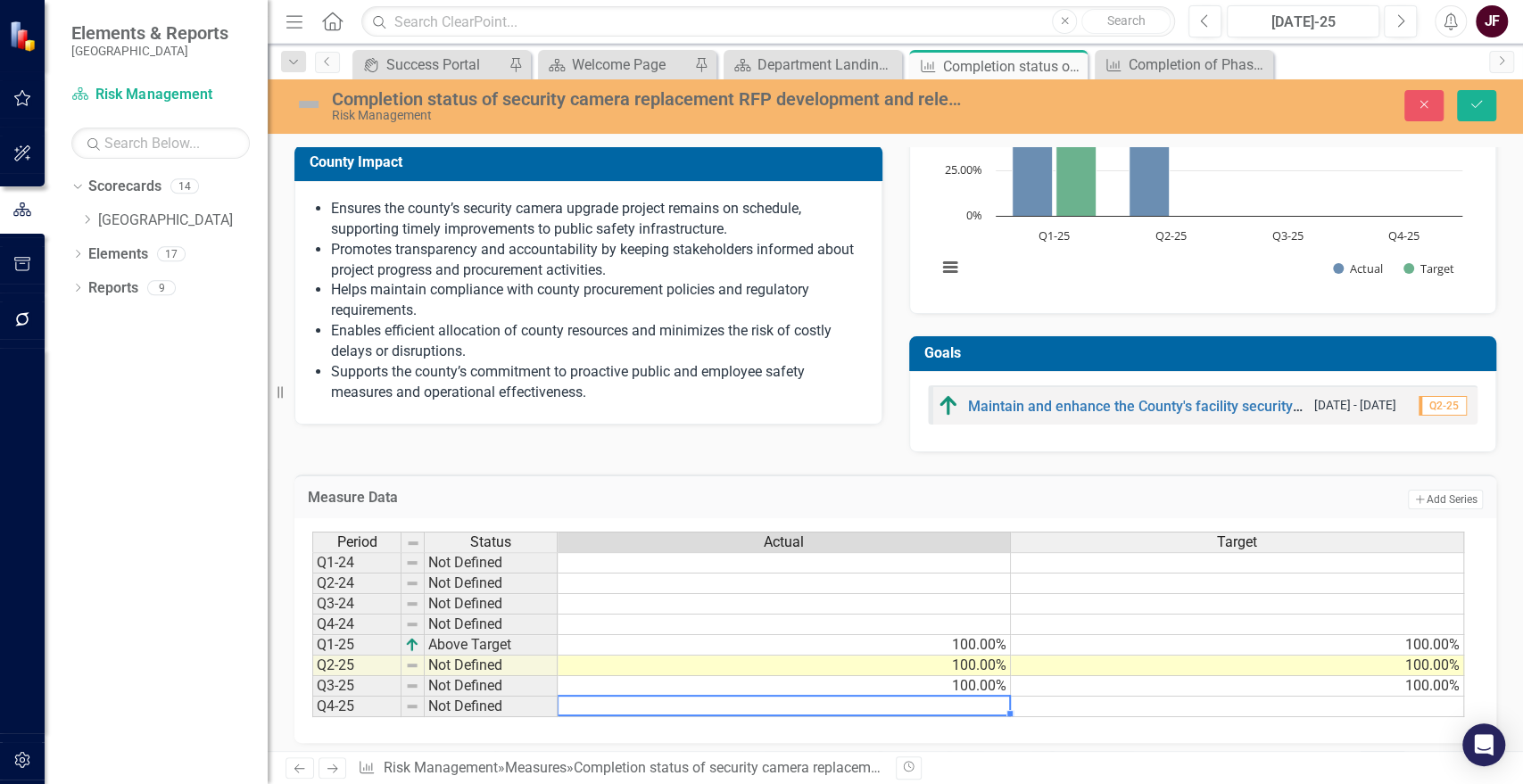
click at [983, 709] on td at bounding box center [784, 707] width 454 height 21
click at [1331, 689] on td "100.00%" at bounding box center [1238, 686] width 454 height 21
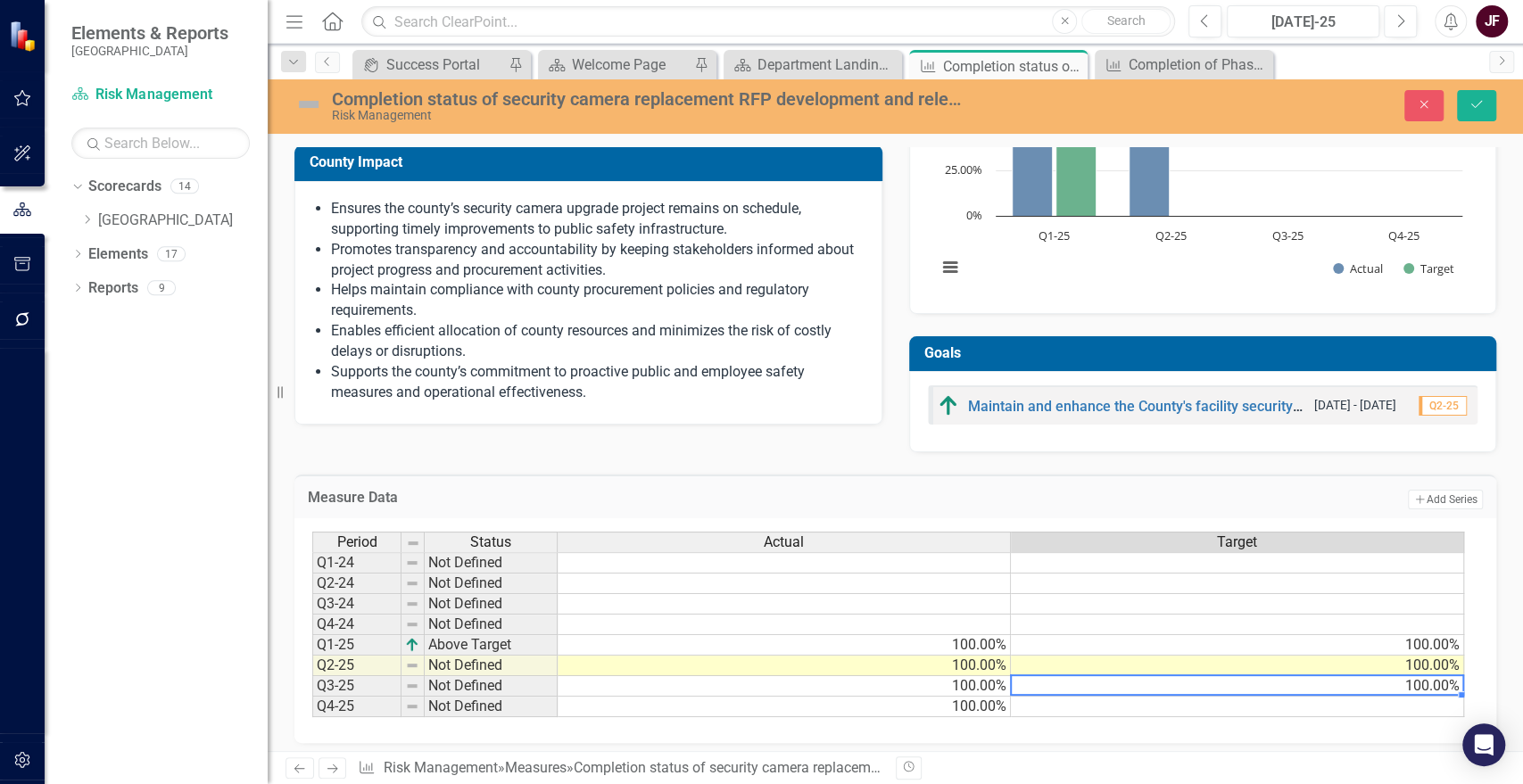
click at [1328, 705] on td at bounding box center [1238, 707] width 454 height 21
type textarea "100"
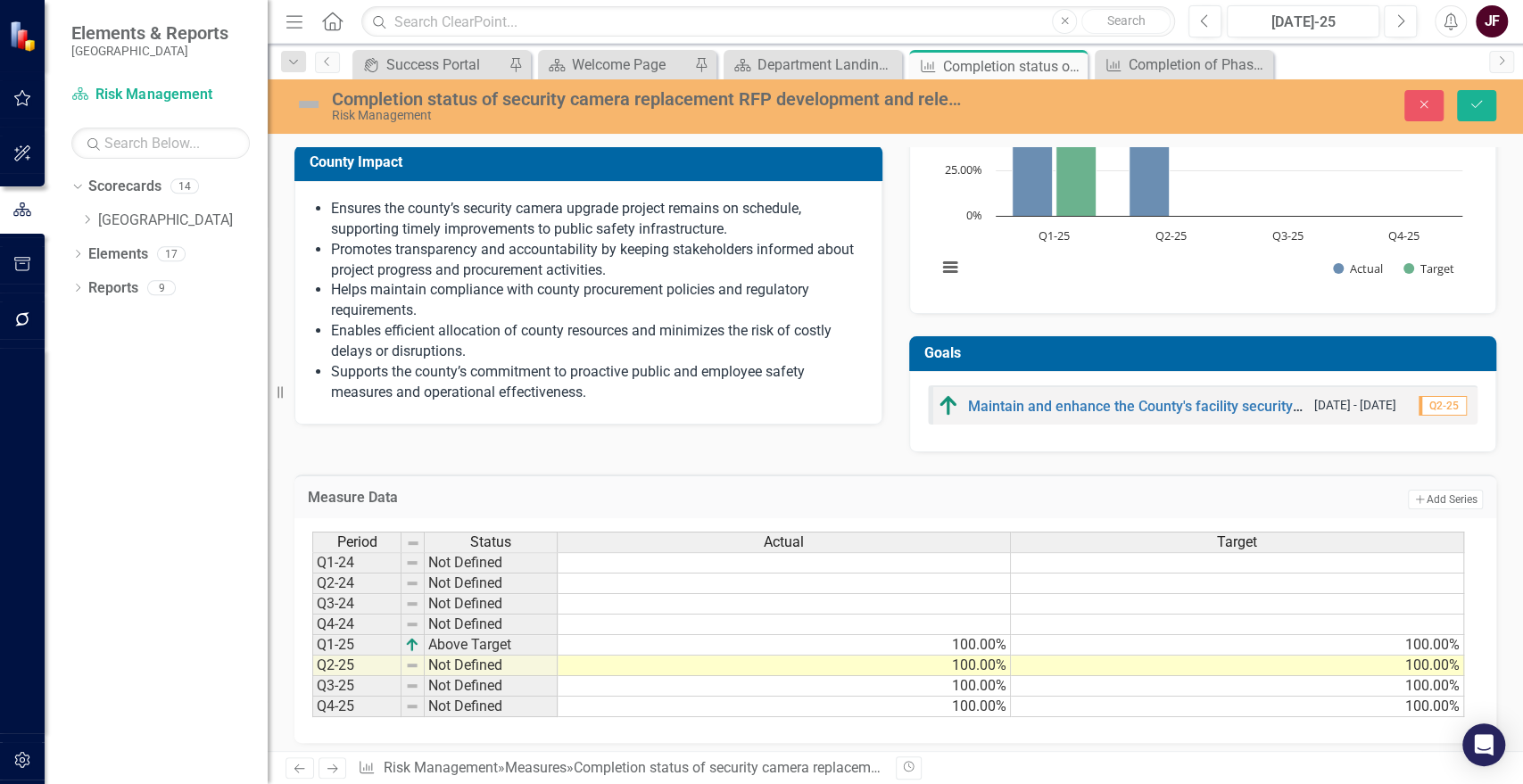
click at [1500, 649] on div "Definition Completion status of security camera replacement RFP development and…" at bounding box center [895, 208] width 1255 height 1103
click at [1481, 113] on button "Save" at bounding box center [1477, 106] width 39 height 31
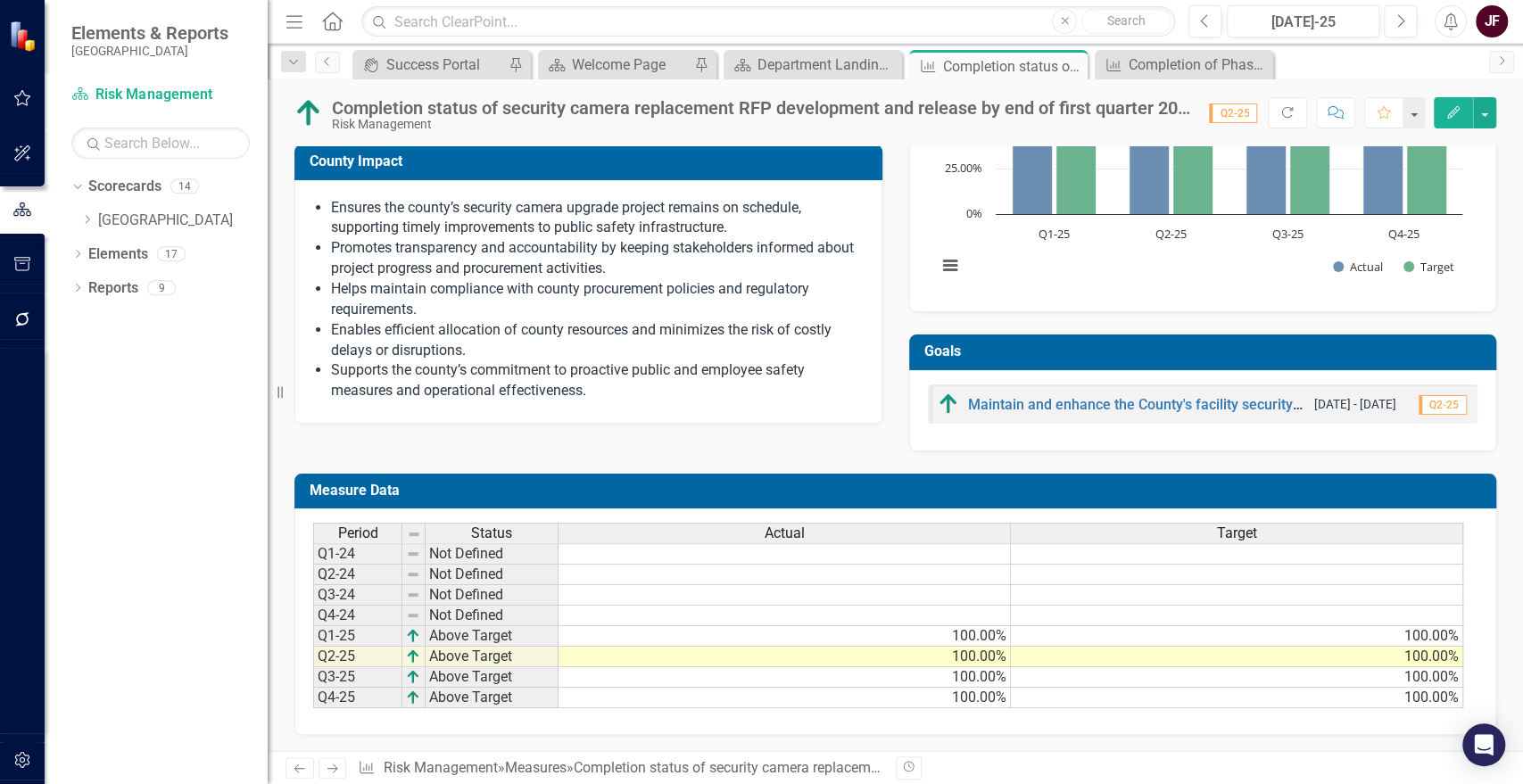
scroll to position [0, 0]
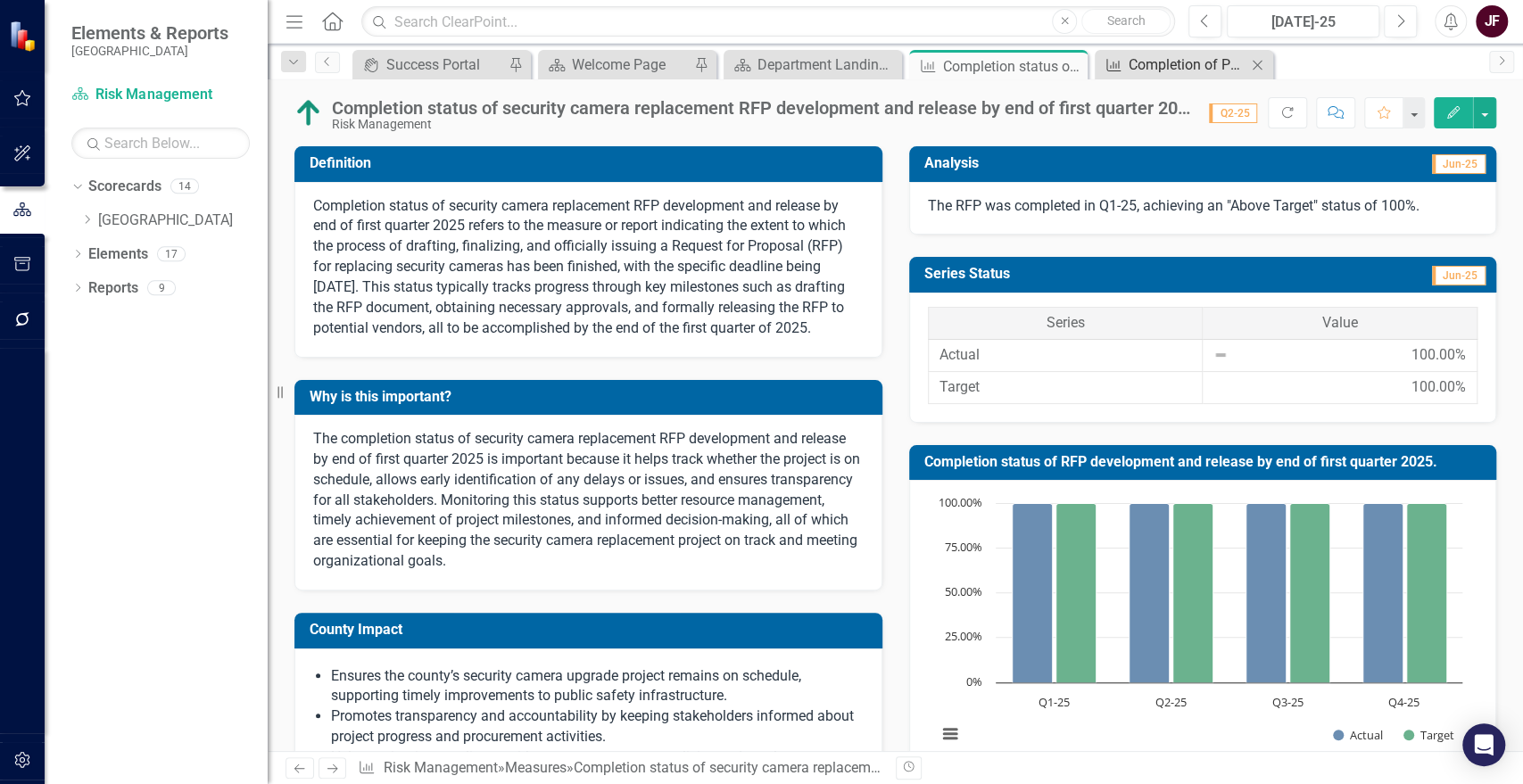
click at [1120, 63] on icon "Measure" at bounding box center [1113, 65] width 18 height 15
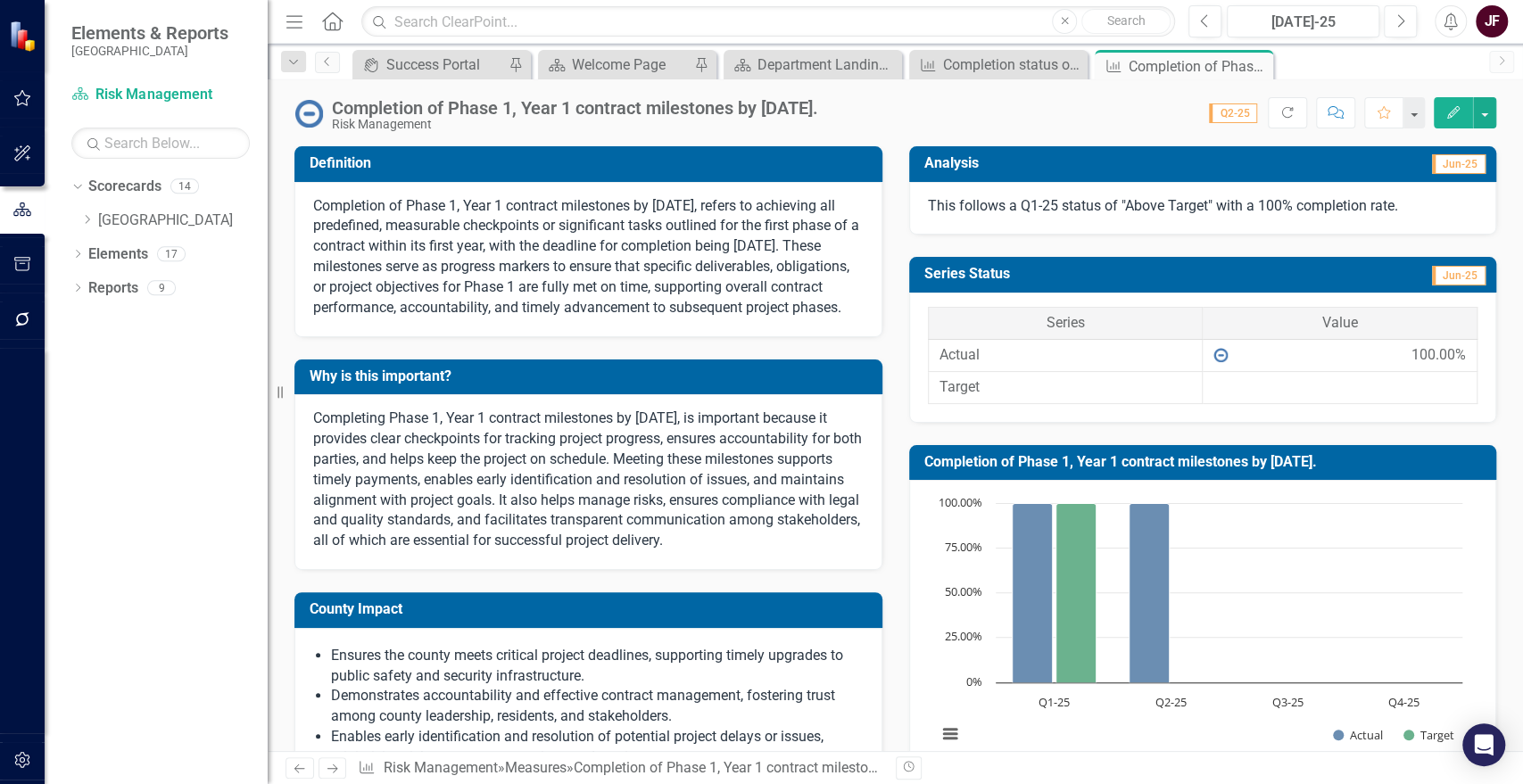
scroll to position [468, 0]
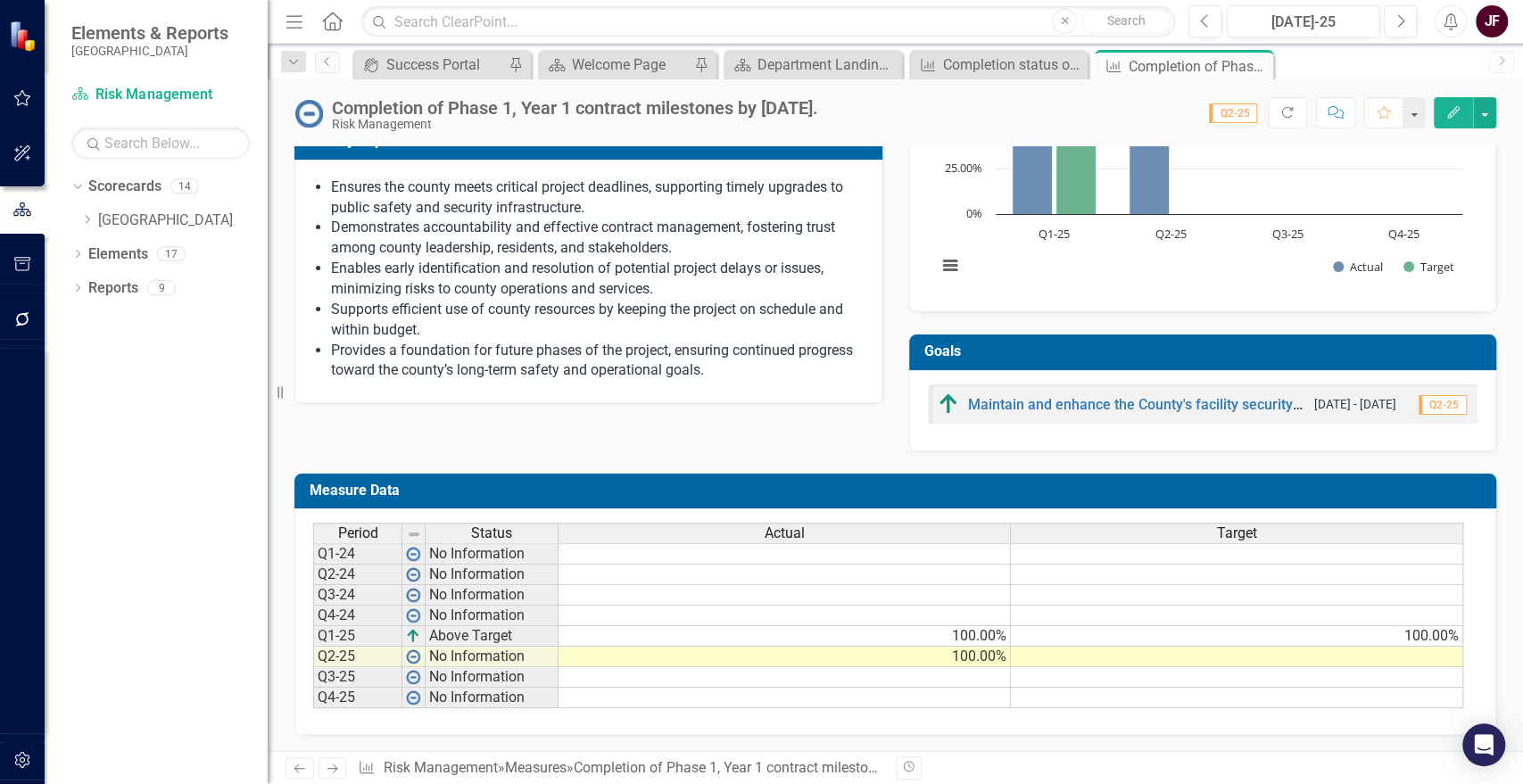
click at [1160, 652] on td at bounding box center [1238, 657] width 453 height 21
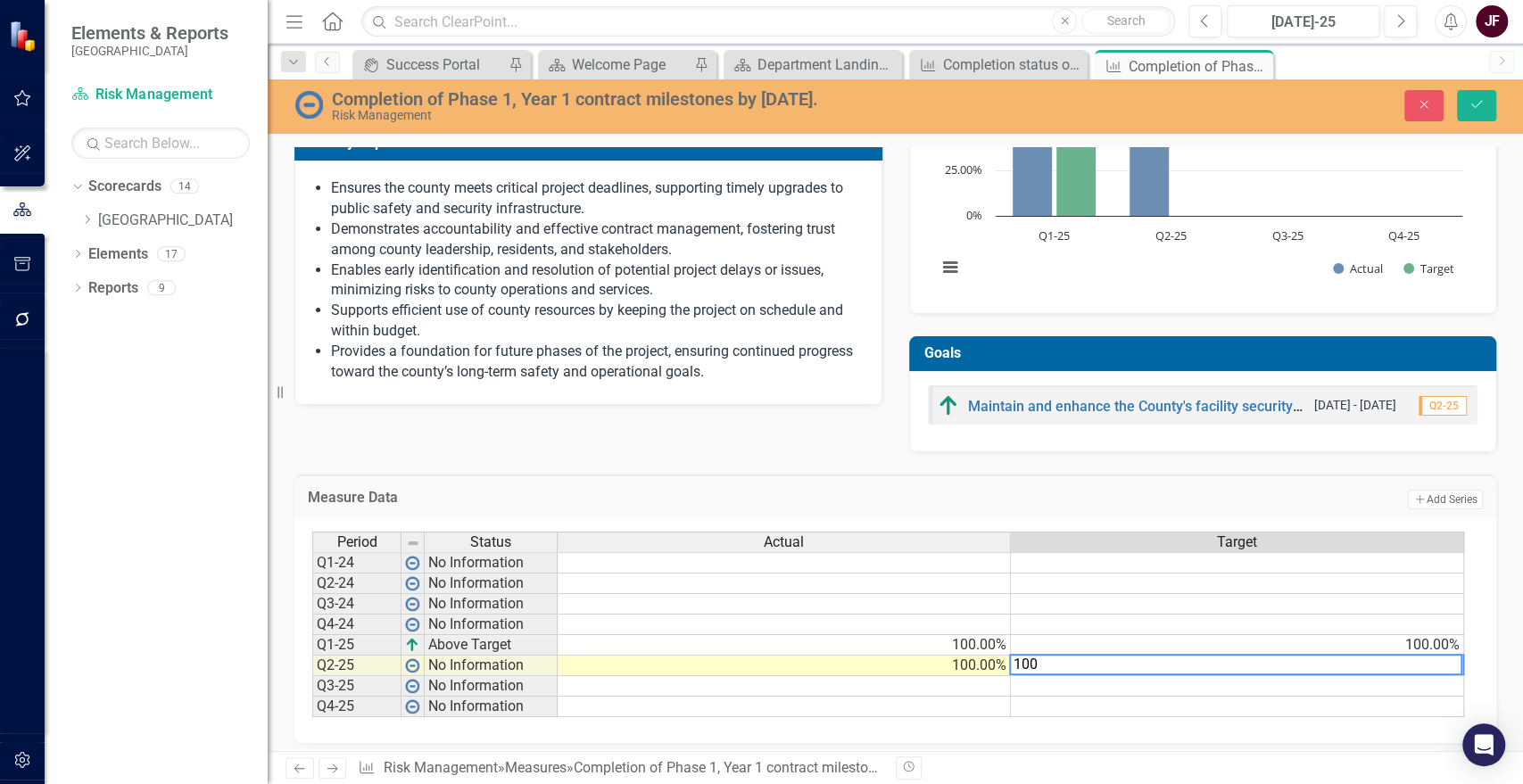
type textarea "100"
click at [992, 683] on td at bounding box center [784, 686] width 454 height 21
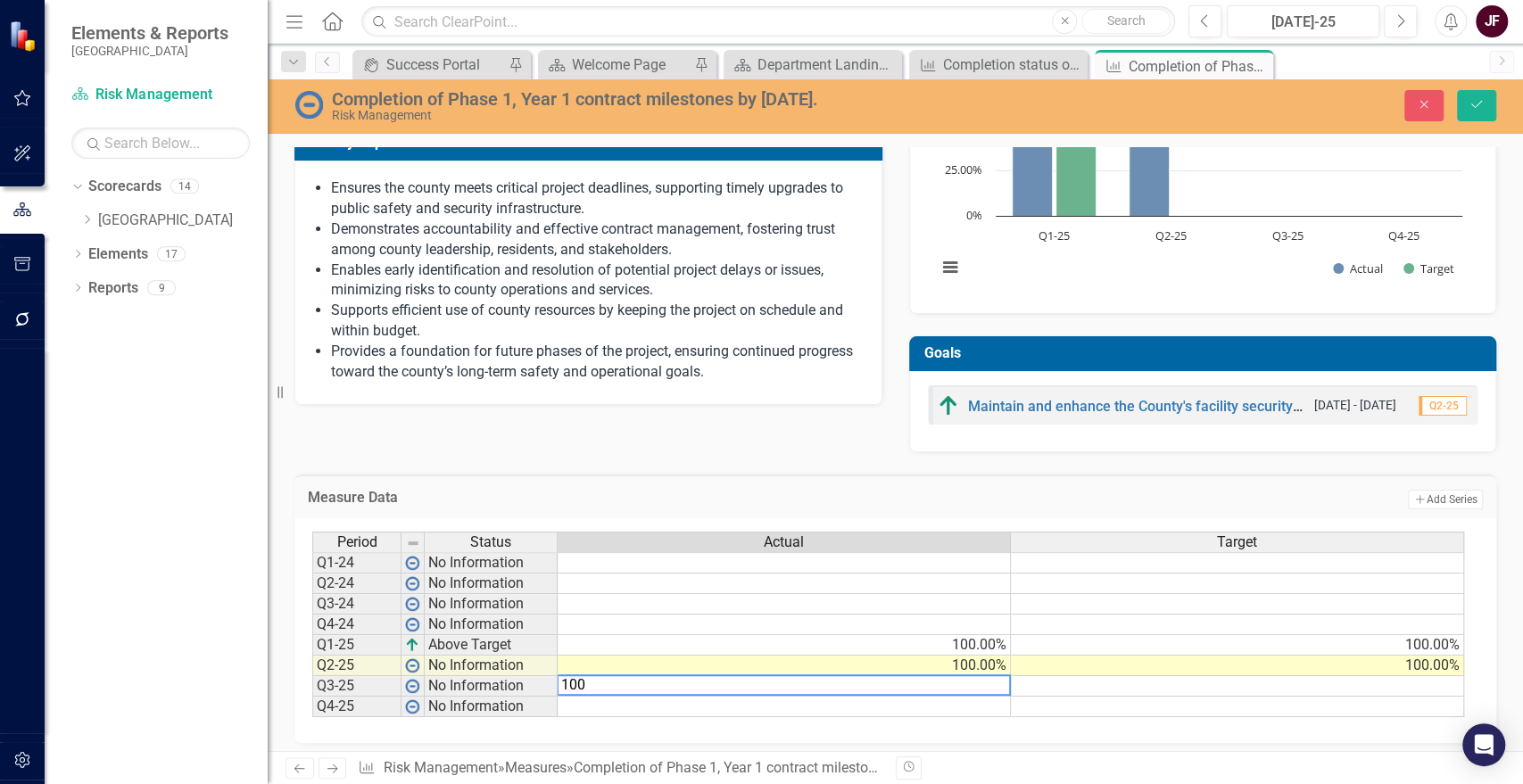
type textarea "100"
click at [1054, 685] on td at bounding box center [1238, 686] width 454 height 21
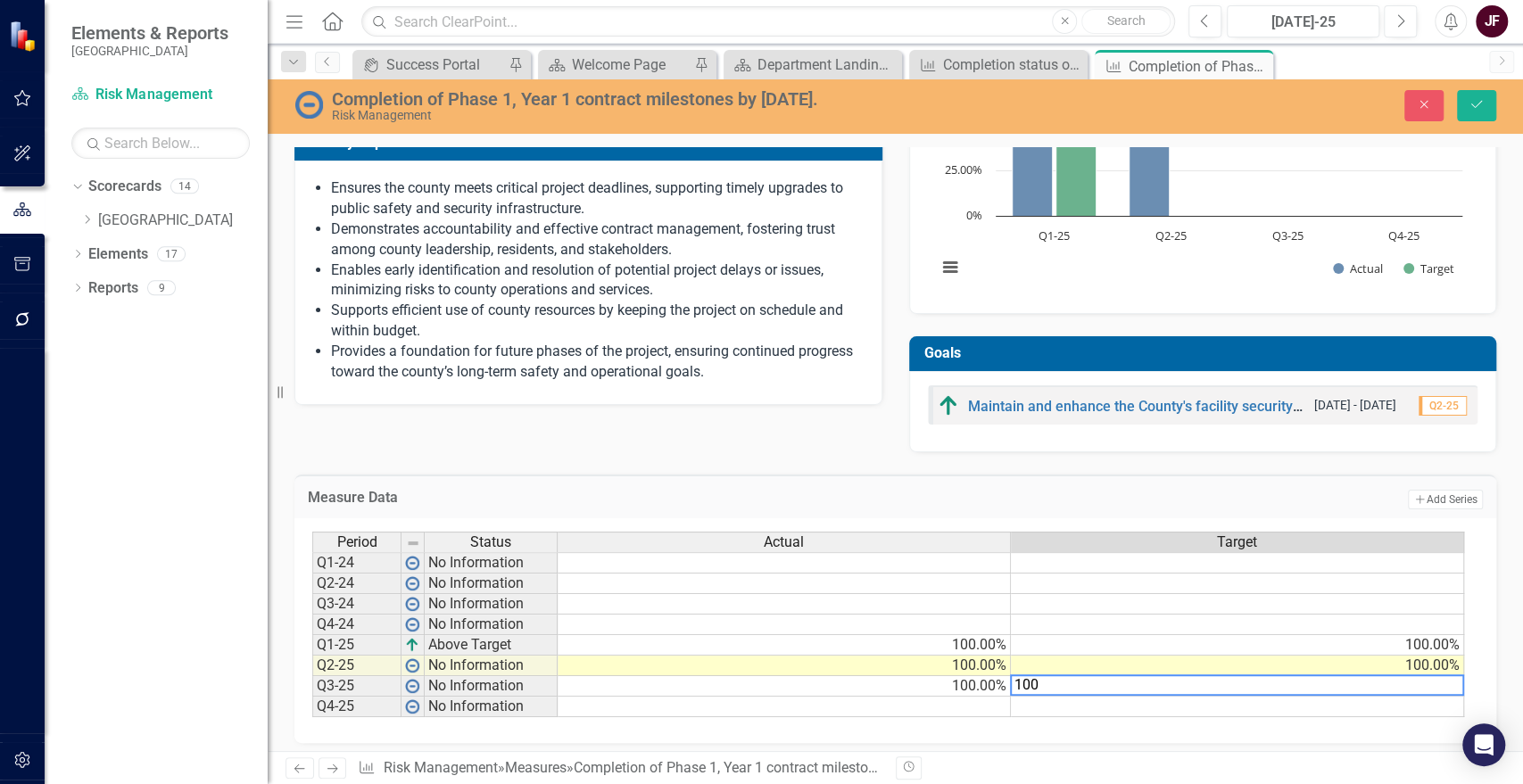
type textarea "100"
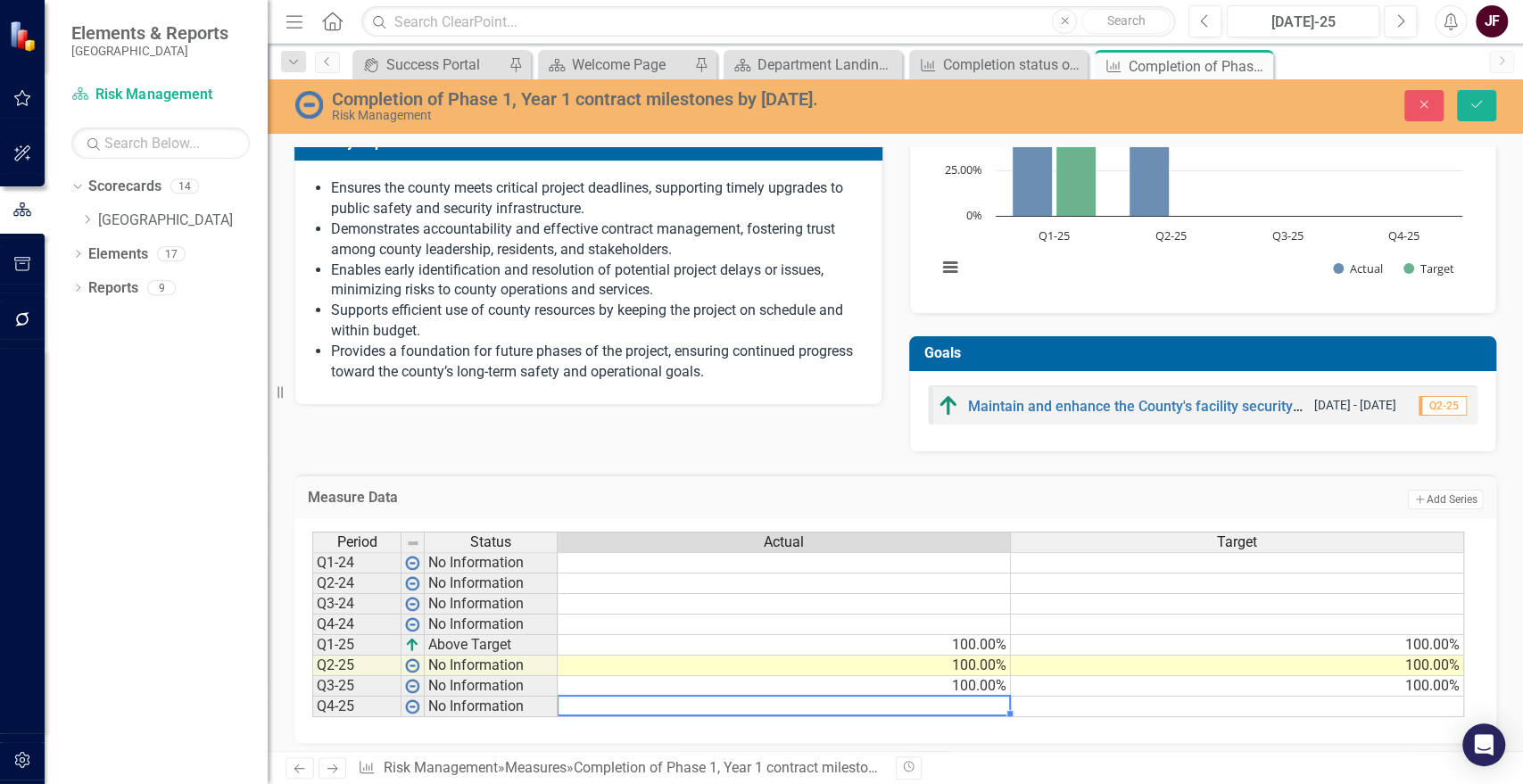
click at [974, 703] on td at bounding box center [784, 707] width 454 height 21
type textarea "100"
click at [313, 712] on div "Period Status Actual Target Q1-24 No Information Q2-24 No Information Q3-24 No …" at bounding box center [313, 624] width 0 height 185
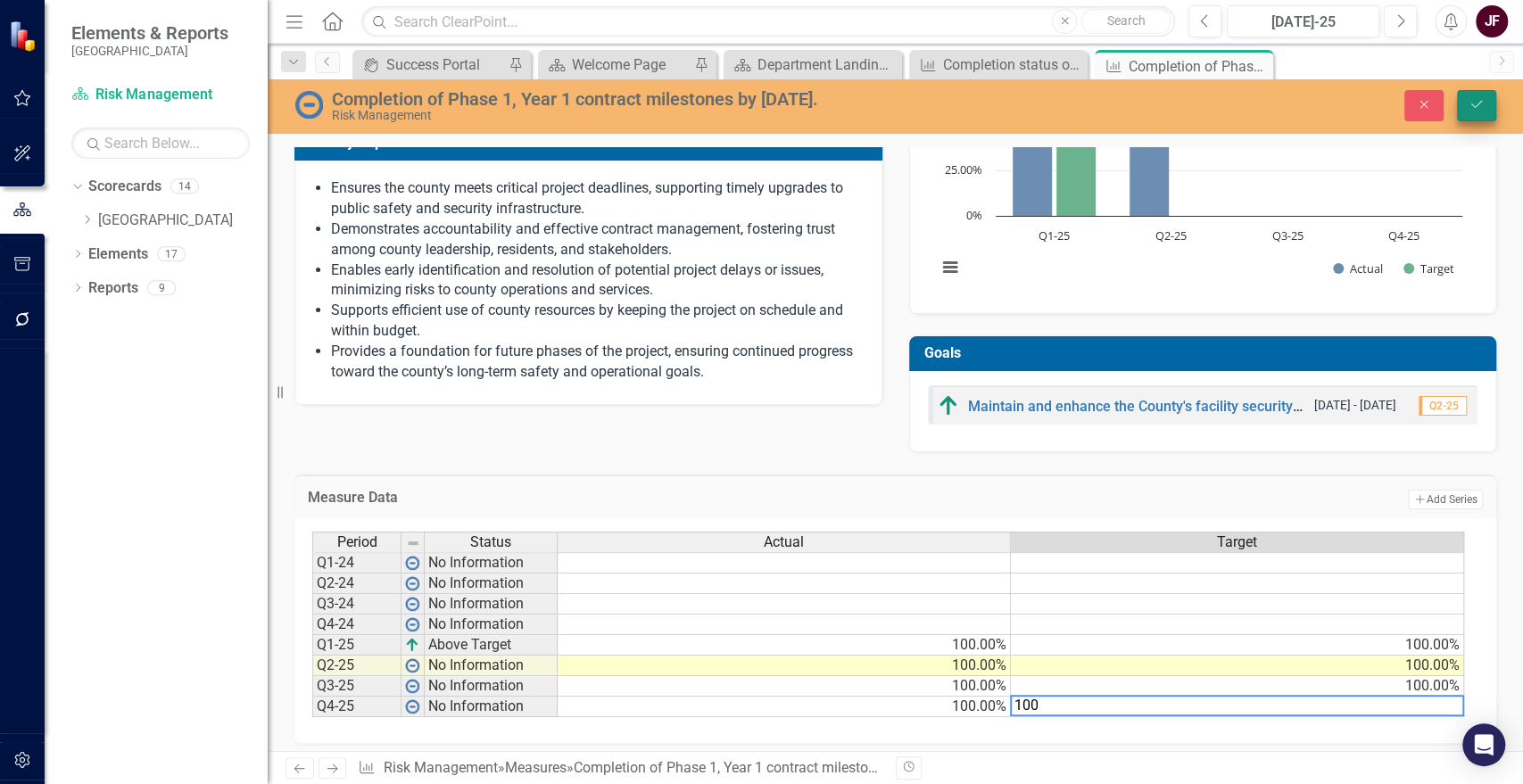
type textarea "100"
click at [1463, 107] on button "Save" at bounding box center [1477, 106] width 39 height 31
